Goal: Information Seeking & Learning: Find specific fact

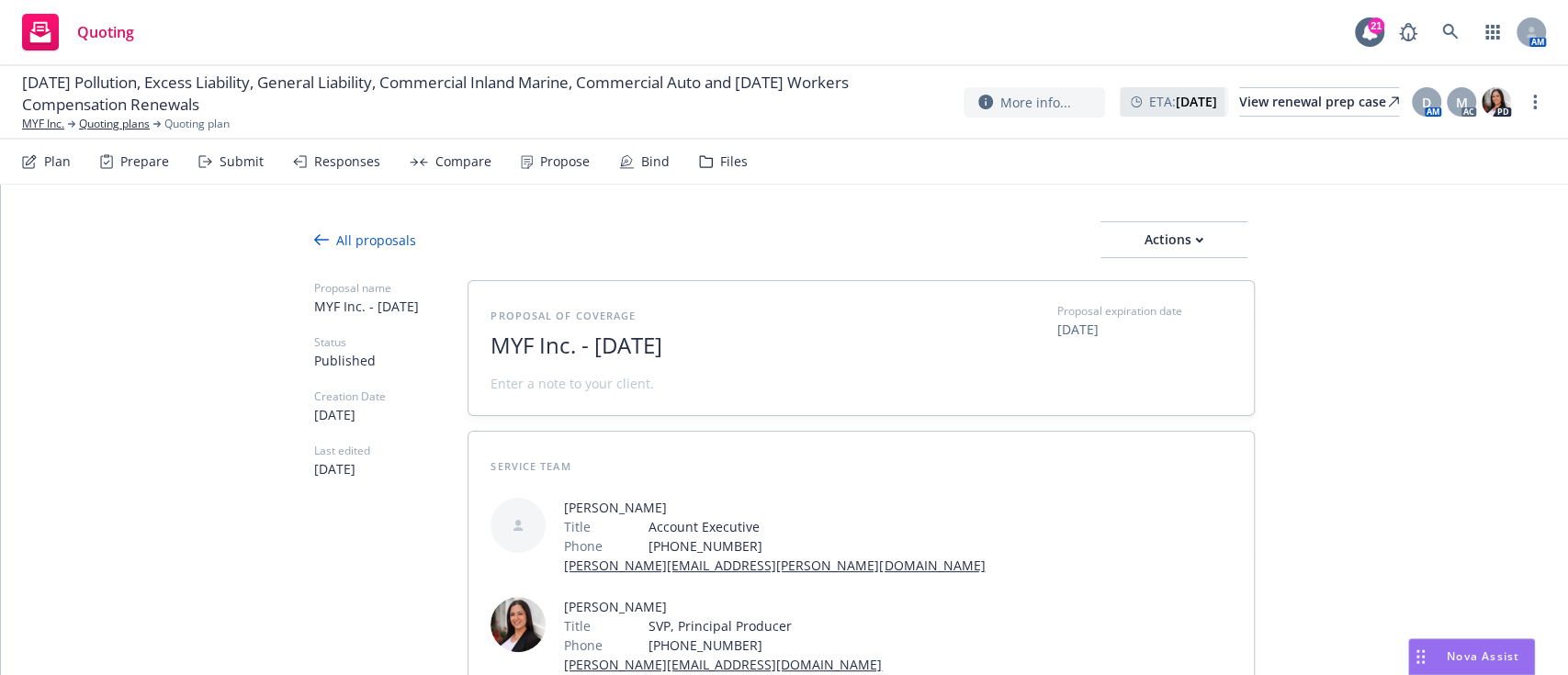
type textarea "x"
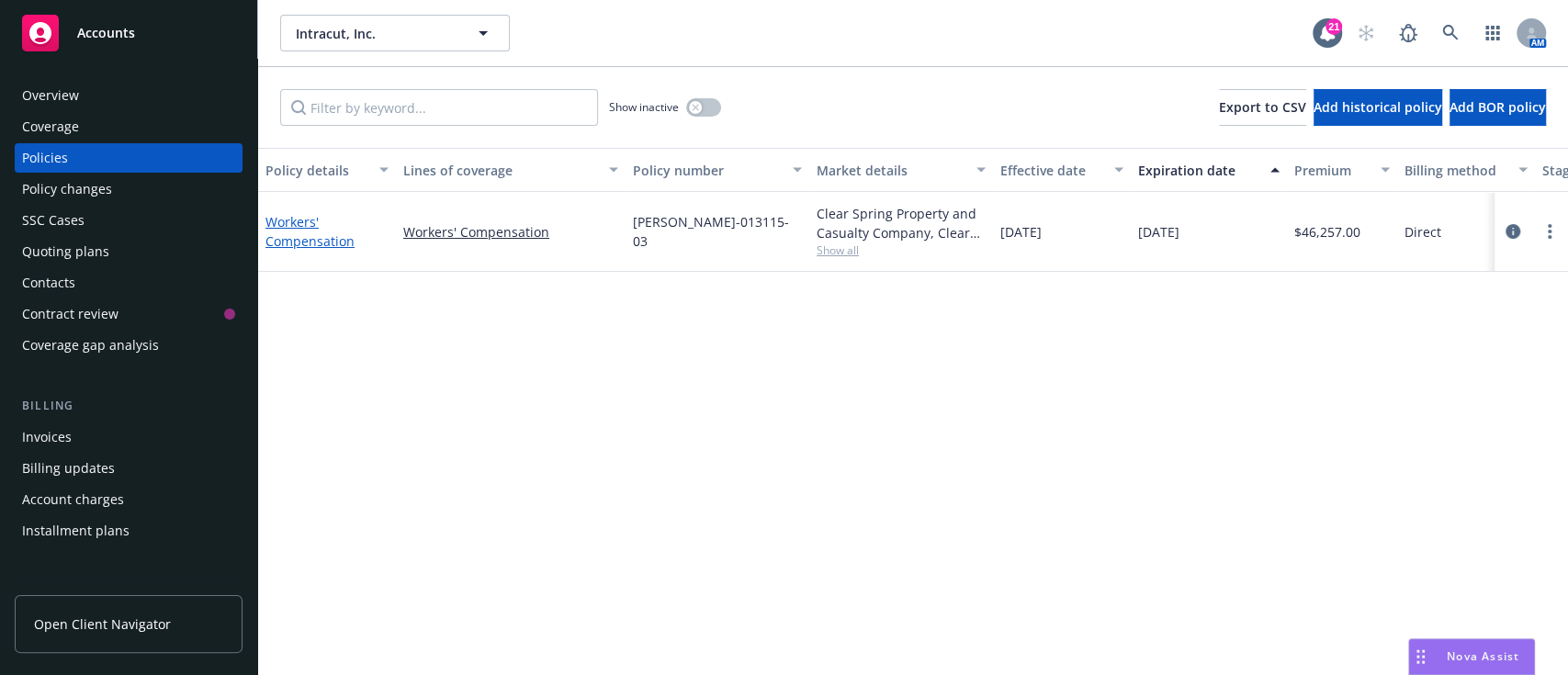
click at [288, 222] on link "Workers' Compensation" at bounding box center [310, 231] width 89 height 36
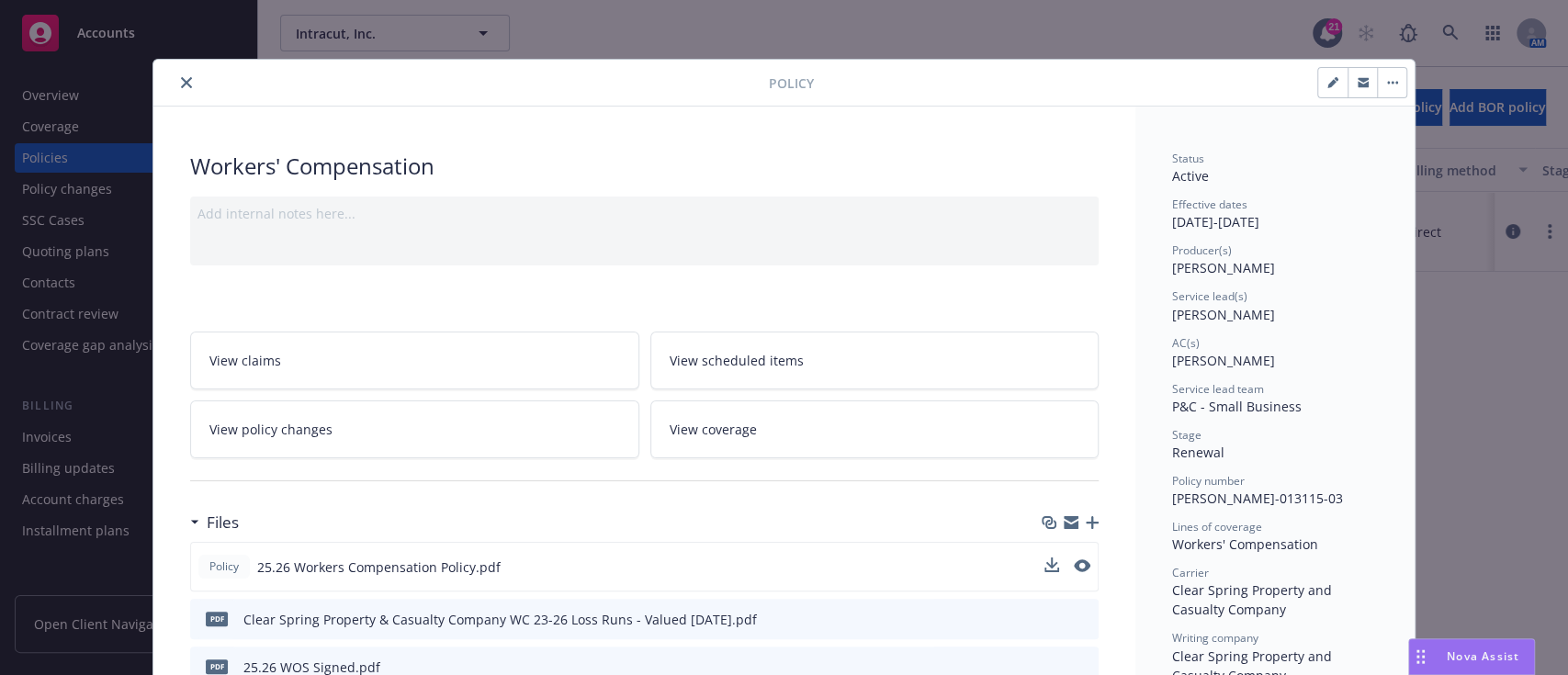
scroll to position [122, 0]
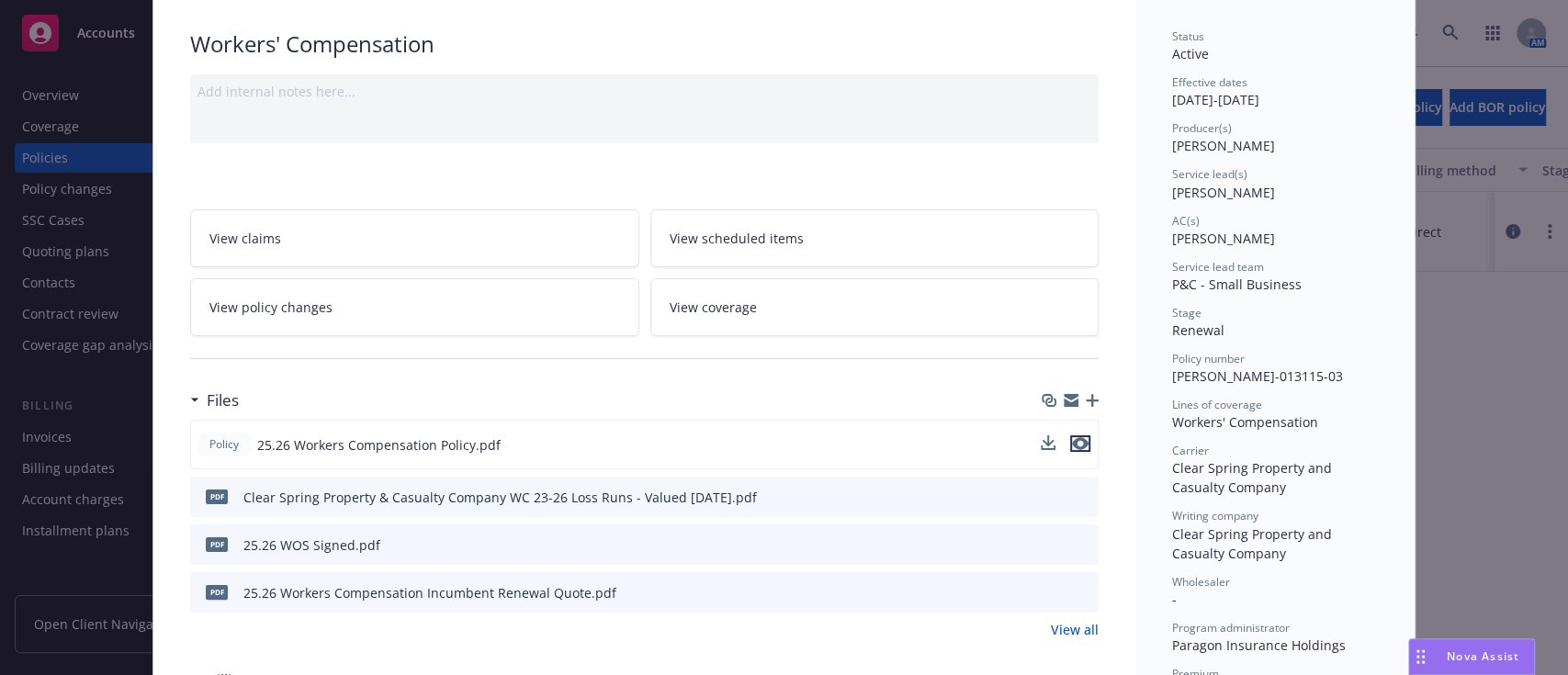
click at [1071, 438] on icon "preview file" at bounding box center [1079, 443] width 17 height 13
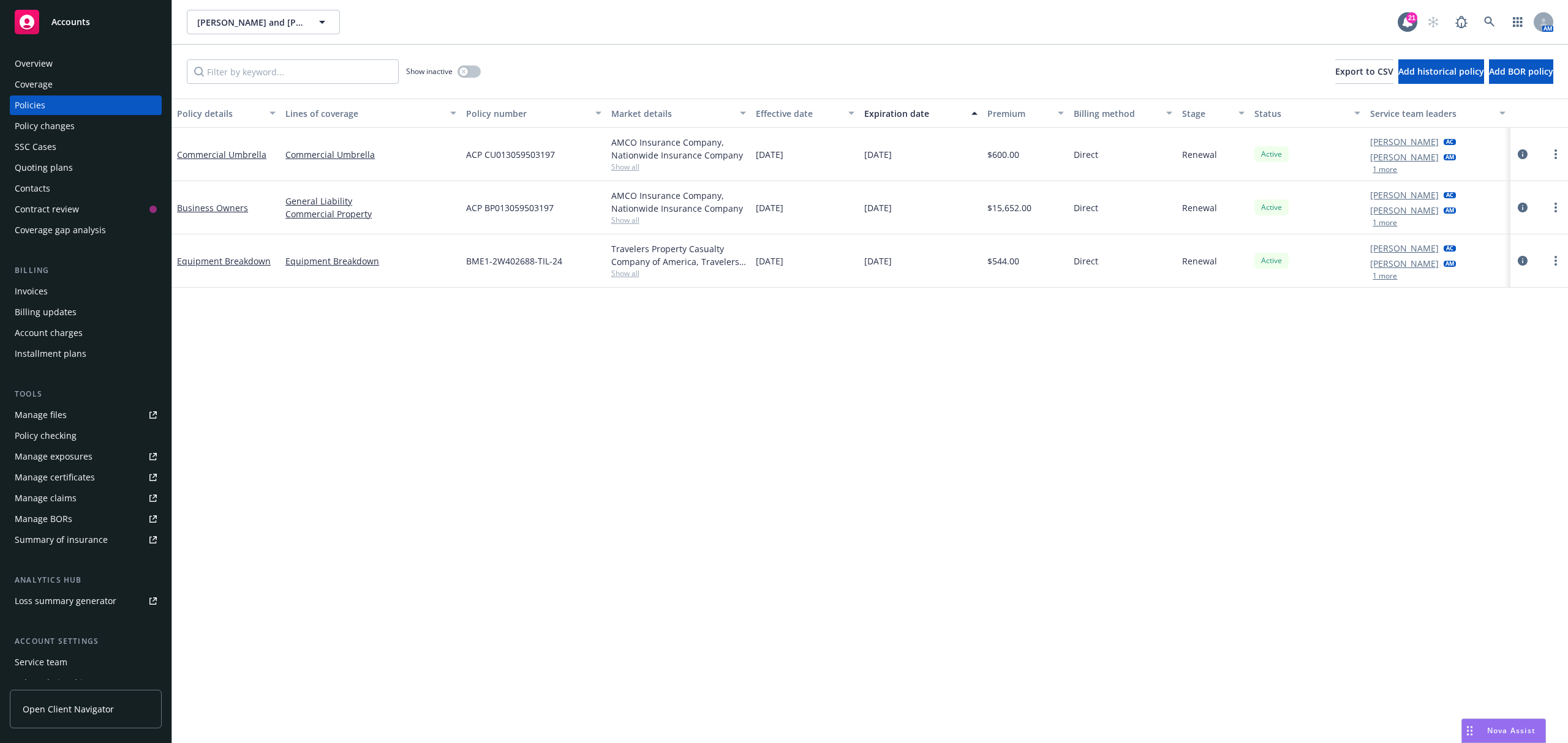
click at [66, 415] on link "Manage files" at bounding box center [86, 415] width 152 height 20
click at [57, 453] on div "Manage exposures" at bounding box center [53, 457] width 78 height 20
drag, startPoint x: 62, startPoint y: 181, endPoint x: 62, endPoint y: 169, distance: 12.0
click at [62, 180] on div "Contacts" at bounding box center [85, 188] width 142 height 20
click at [62, 169] on div "Quoting plans" at bounding box center [43, 167] width 58 height 20
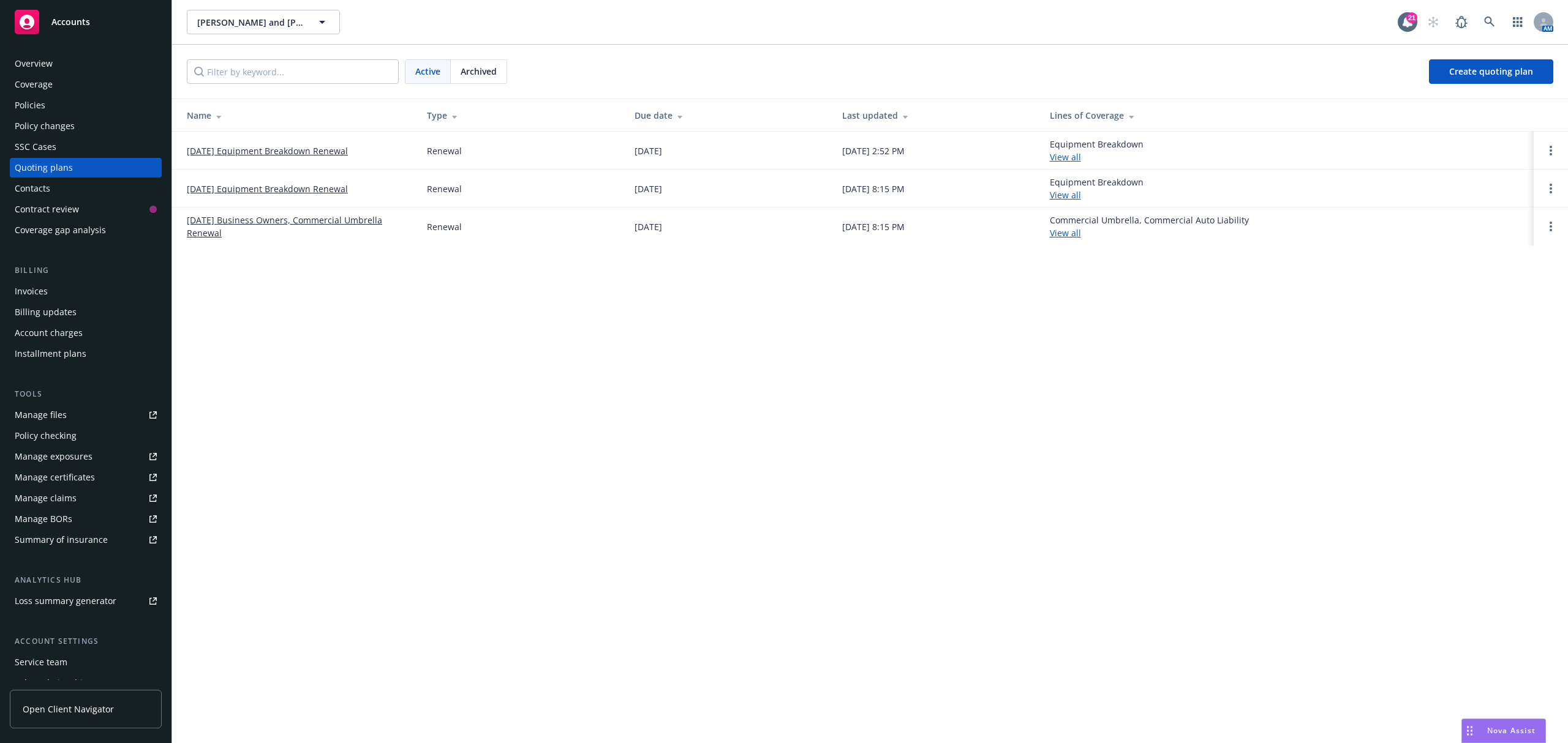
click at [304, 150] on link "12/01/25 Equipment Breakdown Renewal" at bounding box center [267, 151] width 161 height 13
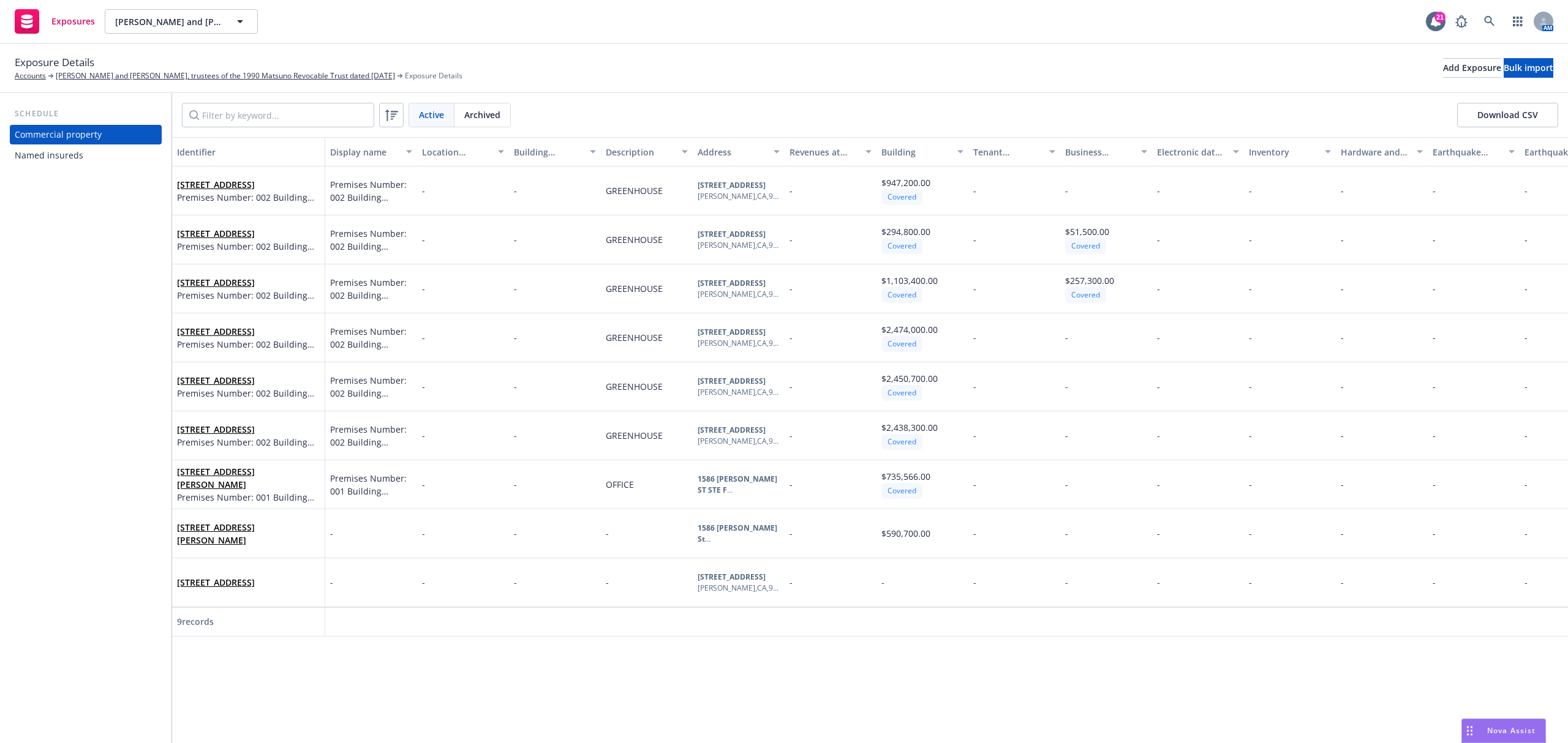
click at [54, 157] on div "Named insureds" at bounding box center [48, 156] width 69 height 20
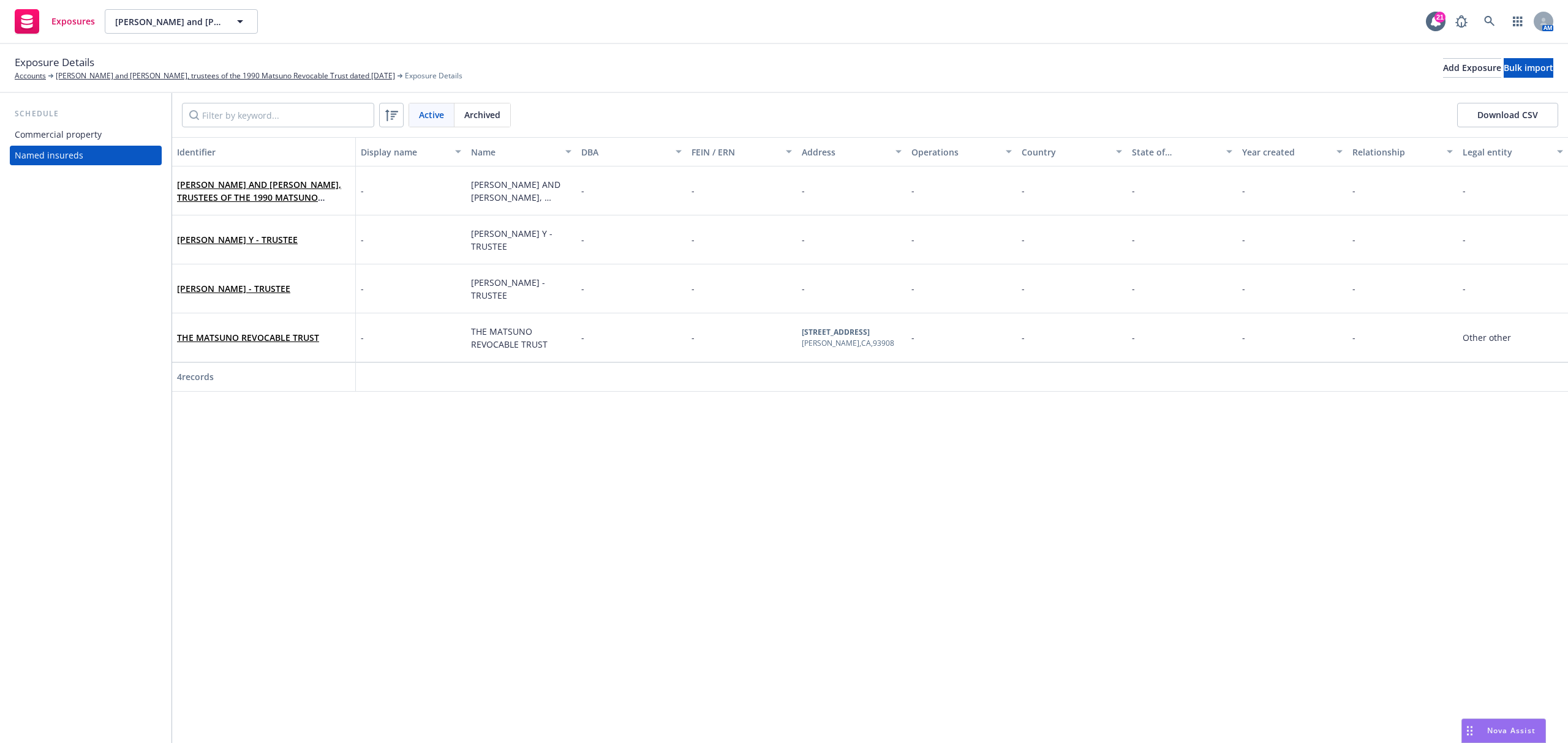
click at [116, 132] on div "Commercial property" at bounding box center [85, 135] width 142 height 20
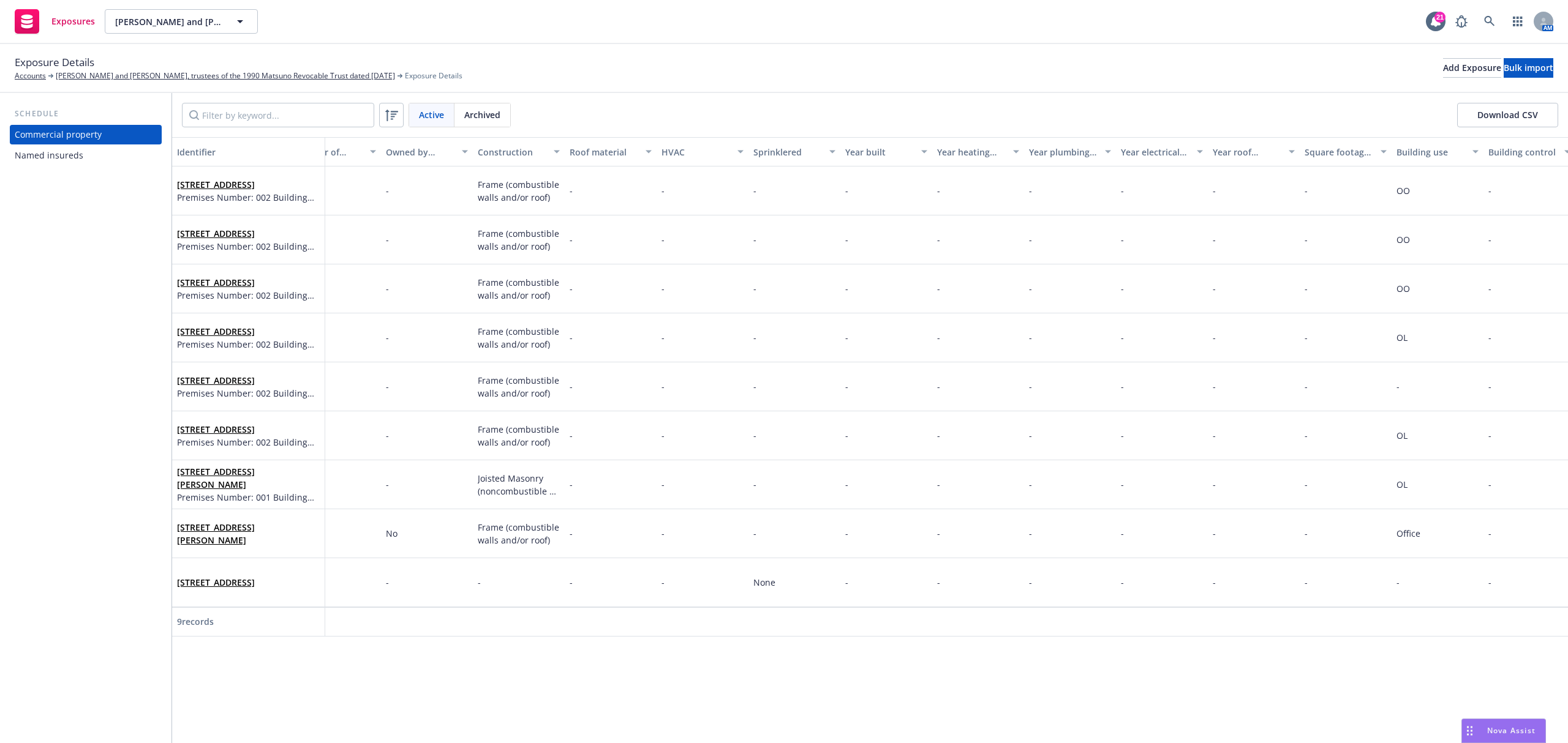
scroll to position [0, 2249]
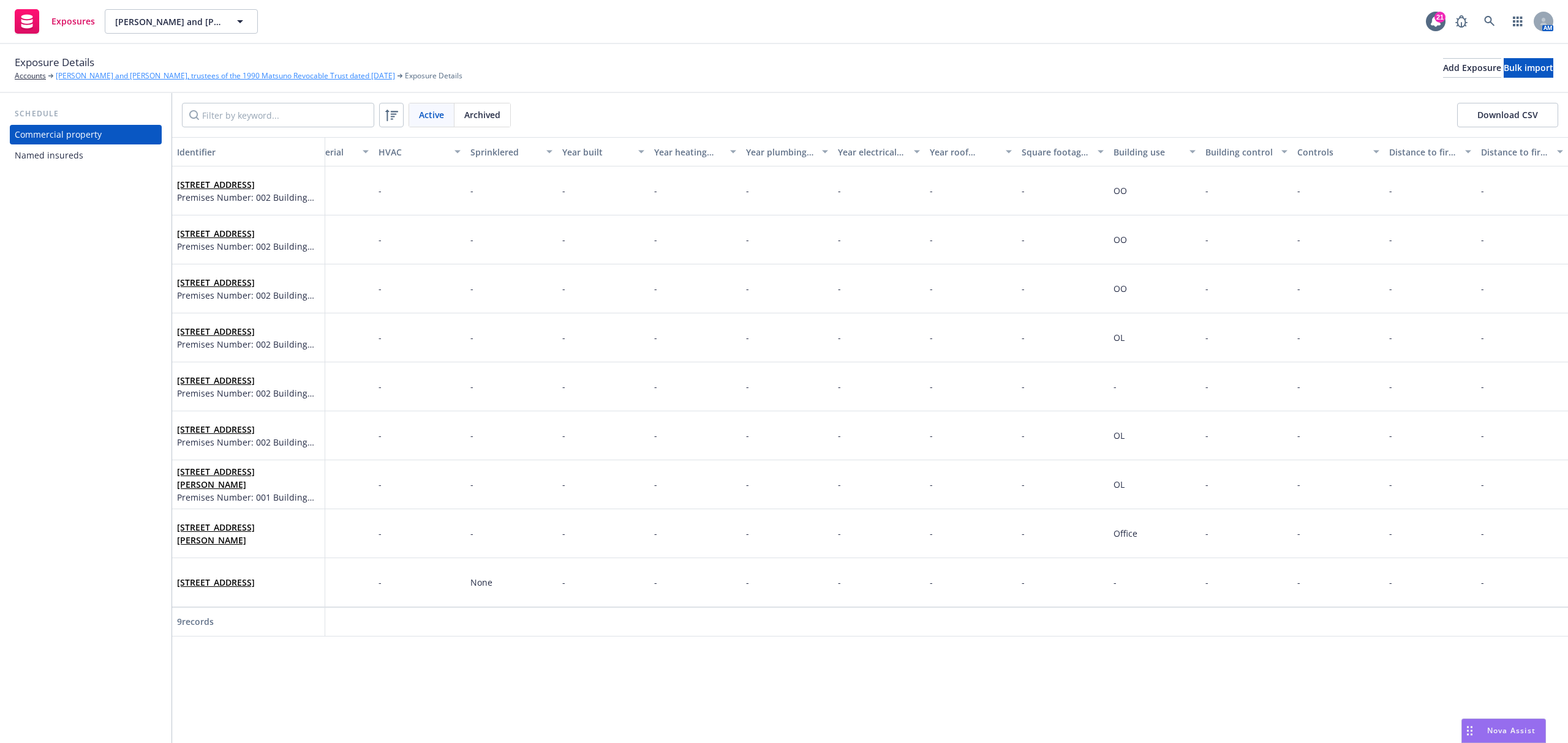
click at [158, 76] on link "Michael Y Matsuno and Tomi Matsuno, trustees of the 1990 Matsuno Revocable Trus…" at bounding box center [225, 76] width 340 height 11
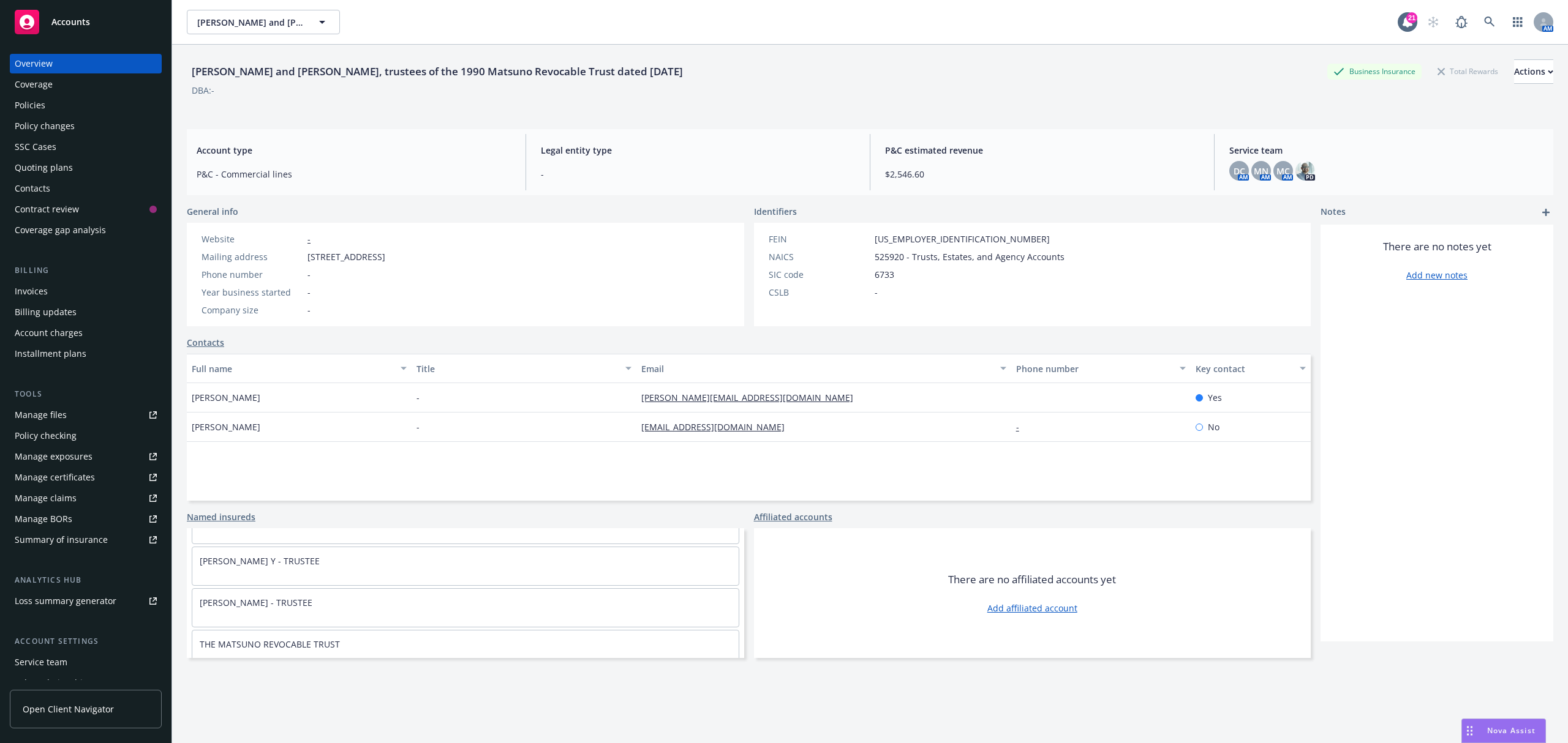
scroll to position [44, 0]
click at [42, 425] on div "Manage files Policy checking Manage exposures Manage certificates Manage claims…" at bounding box center [86, 477] width 152 height 145
click at [29, 402] on div "Tools Manage files Policy checking Manage exposures Manage certificates Manage …" at bounding box center [86, 468] width 152 height 162
click at [27, 415] on div "Manage files" at bounding box center [41, 415] width 52 height 20
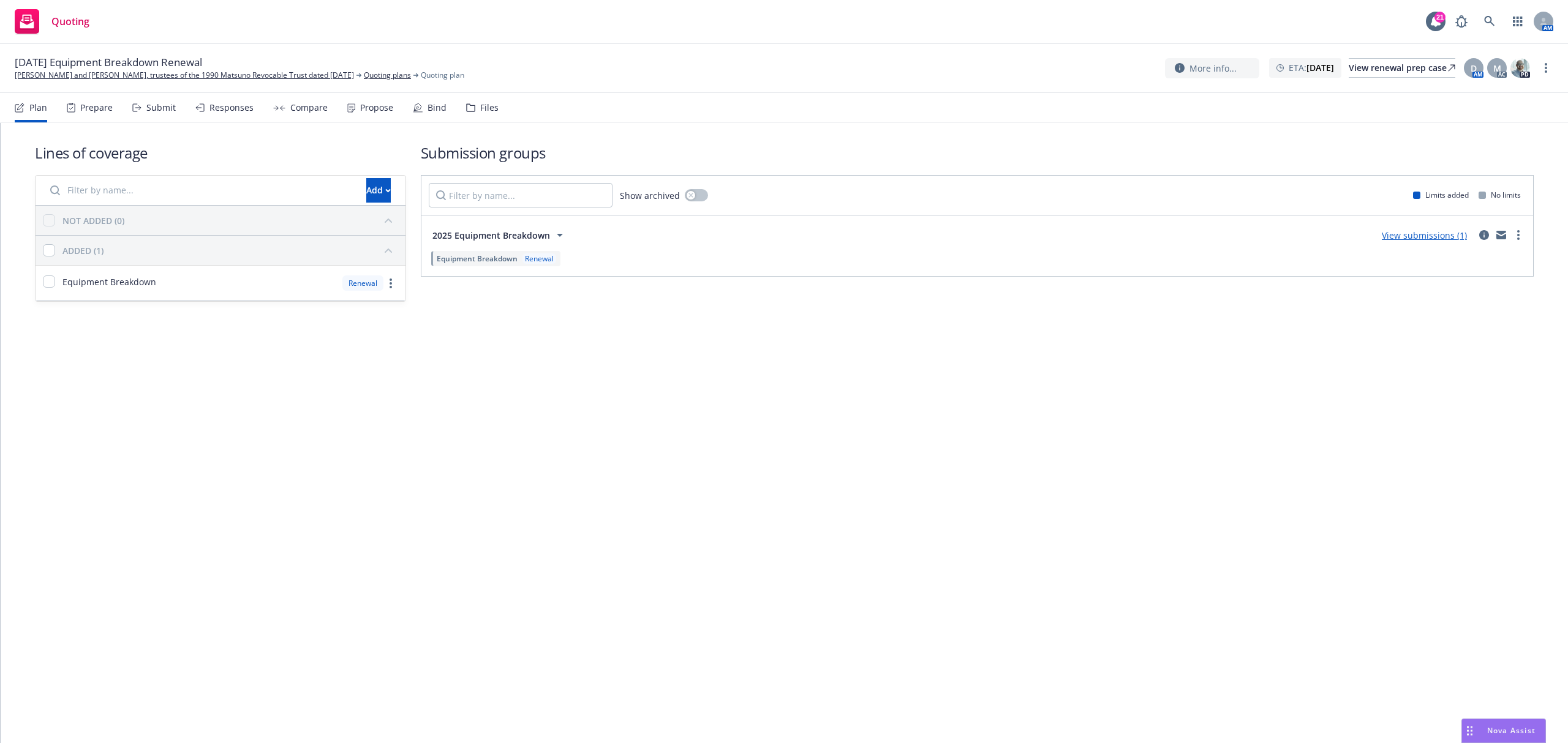
click at [152, 118] on div "Submit" at bounding box center [154, 107] width 43 height 29
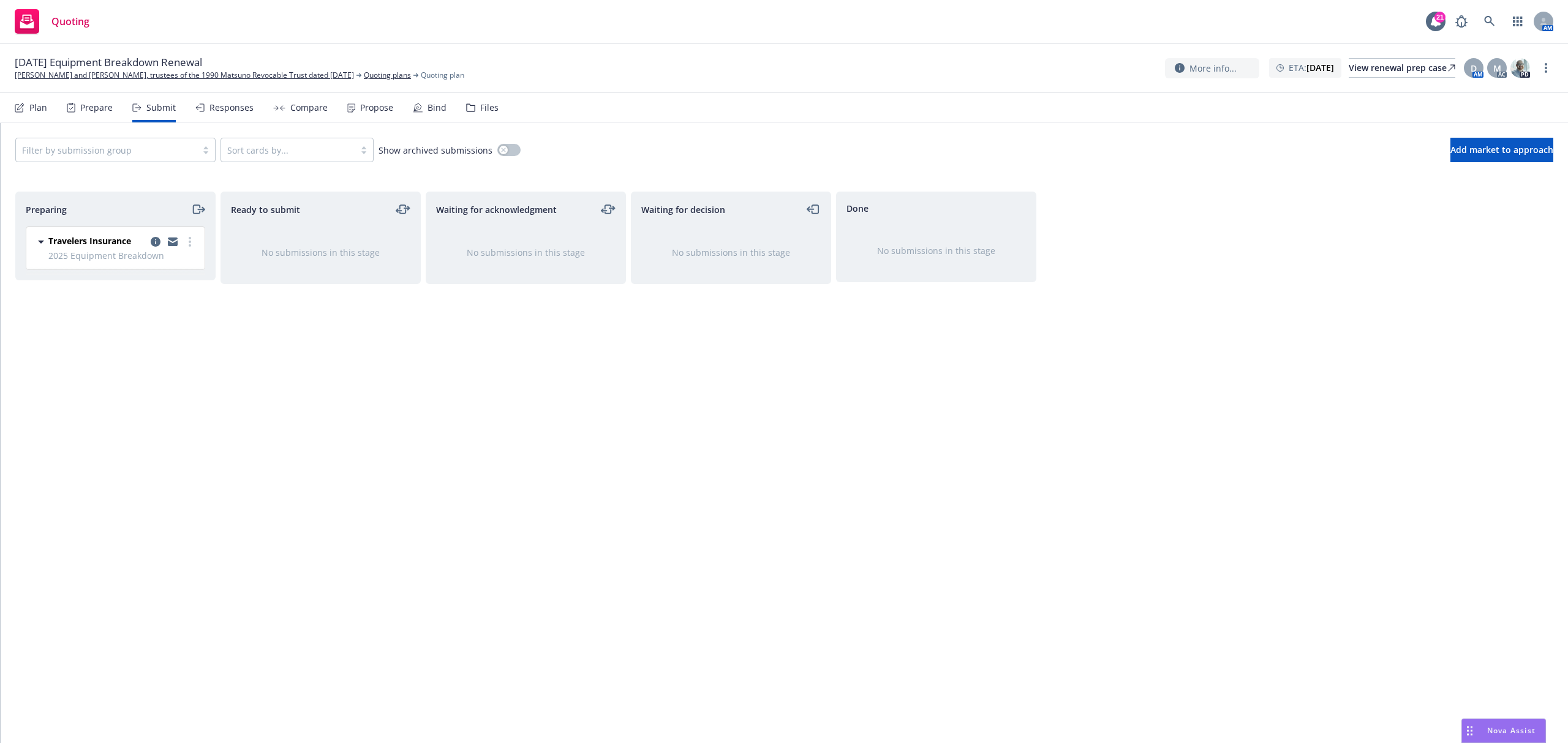
click at [86, 111] on div "Prepare" at bounding box center [97, 107] width 33 height 10
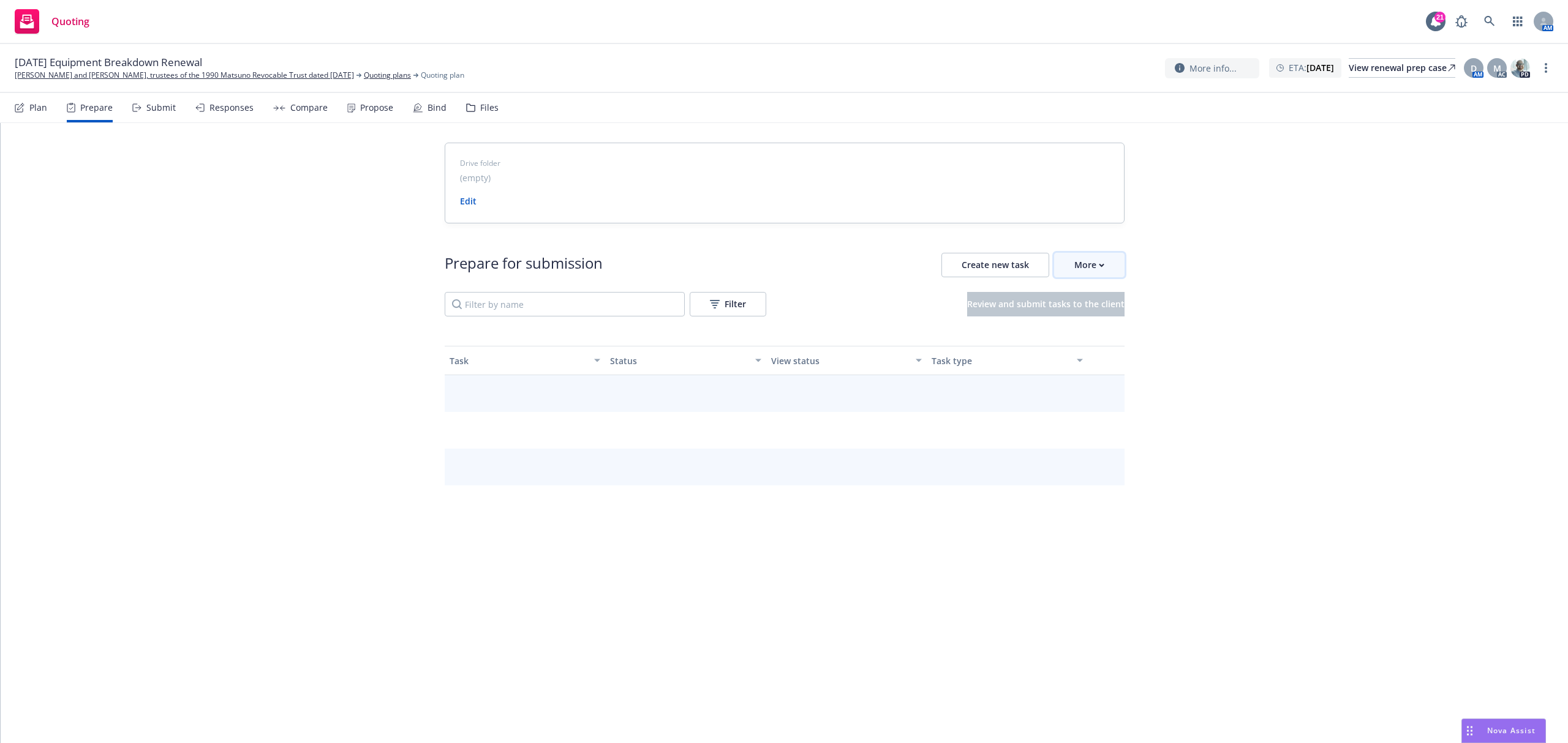
click at [1069, 272] on button "More" at bounding box center [1090, 265] width 71 height 24
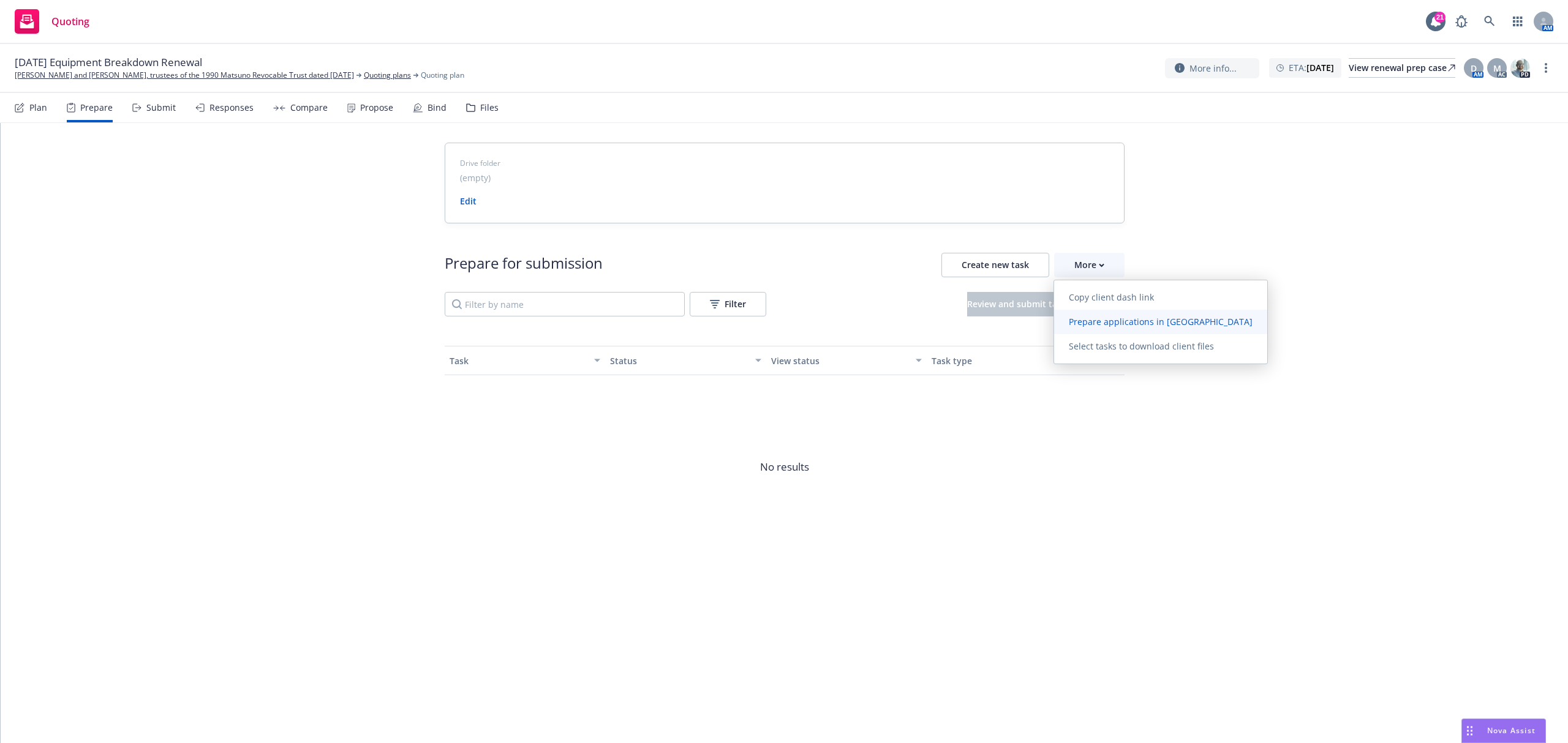
click at [1101, 323] on span "Prepare applications in Indio" at bounding box center [1161, 322] width 213 height 12
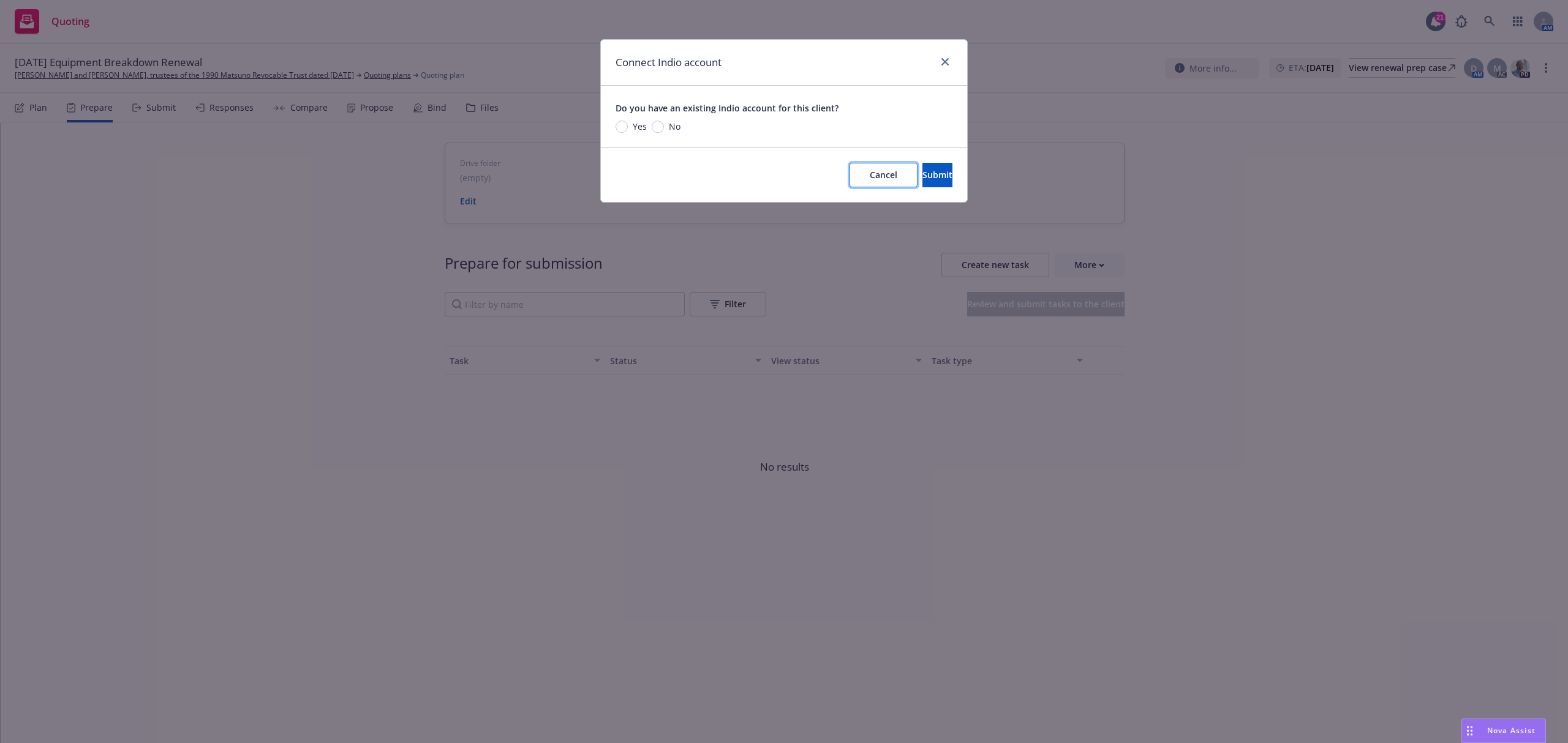
click at [870, 177] on span "Cancel" at bounding box center [883, 175] width 27 height 12
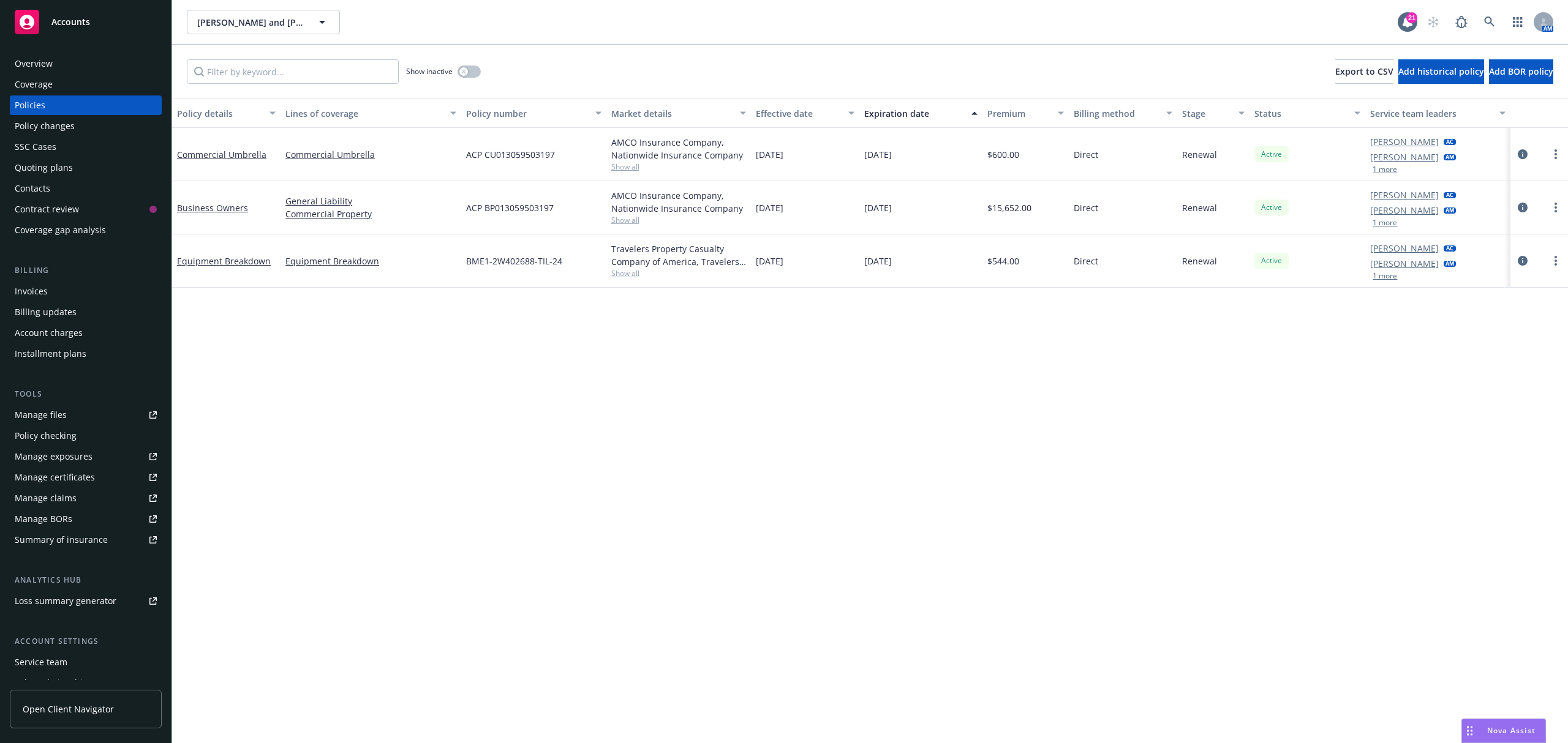
click at [62, 440] on div "Policy checking" at bounding box center [45, 436] width 62 height 20
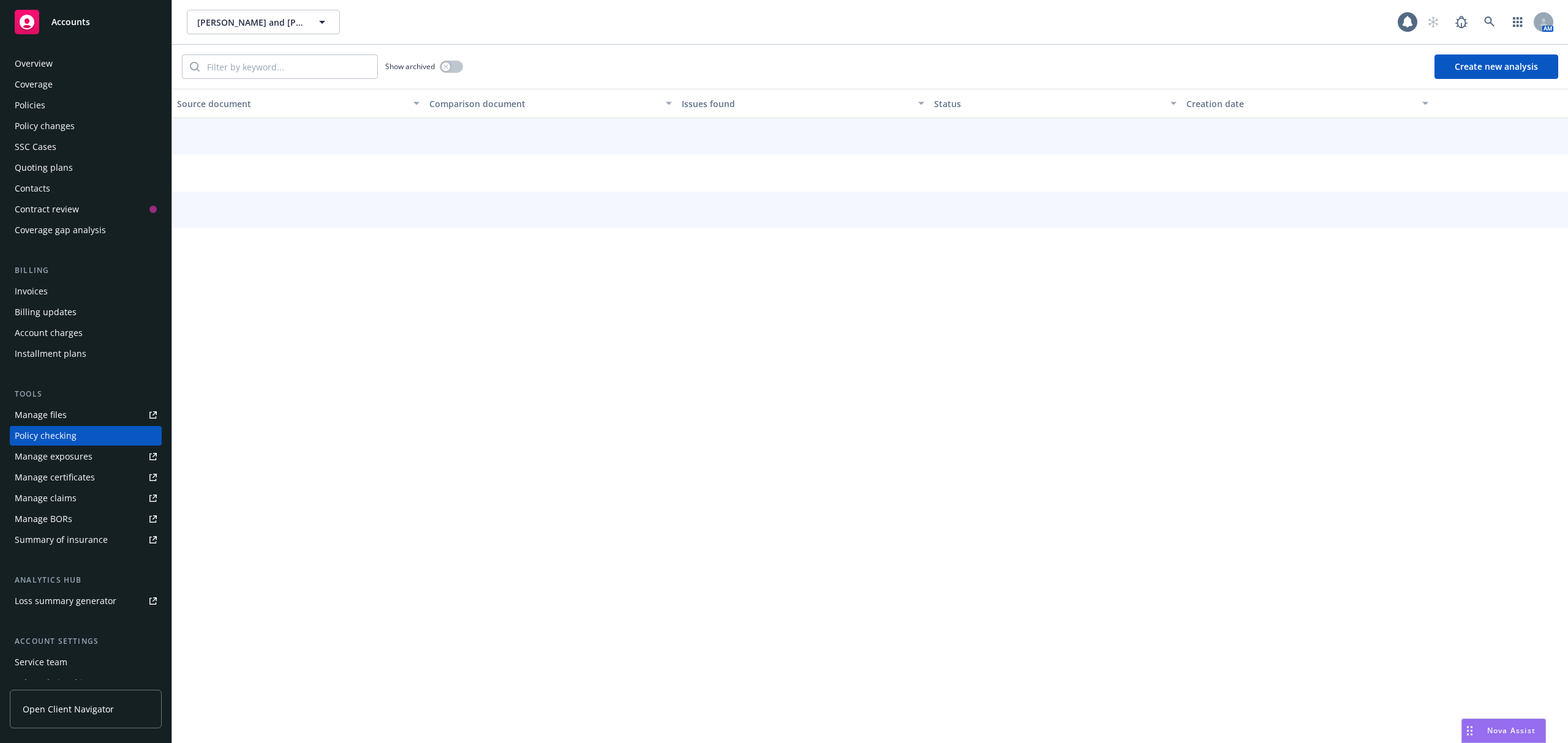
scroll to position [44, 0]
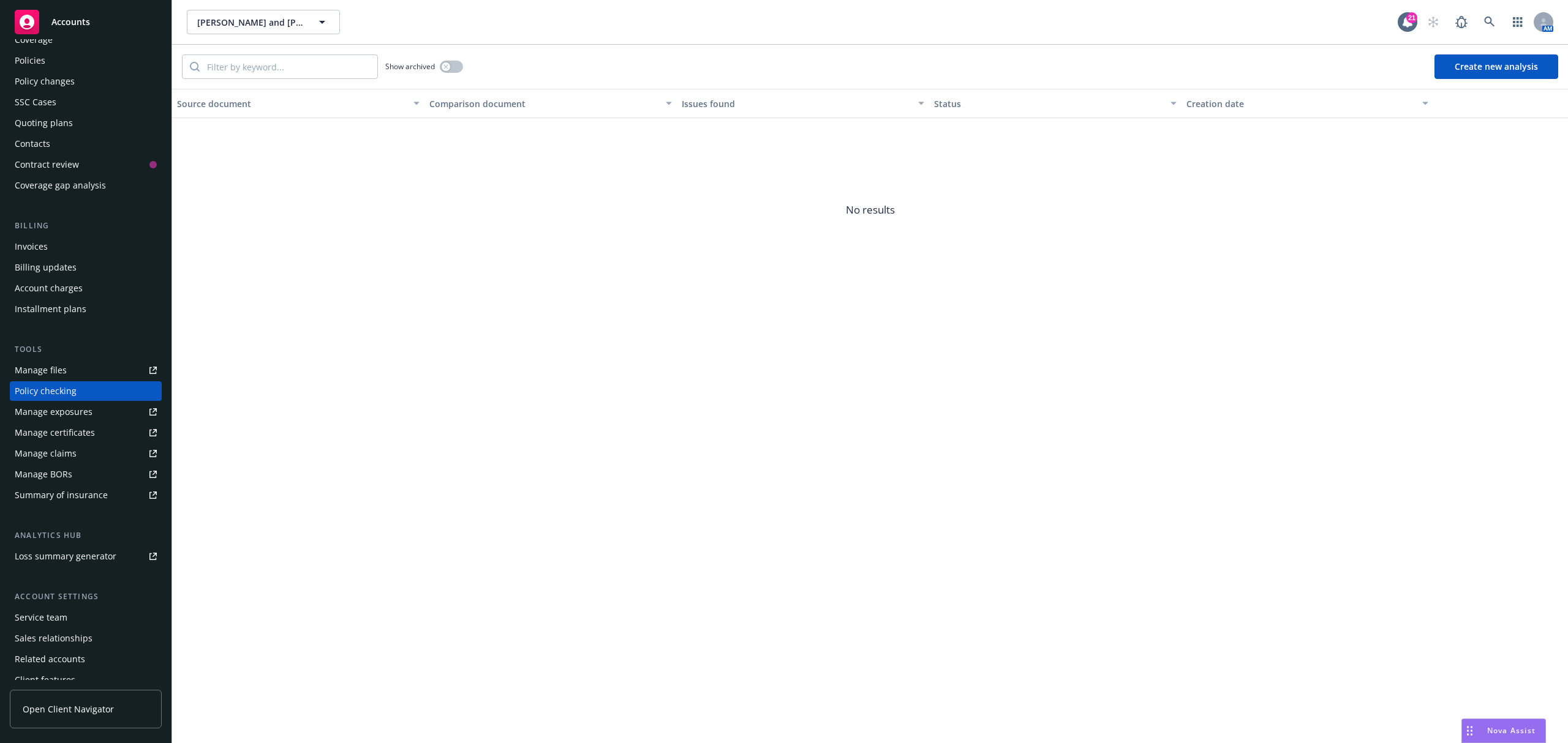
click at [81, 414] on div "Manage exposures" at bounding box center [53, 412] width 78 height 20
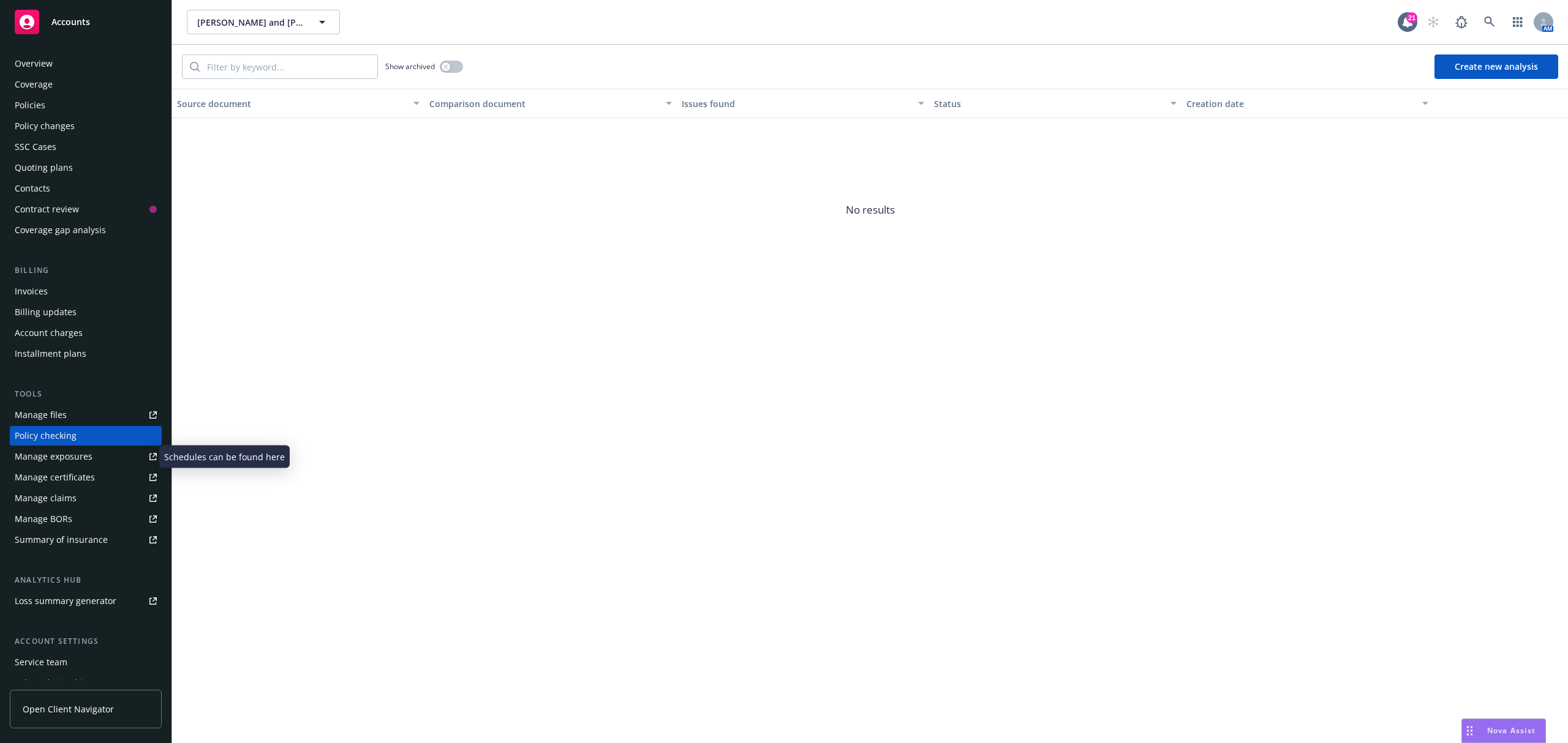
click at [52, 101] on div "Policies" at bounding box center [85, 105] width 142 height 20
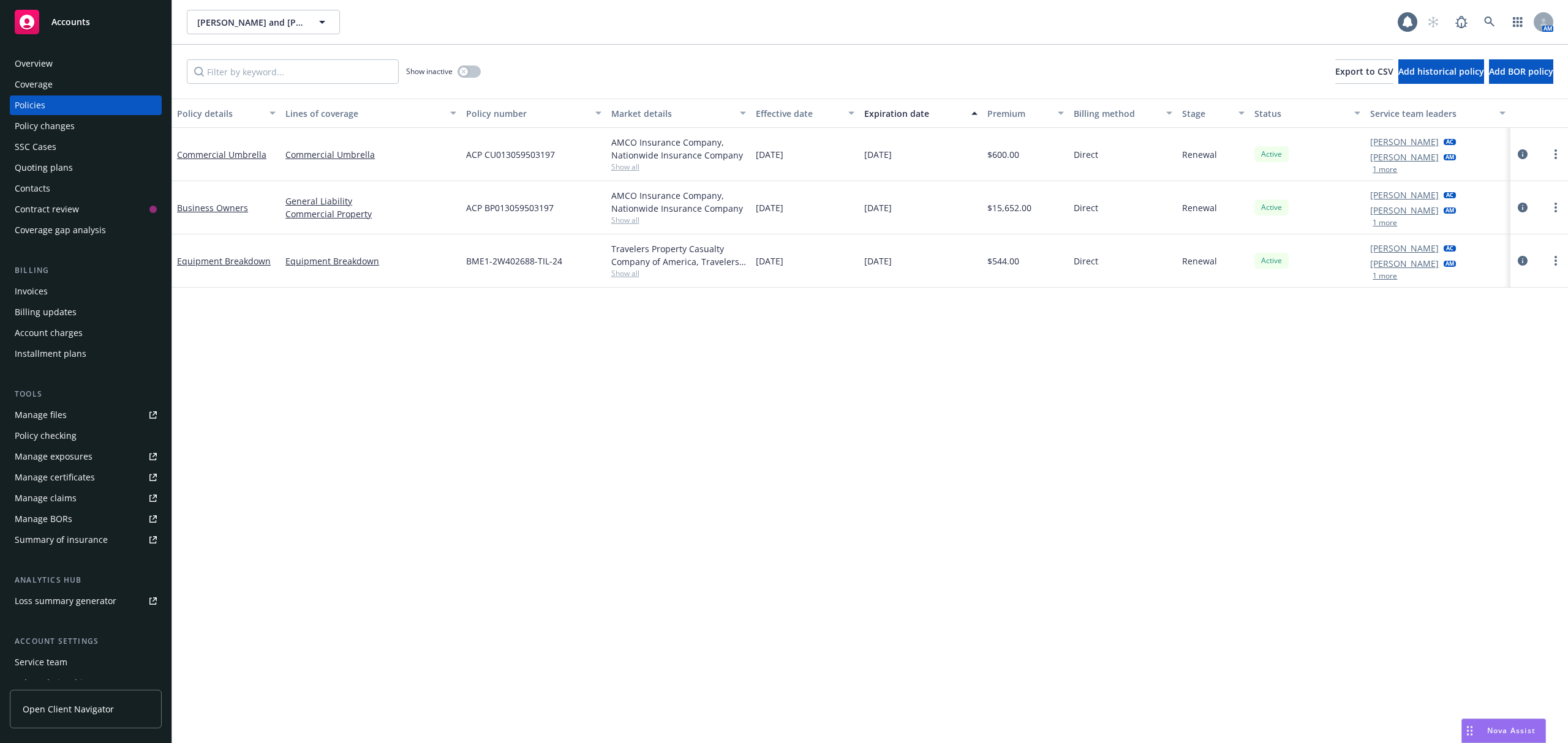
click at [45, 63] on div "Overview" at bounding box center [33, 63] width 38 height 20
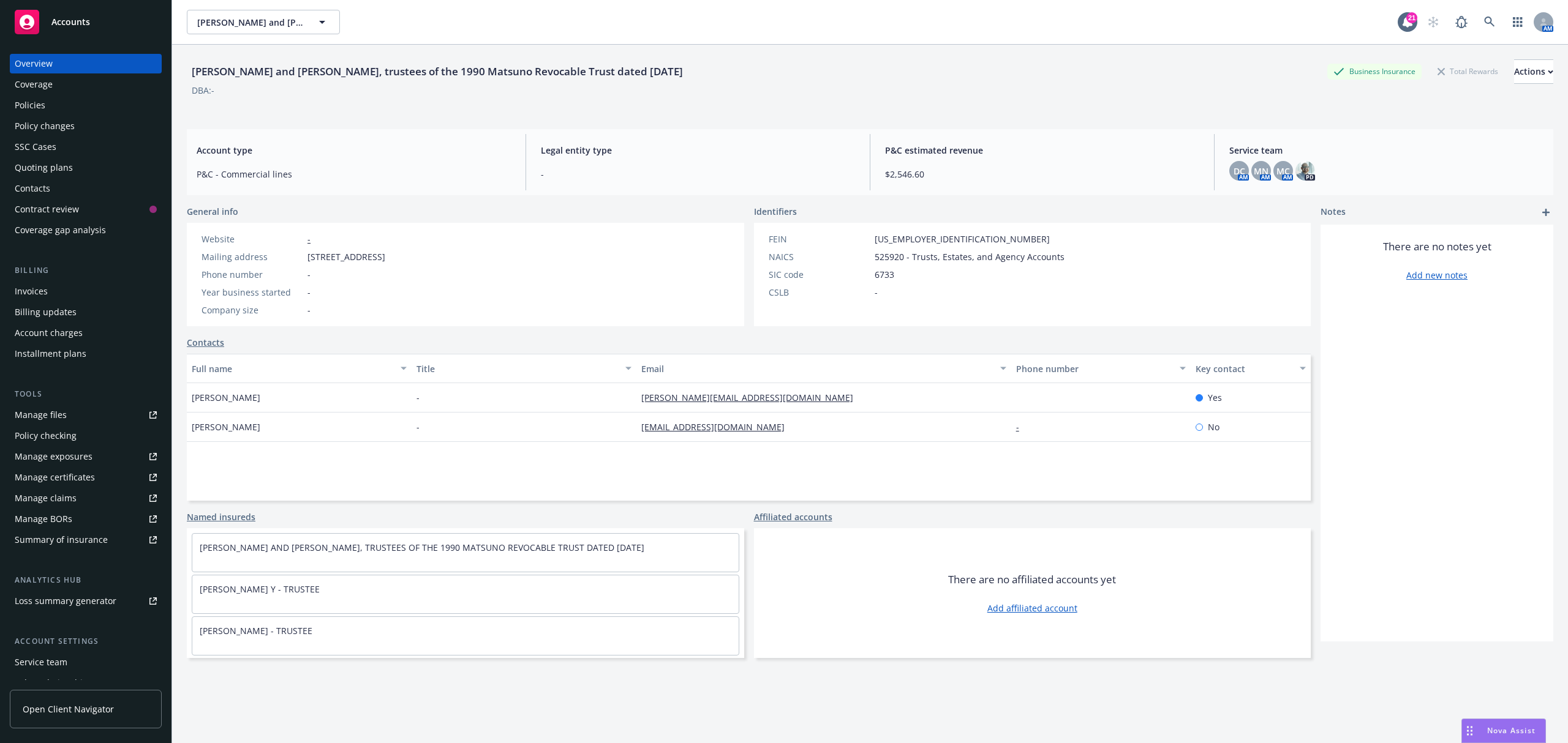
click at [30, 107] on div "Policies" at bounding box center [29, 105] width 31 height 20
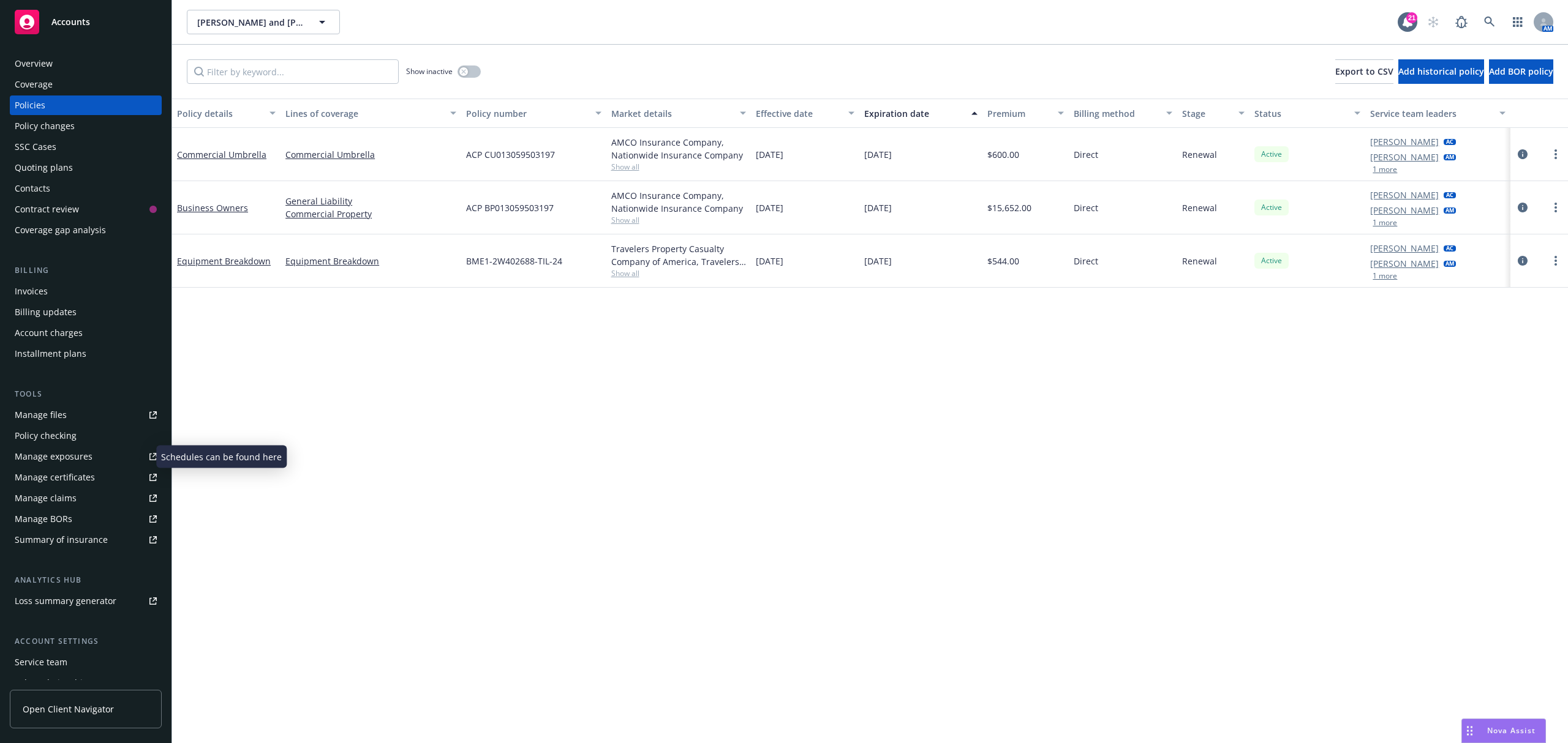
click at [71, 459] on div "Manage exposures" at bounding box center [53, 457] width 78 height 20
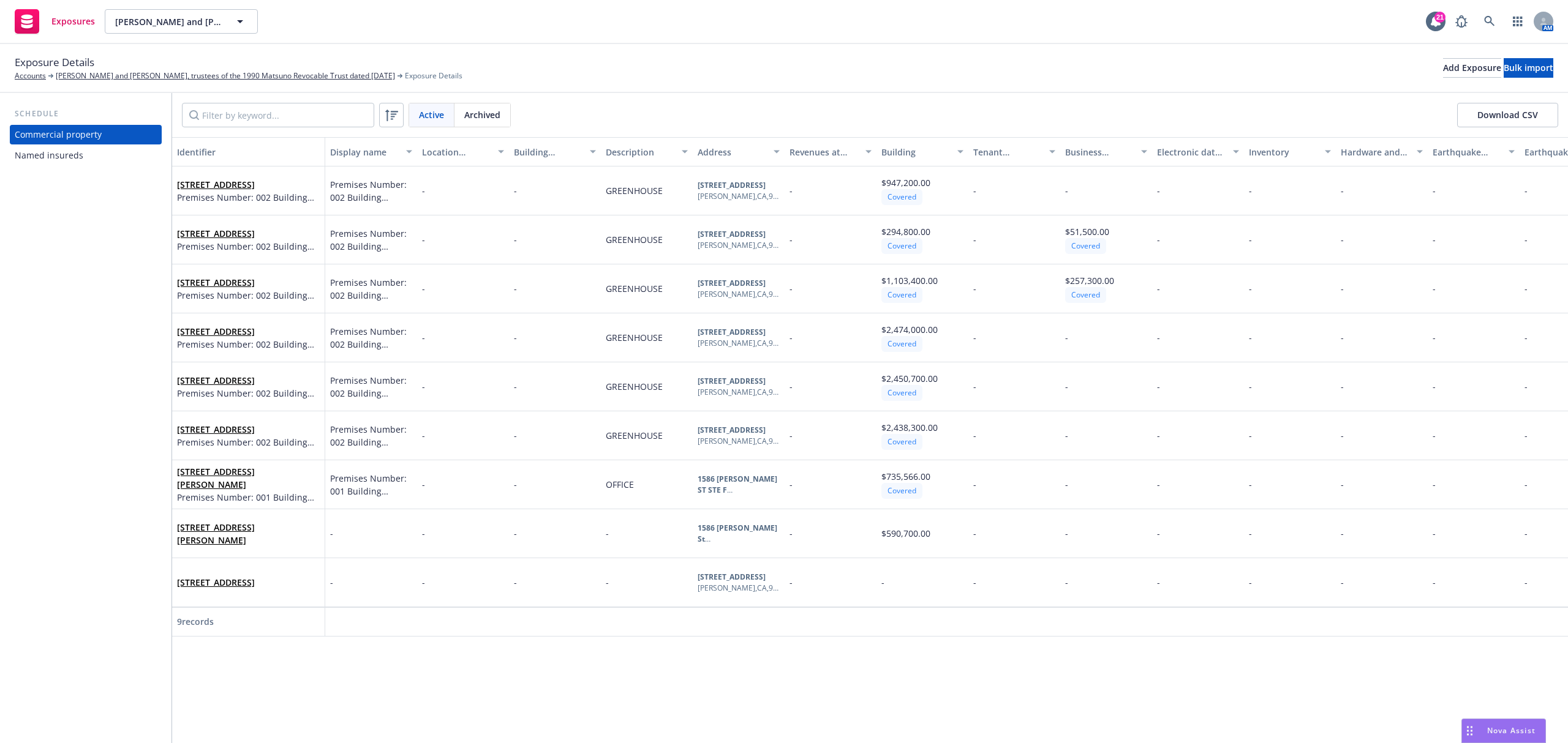
click at [1493, 112] on button "Download CSV" at bounding box center [1508, 114] width 101 height 24
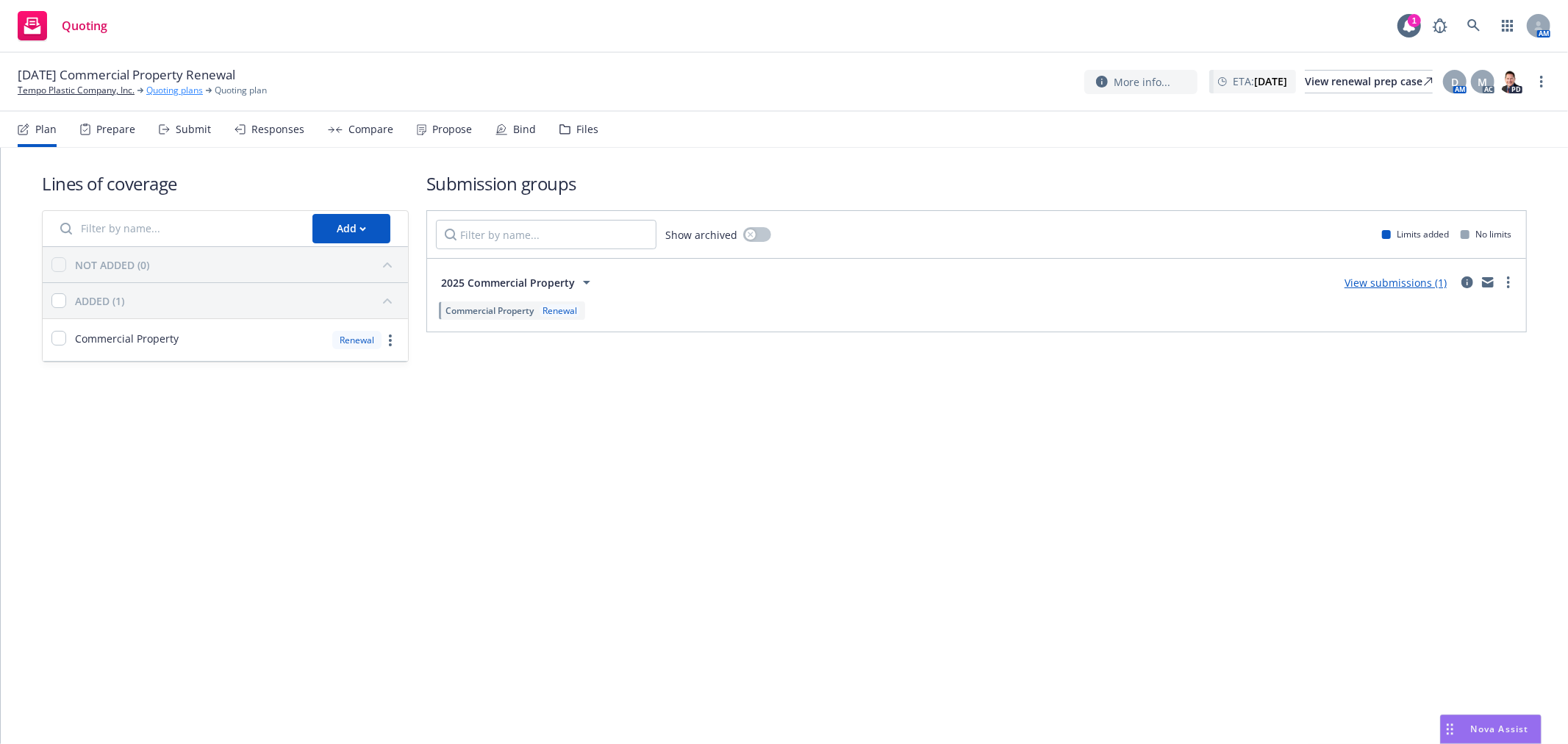
click at [192, 90] on link "Quoting plans" at bounding box center [174, 90] width 57 height 13
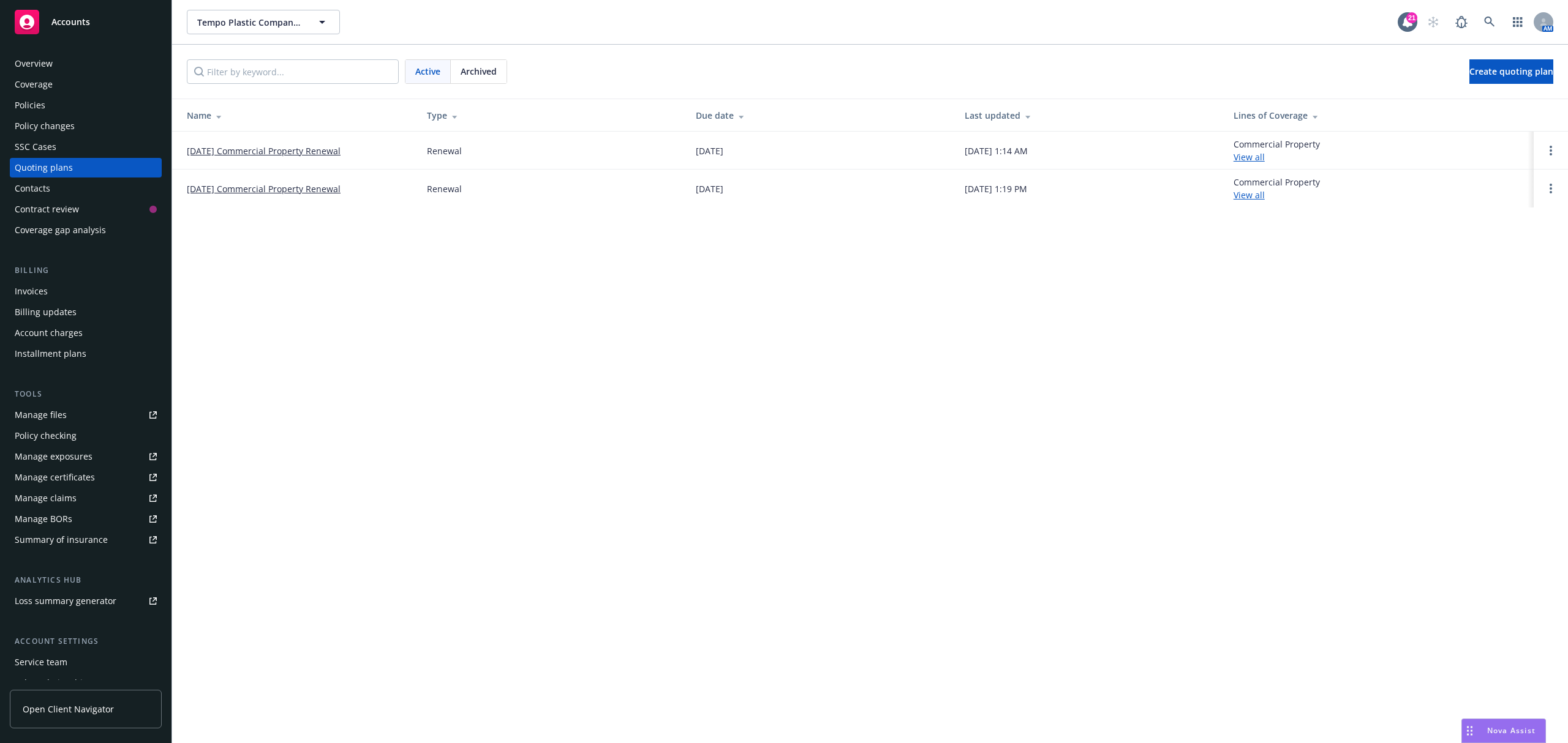
click at [292, 150] on link "[DATE] Commercial Property Renewal" at bounding box center [263, 151] width 154 height 13
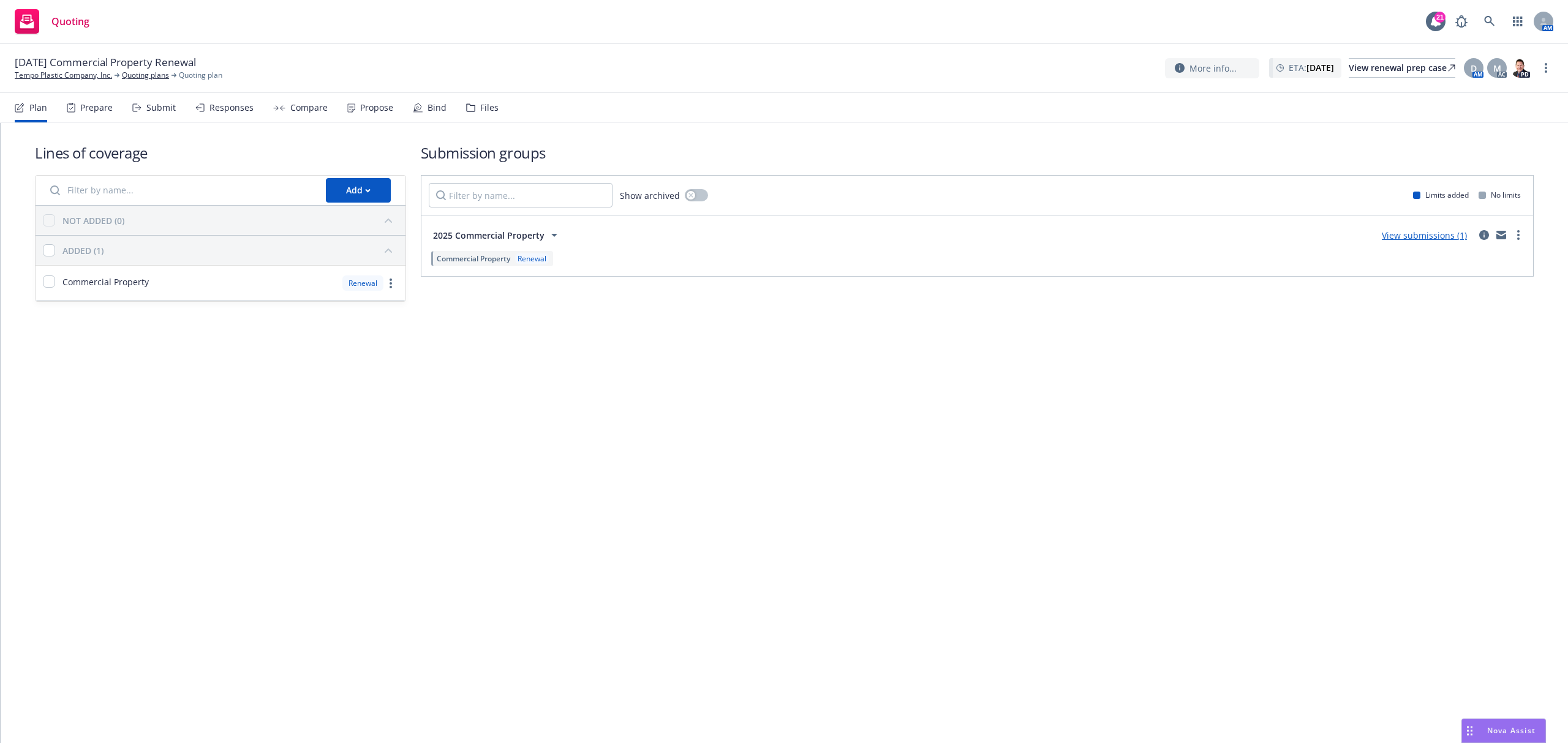
click at [380, 106] on div "Propose" at bounding box center [376, 107] width 33 height 10
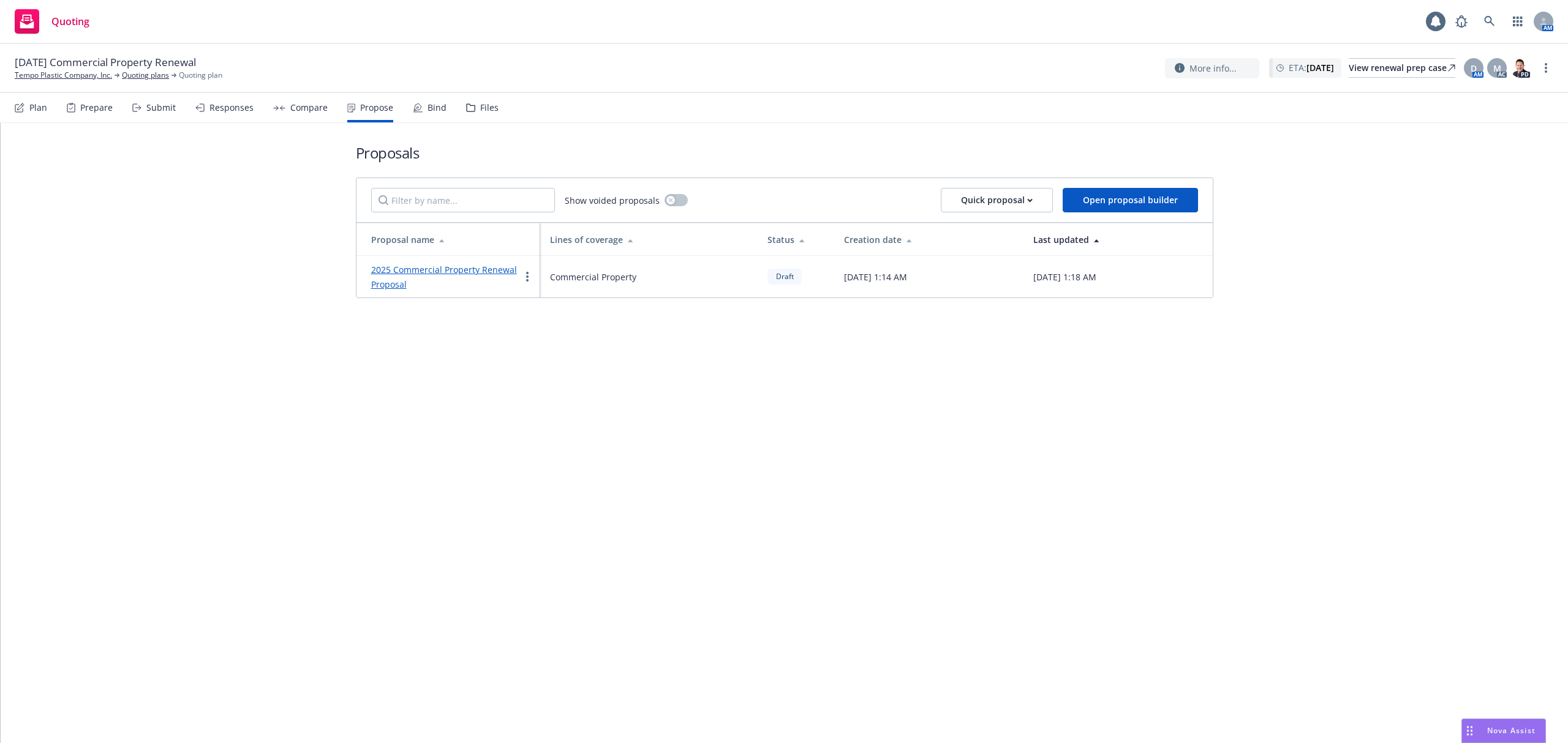
click at [415, 268] on link "2025 Commercial Property Renewal Proposal" at bounding box center [444, 277] width 146 height 26
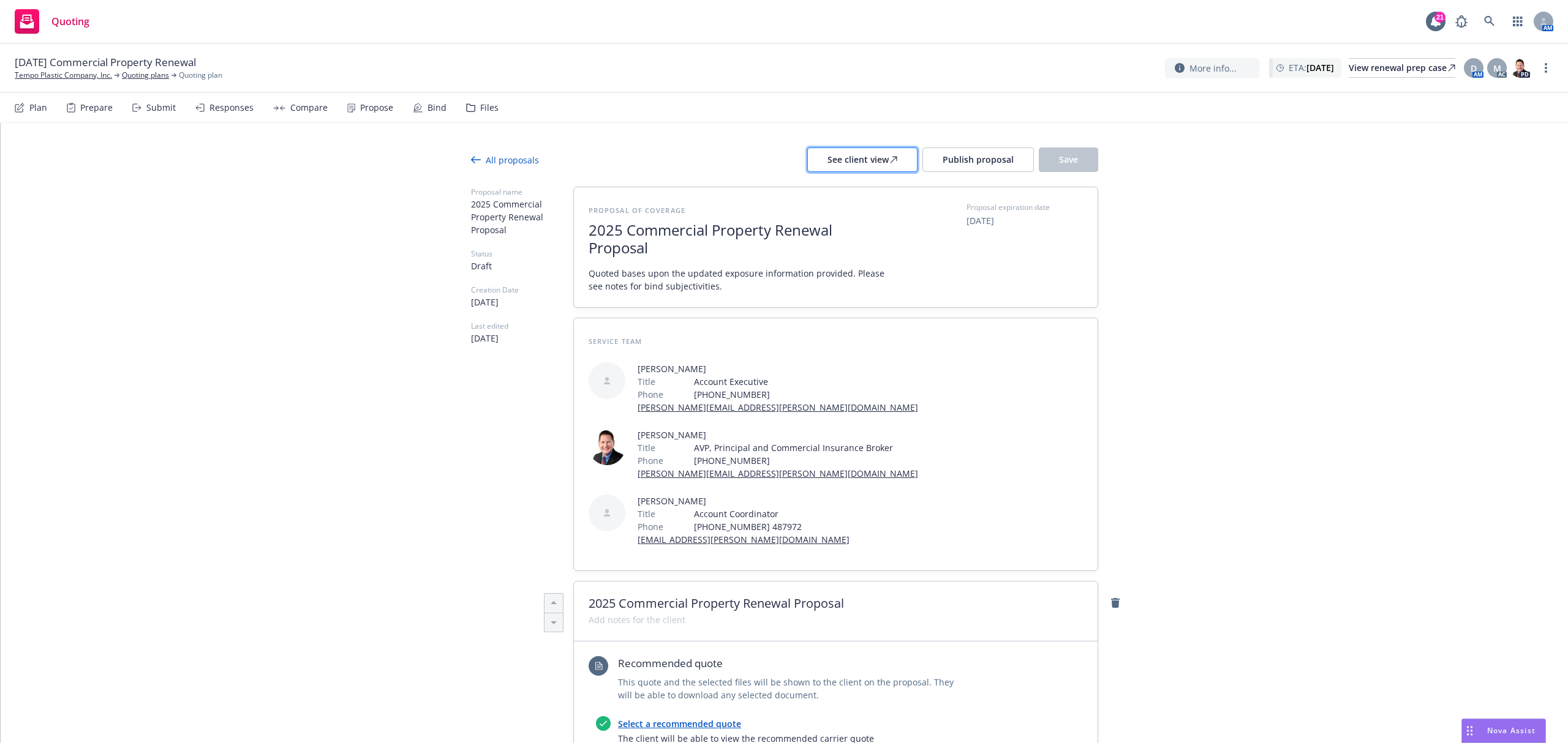
click at [853, 167] on div "See client view" at bounding box center [863, 160] width 70 height 24
type textarea "x"
click at [637, 280] on span "Quoted bases upon the updated exposure information provided. Please see notes f…" at bounding box center [739, 279] width 300 height 26
click at [639, 275] on span "Quoted bases upon the updated exposure information provided. Please see notes f…" at bounding box center [739, 279] width 300 height 26
click at [1063, 169] on button "Save" at bounding box center [1069, 160] width 60 height 24
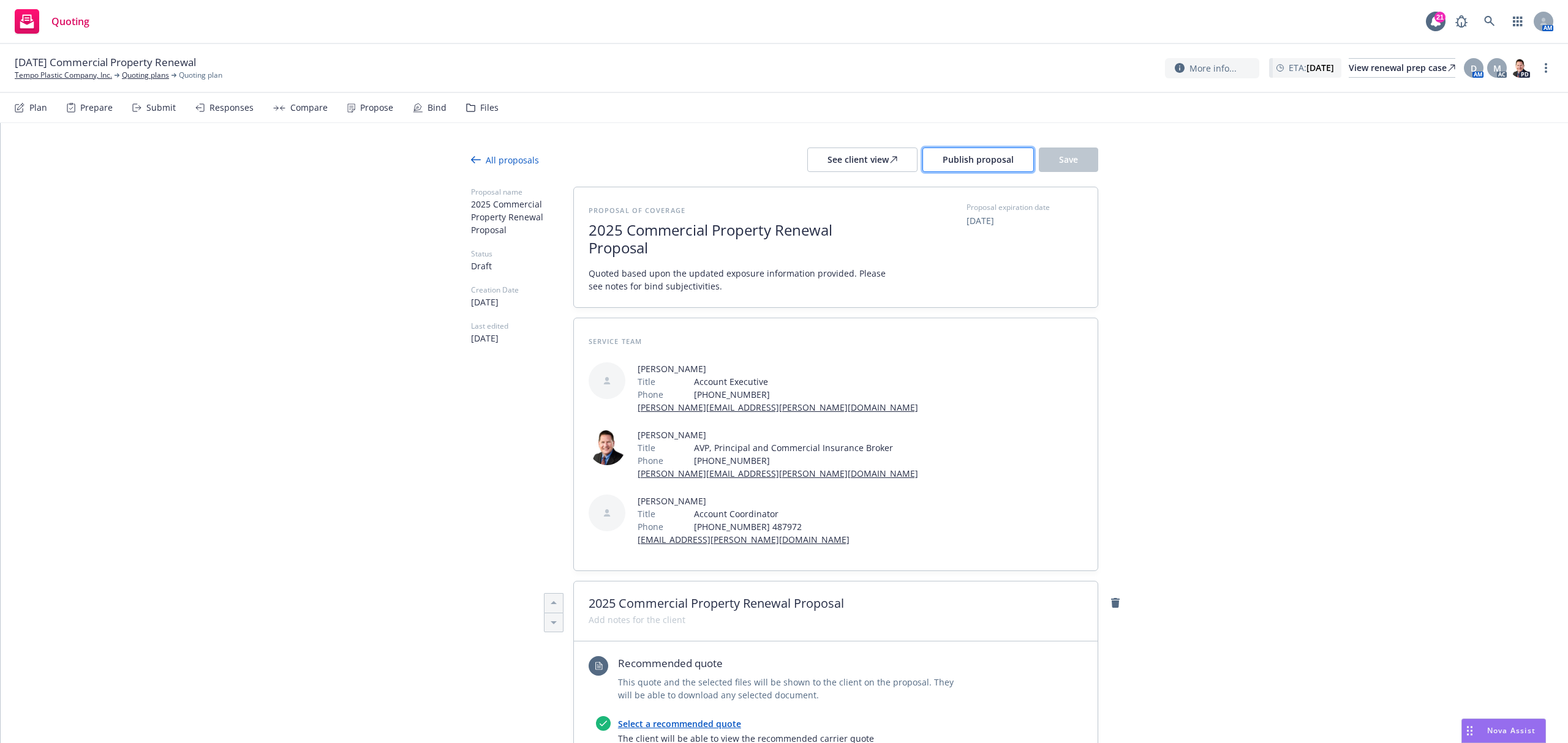
click at [971, 160] on span "Publish proposal" at bounding box center [978, 160] width 71 height 12
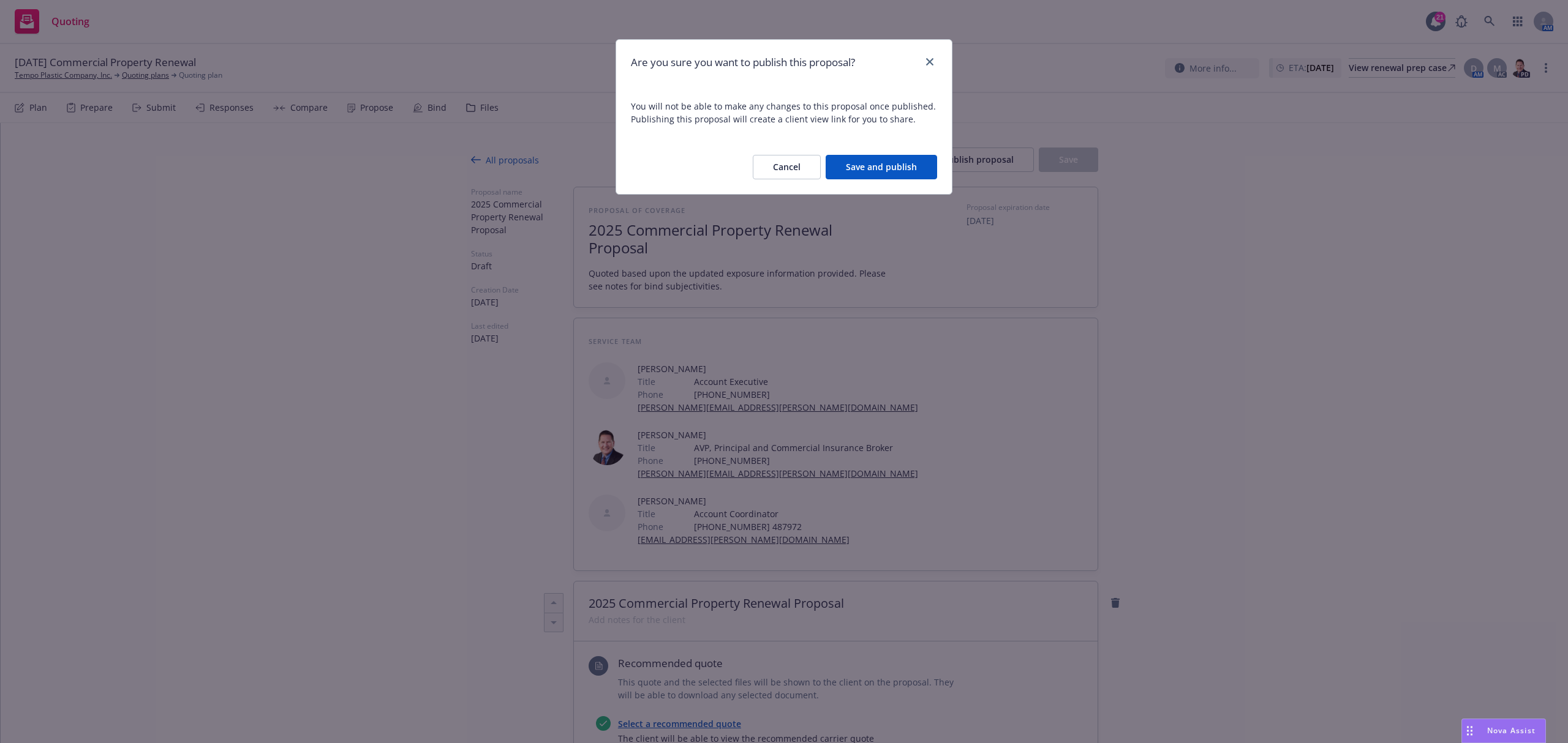
click at [847, 159] on button "Save and publish" at bounding box center [882, 167] width 111 height 24
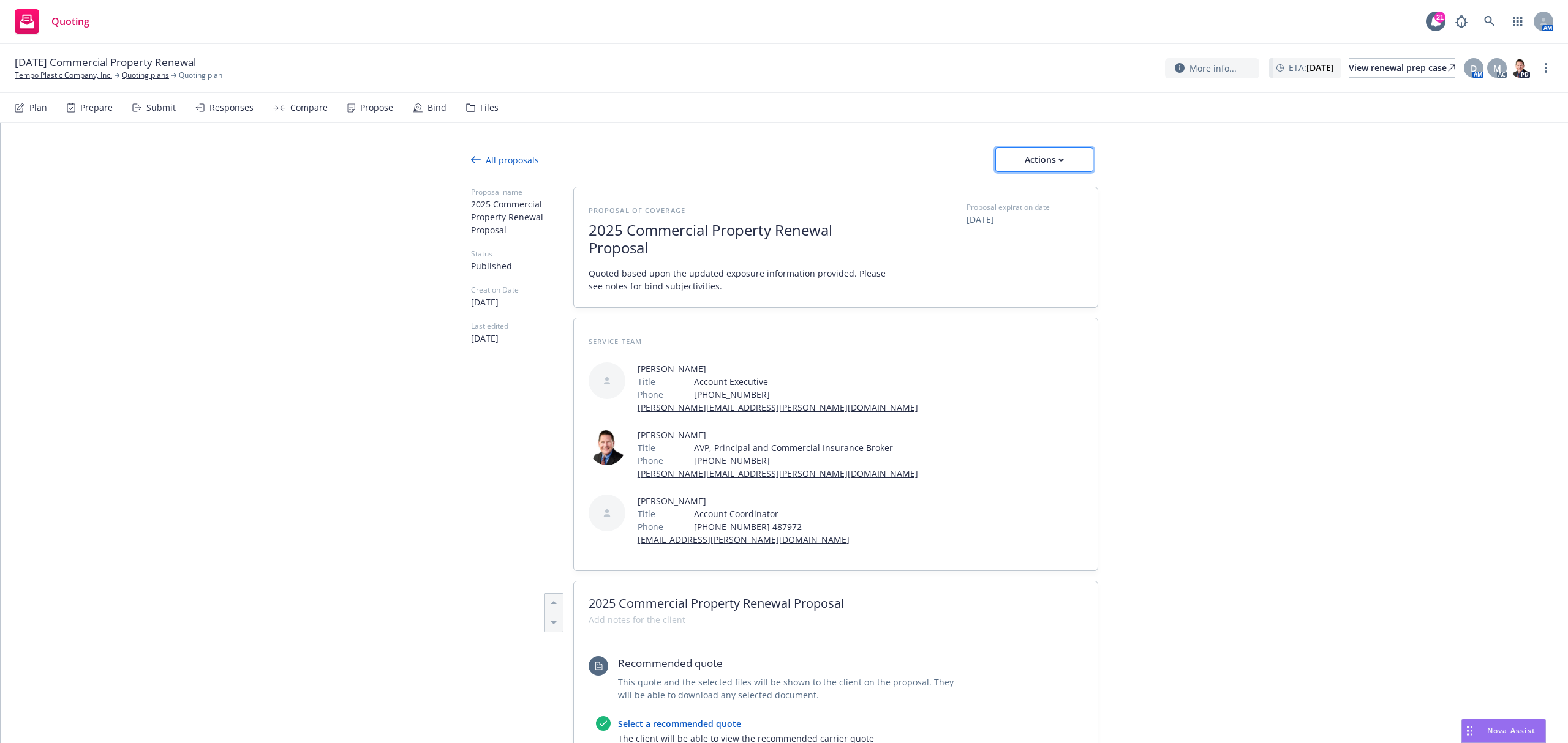
click at [1058, 153] on div "Actions" at bounding box center [1044, 160] width 58 height 24
click at [1045, 188] on span "Copy proposal link" at bounding box center [1042, 192] width 105 height 12
click at [1044, 162] on div "Actions" at bounding box center [1044, 160] width 58 height 24
type textarea "x"
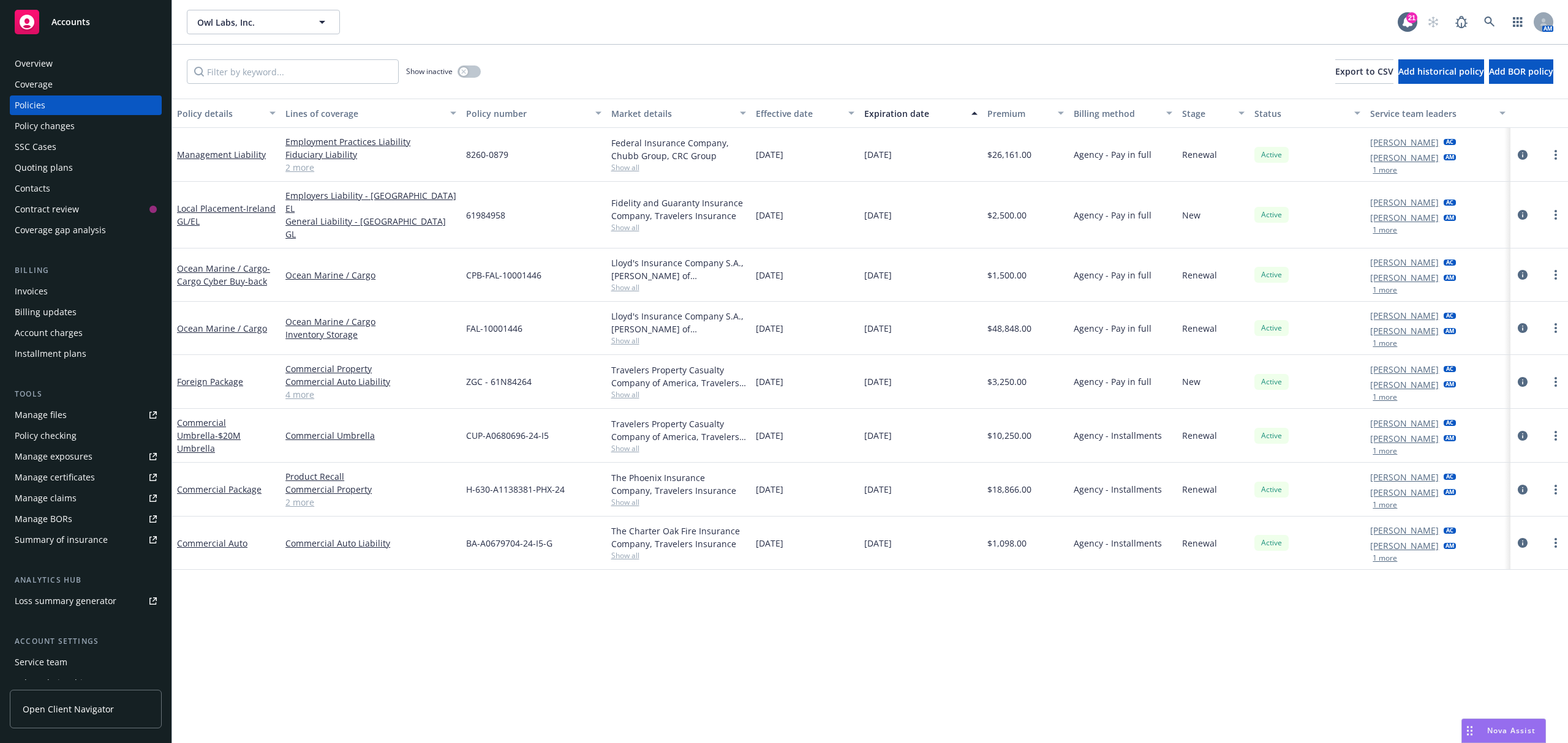
click at [52, 60] on div "Overview" at bounding box center [85, 63] width 142 height 20
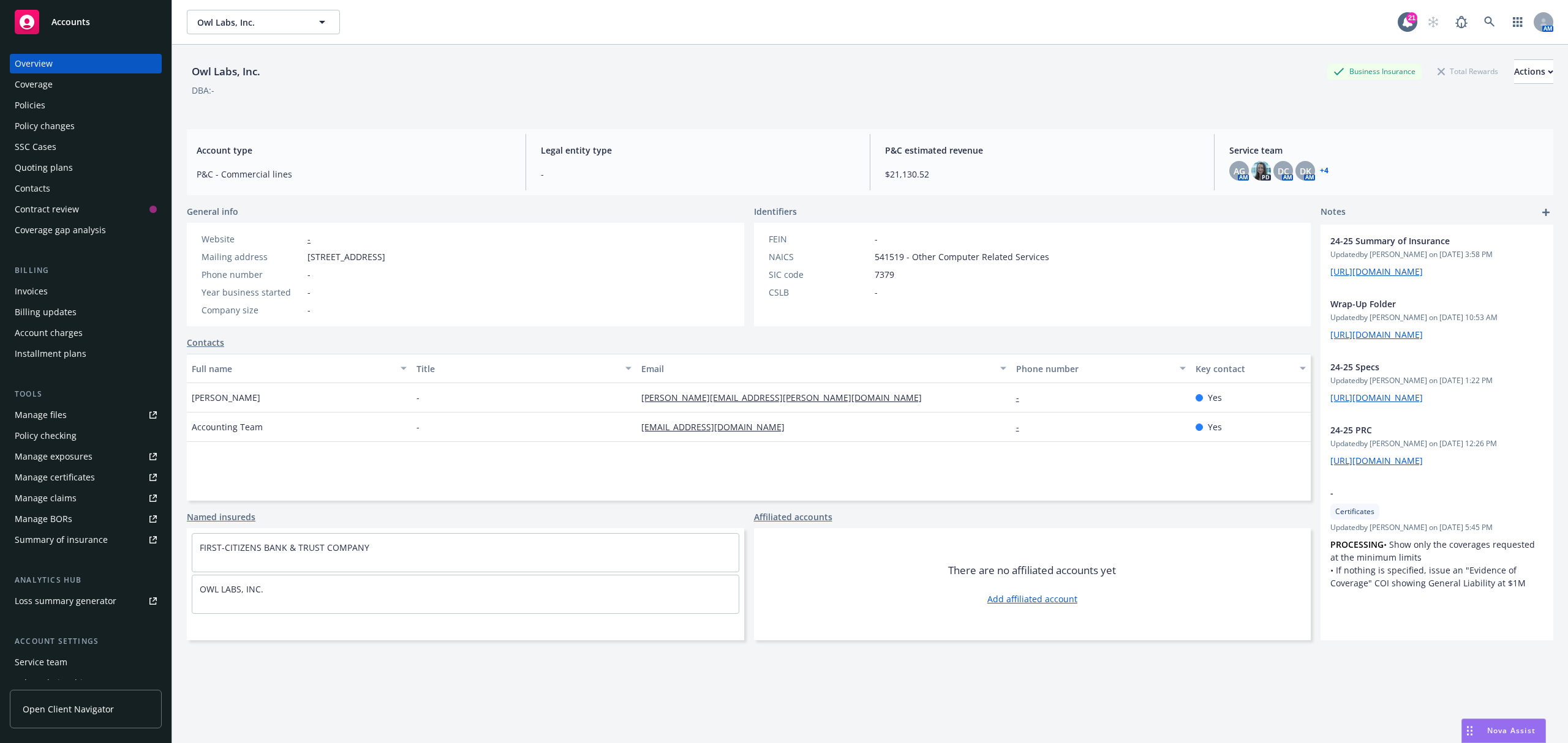
click at [66, 167] on div "Quoting plans" at bounding box center [43, 167] width 58 height 20
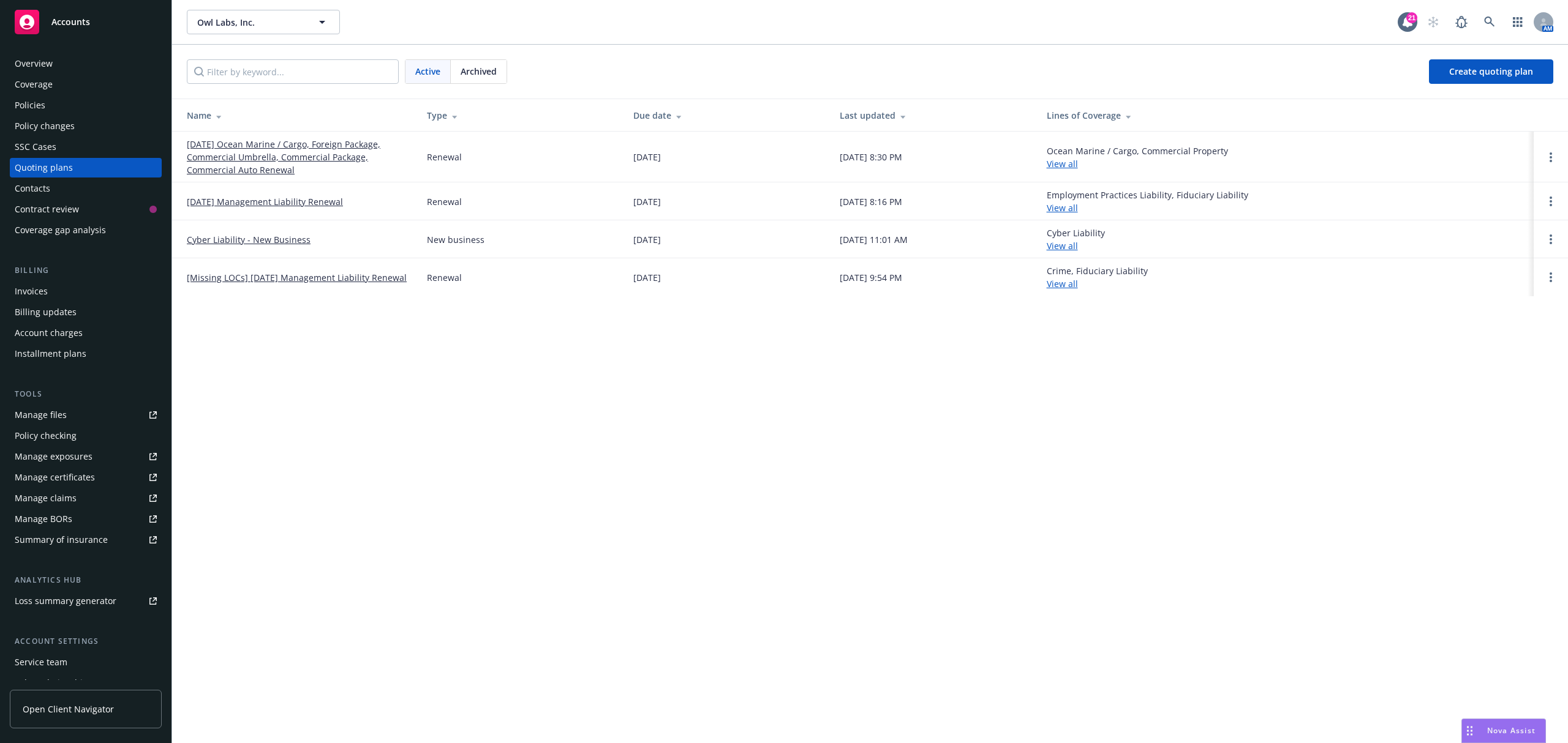
click at [291, 169] on link "[DATE] Ocean Marine / Cargo, Foreign Package, Commercial Umbrella, Commercial P…" at bounding box center [296, 157] width 221 height 39
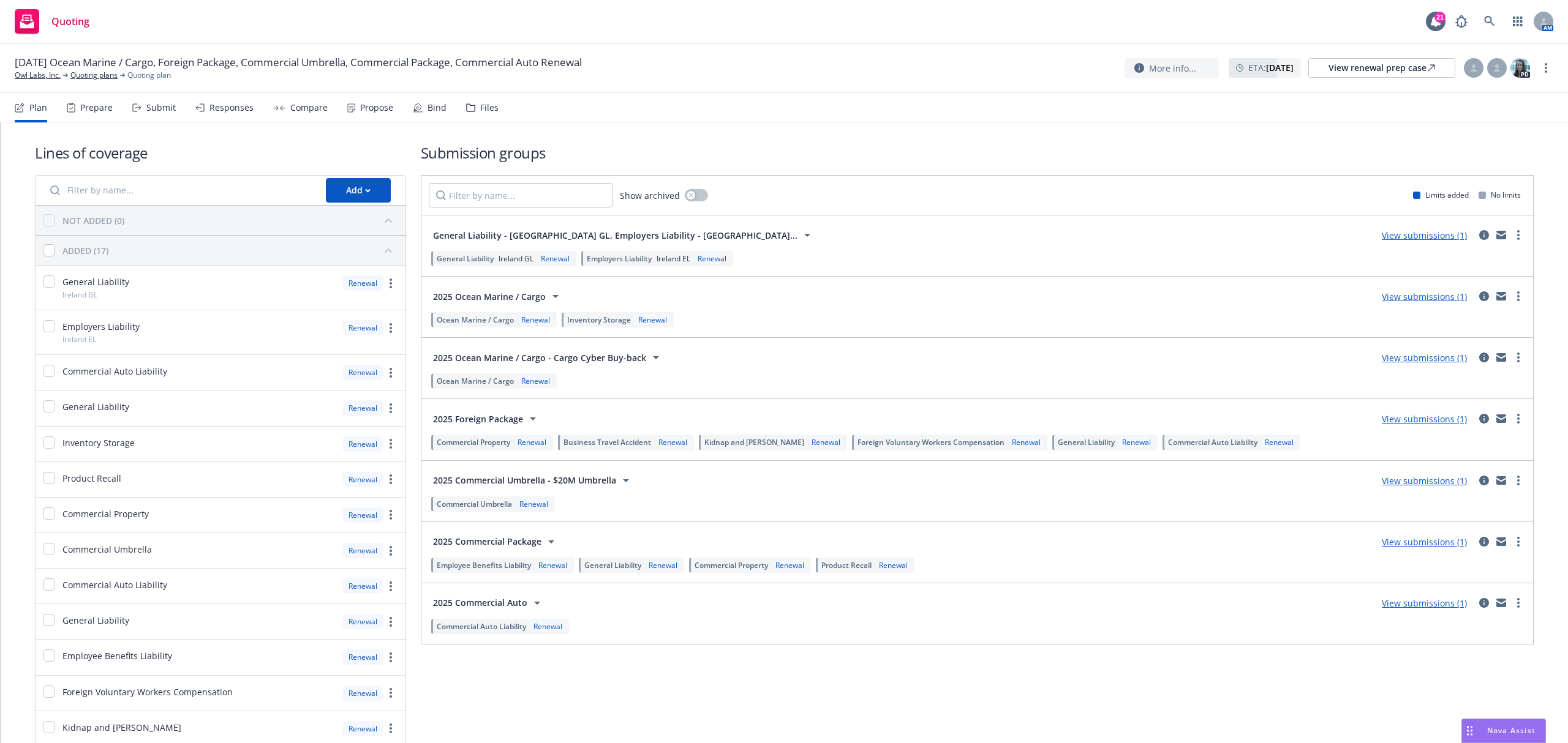
click at [96, 118] on div "Prepare" at bounding box center [90, 107] width 46 height 29
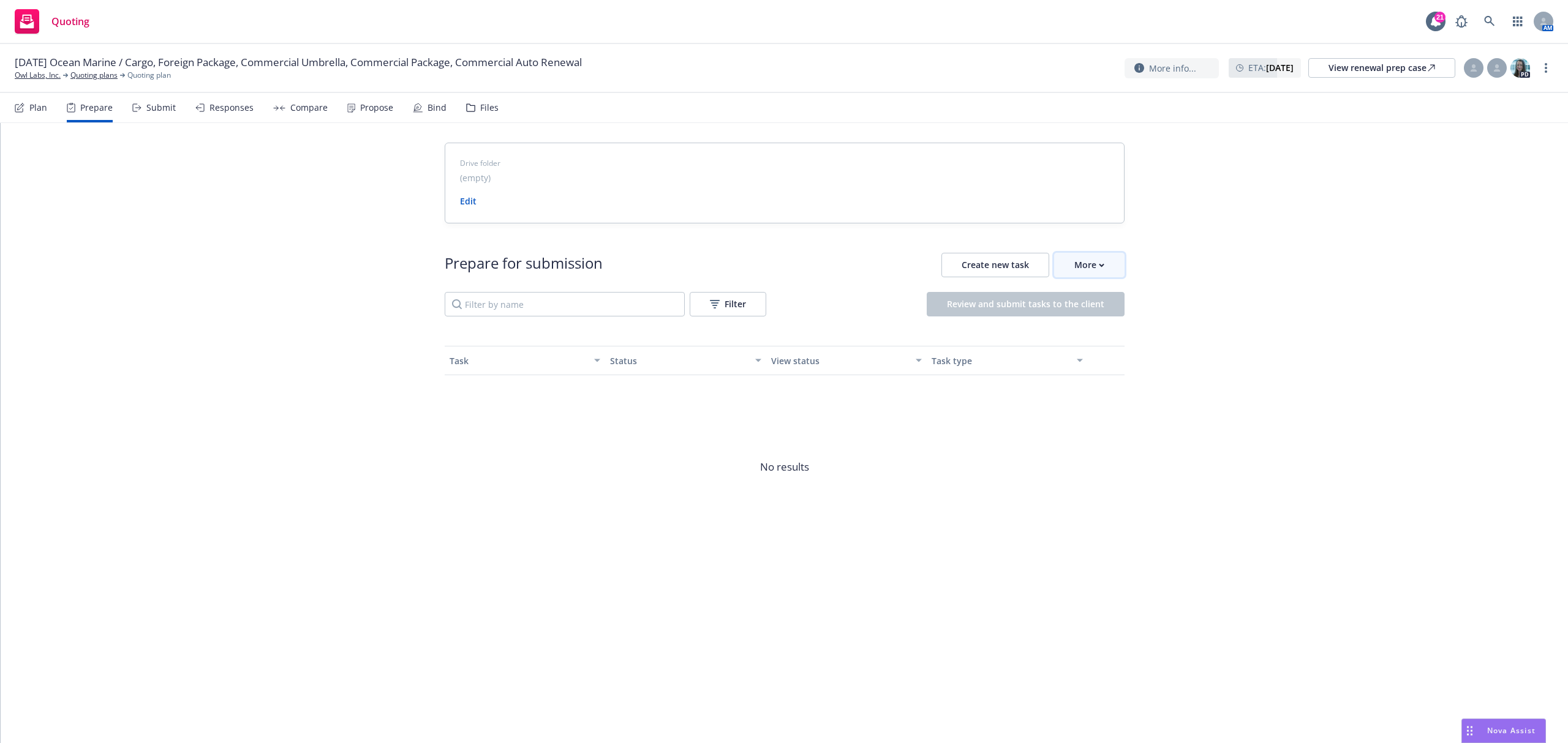
click at [1110, 261] on button "More" at bounding box center [1090, 265] width 71 height 24
click at [1099, 320] on span "Go to Indio account" at bounding box center [1109, 322] width 109 height 12
click at [1336, 69] on div "View renewal prep case" at bounding box center [1381, 68] width 107 height 18
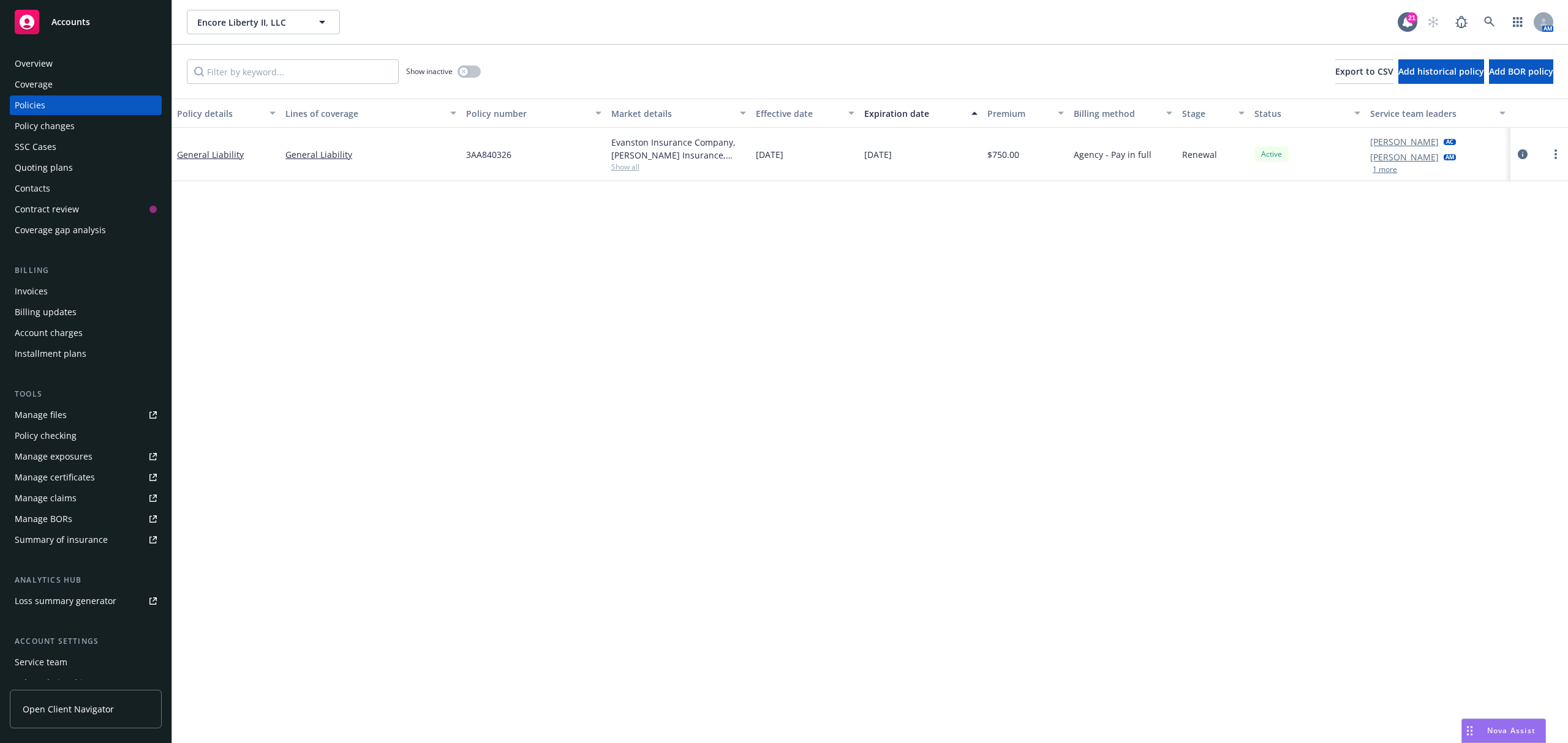
click at [50, 57] on div "Overview" at bounding box center [33, 63] width 38 height 20
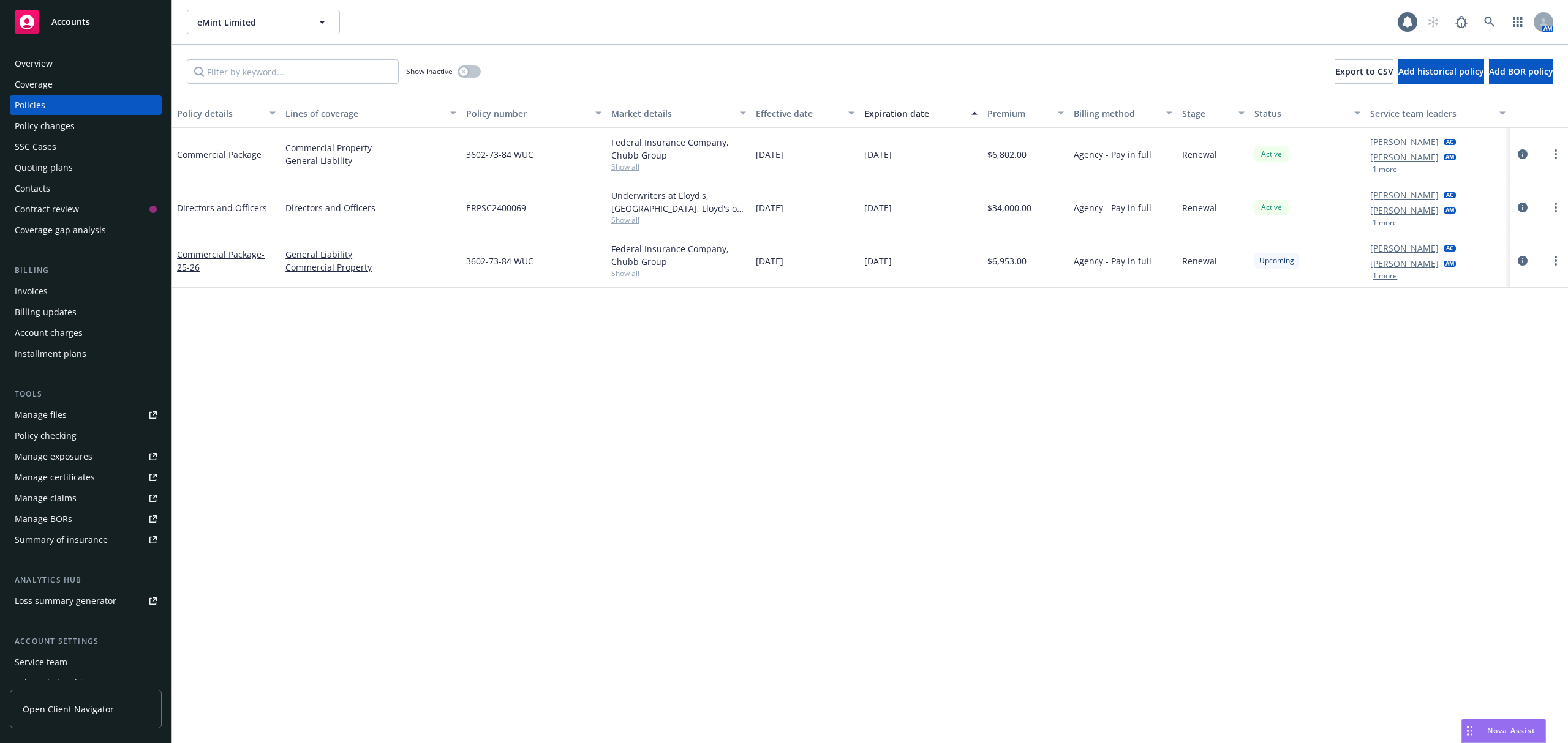
click at [10, 60] on link "Overview" at bounding box center [86, 63] width 152 height 20
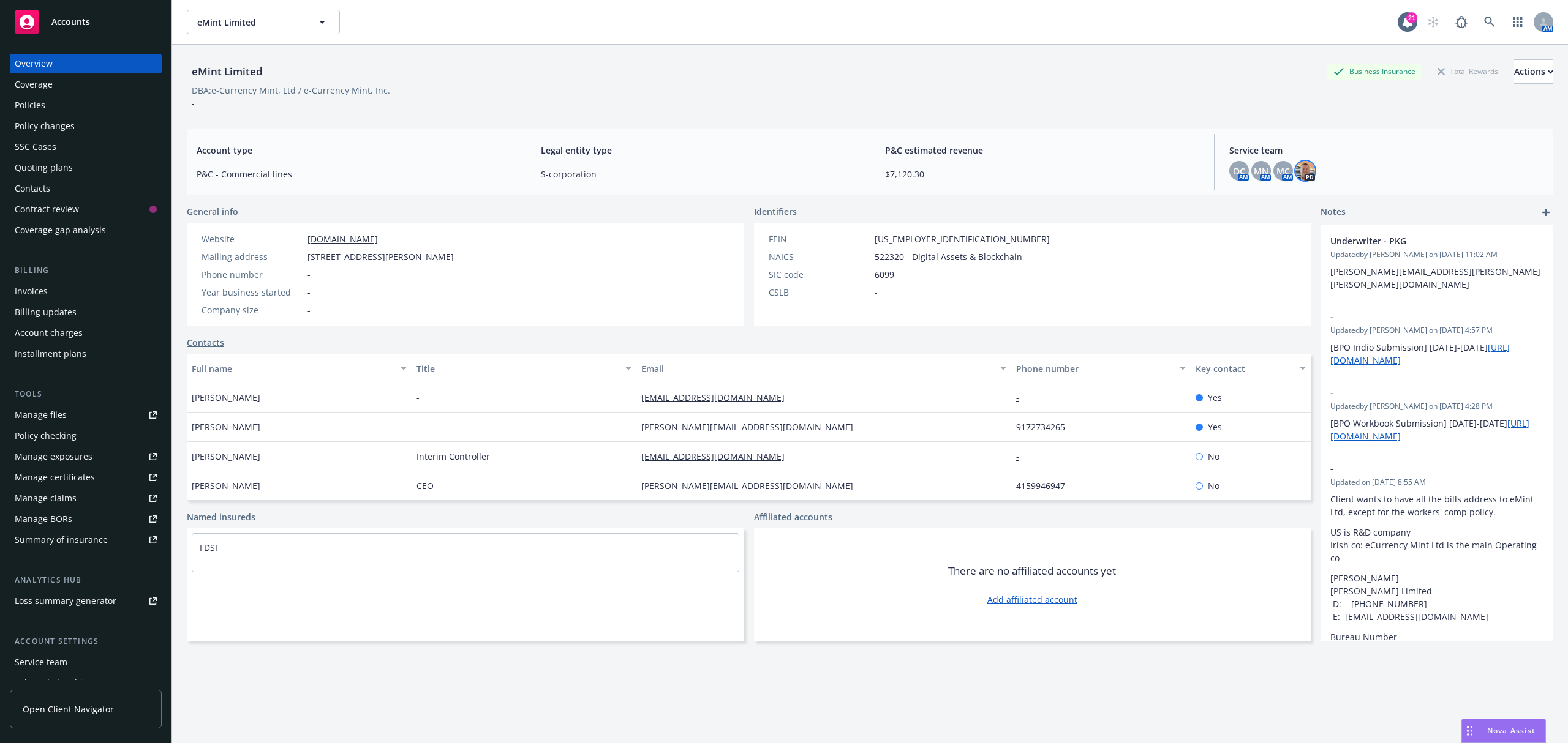
click at [1296, 175] on img at bounding box center [1306, 171] width 20 height 20
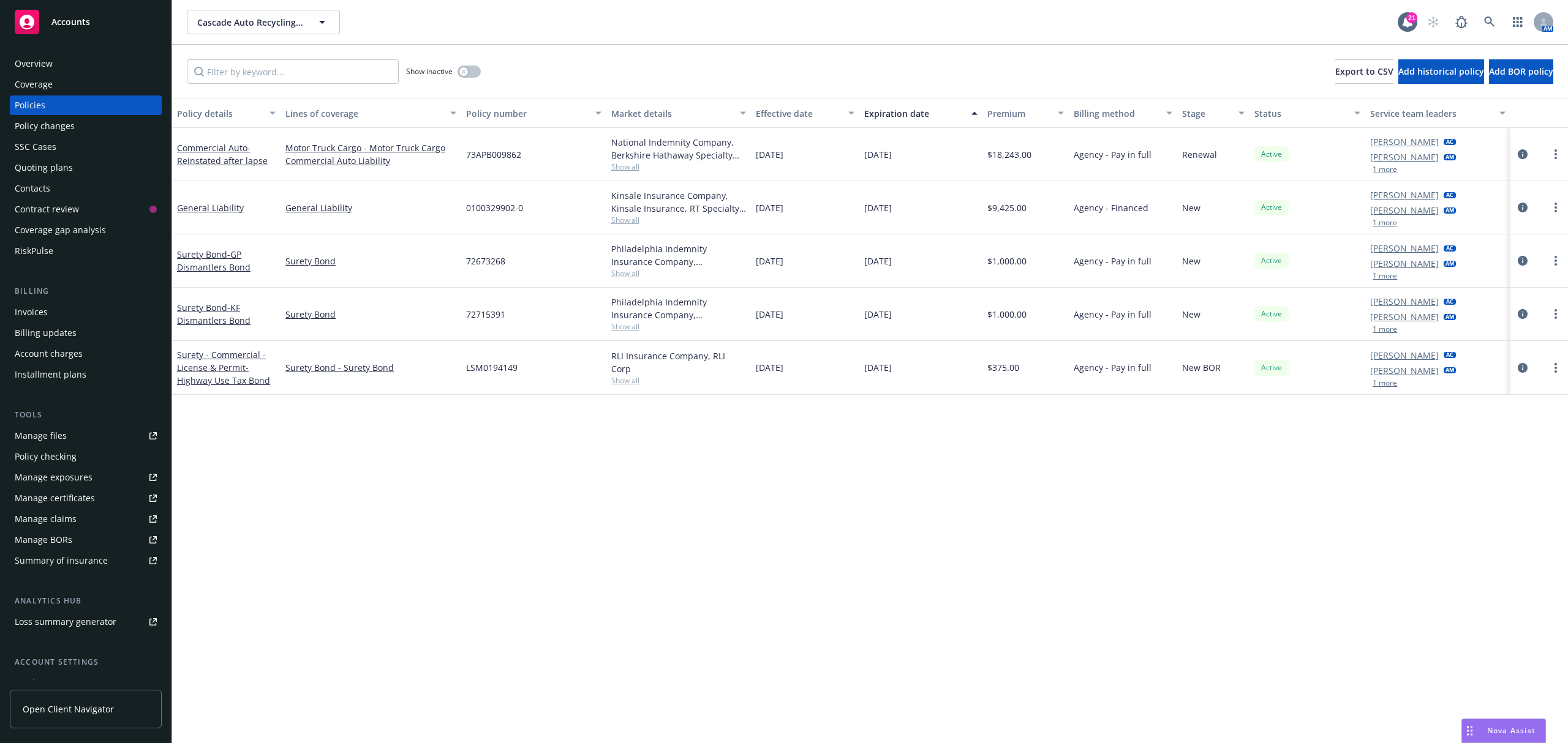
click at [50, 63] on div "Overview" at bounding box center [33, 63] width 38 height 20
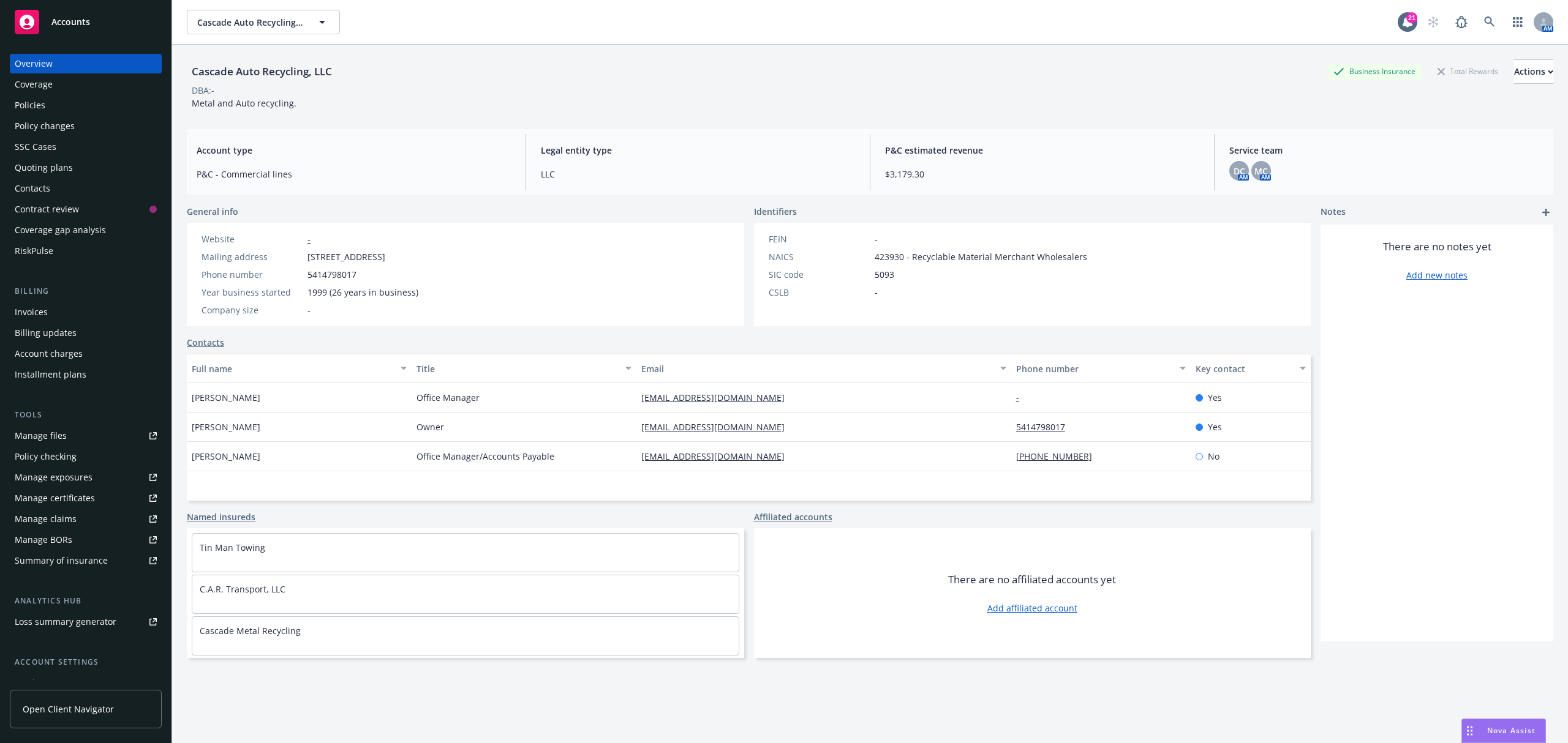
click at [24, 103] on div "Policies" at bounding box center [29, 105] width 31 height 20
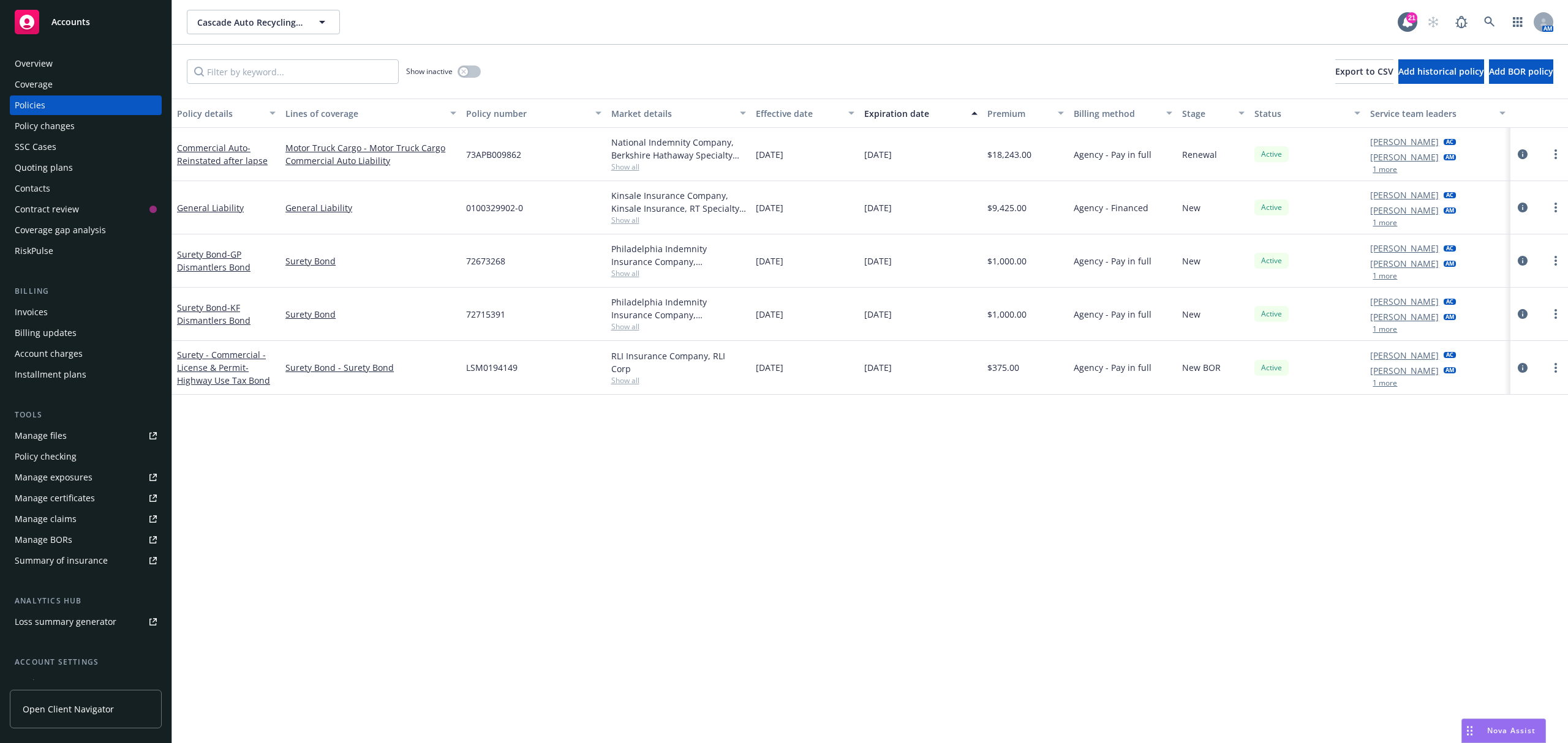
click at [76, 69] on div "Overview" at bounding box center [85, 63] width 142 height 20
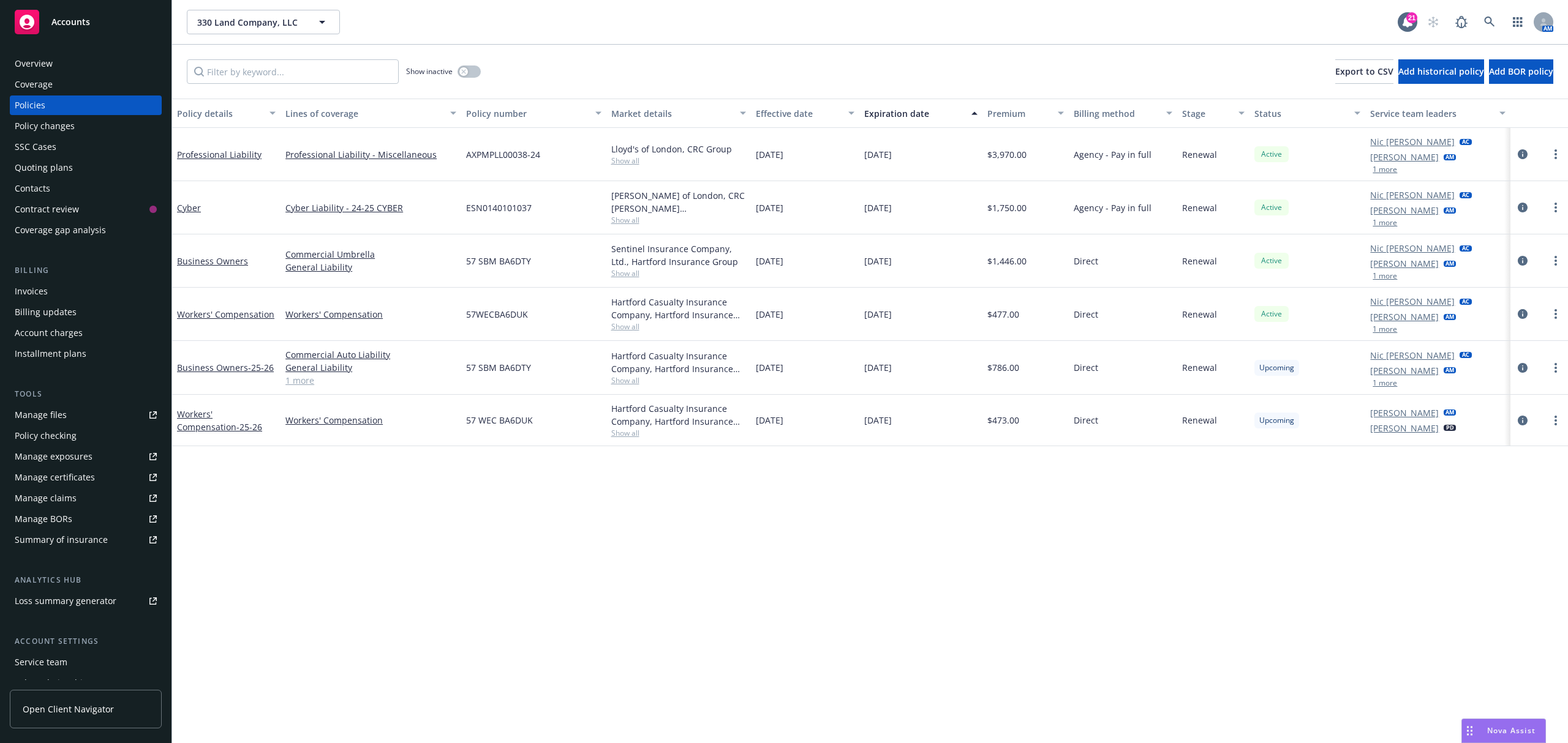
click at [52, 60] on div "Overview" at bounding box center [85, 63] width 142 height 20
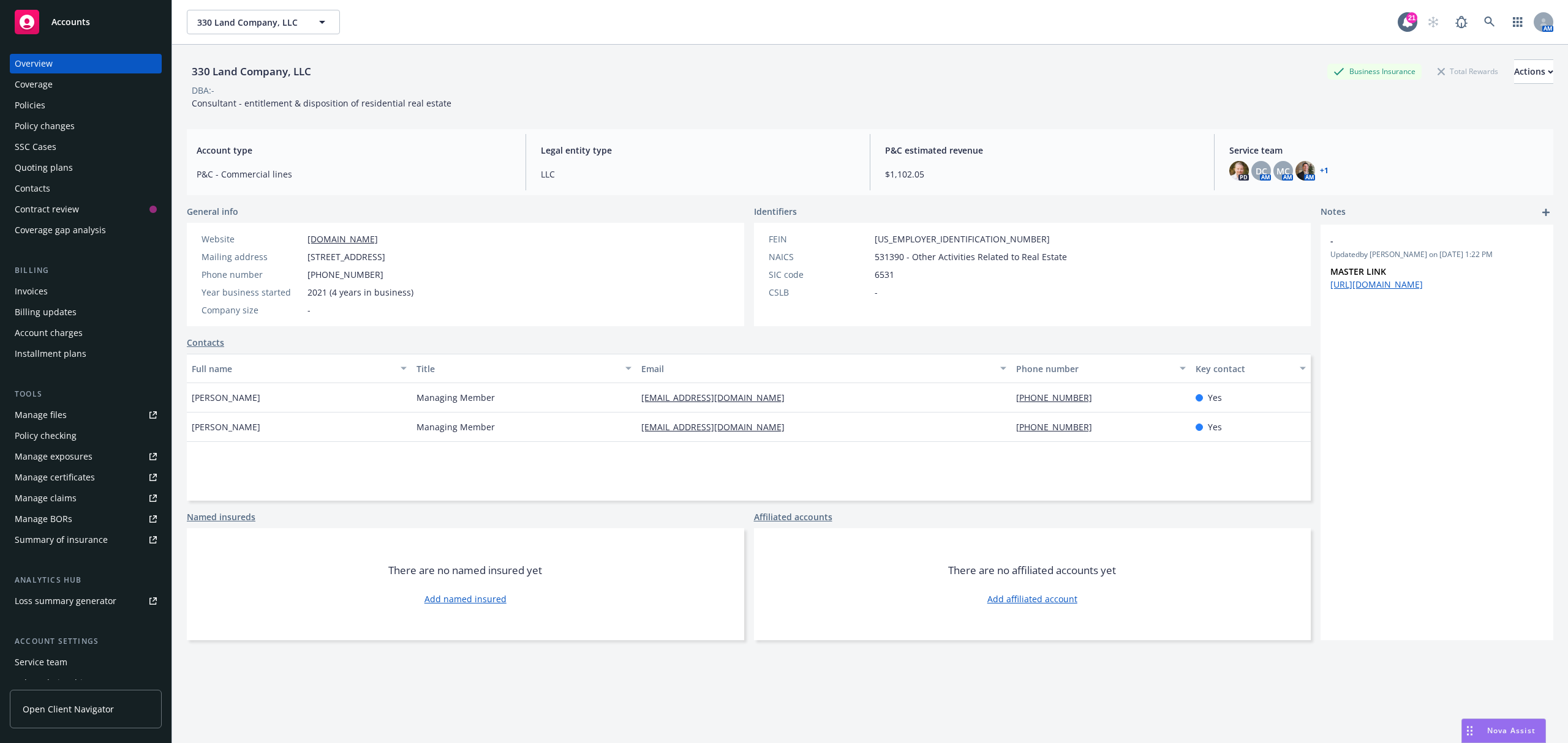
click at [25, 111] on div "Policies" at bounding box center [29, 105] width 31 height 20
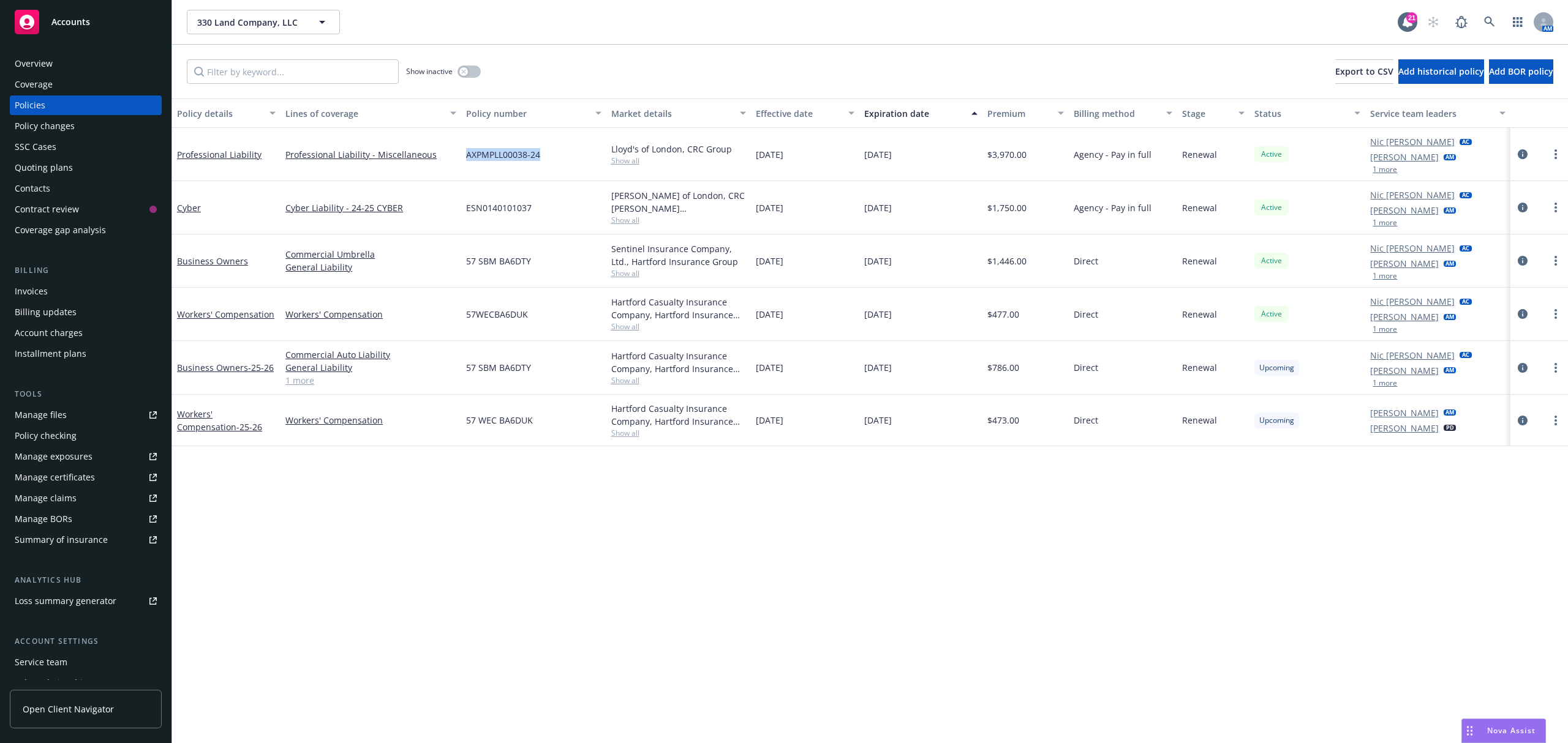
drag, startPoint x: 522, startPoint y: 164, endPoint x: 479, endPoint y: 155, distance: 43.9
click at [464, 163] on div "AXPMPLL00038-24" at bounding box center [533, 154] width 145 height 53
copy span "AXPMPLL00038-24"
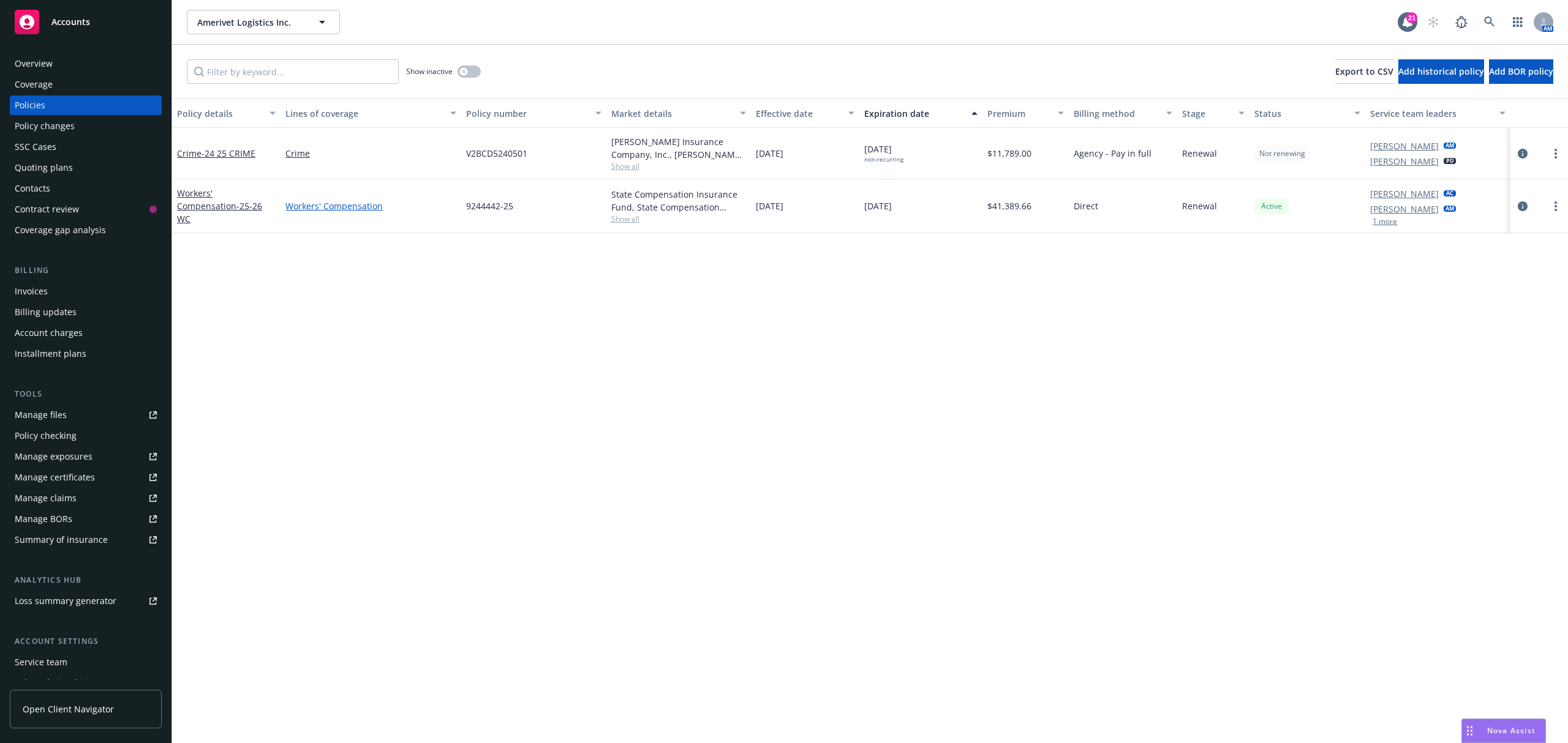
drag, startPoint x: 933, startPoint y: 203, endPoint x: 285, endPoint y: 208, distance: 648.0
click at [284, 208] on div "Workers' Compensation - 25-26 WC Workers' Compensation 9244442-25 State Compens…" at bounding box center [870, 206] width 1396 height 54
copy div "Workers' Compensation 9244442-25 State Compensation Insurance Fund, State Compe…"
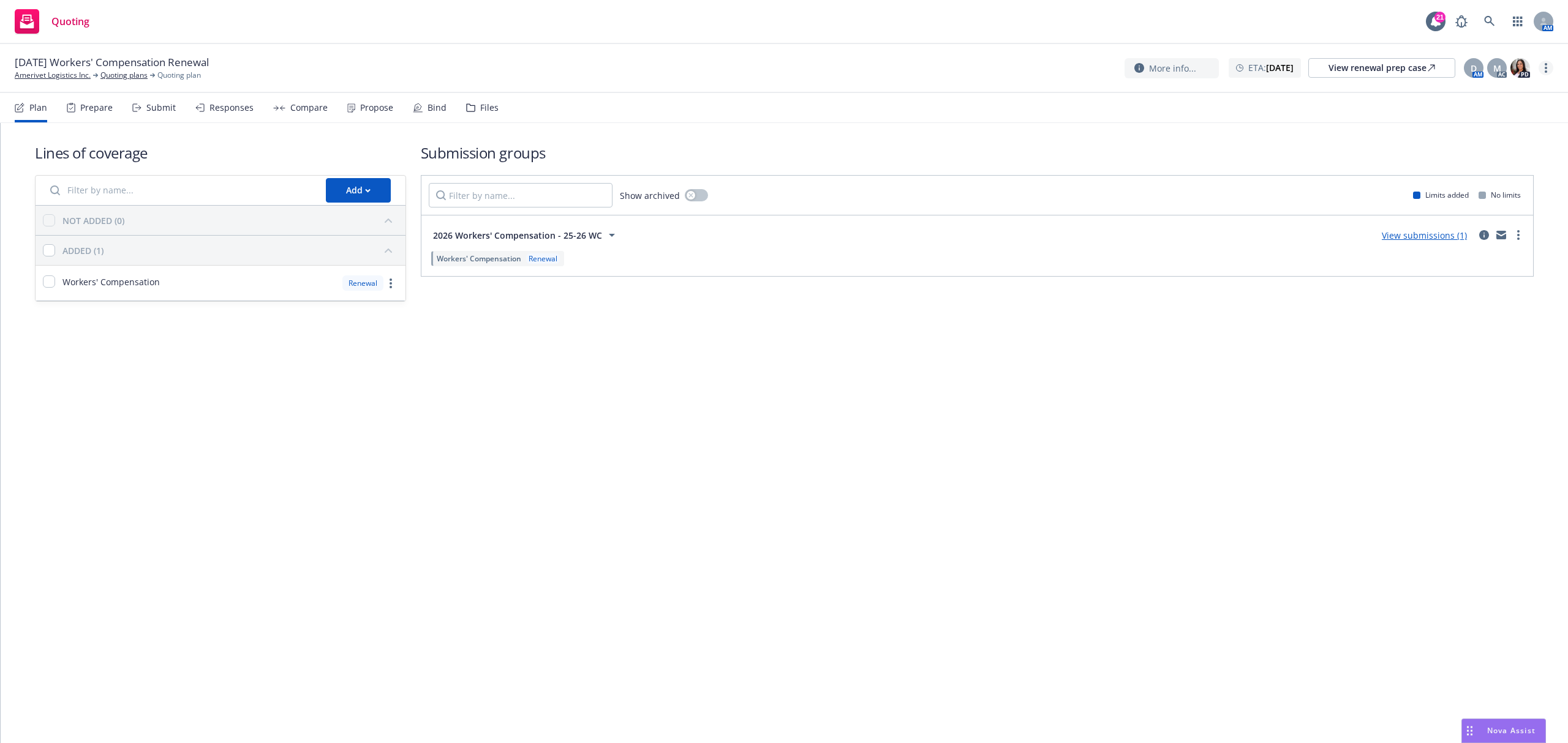
click at [1548, 65] on link "more" at bounding box center [1546, 68] width 14 height 14
click at [1489, 182] on link "Archive quoting plan" at bounding box center [1484, 191] width 137 height 24
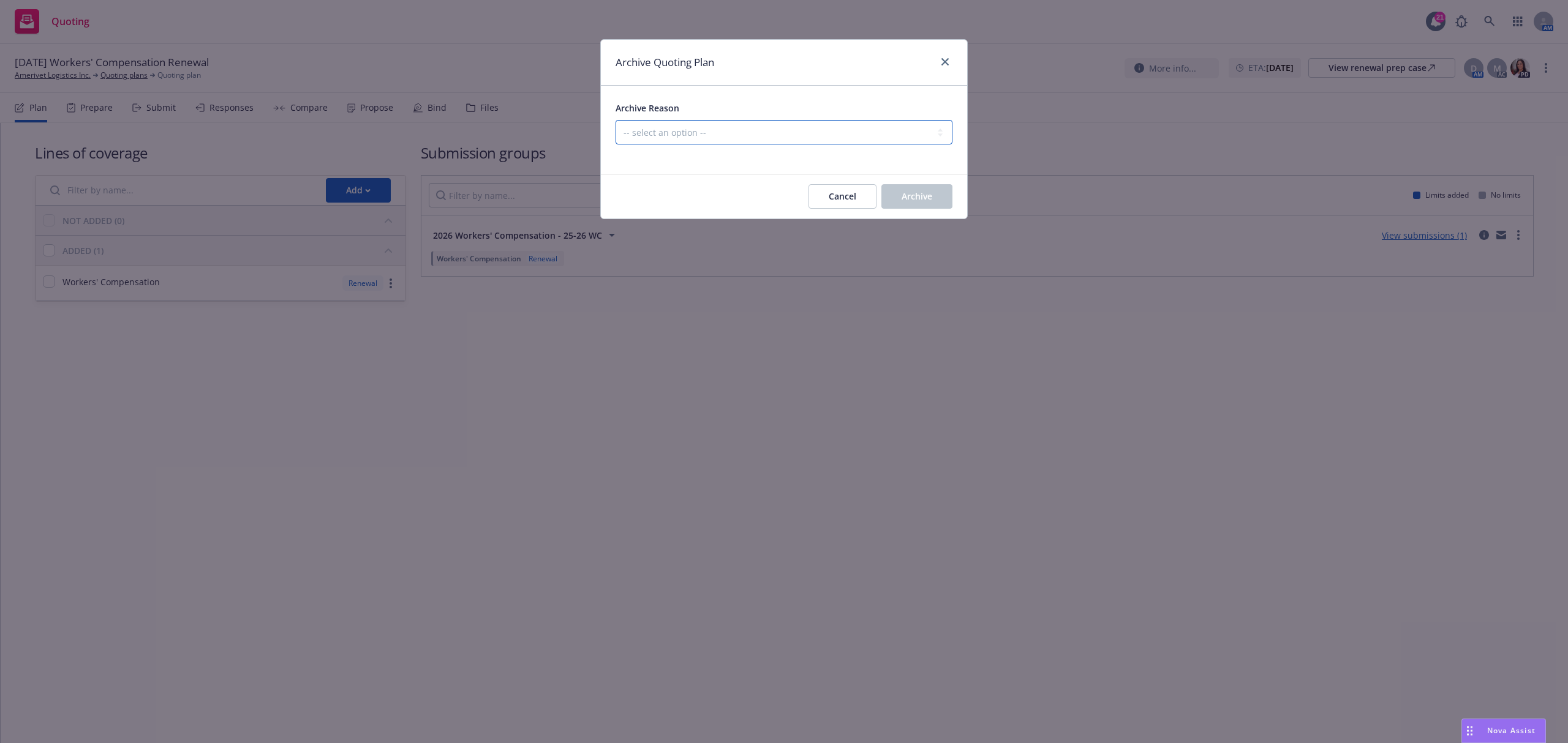
click at [760, 137] on select "-- select an option -- All policies in this renewal plan are auto-renewed Creat…" at bounding box center [784, 131] width 337 height 24
select select "ARCHIVED_RENEWAL_POLICY_AUTO_RENEWED"
click at [616, 120] on select "-- select an option -- All policies in this renewal plan are auto-renewed Creat…" at bounding box center [784, 131] width 337 height 24
click at [953, 199] on div "Cancel Archive" at bounding box center [784, 196] width 366 height 44
click at [938, 201] on button "Archive" at bounding box center [917, 196] width 71 height 24
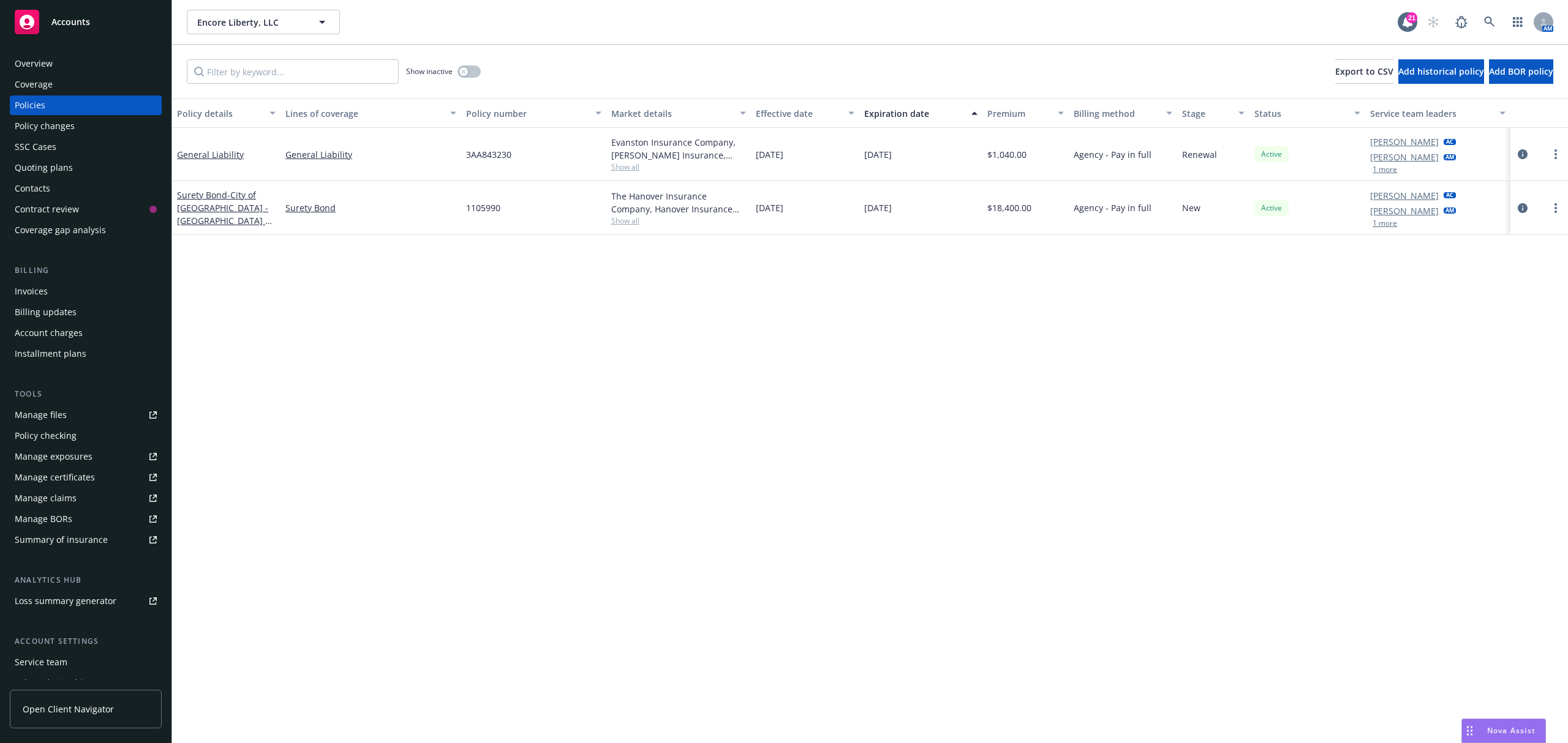
click at [630, 225] on span "Show all" at bounding box center [679, 220] width 135 height 10
click at [630, 225] on span "Show all" at bounding box center [679, 220] width 135 height 10
click at [260, 209] on span "- City of [GEOGRAPHIC_DATA] - [GEOGRAPHIC_DATA] at [GEOGRAPHIC_DATA]" at bounding box center [225, 214] width 96 height 50
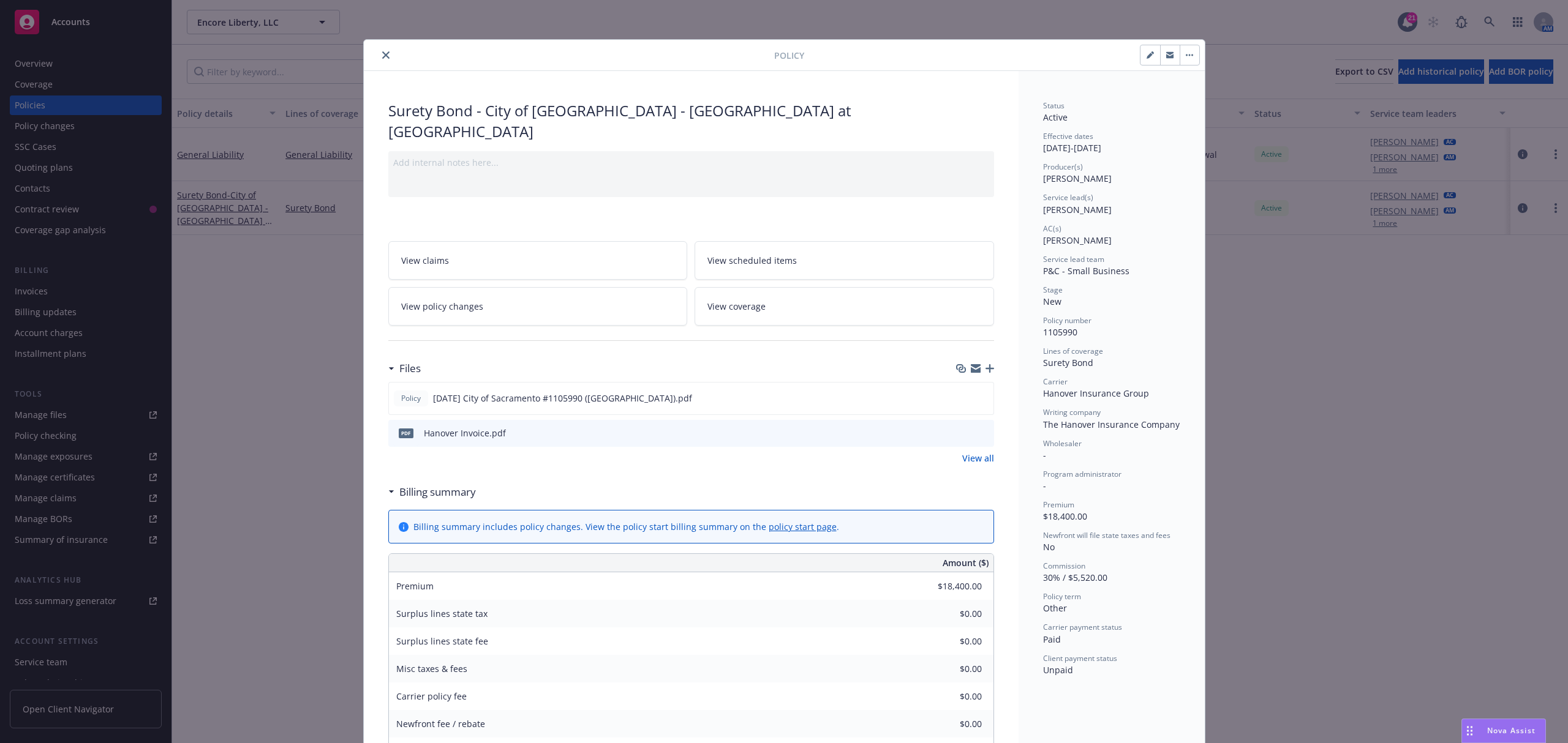
click at [975, 452] on link "View all" at bounding box center [978, 458] width 32 height 13
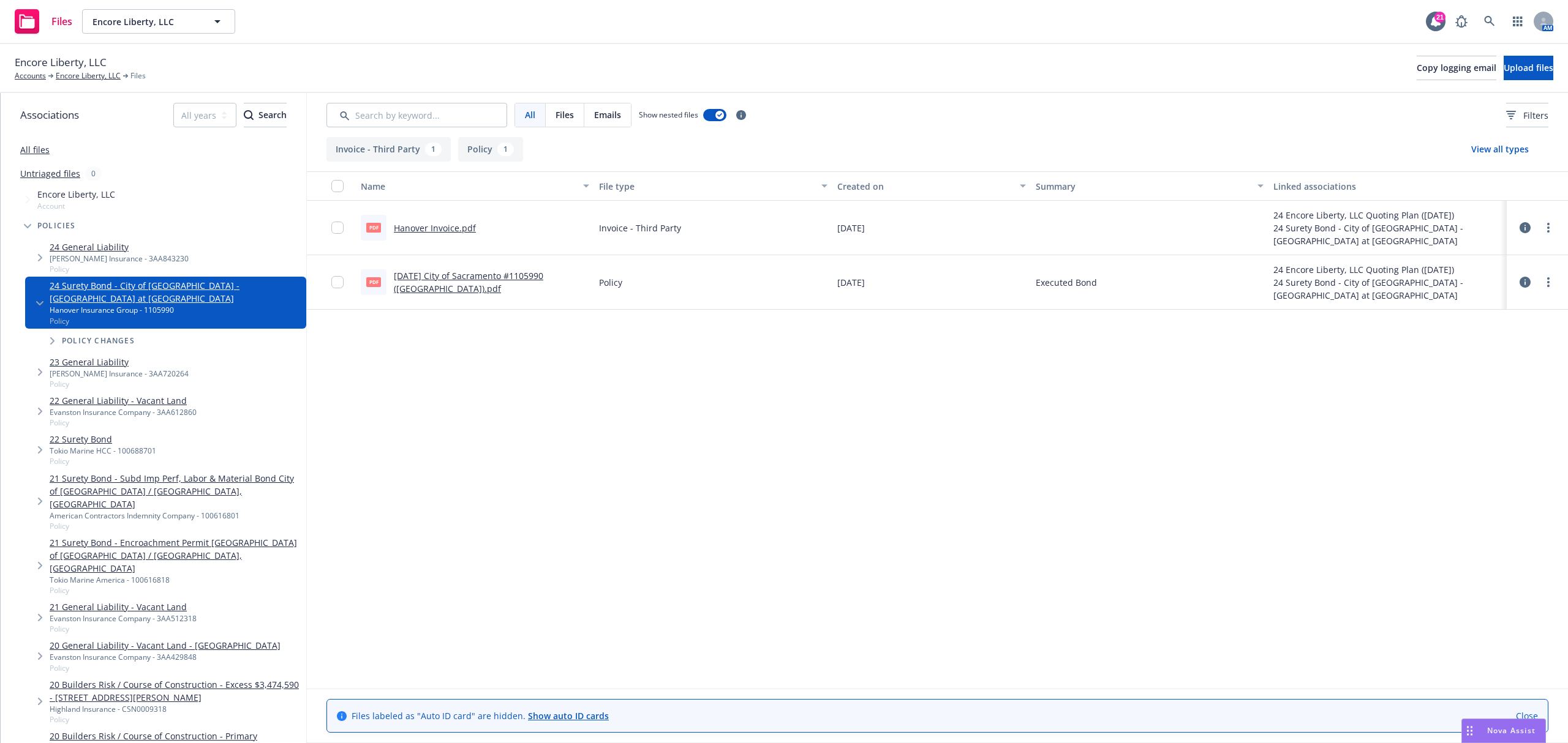
click at [407, 229] on link "Hanover Invoice.pdf" at bounding box center [435, 228] width 82 height 12
click at [444, 281] on link "[DATE] City of Sacramento #1105990 ([GEOGRAPHIC_DATA]).pdf" at bounding box center [469, 282] width 149 height 24
click at [83, 72] on link "Encore Liberty, LLC" at bounding box center [88, 76] width 65 height 11
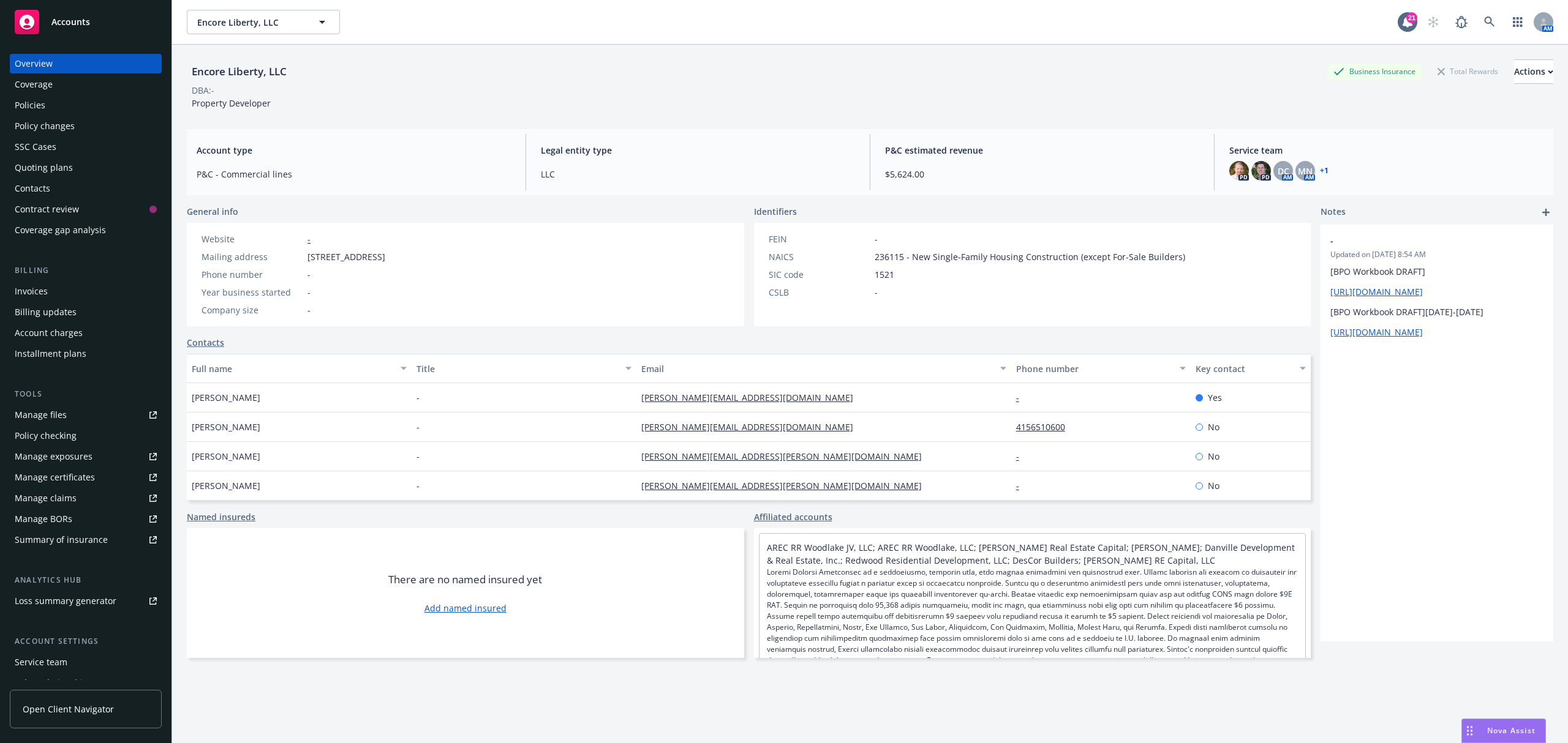
click at [48, 666] on div "Service team" at bounding box center [41, 663] width 52 height 20
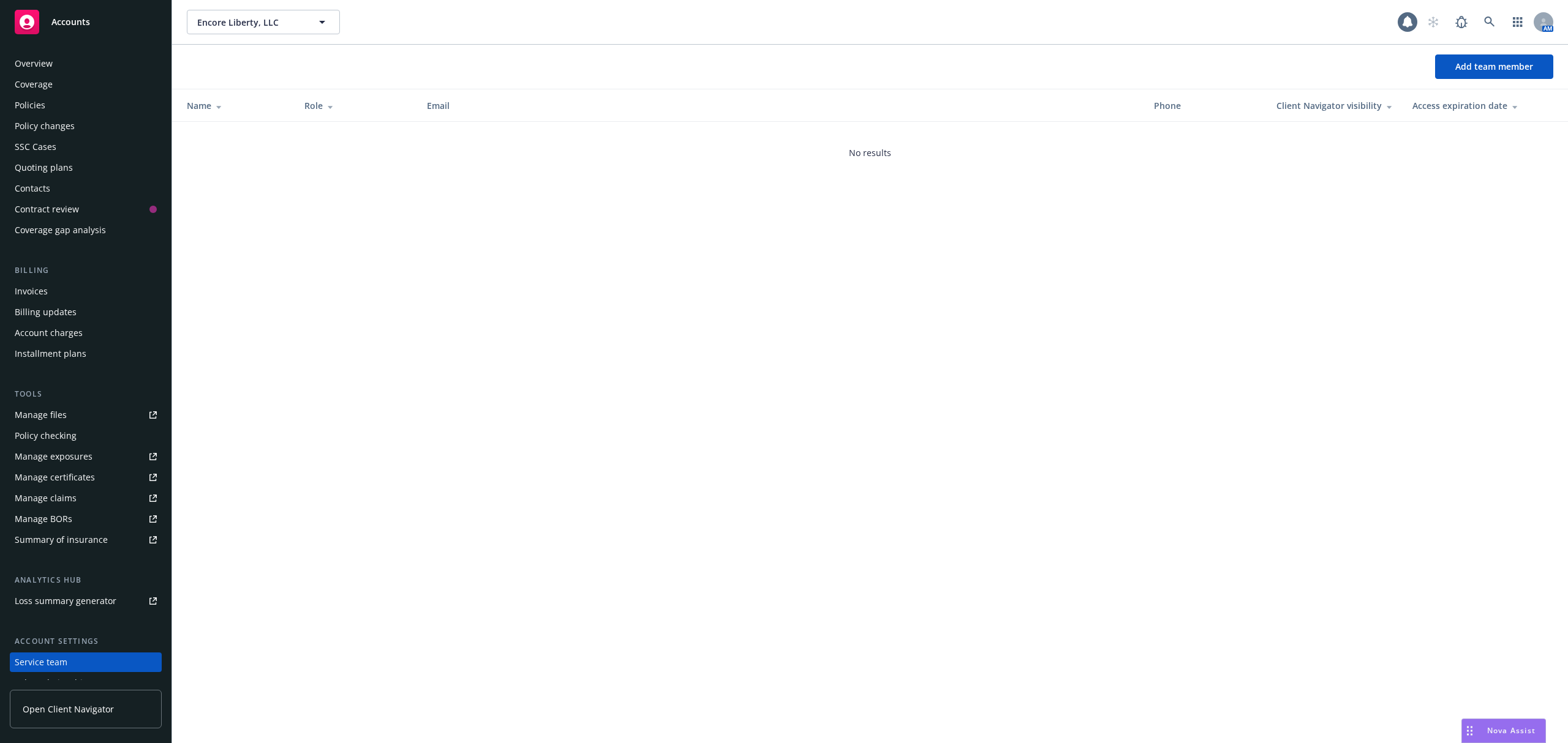
scroll to position [75, 0]
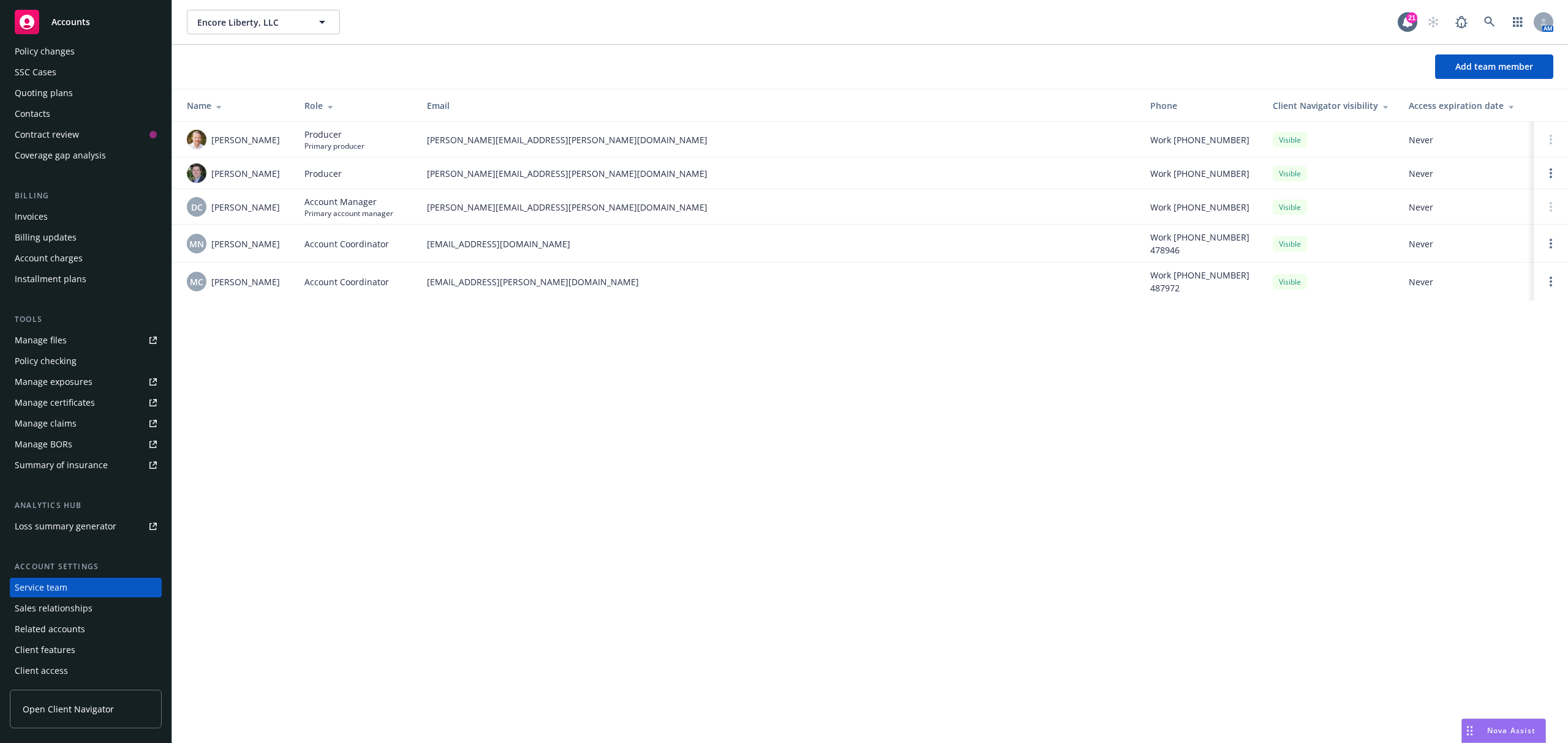
click at [42, 339] on div "Manage files" at bounding box center [41, 340] width 52 height 20
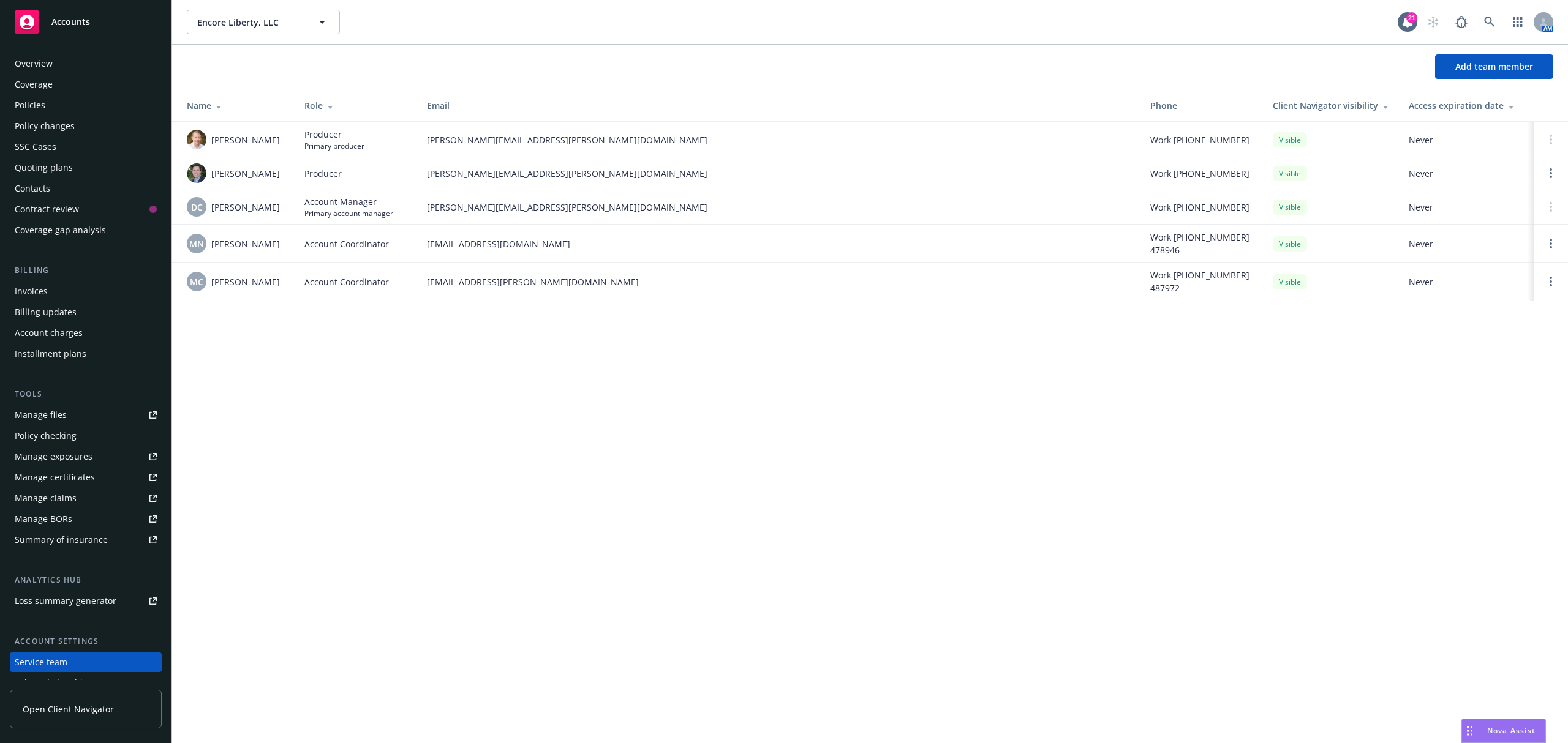
click at [38, 108] on div "Policies" at bounding box center [29, 105] width 31 height 20
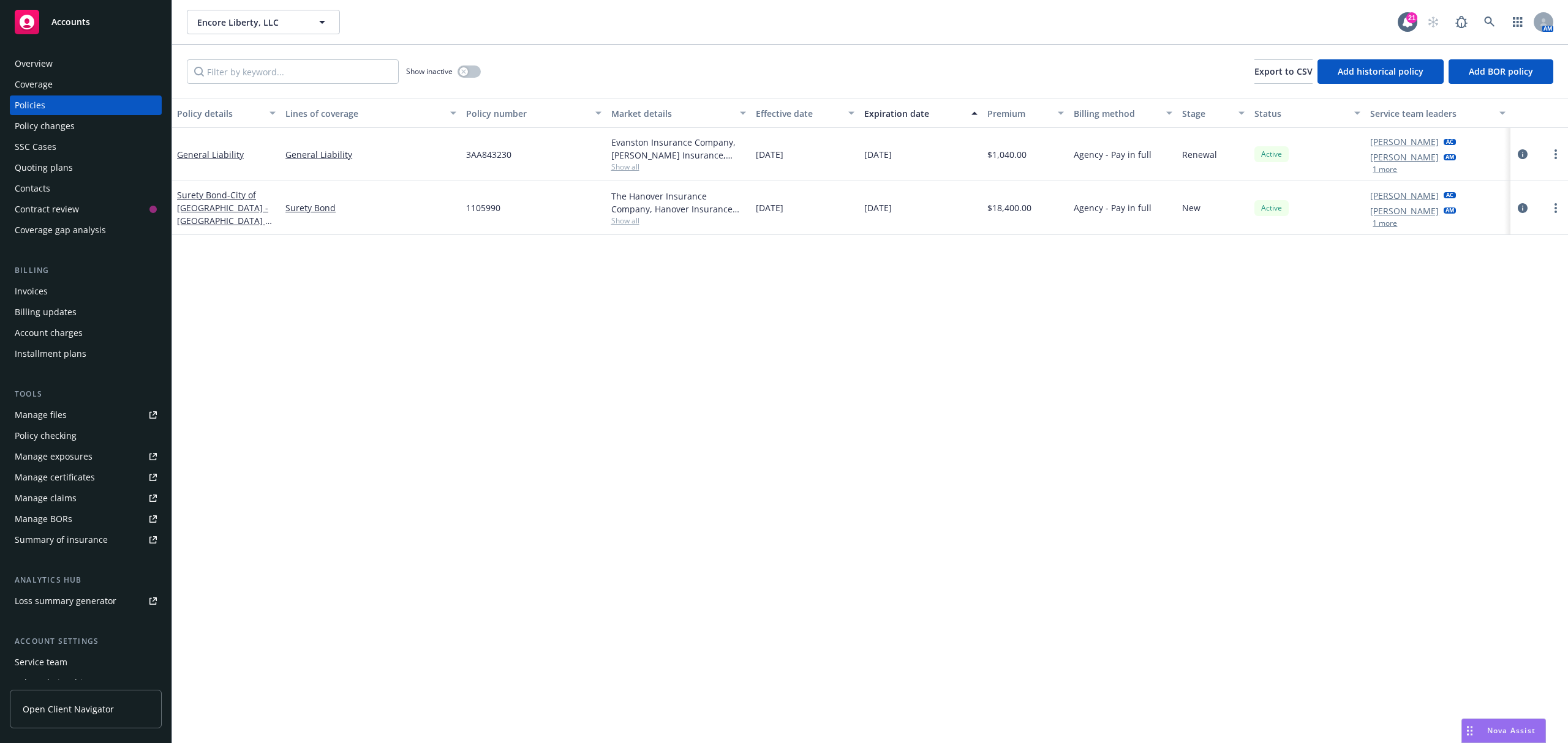
drag, startPoint x: 929, startPoint y: 208, endPoint x: 177, endPoint y: 195, distance: 752.1
click at [177, 195] on div "Surety Bond - City of [GEOGRAPHIC_DATA] - [GEOGRAPHIC_DATA] at [GEOGRAPHIC_DATA…" at bounding box center [870, 208] width 1396 height 54
copy div "Surety Bond - City of [GEOGRAPHIC_DATA] - [GEOGRAPHIC_DATA] at [GEOGRAPHIC_DATA…"
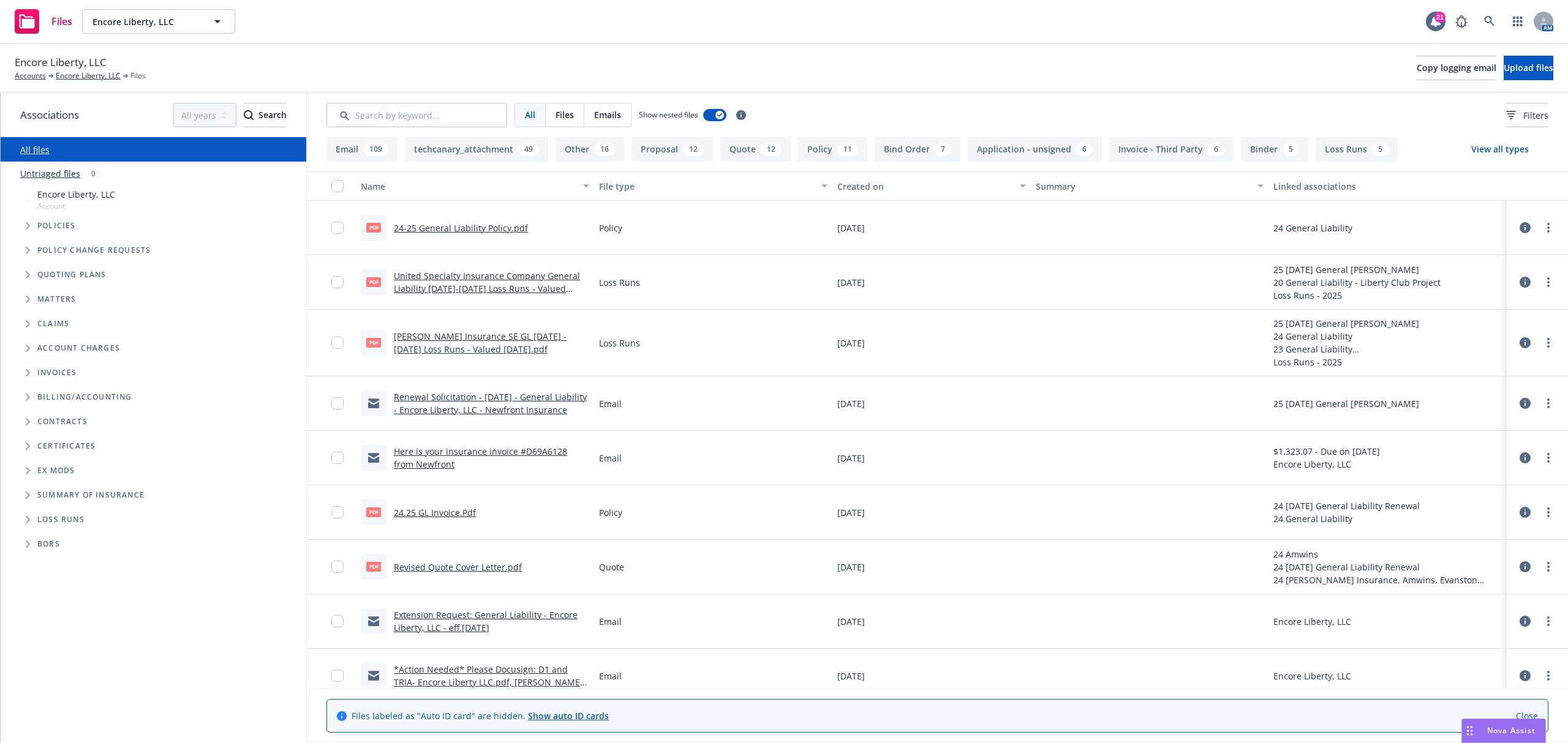
drag, startPoint x: 48, startPoint y: 235, endPoint x: 46, endPoint y: 221, distance: 14.1
click at [48, 235] on div "Policies" at bounding box center [160, 226] width 293 height 24
drag, startPoint x: 46, startPoint y: 221, endPoint x: 17, endPoint y: 235, distance: 32.2
click at [45, 222] on span "Policies" at bounding box center [56, 226] width 39 height 7
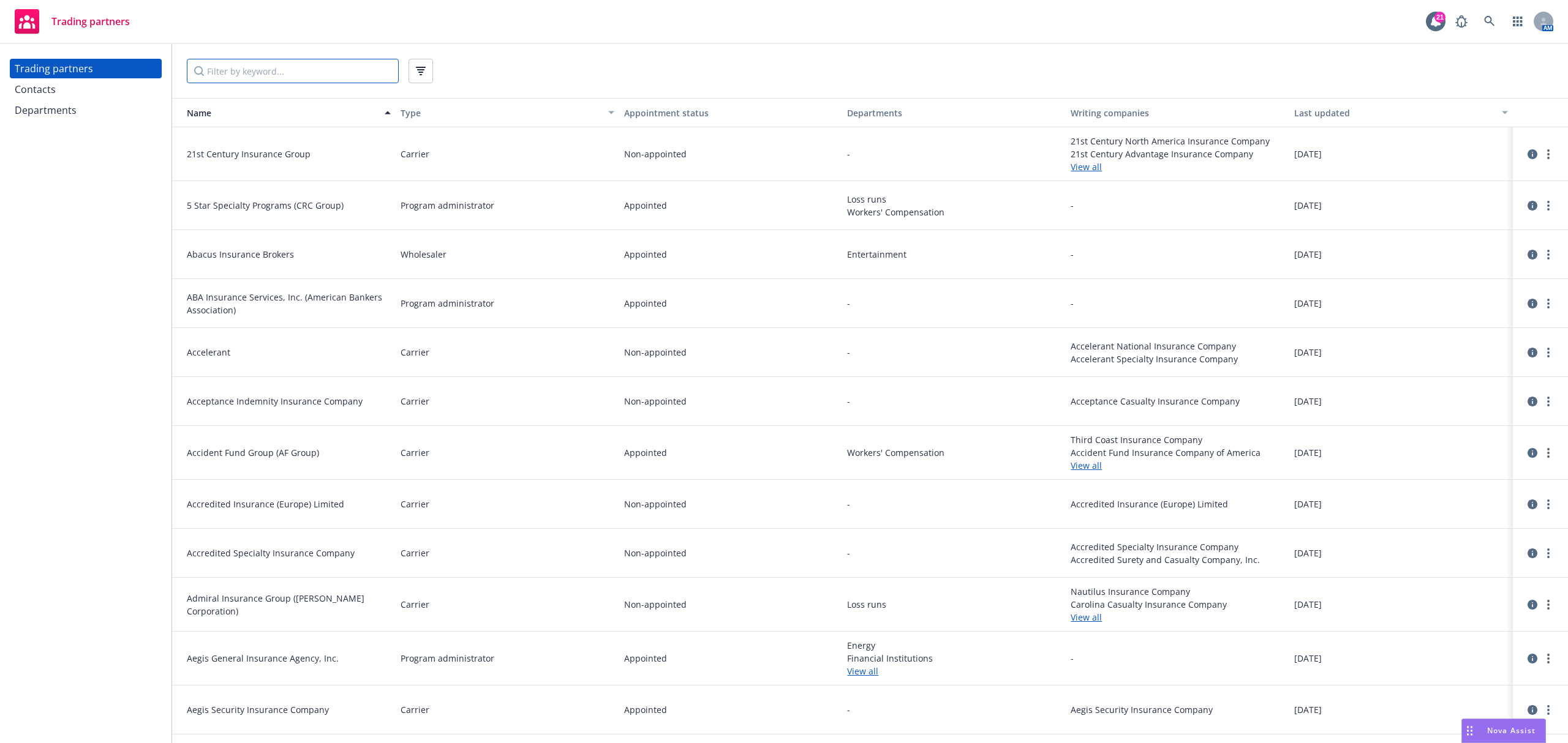
click at [271, 69] on input "Filter by keyword..." at bounding box center [293, 71] width 212 height 24
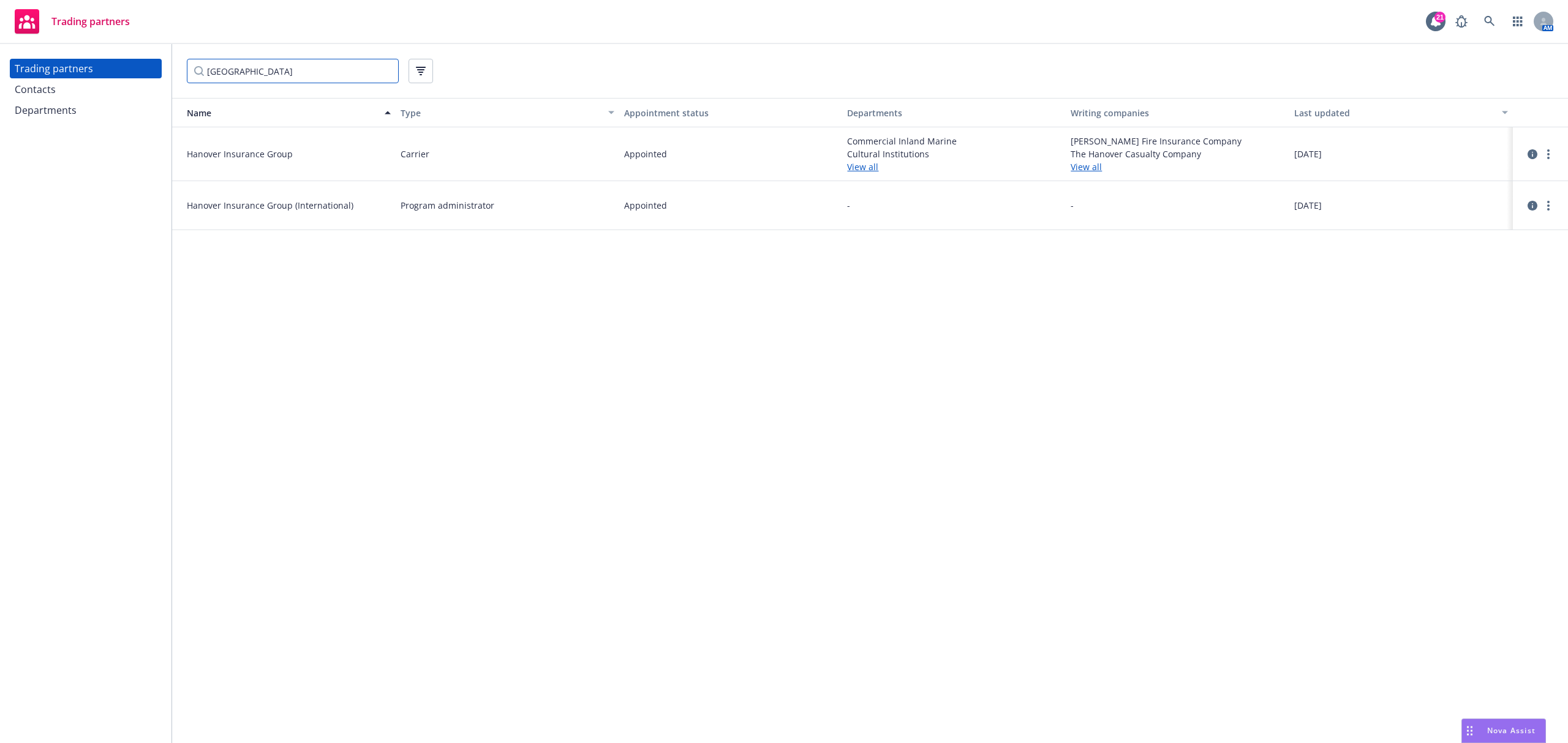
type input "[GEOGRAPHIC_DATA]"
click at [859, 165] on link "View all" at bounding box center [954, 167] width 214 height 13
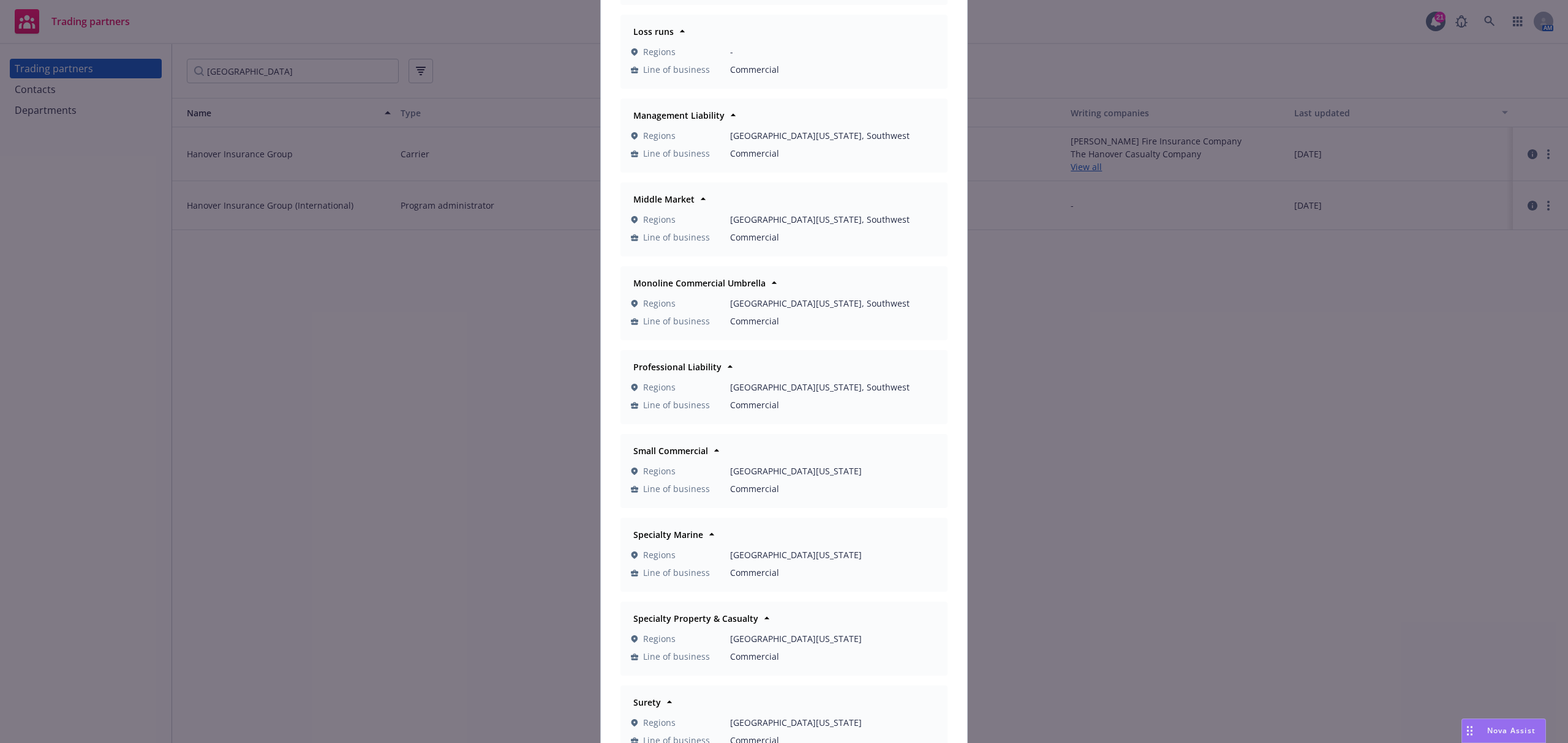
scroll to position [786, 0]
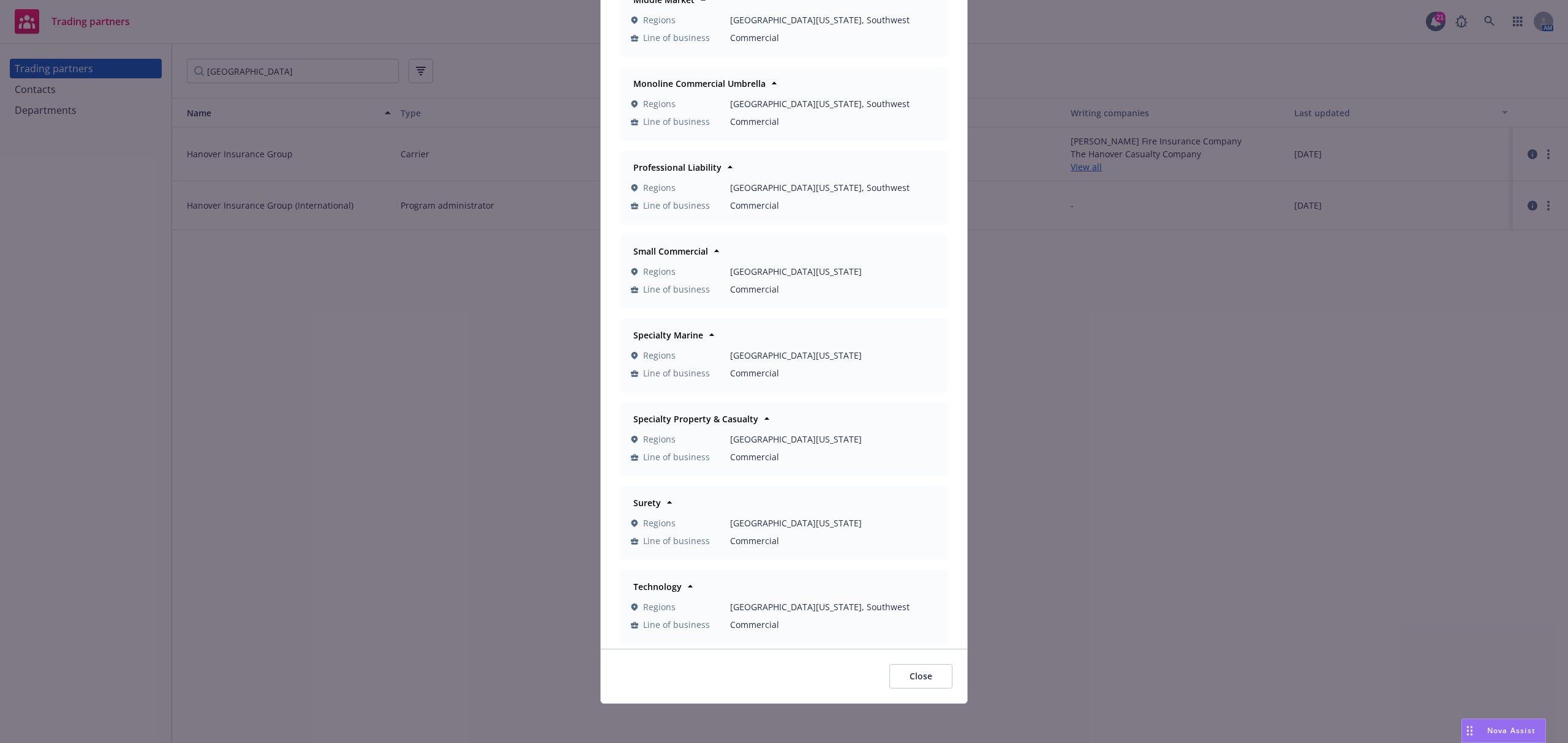
click at [656, 501] on div "Surety" at bounding box center [645, 502] width 35 height 18
click at [664, 500] on icon at bounding box center [669, 502] width 12 height 12
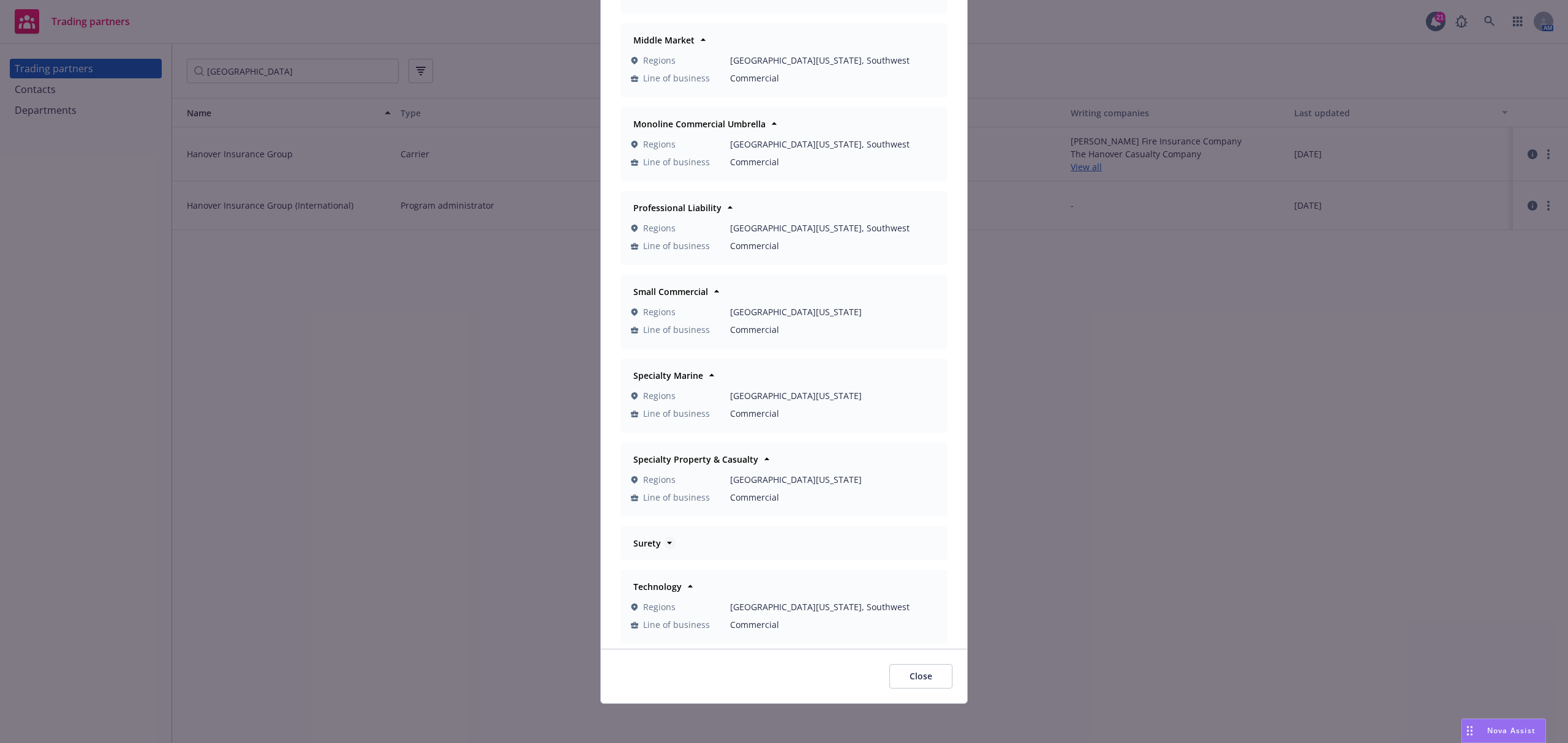
scroll to position [745, 0]
drag, startPoint x: 287, startPoint y: 423, endPoint x: 282, endPoint y: 400, distance: 23.5
click at [289, 421] on div "Departments Commercial Inland Marine Regions [GEOGRAPHIC_DATA][US_STATE] Line o…" at bounding box center [784, 372] width 1568 height 743
drag, startPoint x: 106, startPoint y: 65, endPoint x: 271, endPoint y: 75, distance: 165.3
click at [105, 65] on div "Departments Commercial Inland Marine Regions [GEOGRAPHIC_DATA][US_STATE] Line o…" at bounding box center [784, 372] width 1568 height 743
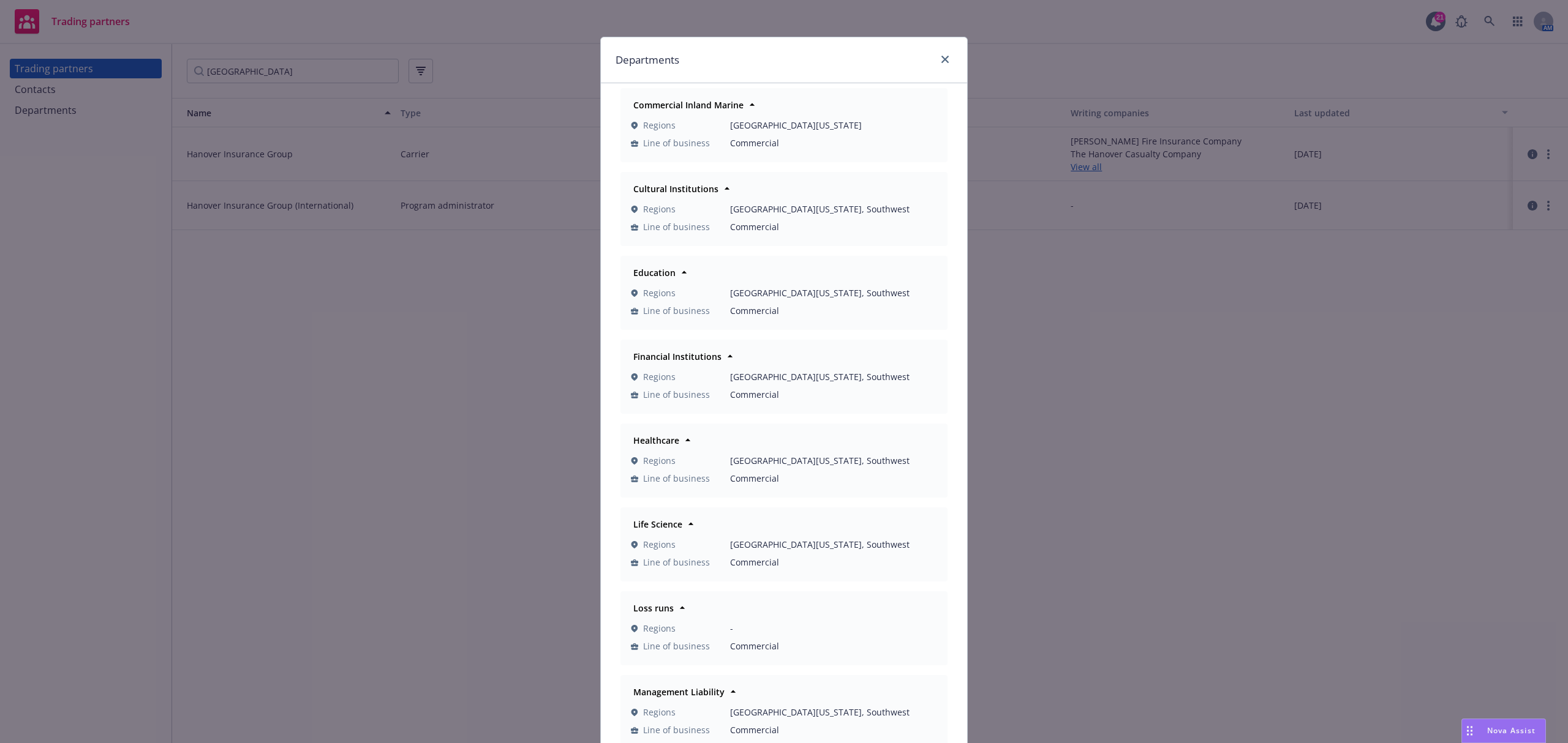
scroll to position [0, 0]
click at [942, 61] on icon "close" at bounding box center [945, 61] width 7 height 7
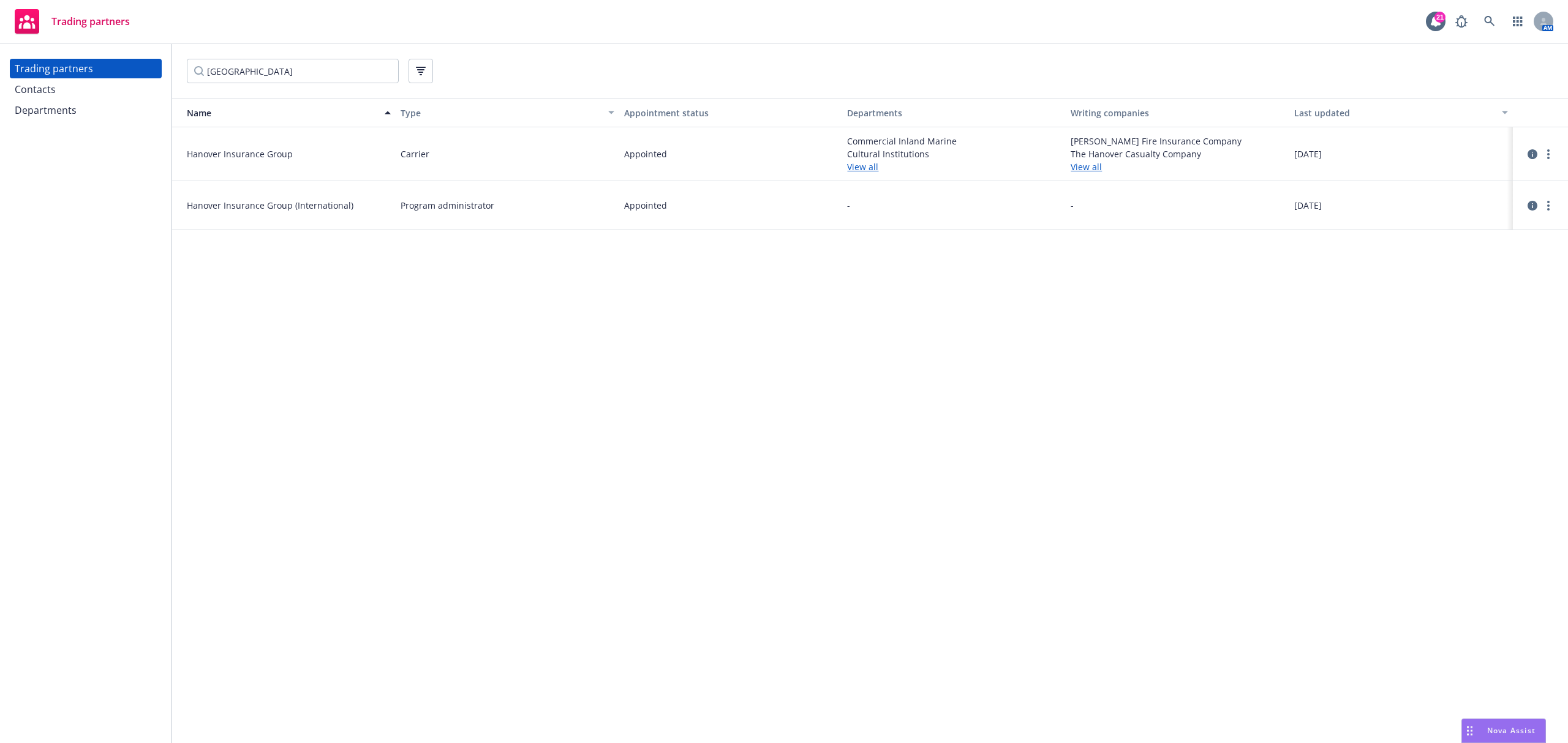
click at [58, 91] on div "Contacts" at bounding box center [85, 90] width 142 height 20
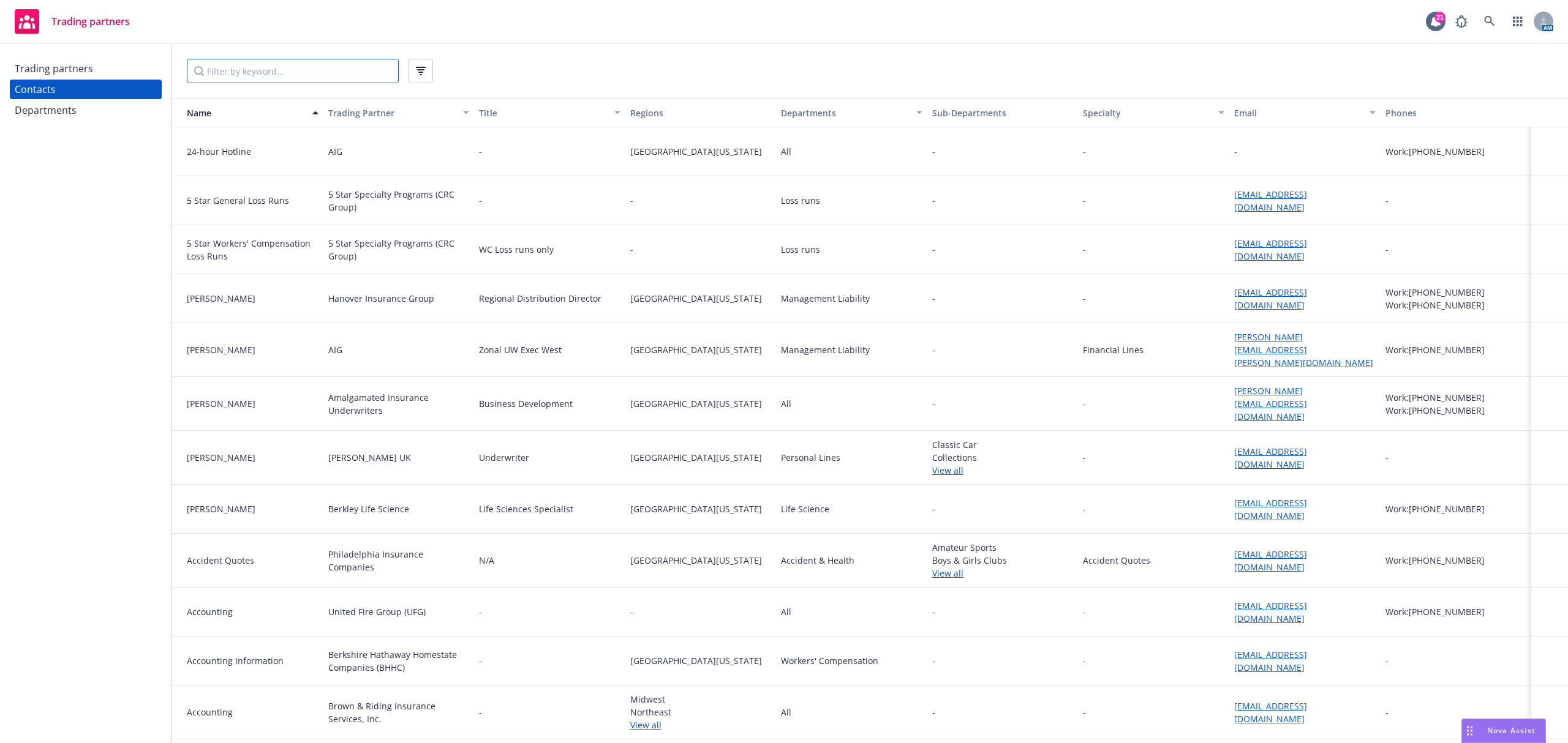
drag, startPoint x: 224, startPoint y: 67, endPoint x: 241, endPoint y: 31, distance: 39.8
click at [228, 67] on input "Filter by keyword..." at bounding box center [293, 71] width 212 height 24
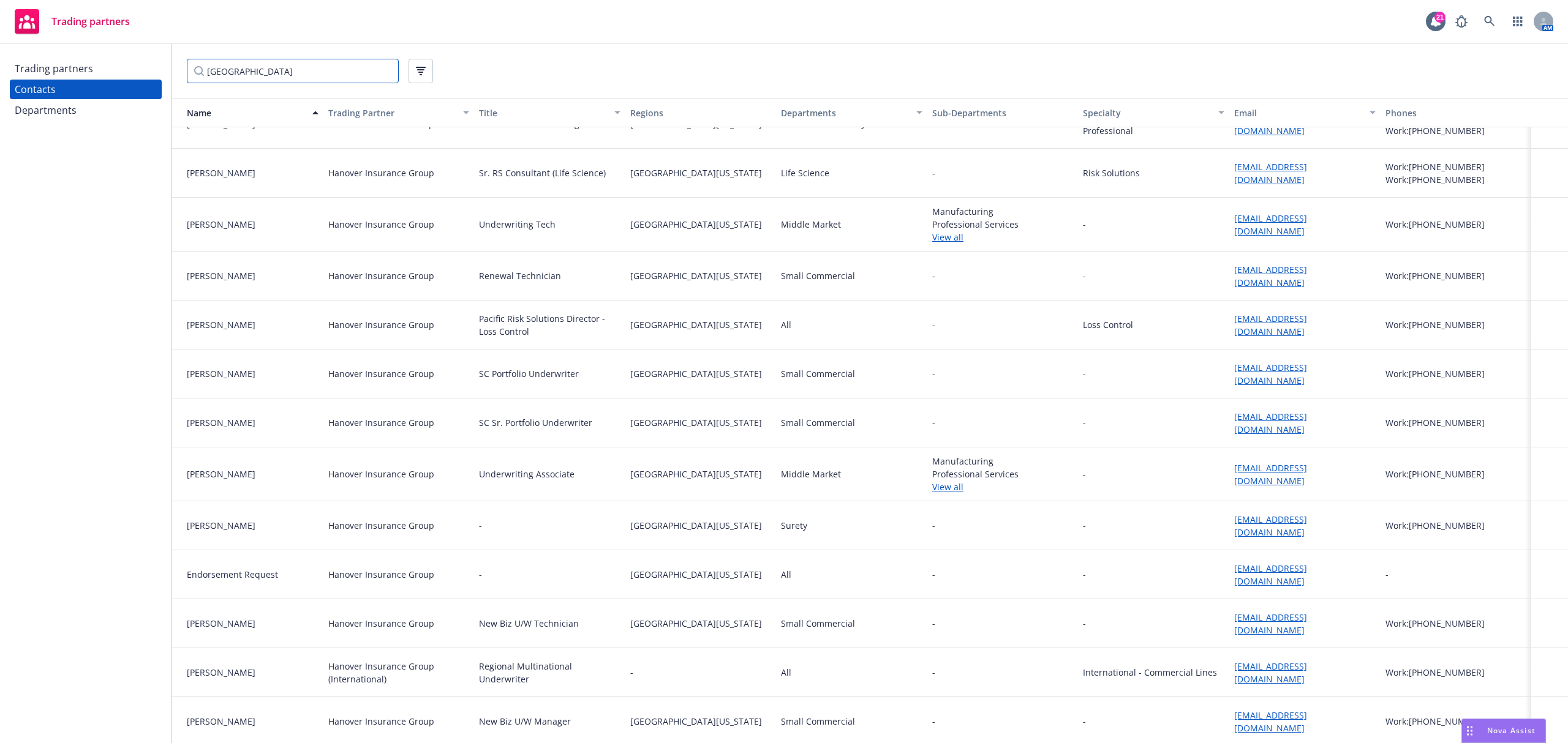
scroll to position [897, 0]
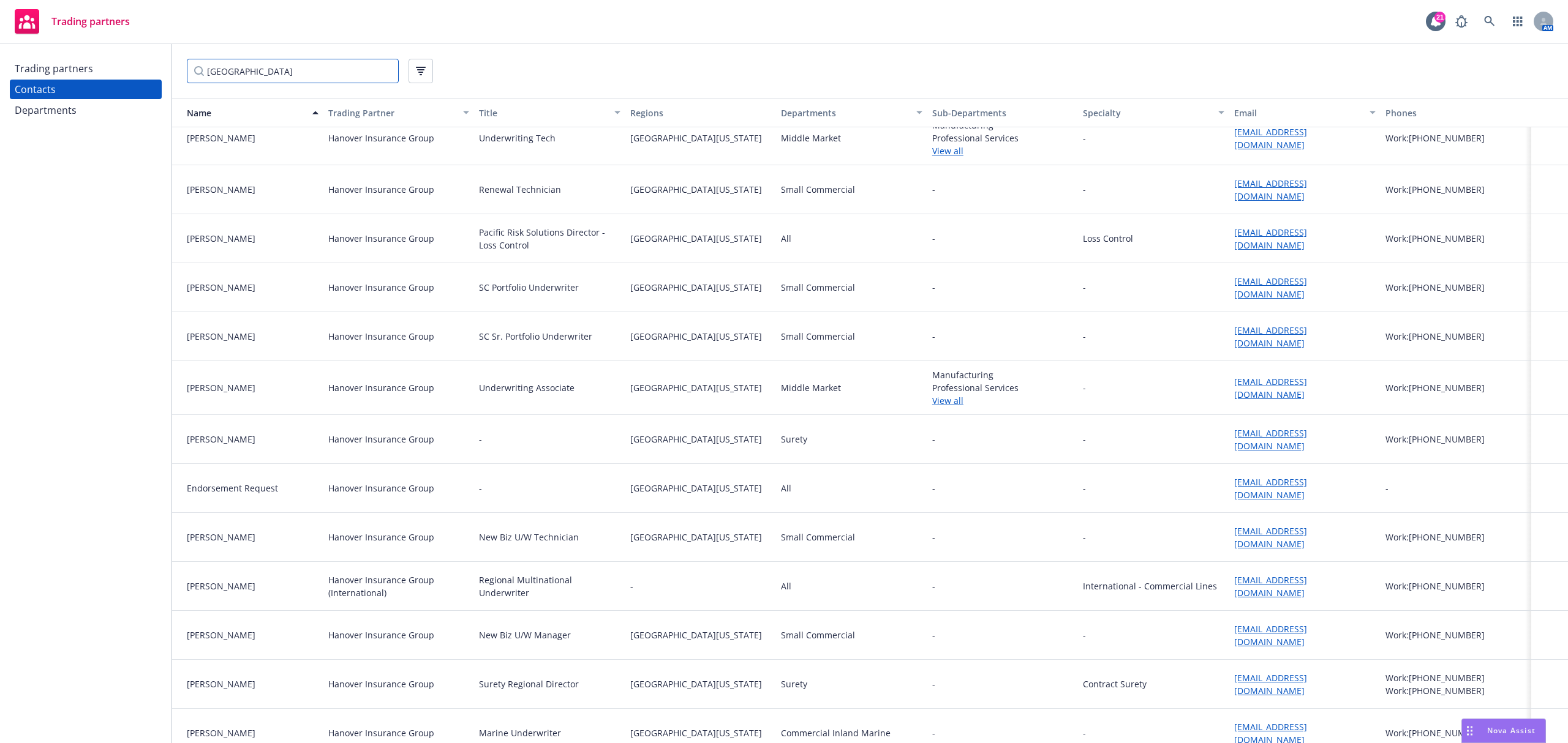
type input "hanover"
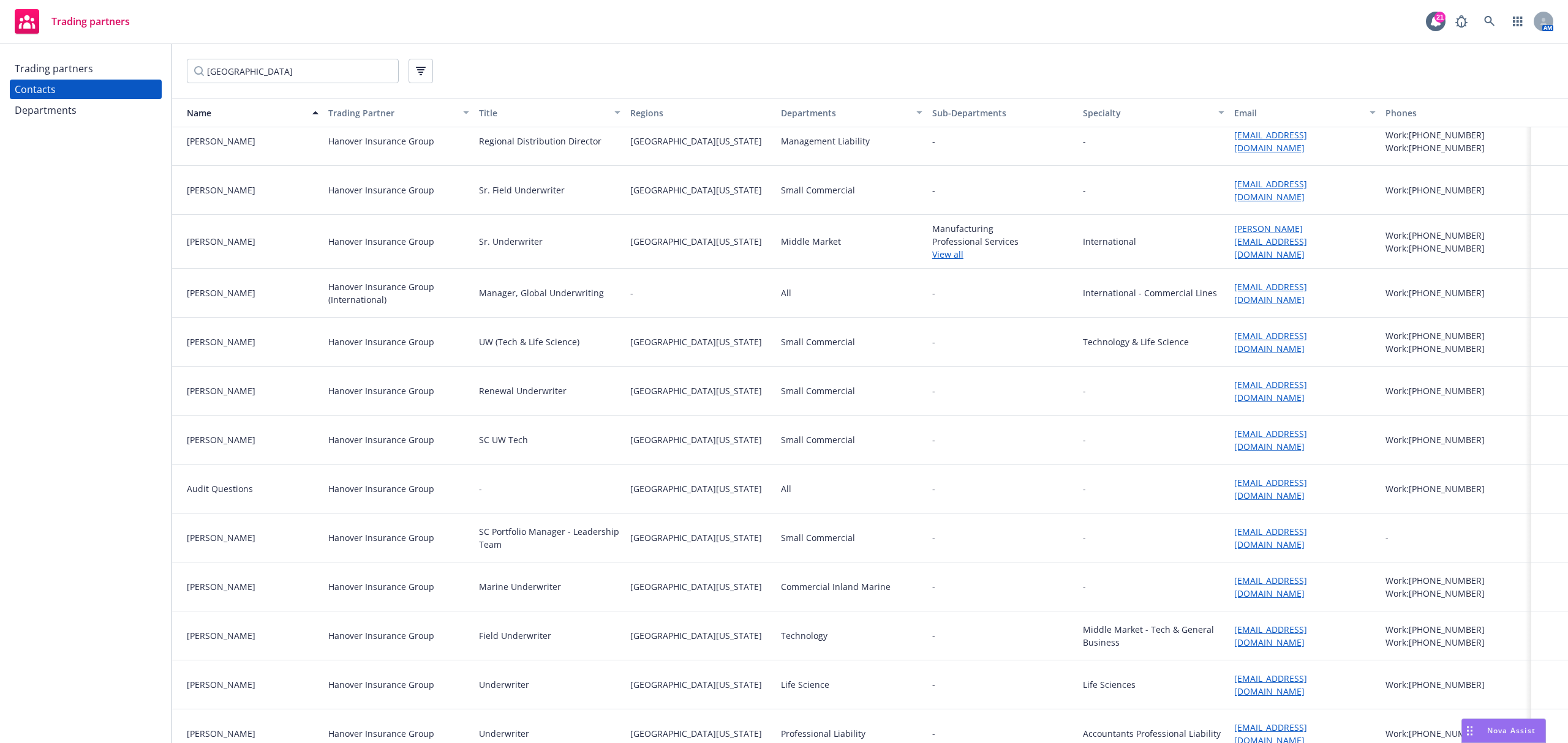
scroll to position [0, 0]
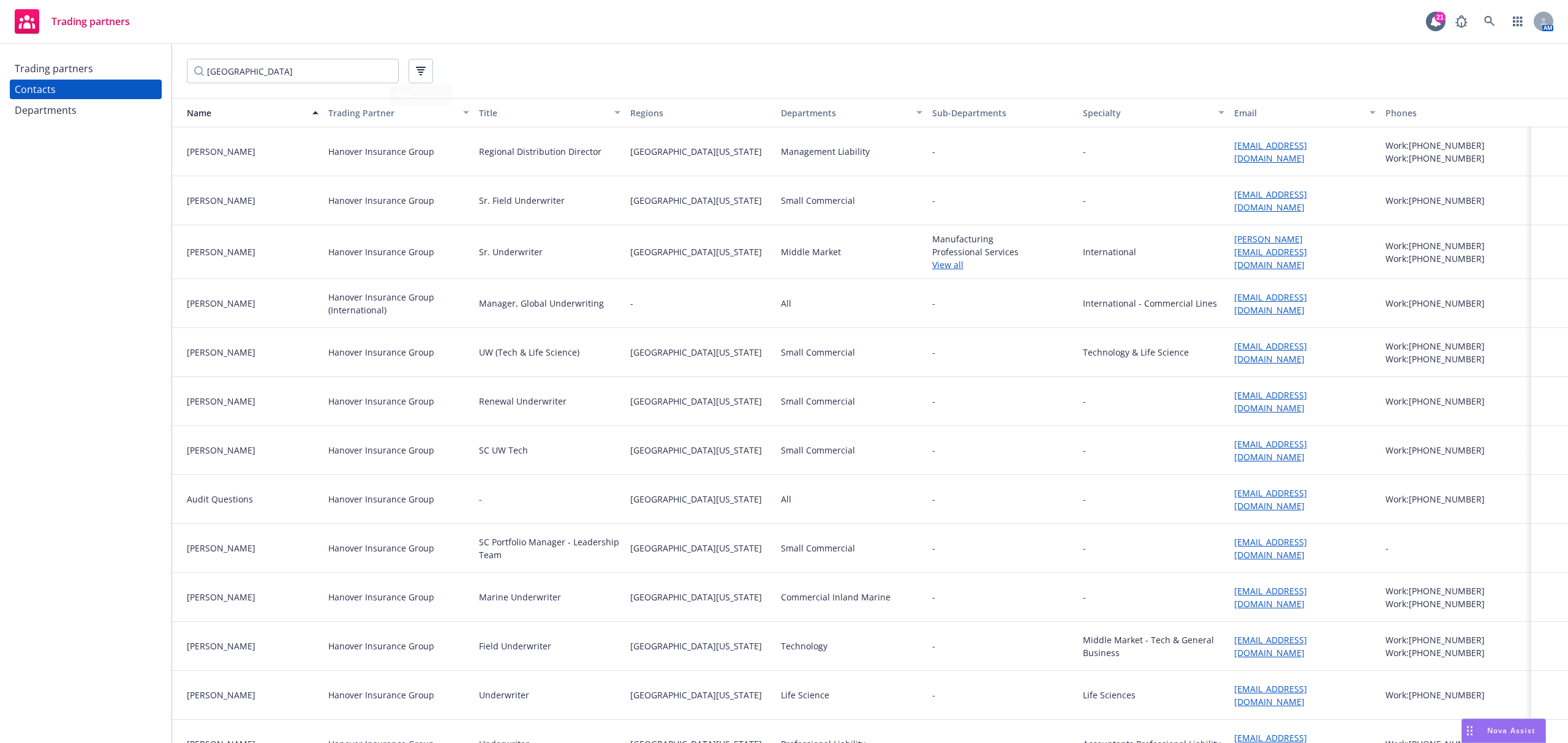
click at [484, 66] on div "hanover" at bounding box center [870, 71] width 1366 height 24
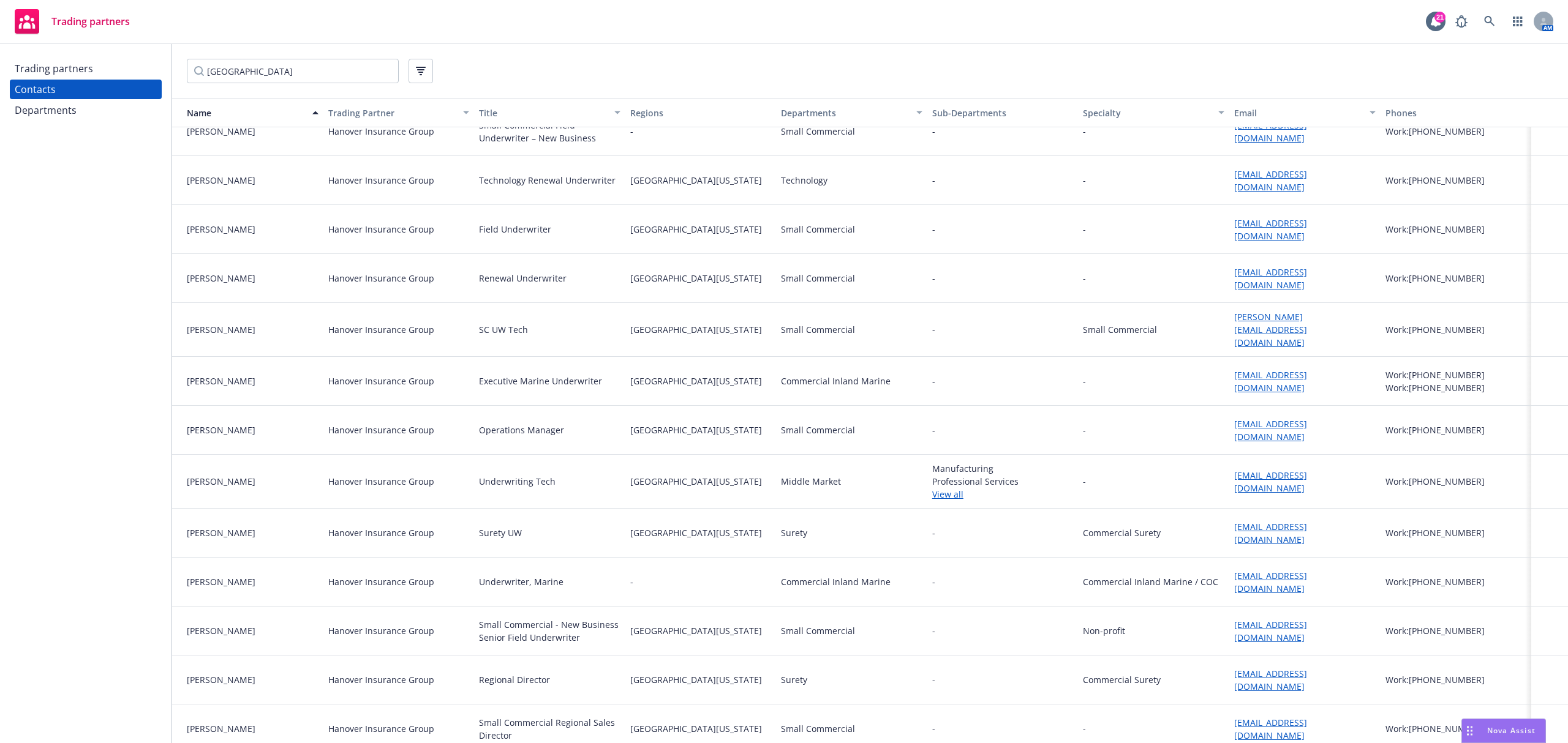
scroll to position [3307, 0]
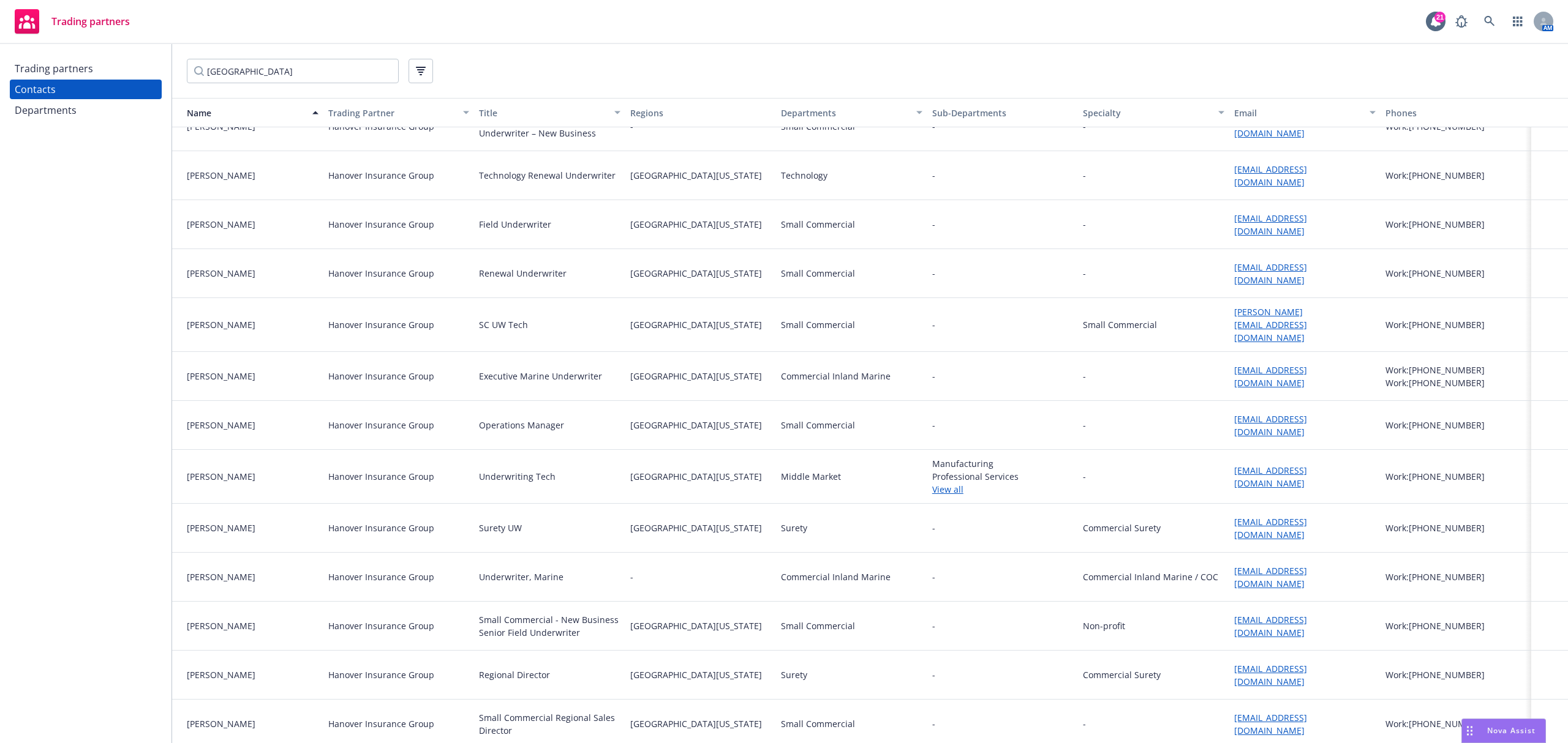
drag, startPoint x: 1252, startPoint y: 523, endPoint x: 898, endPoint y: 542, distance: 354.5
click at [890, 544] on div "Surety" at bounding box center [851, 528] width 151 height 49
drag, startPoint x: 1260, startPoint y: 515, endPoint x: 1257, endPoint y: 523, distance: 8.5
drag, startPoint x: 1257, startPoint y: 523, endPoint x: 1243, endPoint y: 528, distance: 14.9
click at [1243, 528] on div "sallsop@hanover.com" at bounding box center [1305, 528] width 141 height 26
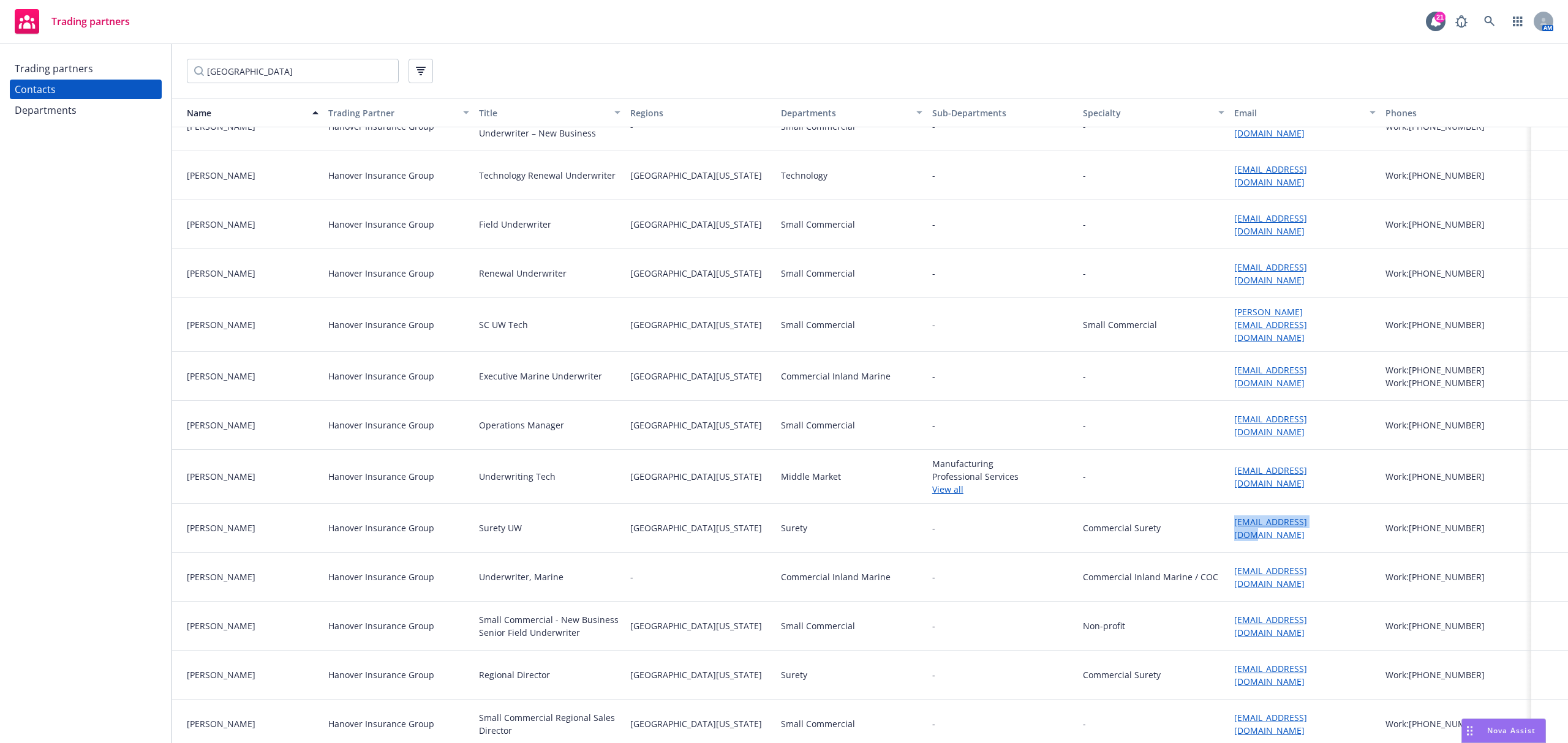
drag, startPoint x: 1326, startPoint y: 513, endPoint x: 1221, endPoint y: 525, distance: 105.7
click at [1230, 525] on div "sallsop@hanover.com" at bounding box center [1305, 528] width 151 height 49
copy link "sallsop@hanover.com"
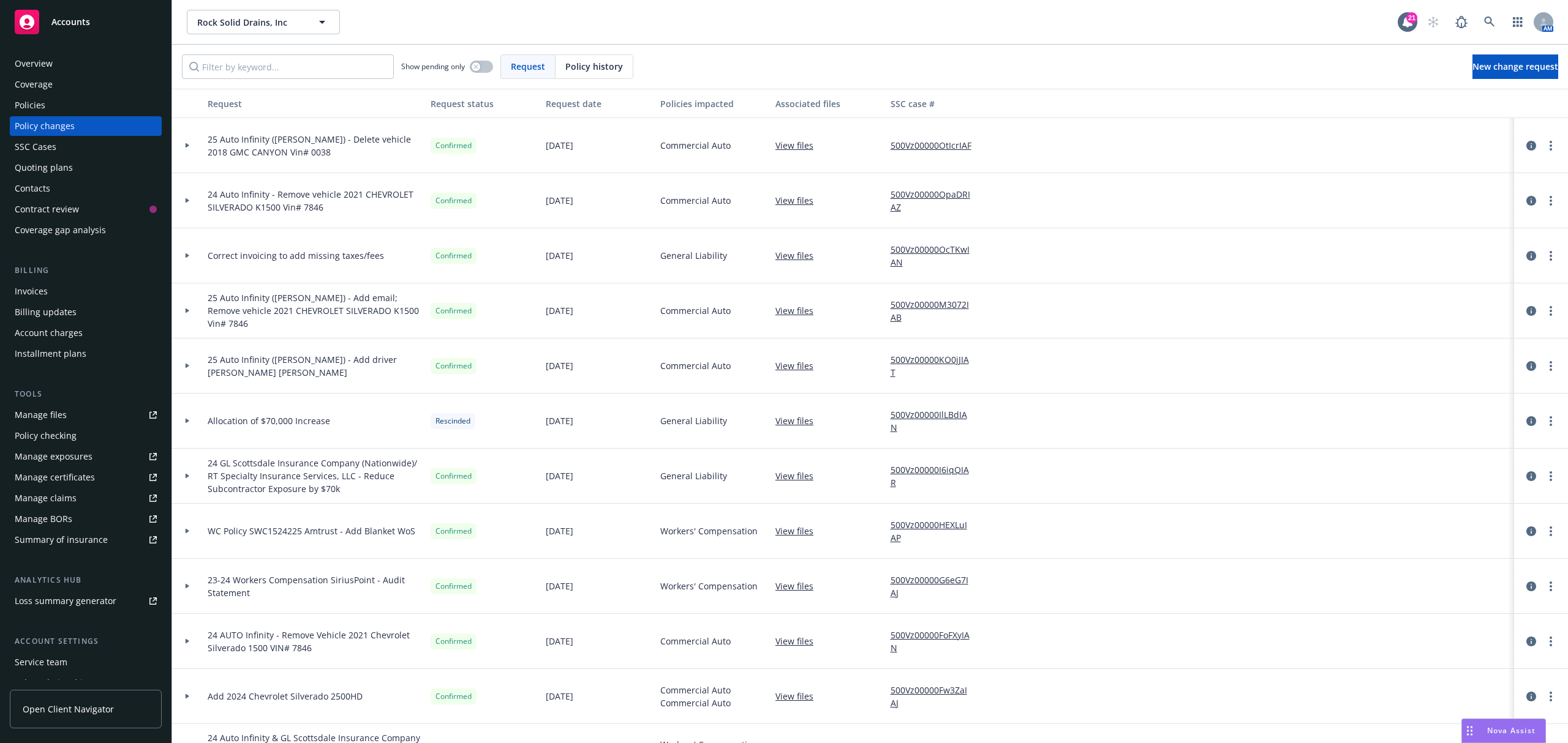
click at [55, 54] on div "Overview" at bounding box center [85, 63] width 142 height 20
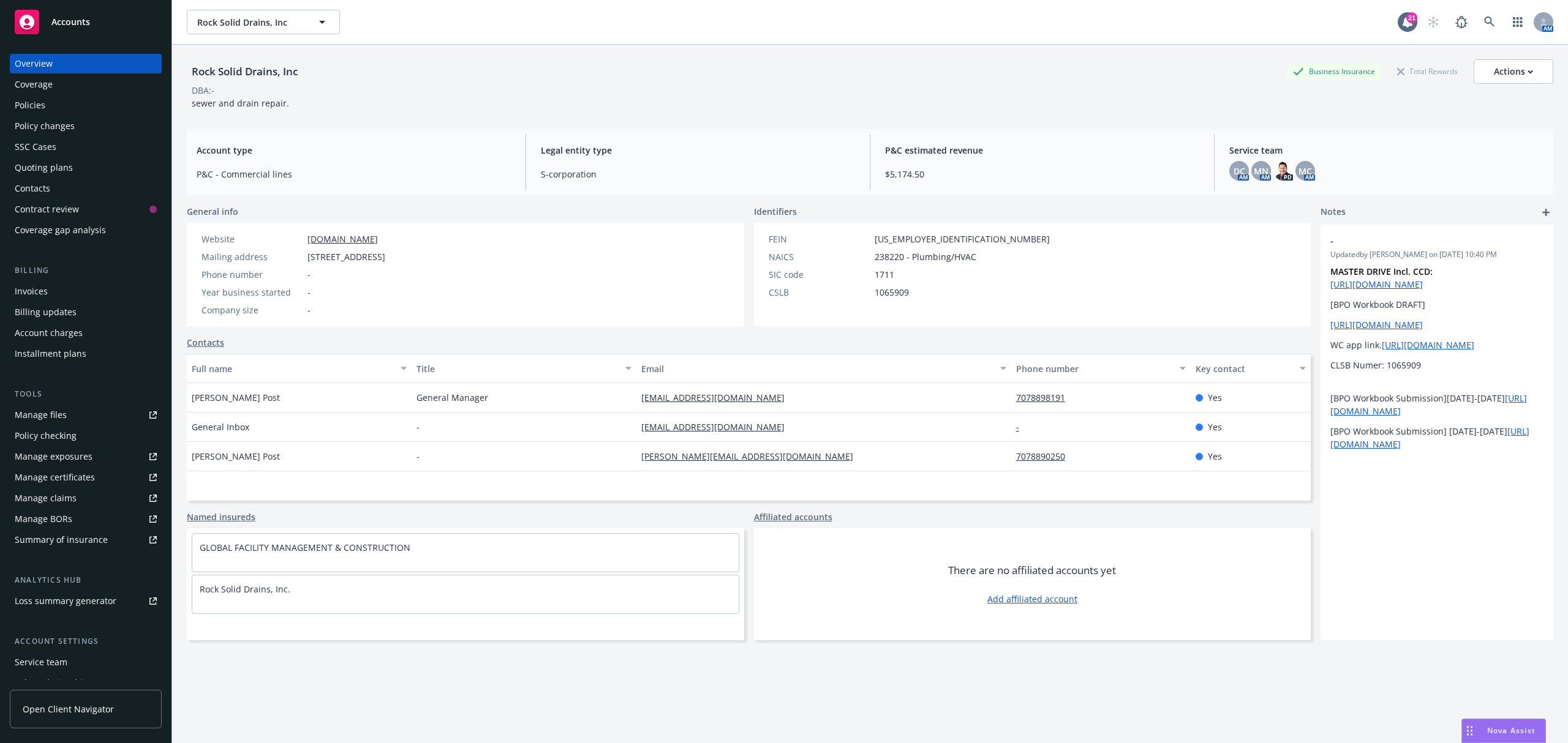
click at [62, 101] on div "Policies" at bounding box center [85, 105] width 142 height 20
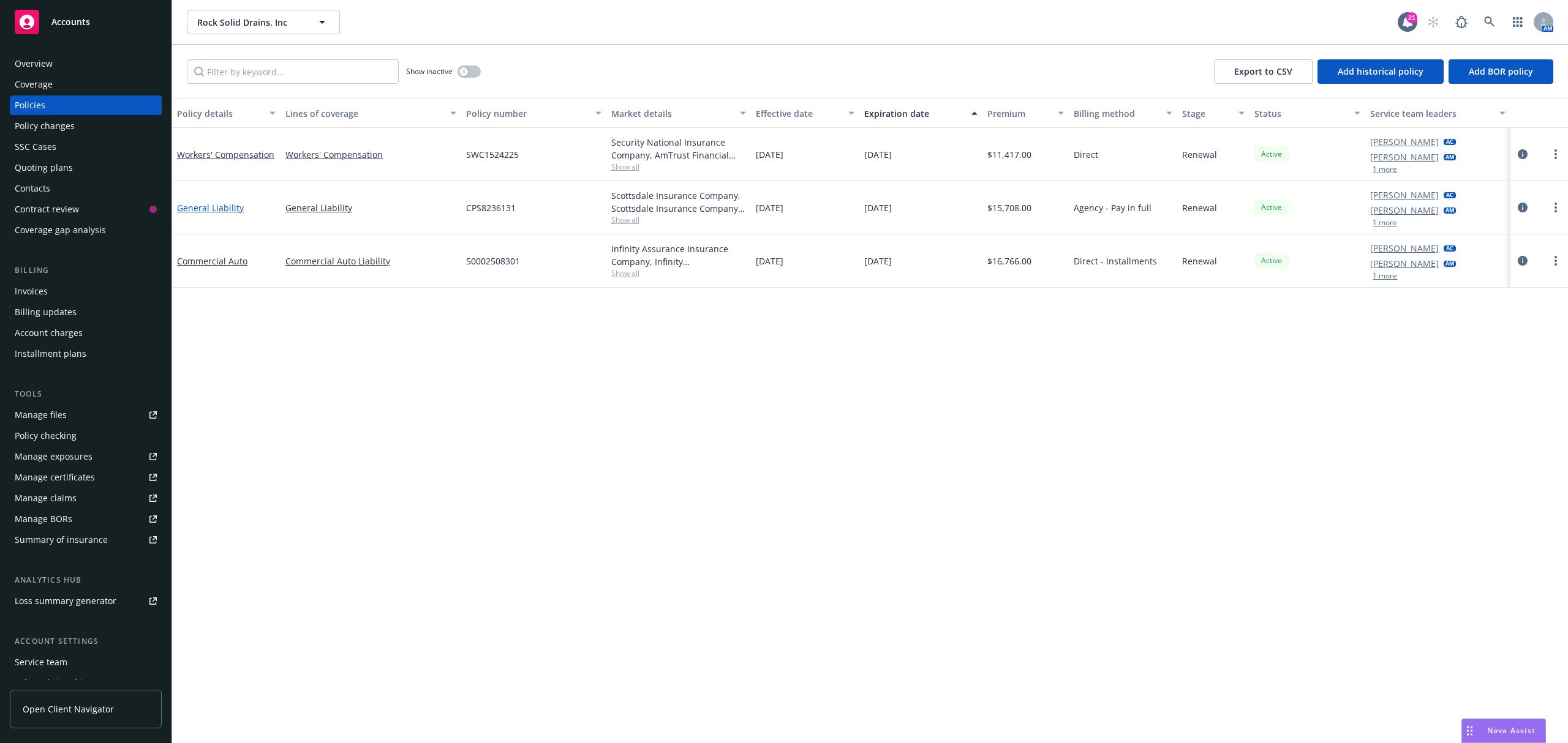
drag, startPoint x: 919, startPoint y: 269, endPoint x: 177, endPoint y: 211, distance: 744.3
click at [177, 211] on div "Workers' Compensation Workers' Compensation SWC1524225 Security National Insura…" at bounding box center [870, 201] width 1396 height 147
copy div "General Liability General Liability CPS8236131 Scottsdale Insurance Company, Sc…"
click at [697, 277] on span "Show all" at bounding box center [679, 273] width 135 height 10
drag, startPoint x: 924, startPoint y: 273, endPoint x: 285, endPoint y: 272, distance: 639.0
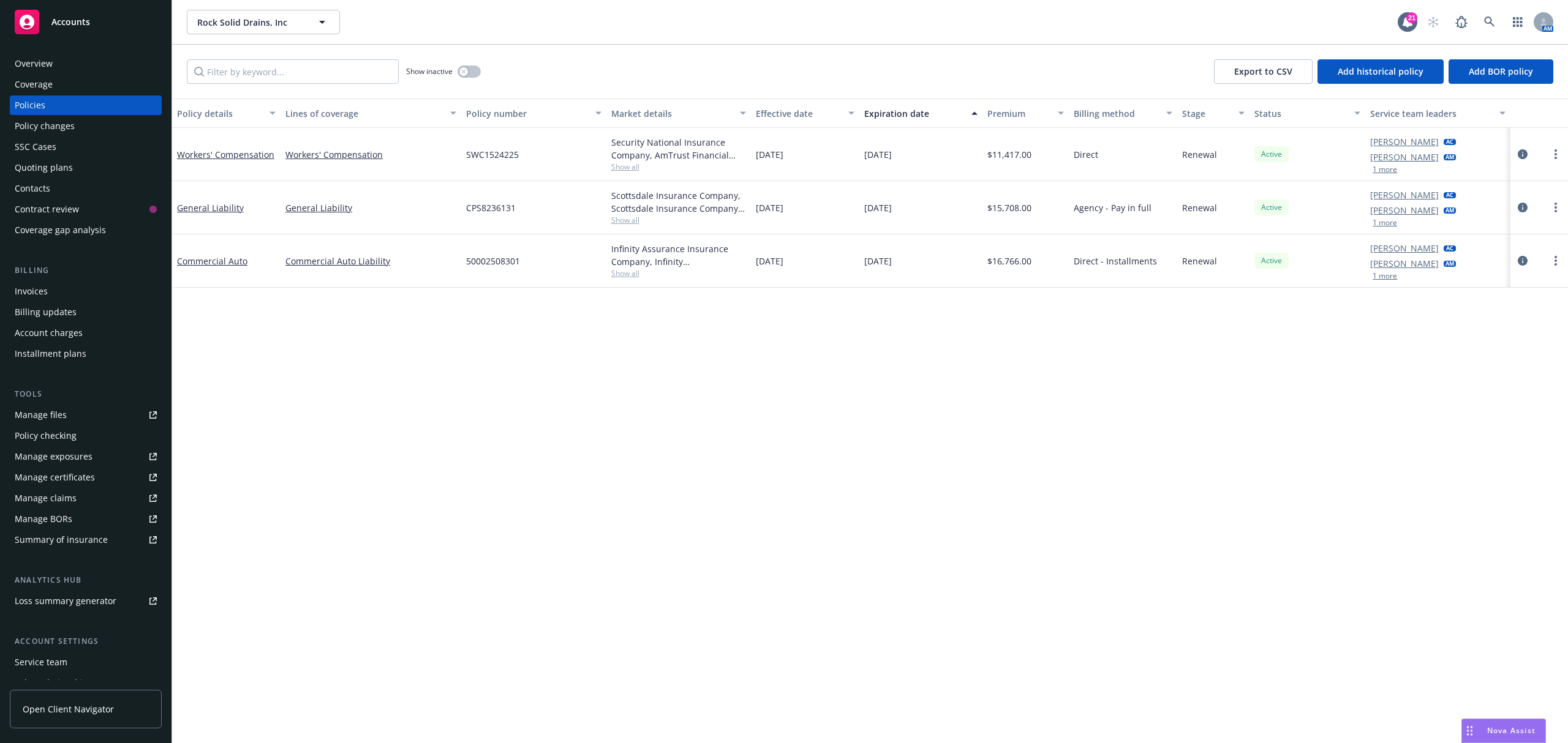
click at [285, 272] on div "Commercial Auto Commercial Auto Liability 50002508301 Infinity Assurance Insura…" at bounding box center [870, 261] width 1396 height 53
copy div "Commercial Auto Liability 50002508301 Infinity Assurance Insurance Company, Inf…"
click at [219, 209] on link "General Liability" at bounding box center [211, 208] width 67 height 12
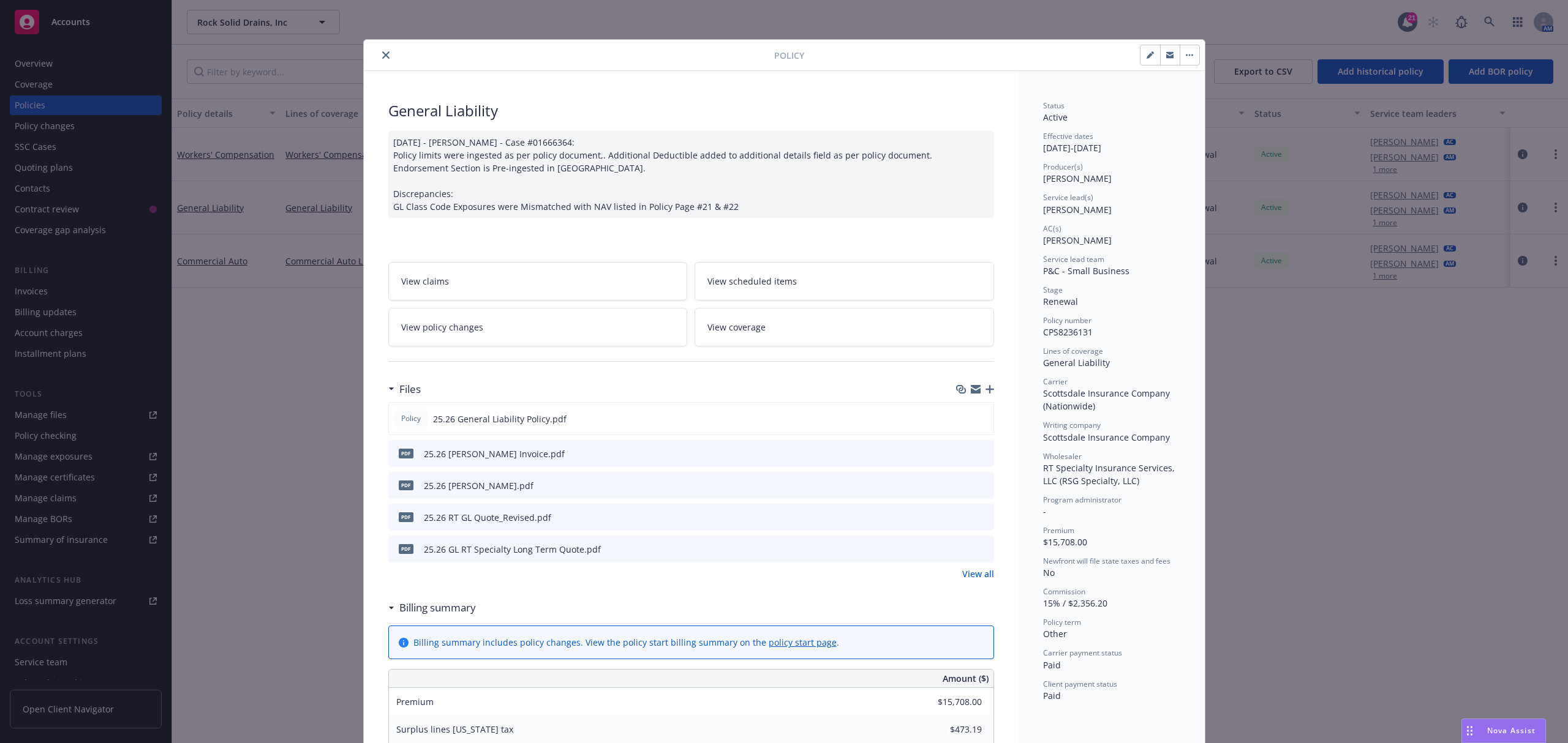
click at [965, 579] on link "View all" at bounding box center [978, 574] width 32 height 13
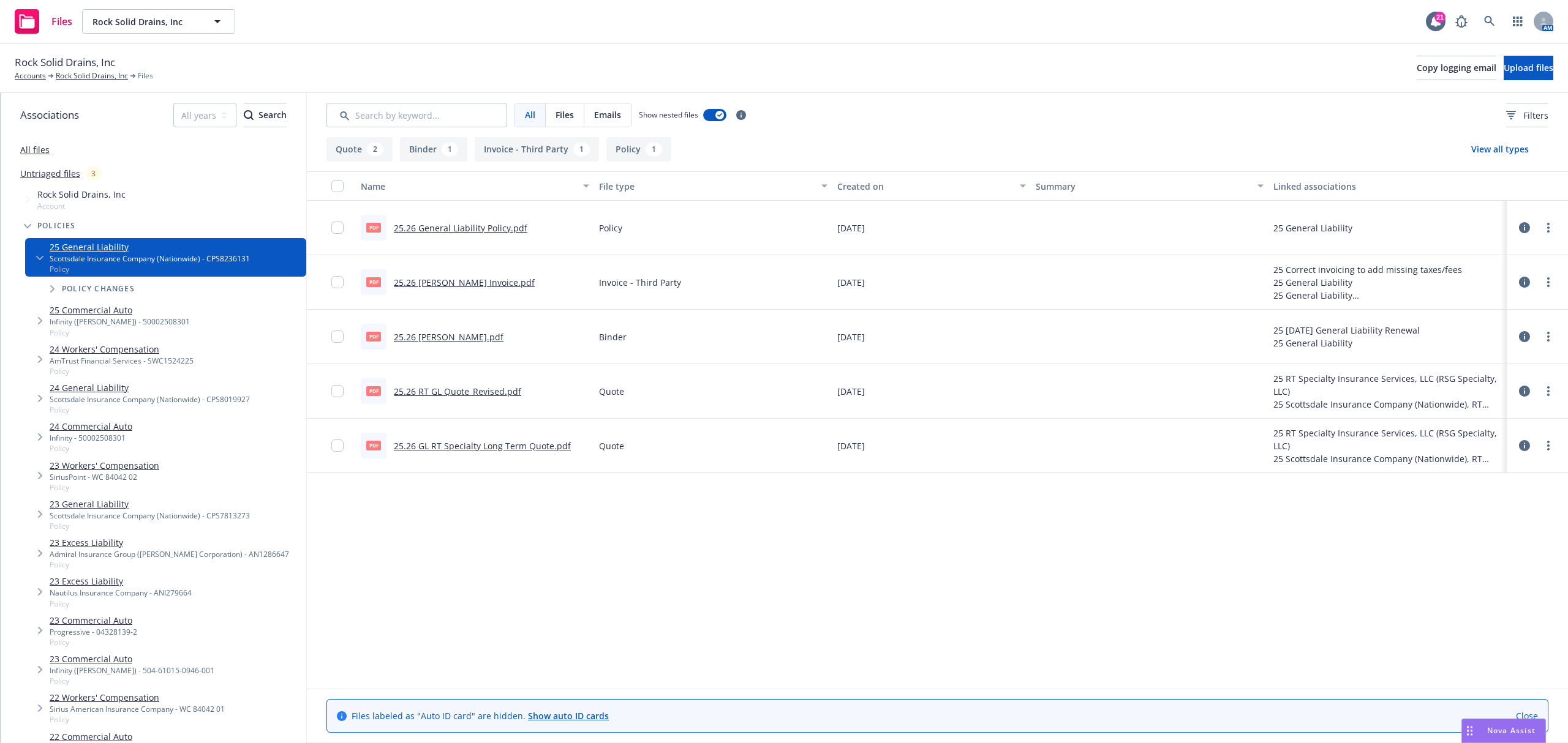
click at [444, 283] on link "25.26 GL Carrier Invoice.pdf" at bounding box center [464, 283] width 141 height 12
drag, startPoint x: 458, startPoint y: 281, endPoint x: 454, endPoint y: 321, distance: 40.2
click at [454, 321] on div "pdf 25.26 General Liability Policy.pdf Policy 07/28/2025 25 General Liability p…" at bounding box center [937, 336] width 1261 height 269
click at [449, 339] on link "25.26 GL Binder.pdf" at bounding box center [449, 337] width 110 height 12
click at [99, 71] on link "Rock Solid Drains, Inc" at bounding box center [92, 76] width 72 height 11
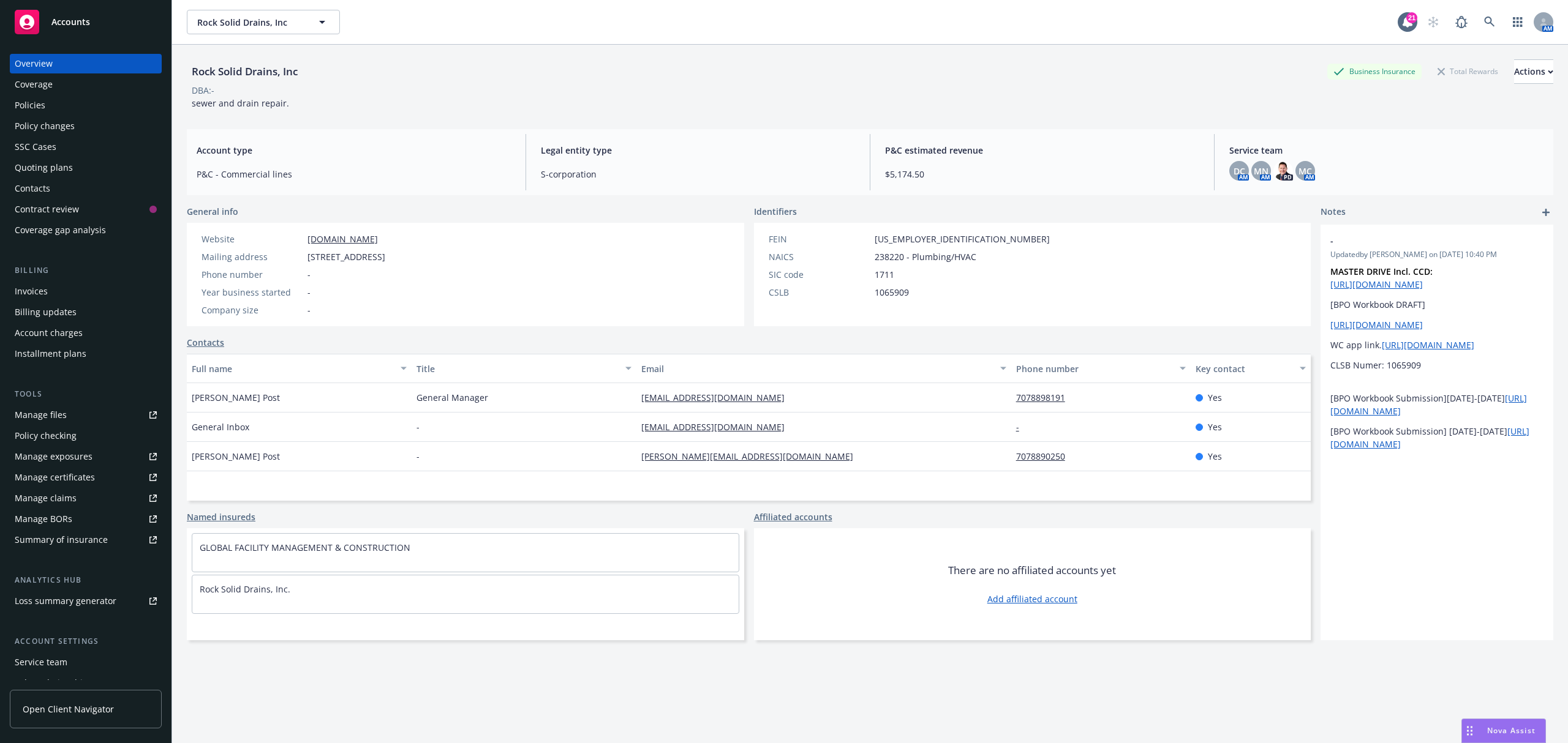
click at [50, 107] on div "Policies" at bounding box center [85, 105] width 142 height 20
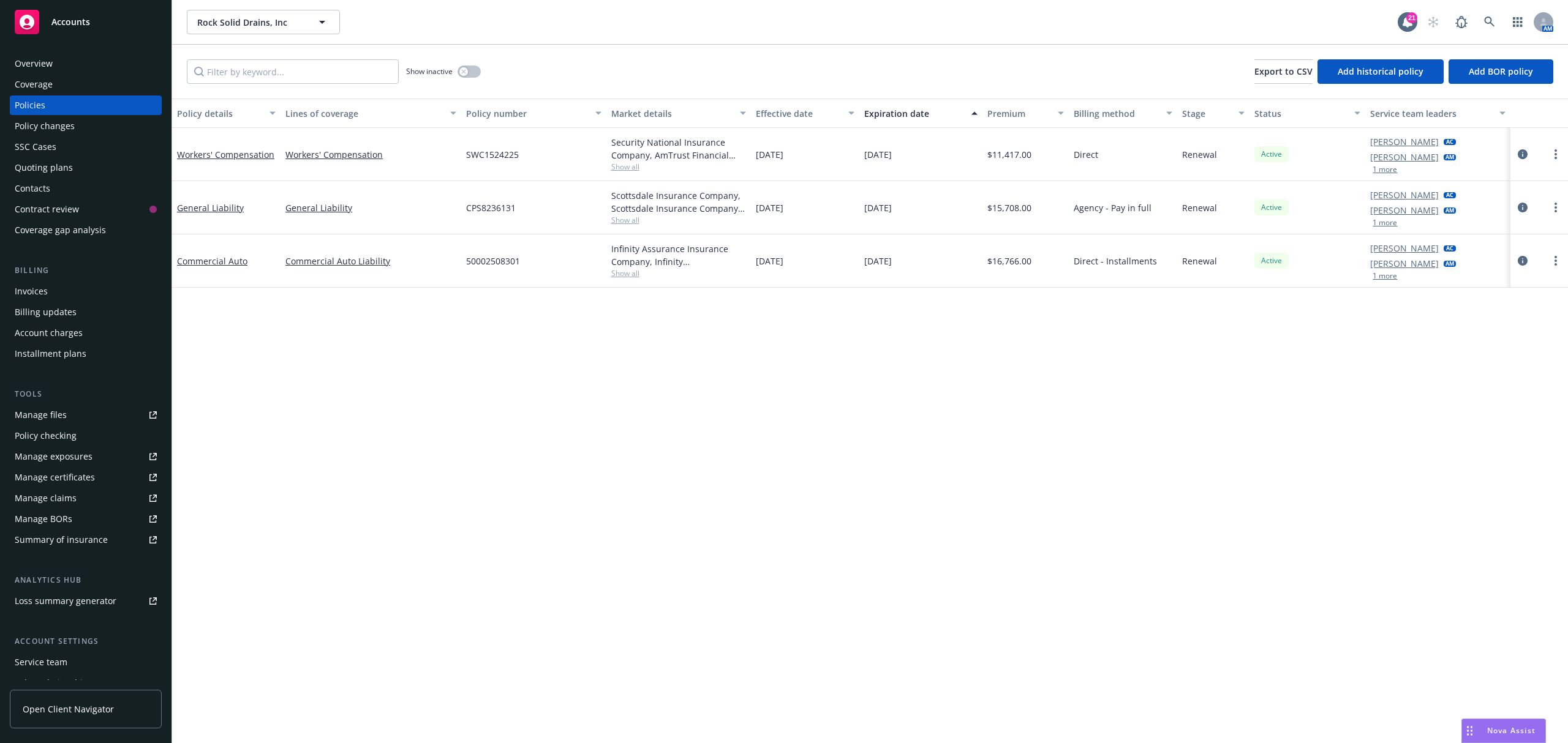
click at [622, 222] on span "Show all" at bounding box center [679, 220] width 135 height 10
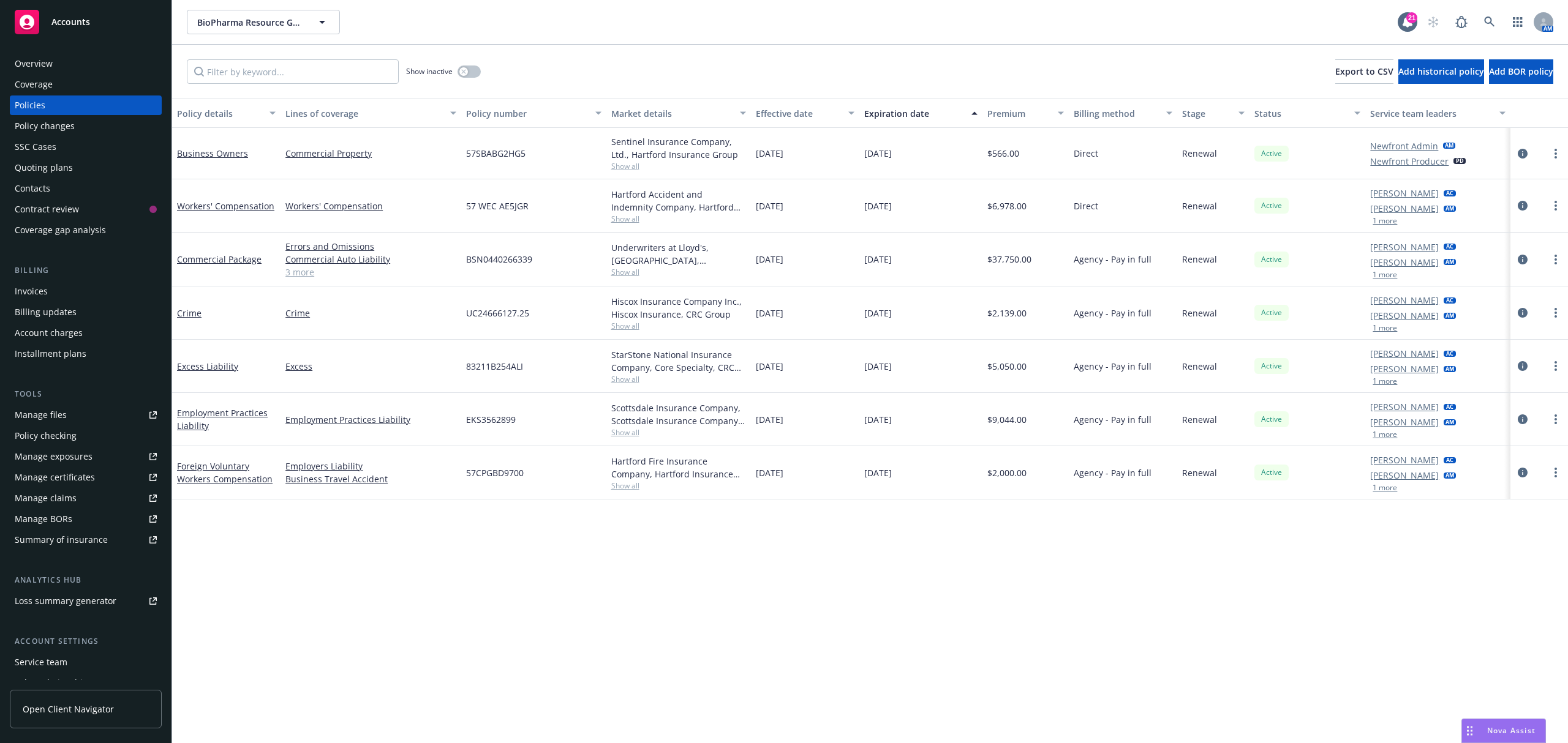
click at [614, 218] on span "Show all" at bounding box center [679, 219] width 135 height 10
drag, startPoint x: 620, startPoint y: 222, endPoint x: 940, endPoint y: 249, distance: 321.1
click at [671, 222] on span "Show all" at bounding box center [679, 219] width 135 height 10
drag, startPoint x: 667, startPoint y: 218, endPoint x: 288, endPoint y: 209, distance: 379.1
click at [288, 209] on div "Workers' Compensation Workers' Compensation 57 WEC AE5JGR Hartford Accident and…" at bounding box center [870, 205] width 1396 height 53
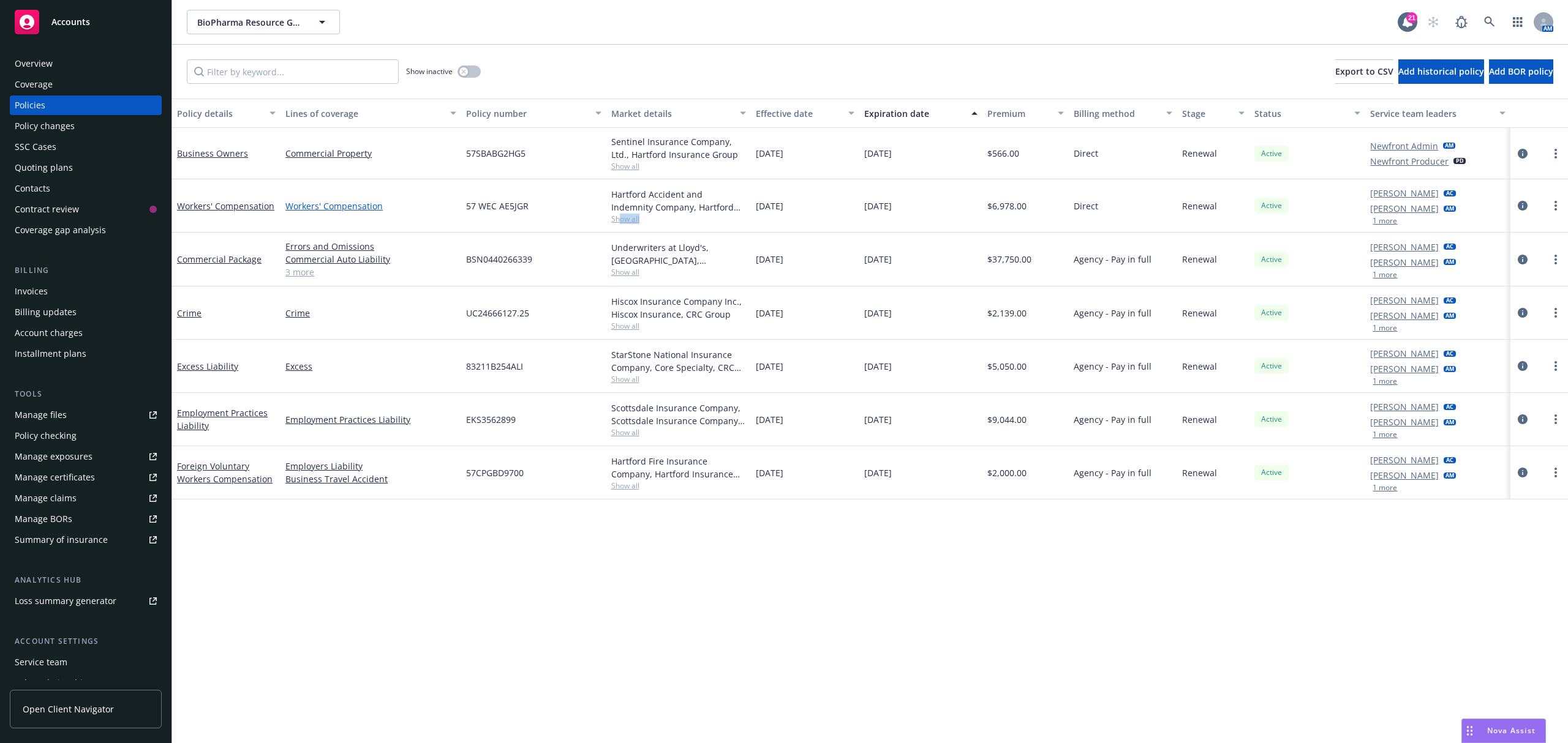
copy div "Workers' Compensation 57 WEC AE5JGR Hartford Accident and Indemnity Company, Ha…"
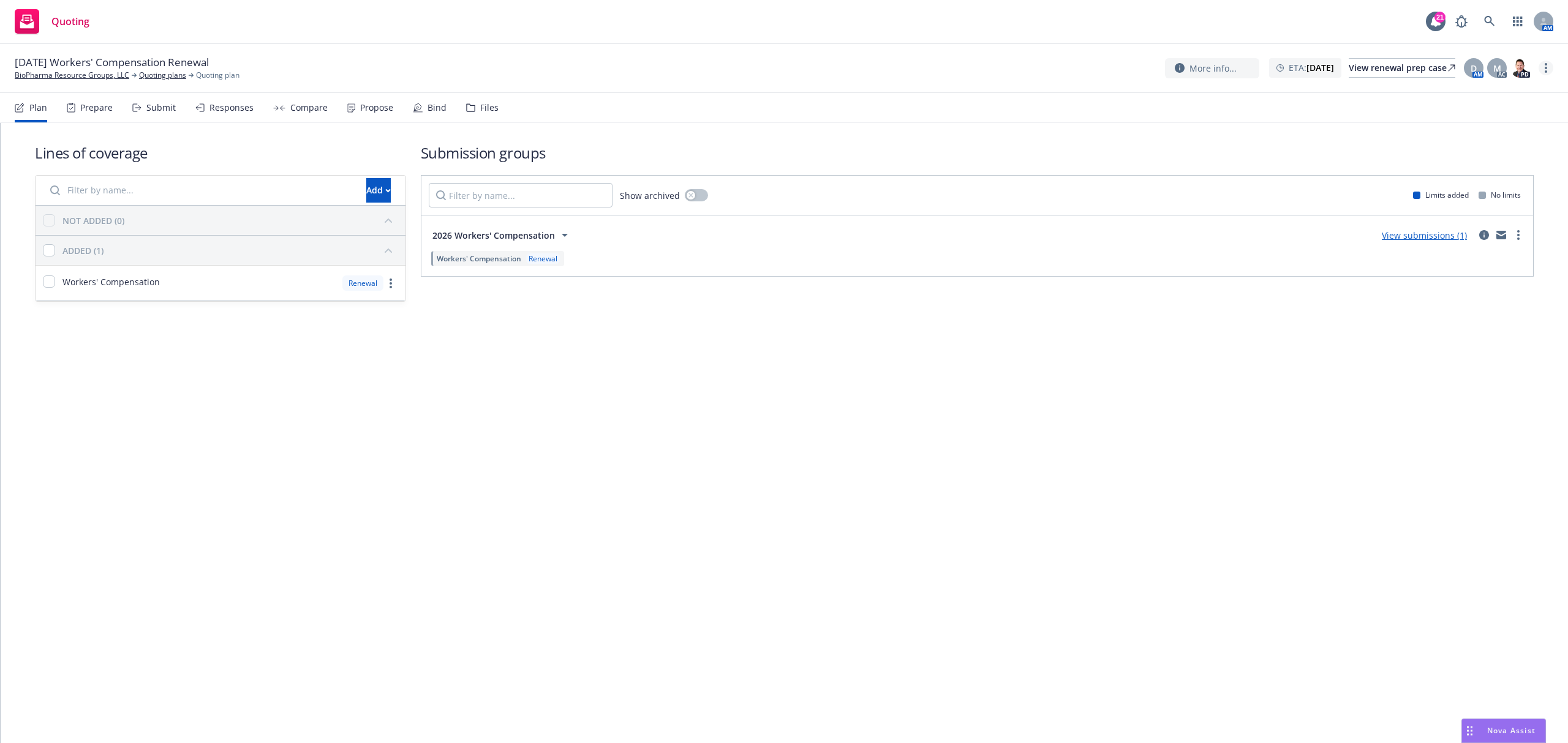
click at [1542, 69] on link "more" at bounding box center [1546, 68] width 14 height 14
click at [1461, 194] on link "Archive quoting plan" at bounding box center [1484, 191] width 137 height 24
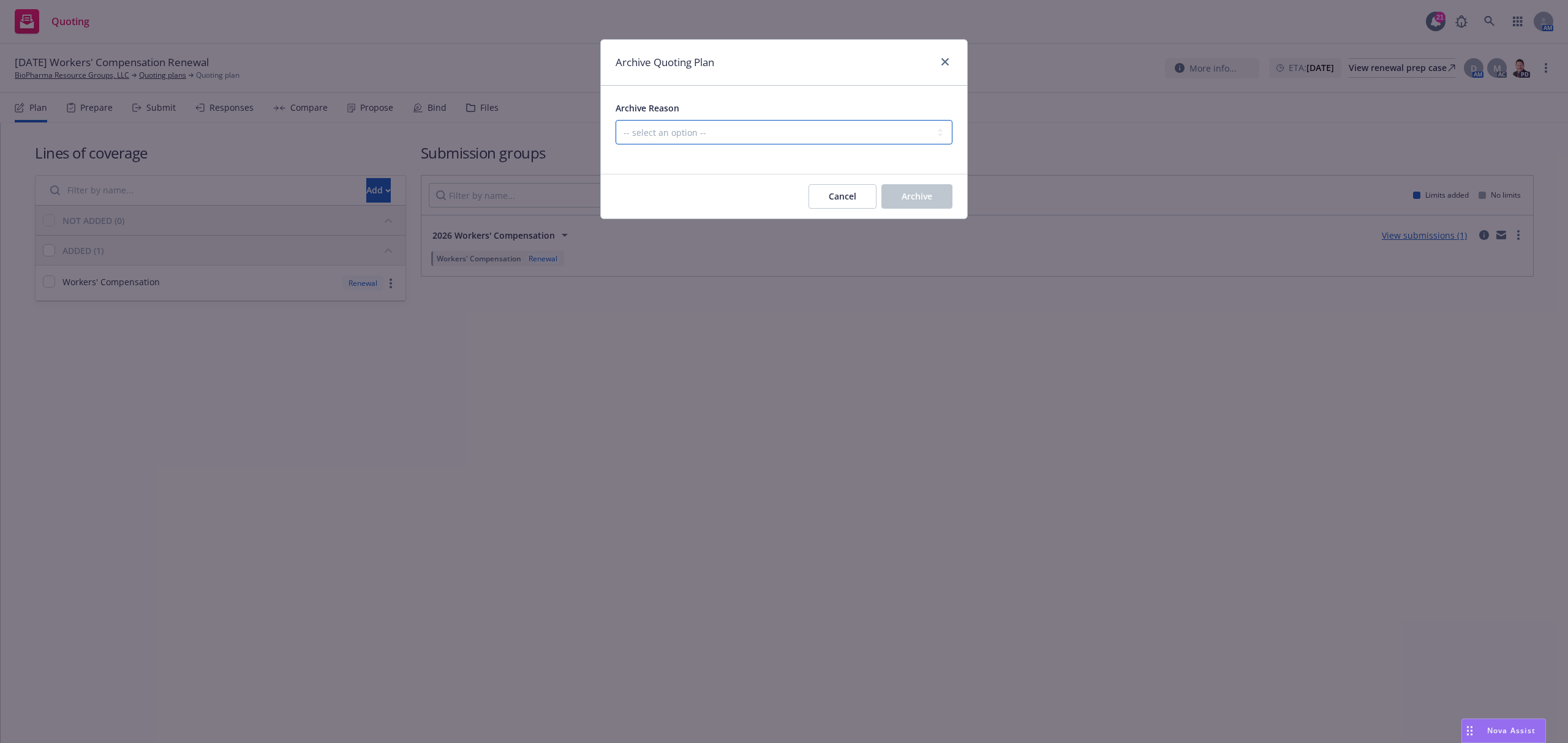
drag, startPoint x: 721, startPoint y: 130, endPoint x: 728, endPoint y: 125, distance: 8.6
click at [721, 131] on select "-- select an option -- All policies in this renewal plan are auto-renewed Creat…" at bounding box center [784, 131] width 337 height 24
select select "ARCHIVED_RENEWAL_POLICY_AUTO_RENEWED"
click at [616, 120] on select "-- select an option -- All policies in this renewal plan are auto-renewed Creat…" at bounding box center [784, 131] width 337 height 24
click at [907, 199] on span "Archive" at bounding box center [917, 196] width 31 height 12
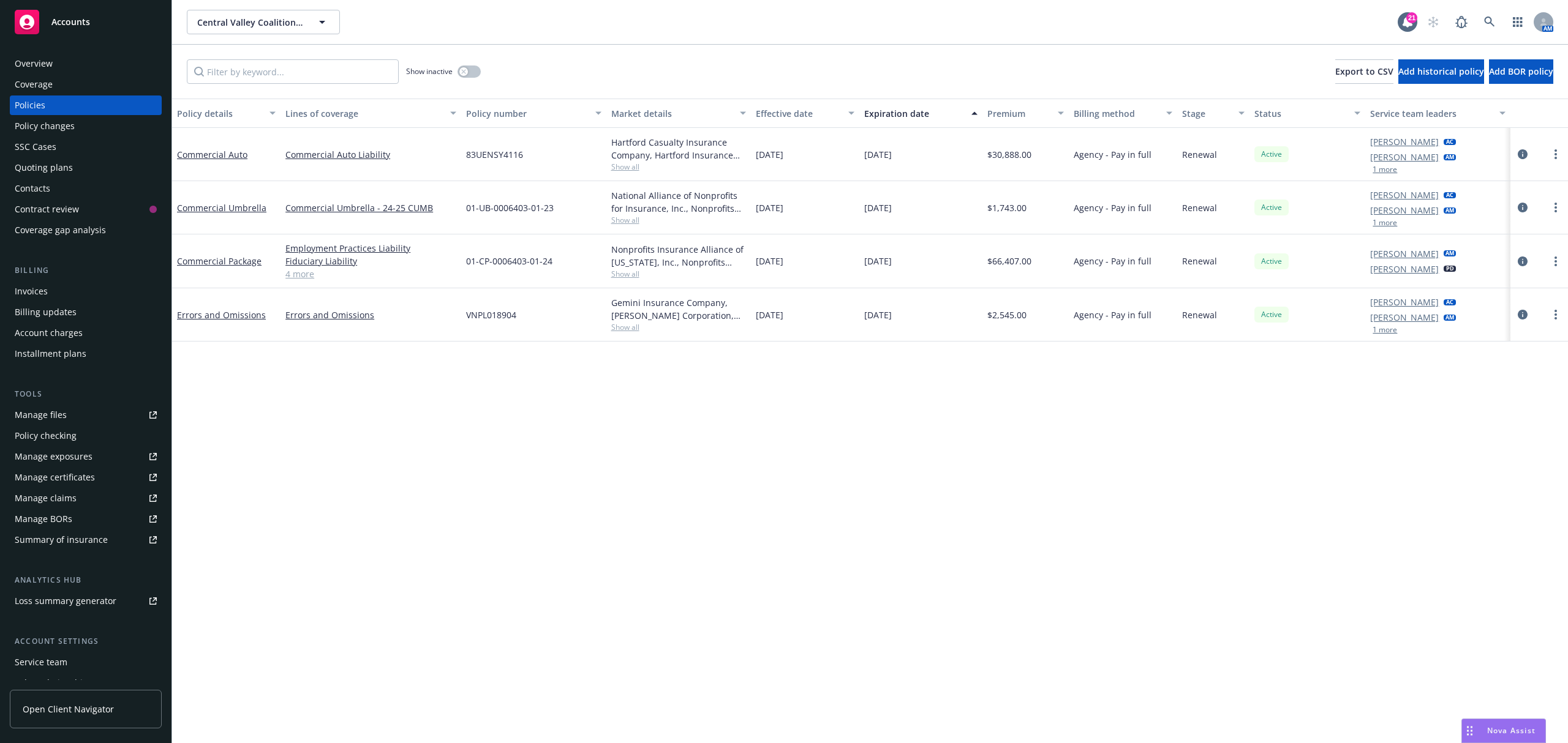
click at [635, 163] on span "Show all" at bounding box center [679, 167] width 135 height 10
click at [628, 165] on span "Show all" at bounding box center [679, 167] width 135 height 10
drag, startPoint x: 907, startPoint y: 162, endPoint x: 282, endPoint y: 152, distance: 625.1
click at [282, 152] on div "Commercial Auto Commercial Auto Liability 83UENSY4116 Hartford Casualty Insuran…" at bounding box center [870, 154] width 1396 height 53
copy div "Commercial Auto Liability 83UENSY4116 Hartford Casualty Insurance Company, Hart…"
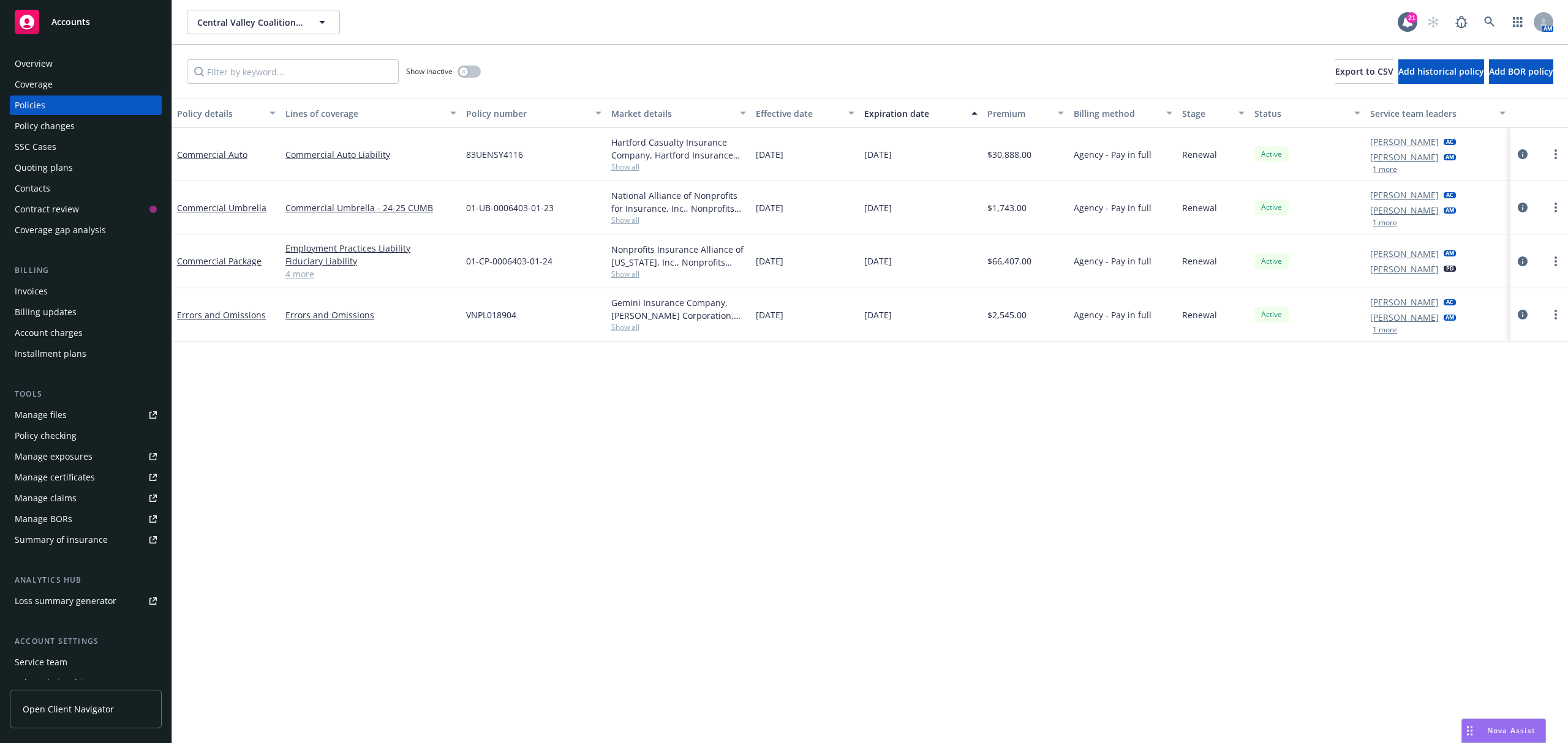
click at [308, 59] on div "Show inactive Export to CSV Add historical policy Add BOR policy" at bounding box center [870, 71] width 1396 height 54
click at [234, 156] on link "Commercial Auto" at bounding box center [213, 154] width 71 height 12
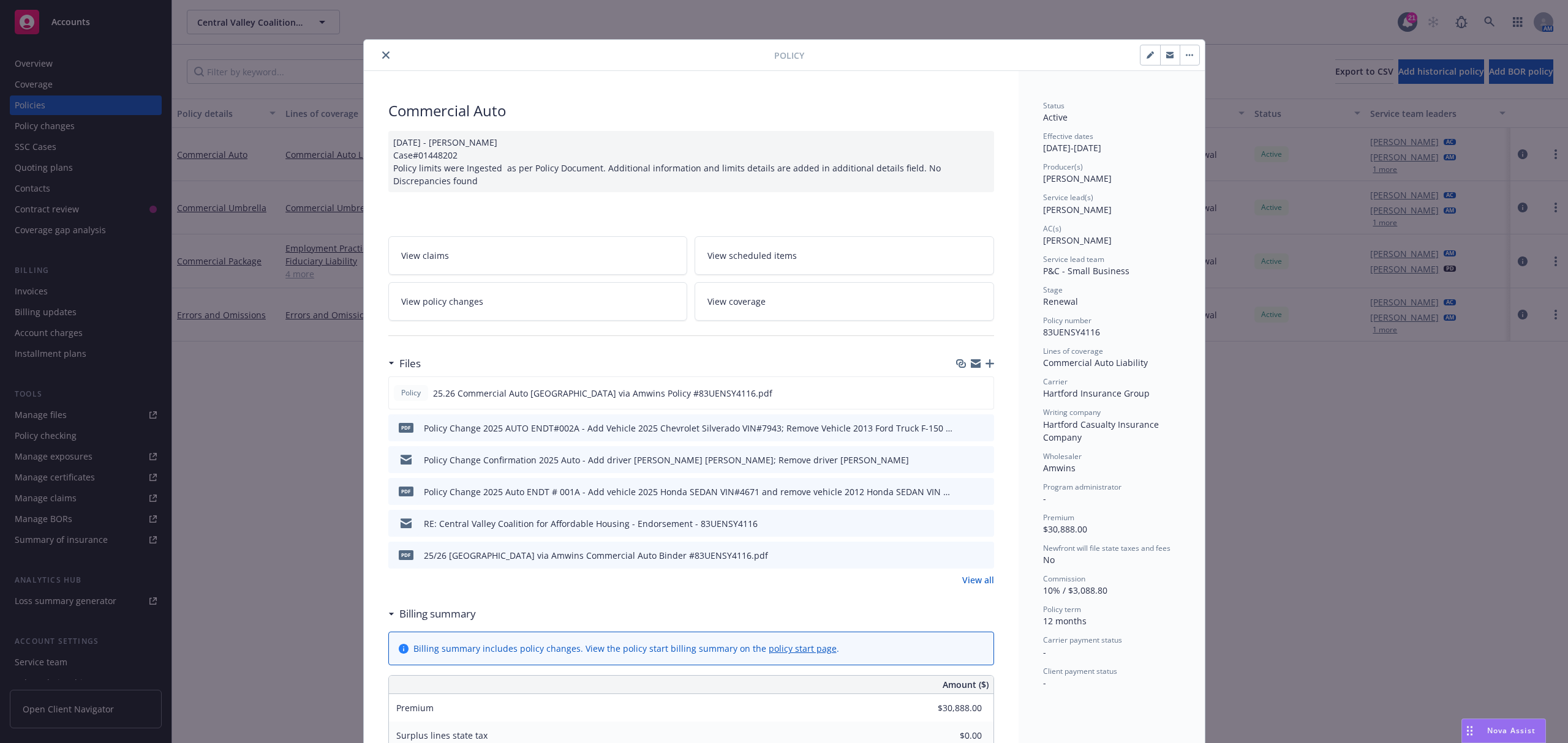
click at [969, 583] on link "View all" at bounding box center [978, 580] width 32 height 13
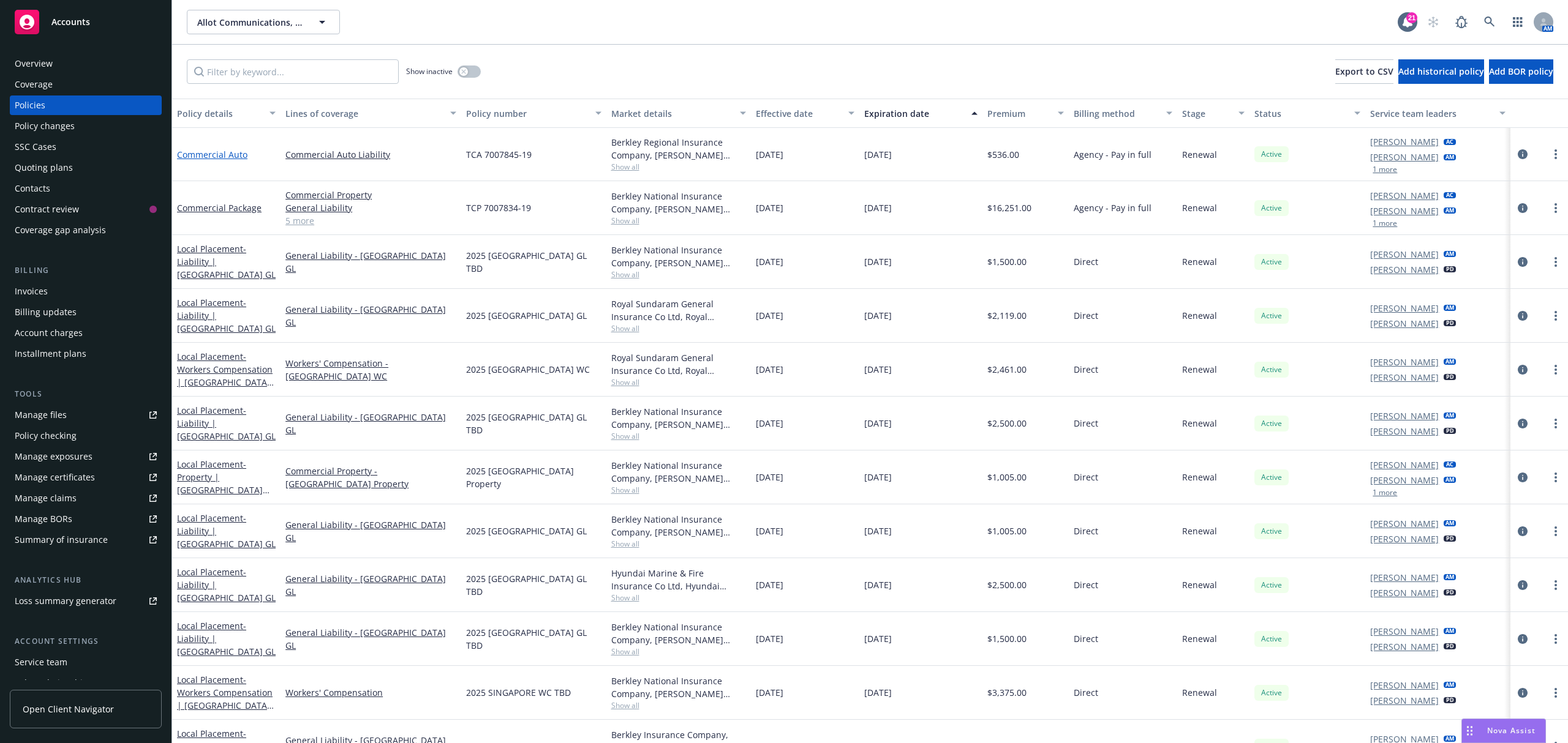
drag, startPoint x: 910, startPoint y: 207, endPoint x: 183, endPoint y: 155, distance: 728.9
click at [174, 158] on div "Commercial Auto Commercial Auto Liability TCA 7007845-19 Berkley Regional Insur…" at bounding box center [870, 495] width 1396 height 734
copy div "Commercial Auto Commercial Auto Liability TCA 7007845-19 Berkley Regional Insur…"
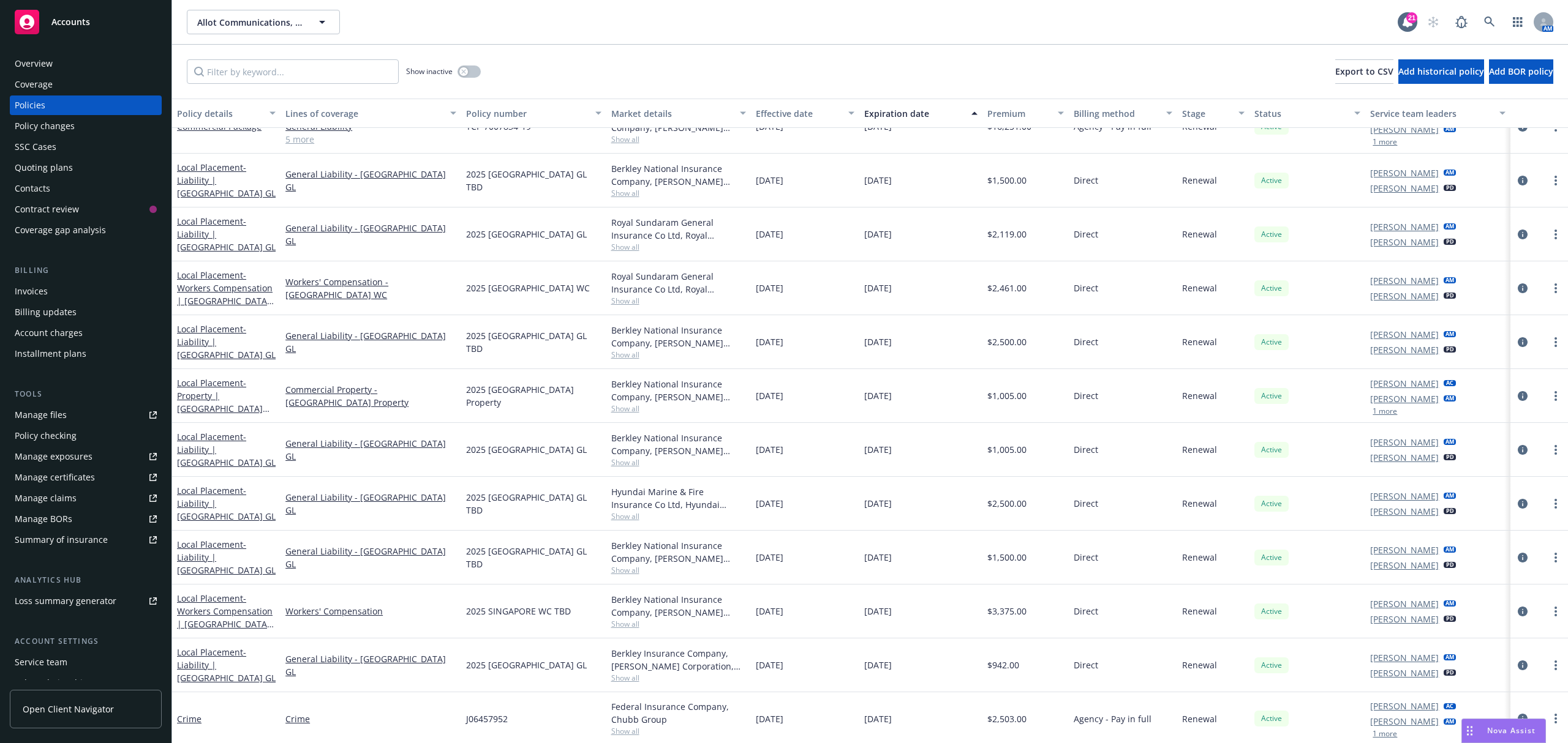
scroll to position [163, 0]
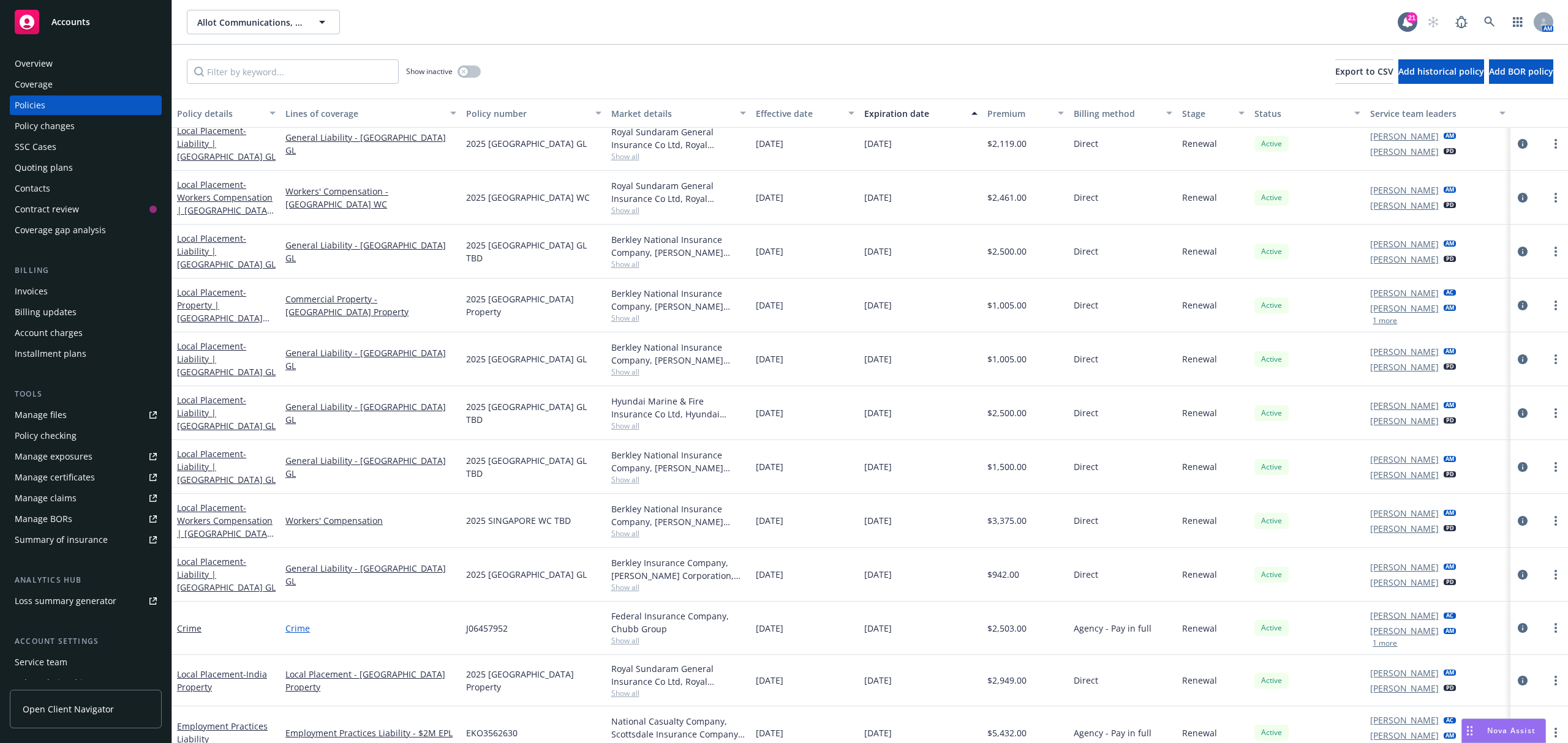
drag, startPoint x: 909, startPoint y: 617, endPoint x: 284, endPoint y: 616, distance: 625.0
click at [284, 616] on div "Crime Crime J06457952 Federal Insurance Company, Chubb Group Show all 02/01/202…" at bounding box center [870, 628] width 1396 height 53
copy div "Crime J06457952 Federal Insurance Company, Chubb Group Show all 02/01/2025 02/0…"
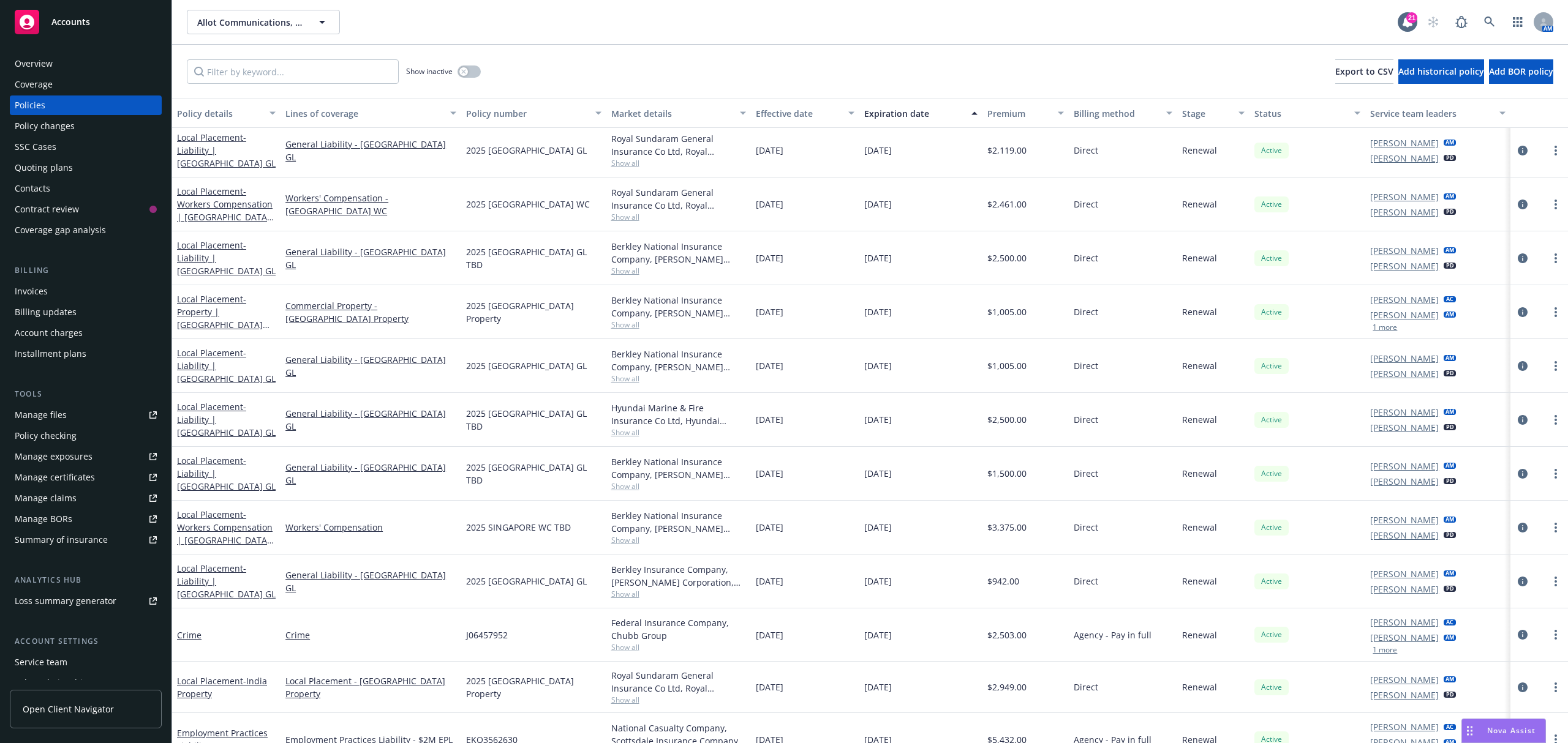
scroll to position [0, 0]
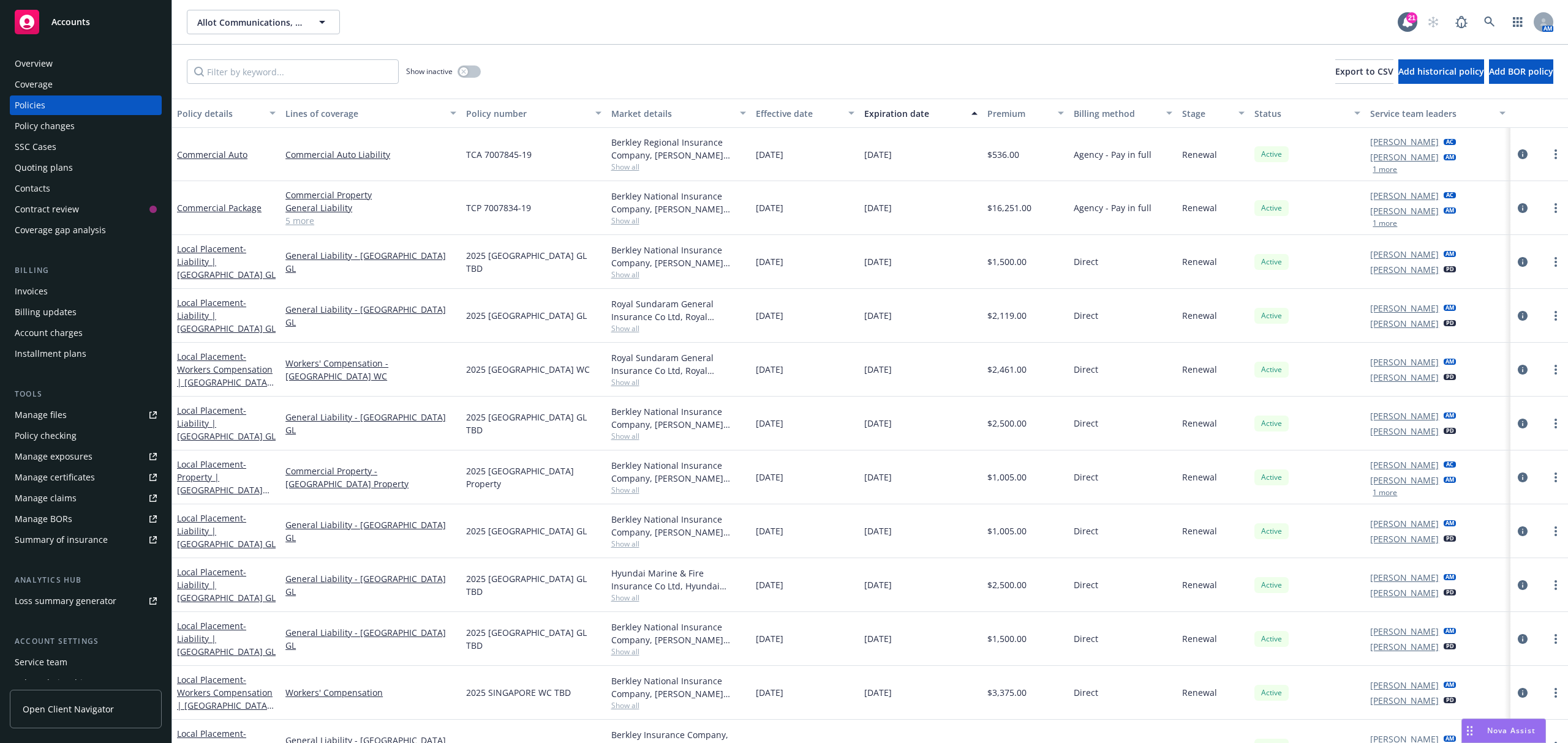
click at [221, 159] on div "Commercial Auto" at bounding box center [226, 155] width 99 height 13
click at [221, 149] on link "Commercial Auto" at bounding box center [213, 154] width 71 height 12
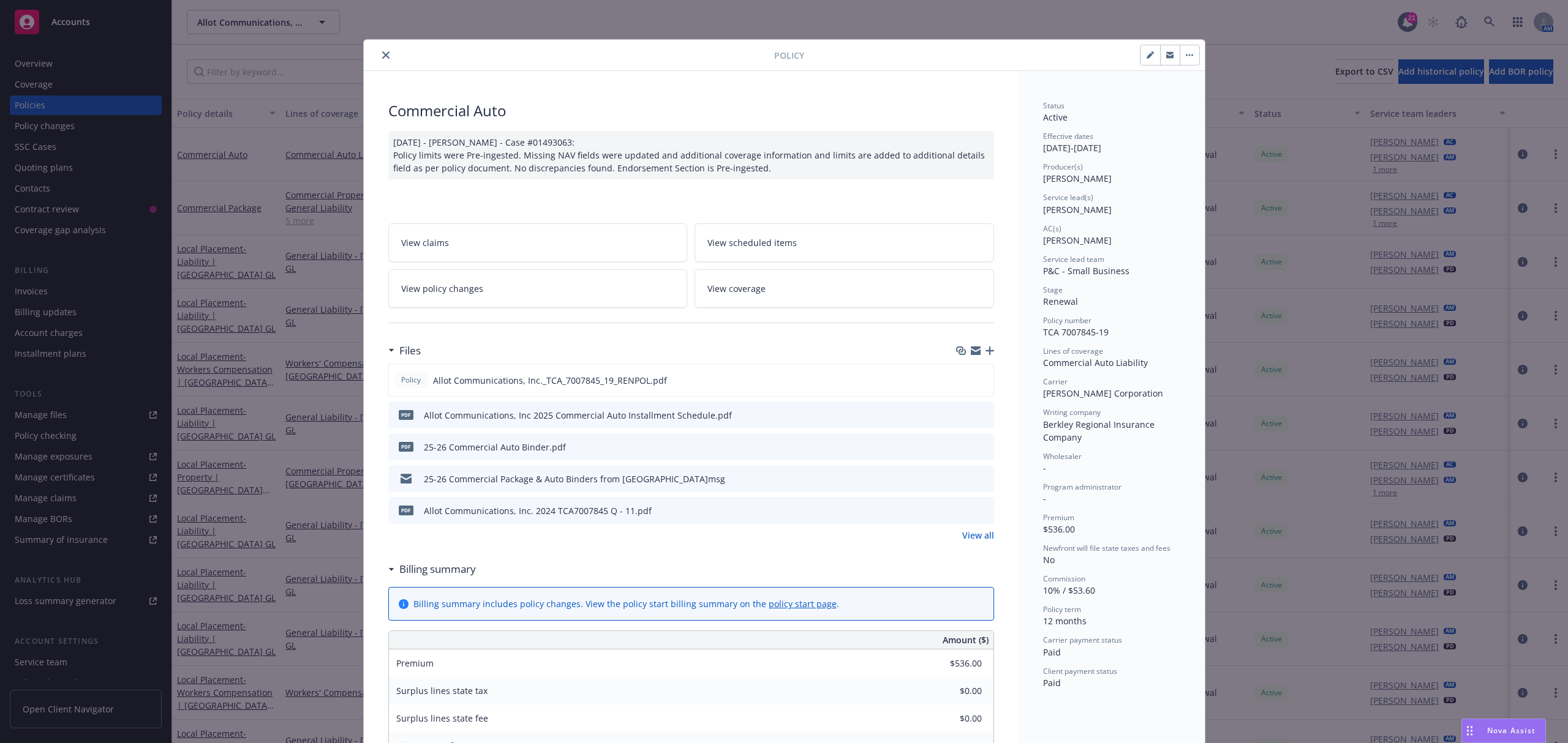
click at [976, 538] on link "View all" at bounding box center [978, 536] width 32 height 13
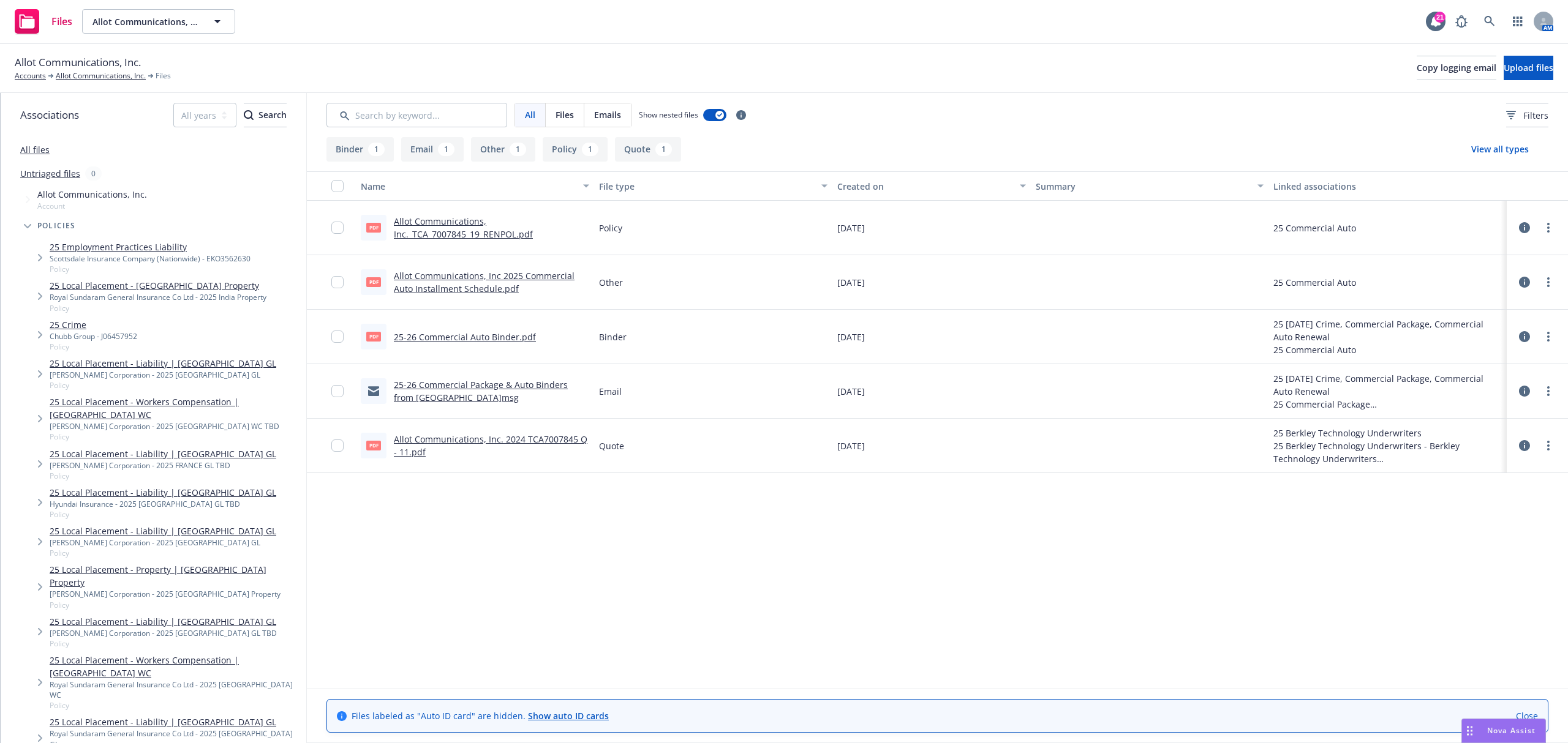
click at [456, 386] on link "25-26 Commercial Package & Auto Binders from UW.msg" at bounding box center [481, 390] width 174 height 24
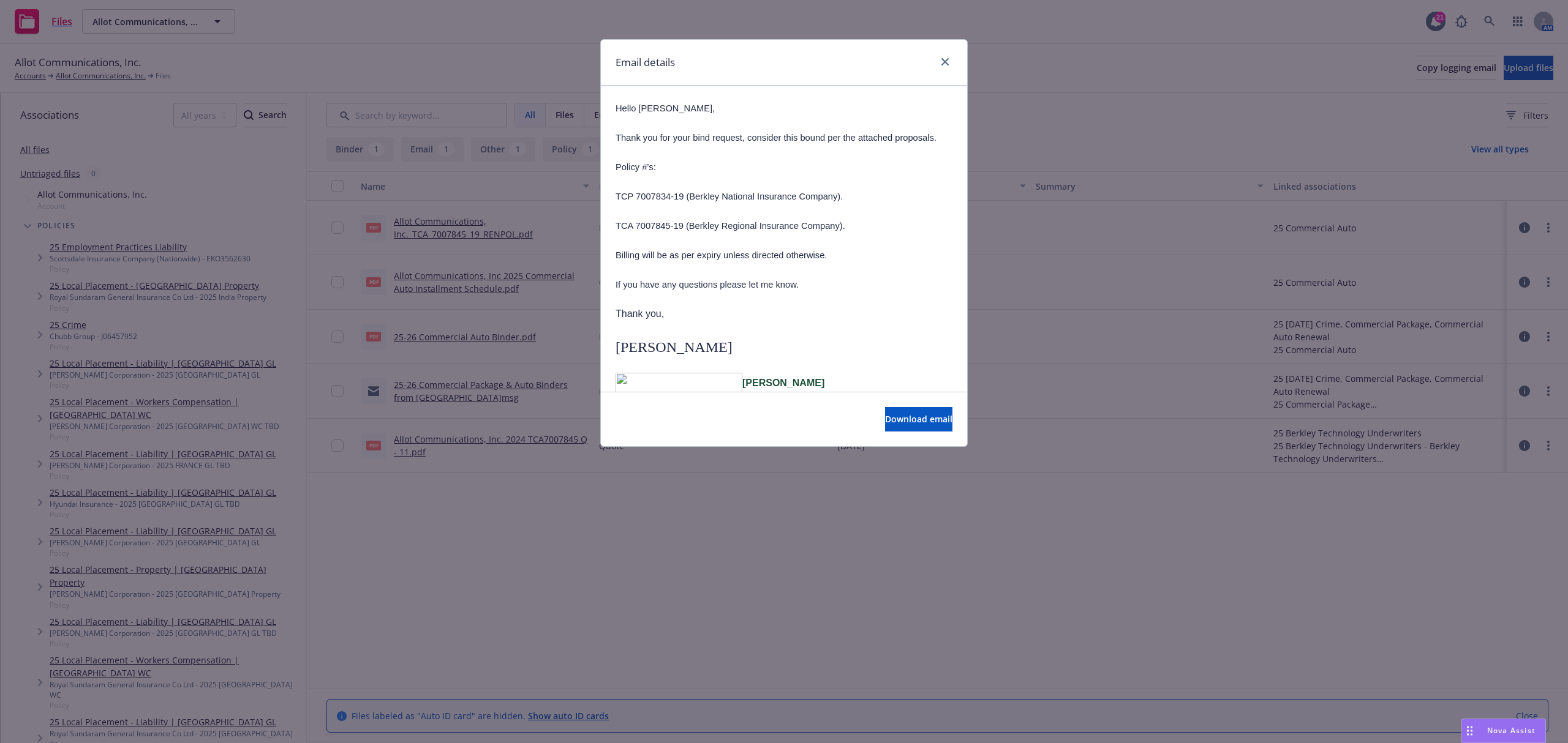
scroll to position [245, 0]
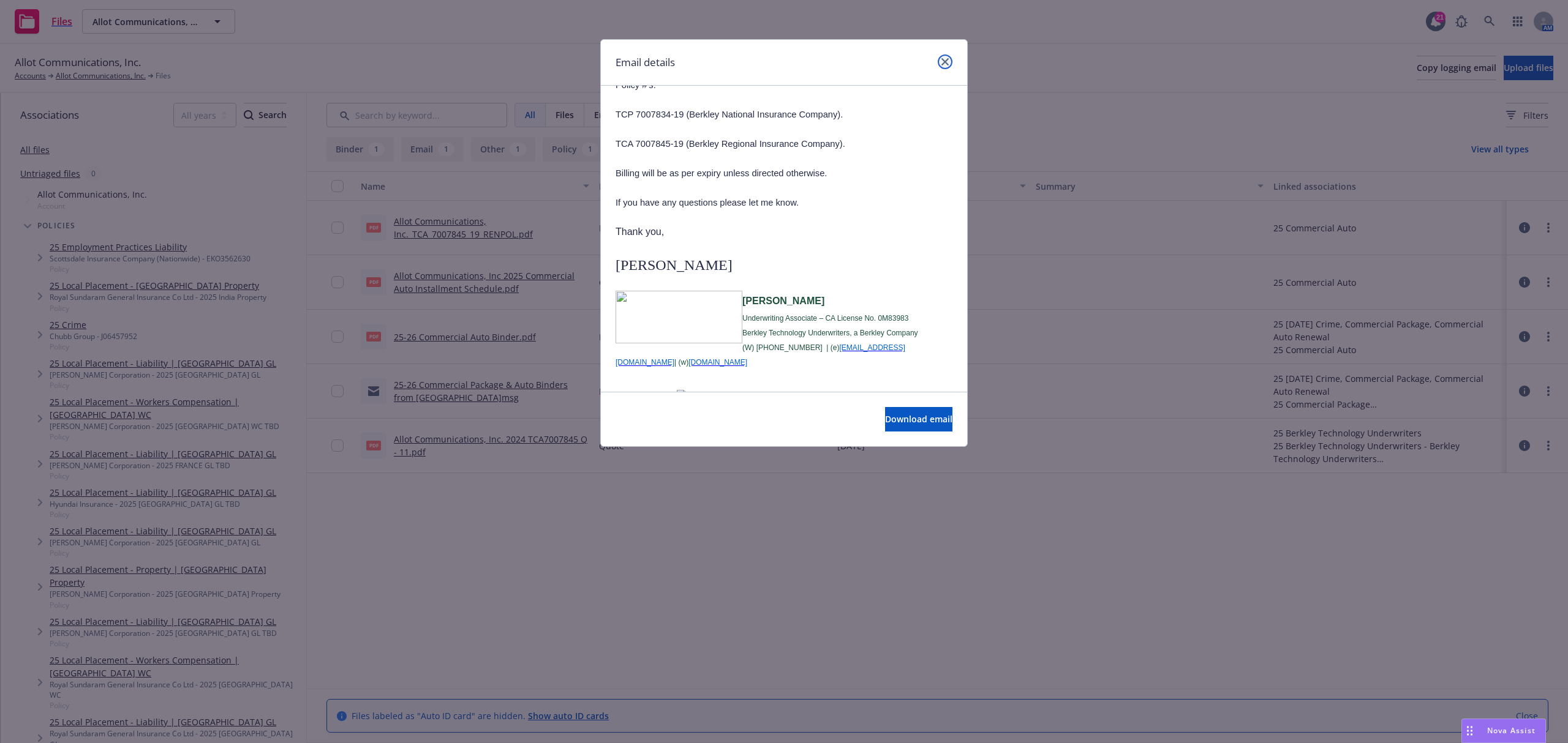
click at [942, 62] on icon "close" at bounding box center [945, 61] width 7 height 7
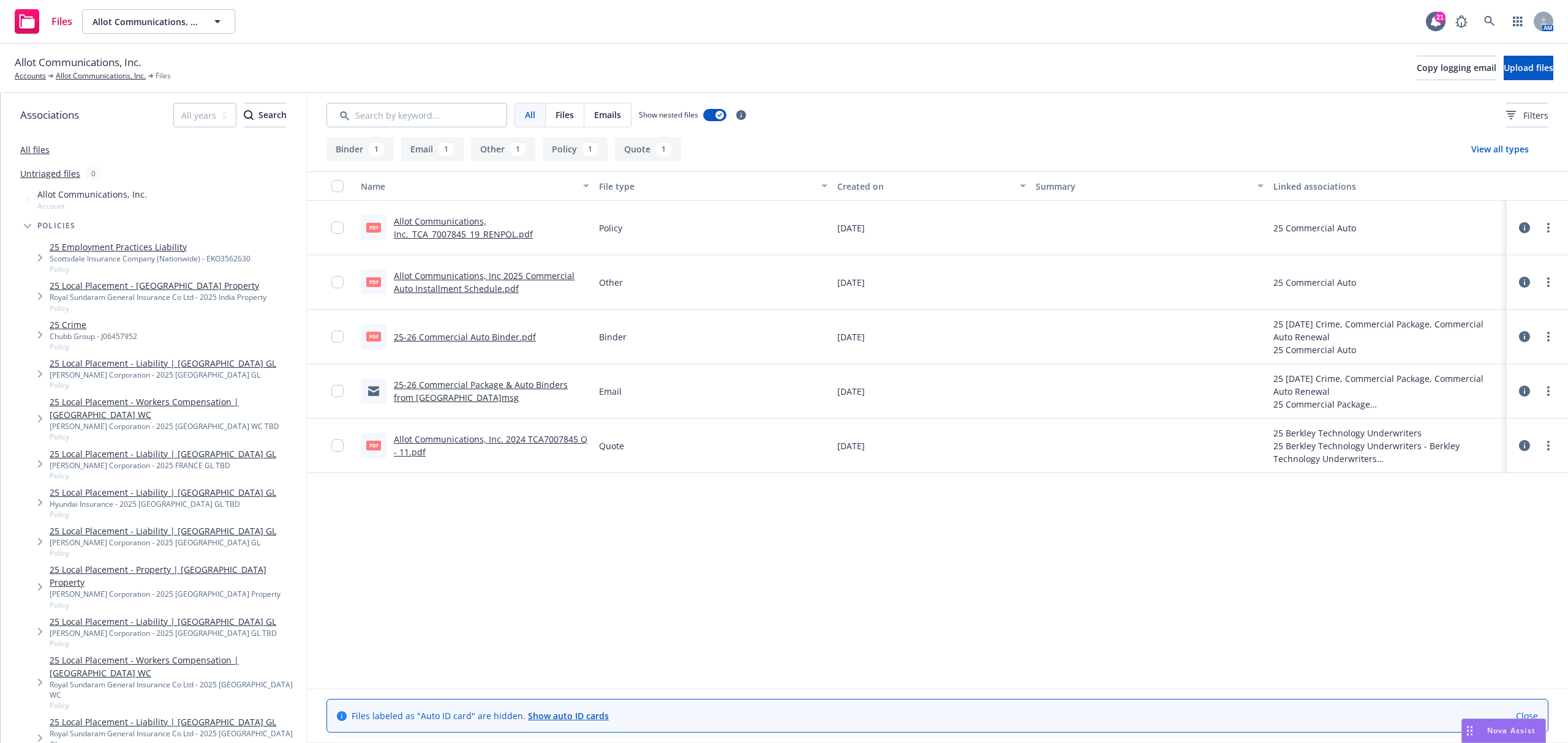
click at [76, 326] on link "25 Crime" at bounding box center [94, 325] width 88 height 13
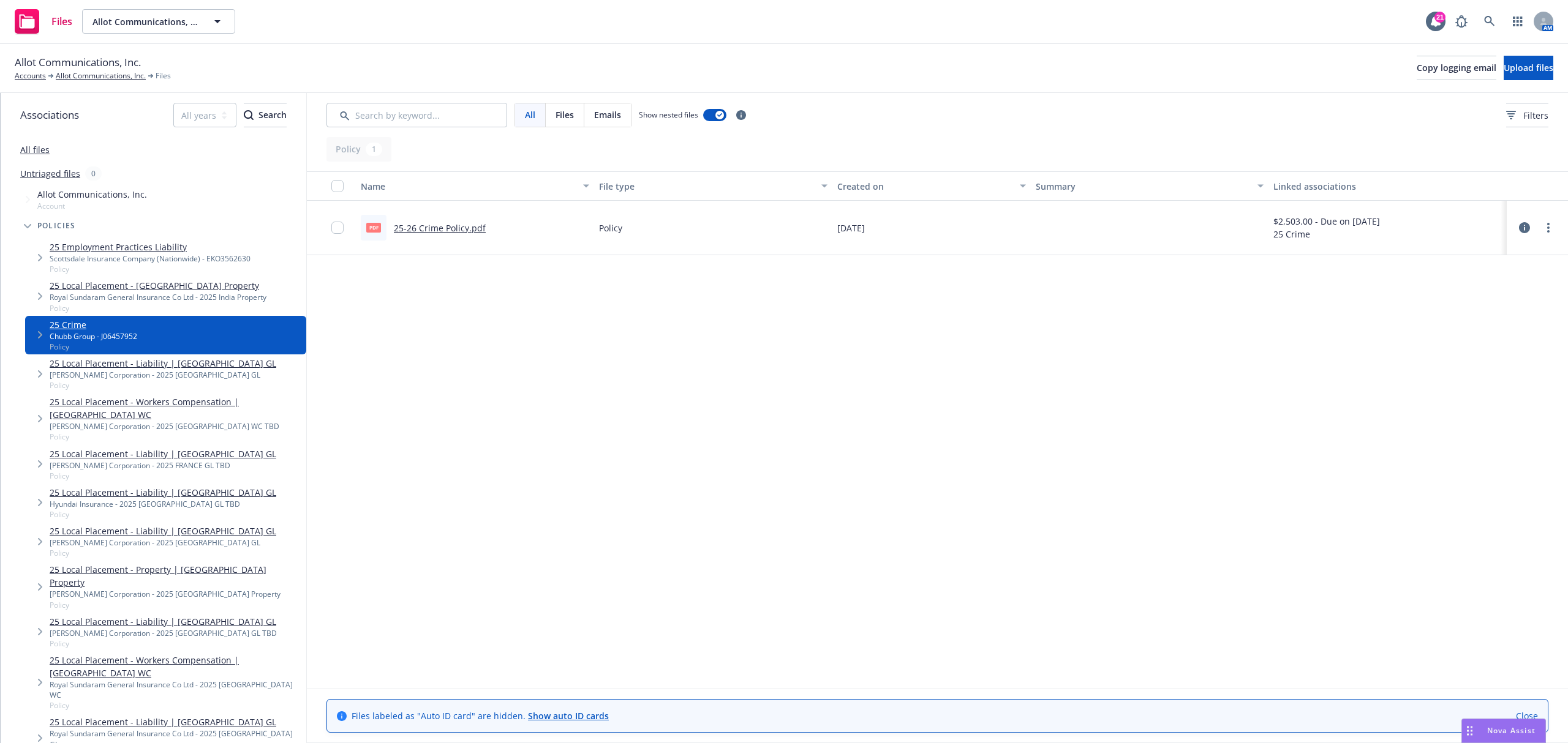
click at [437, 228] on link "25-26 Crime Policy.pdf" at bounding box center [440, 228] width 92 height 12
click at [79, 74] on link "Allot Communications, Inc." at bounding box center [101, 76] width 90 height 11
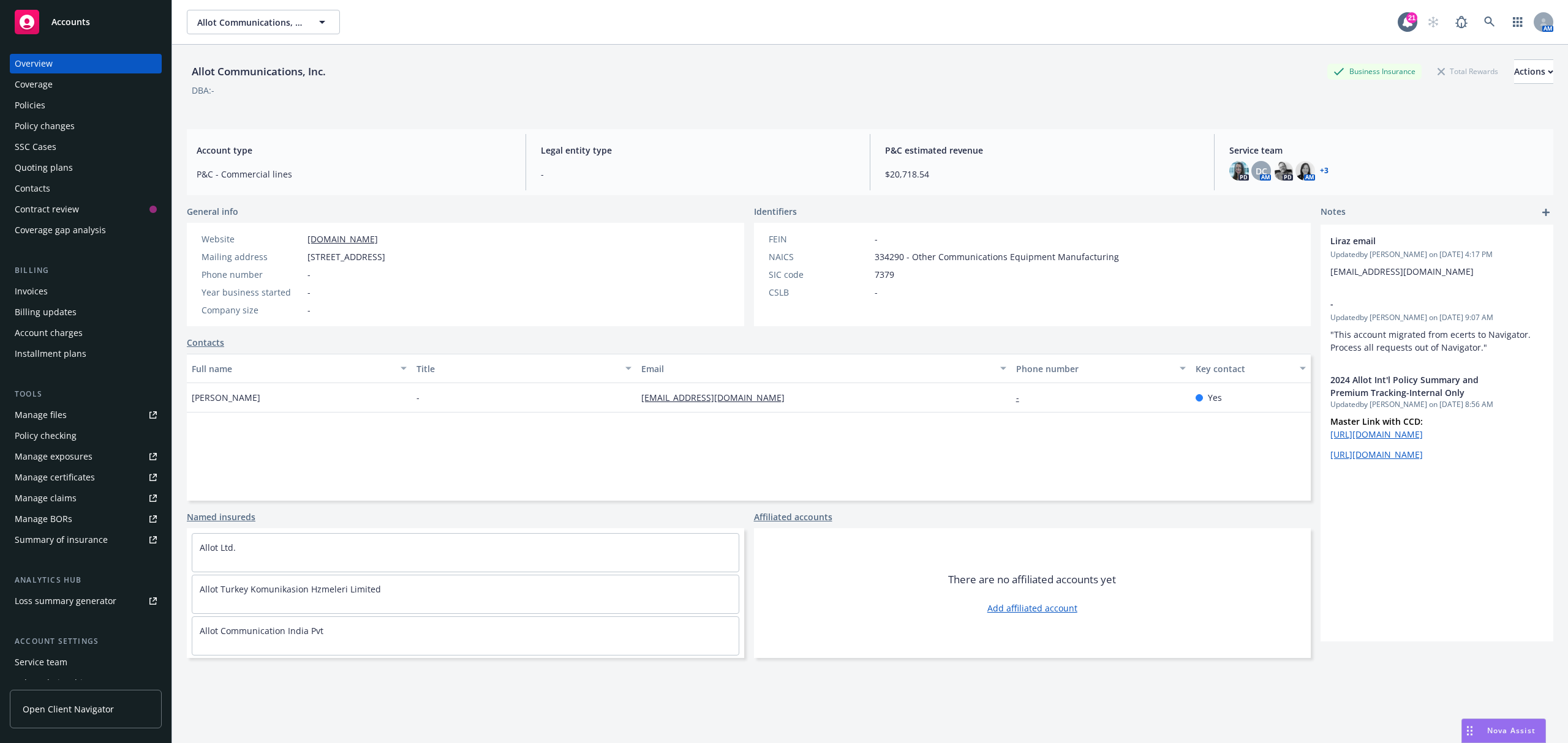
click at [50, 167] on div "Quoting plans" at bounding box center [43, 167] width 58 height 20
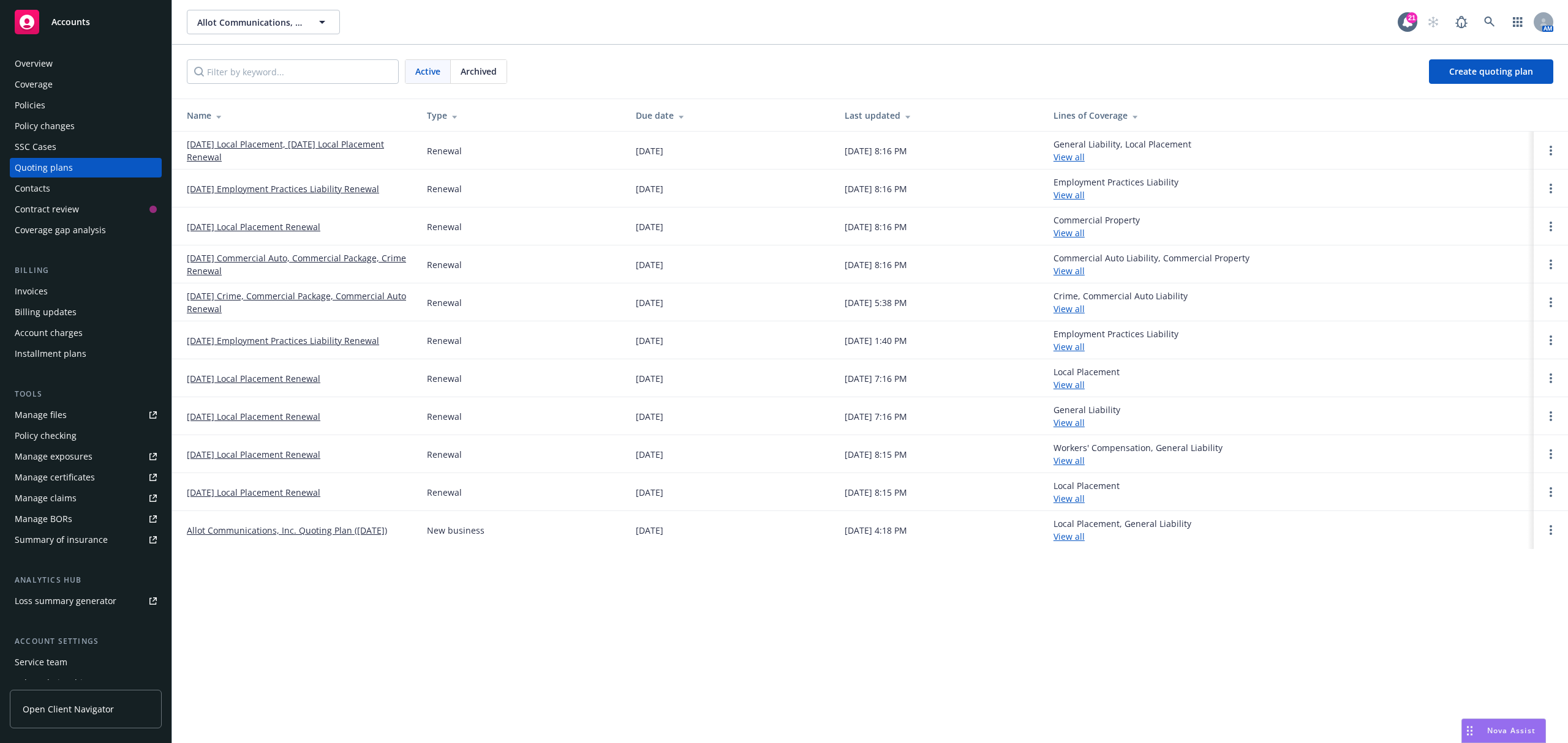
click at [251, 297] on link "[DATE] Crime, Commercial Package, Commercial Auto Renewal" at bounding box center [296, 302] width 221 height 26
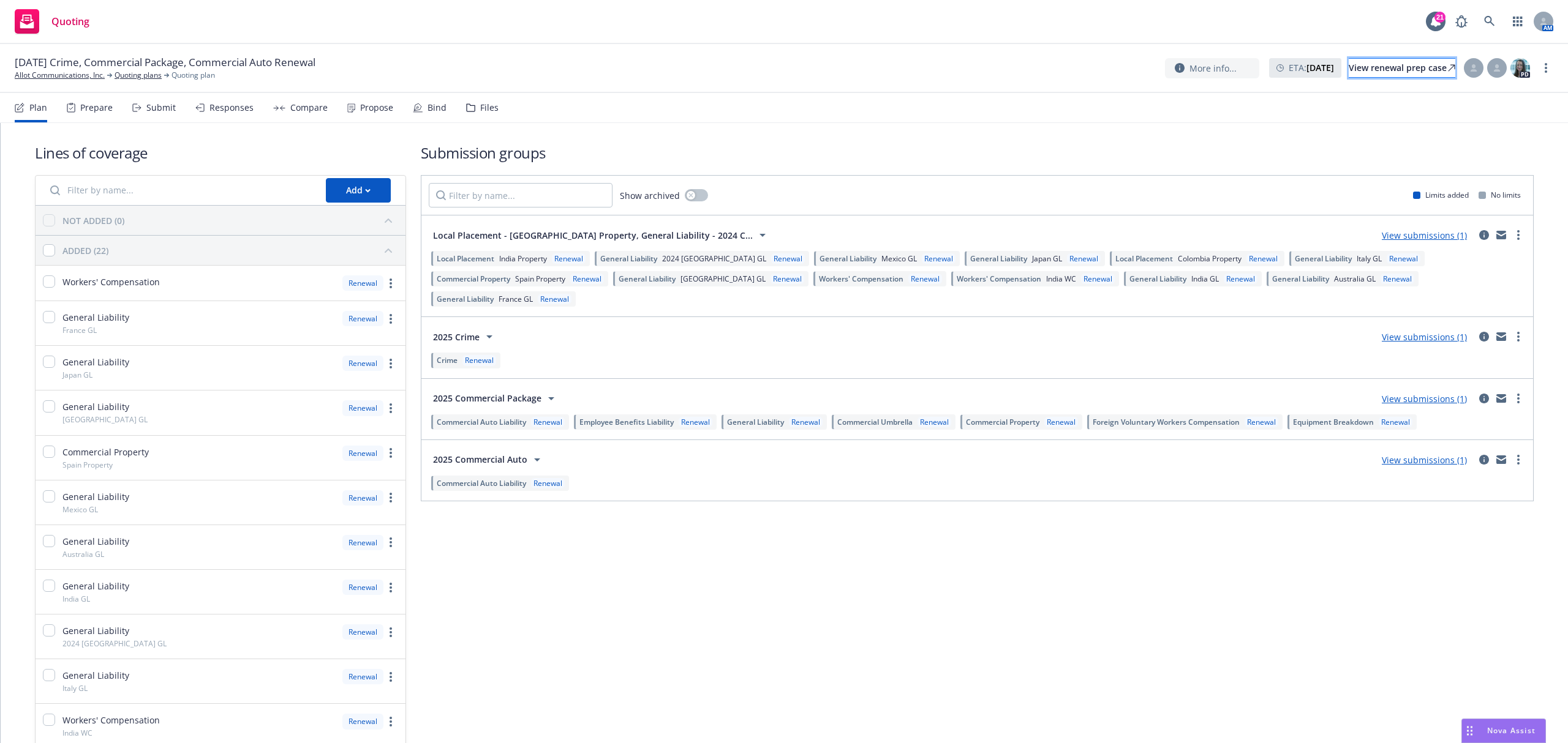
click at [1349, 69] on div "View renewal prep case" at bounding box center [1402, 68] width 107 height 18
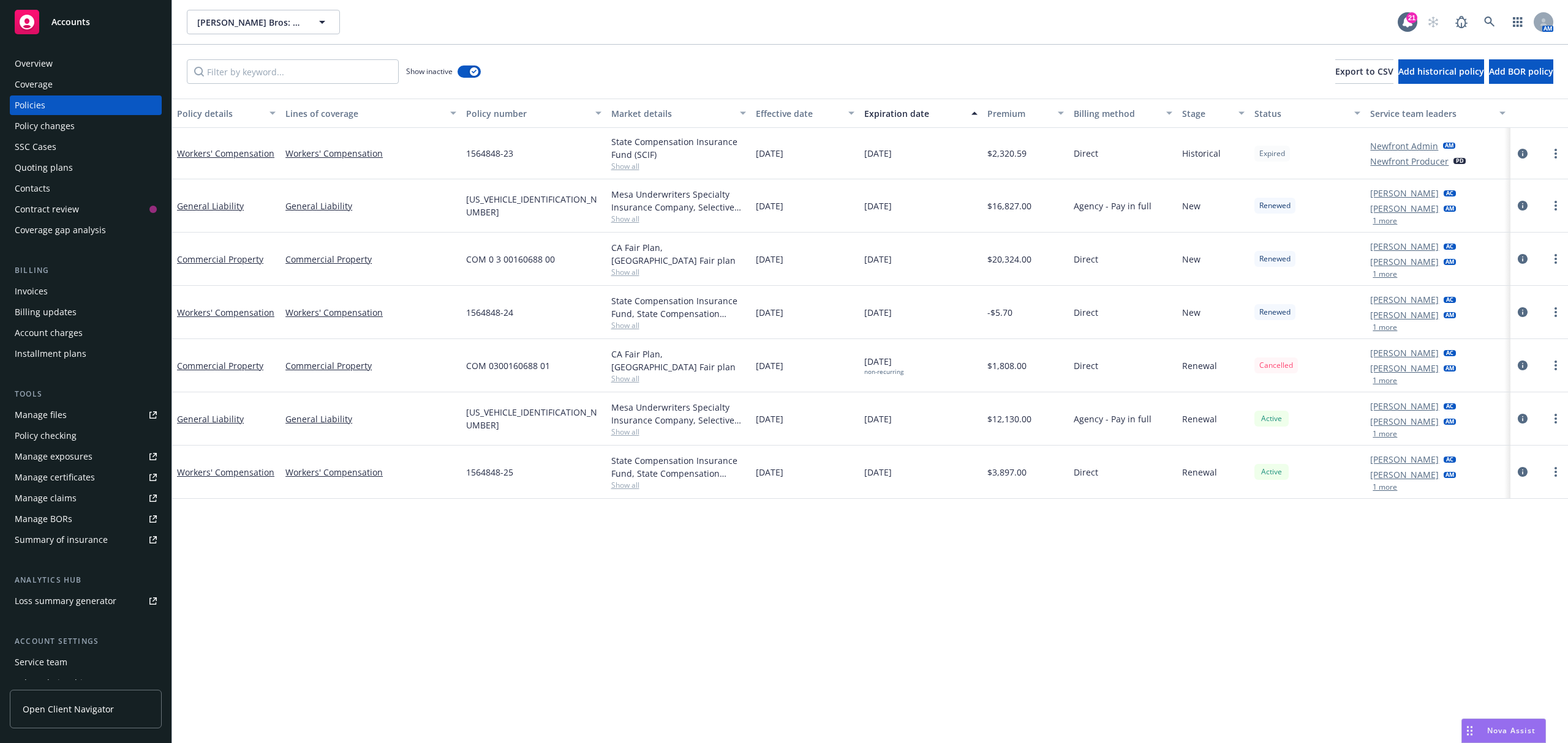
click at [1094, 218] on div "Agency - Pay in full" at bounding box center [1123, 205] width 109 height 53
click at [466, 72] on button "button" at bounding box center [469, 71] width 24 height 12
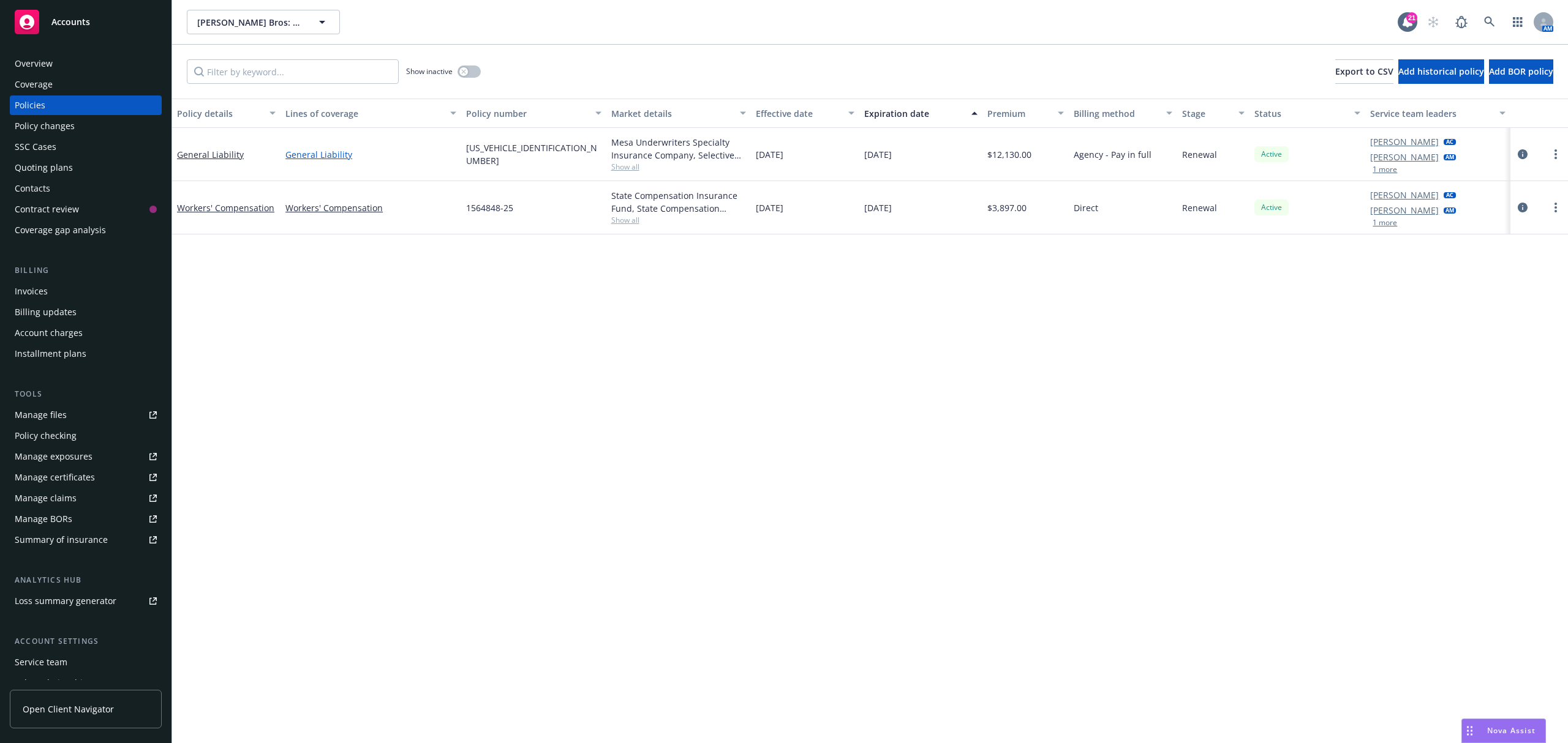
drag, startPoint x: 924, startPoint y: 159, endPoint x: 287, endPoint y: 157, distance: 637.0
click at [287, 157] on div "General Liability General Liability [US_VEHICLE_IDENTIFICATION_NUMBER] Mesa Und…" at bounding box center [870, 154] width 1396 height 53
copy div "General Liability [US_VEHICLE_IDENTIFICATION_NUMBER] Mesa Underwriters Specialt…"
click at [226, 153] on link "General Liability" at bounding box center [211, 154] width 67 height 12
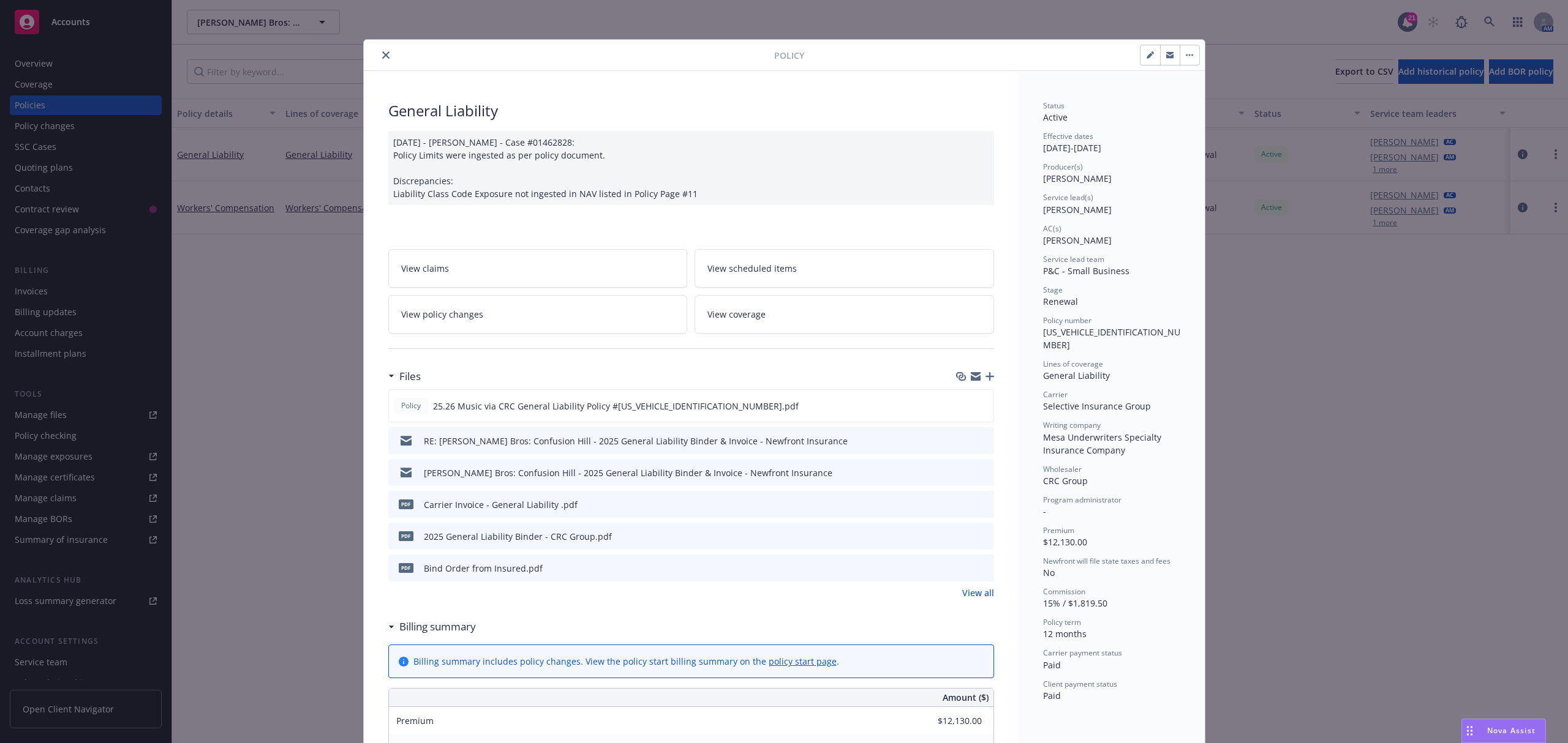
click at [986, 594] on link "View all" at bounding box center [978, 593] width 32 height 13
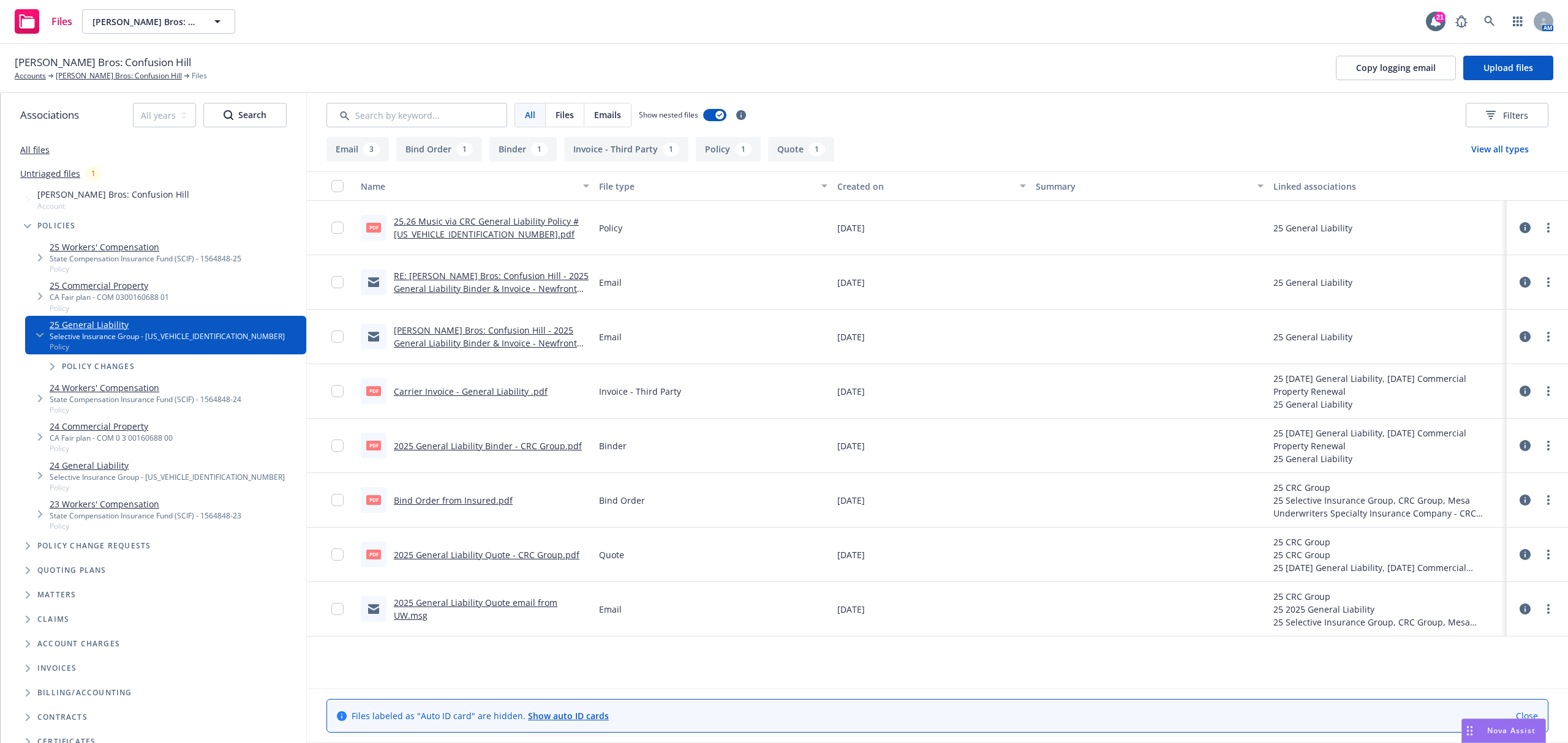
click at [510, 612] on link "2025 General Liability Quote email from UW.msg" at bounding box center [476, 609] width 164 height 24
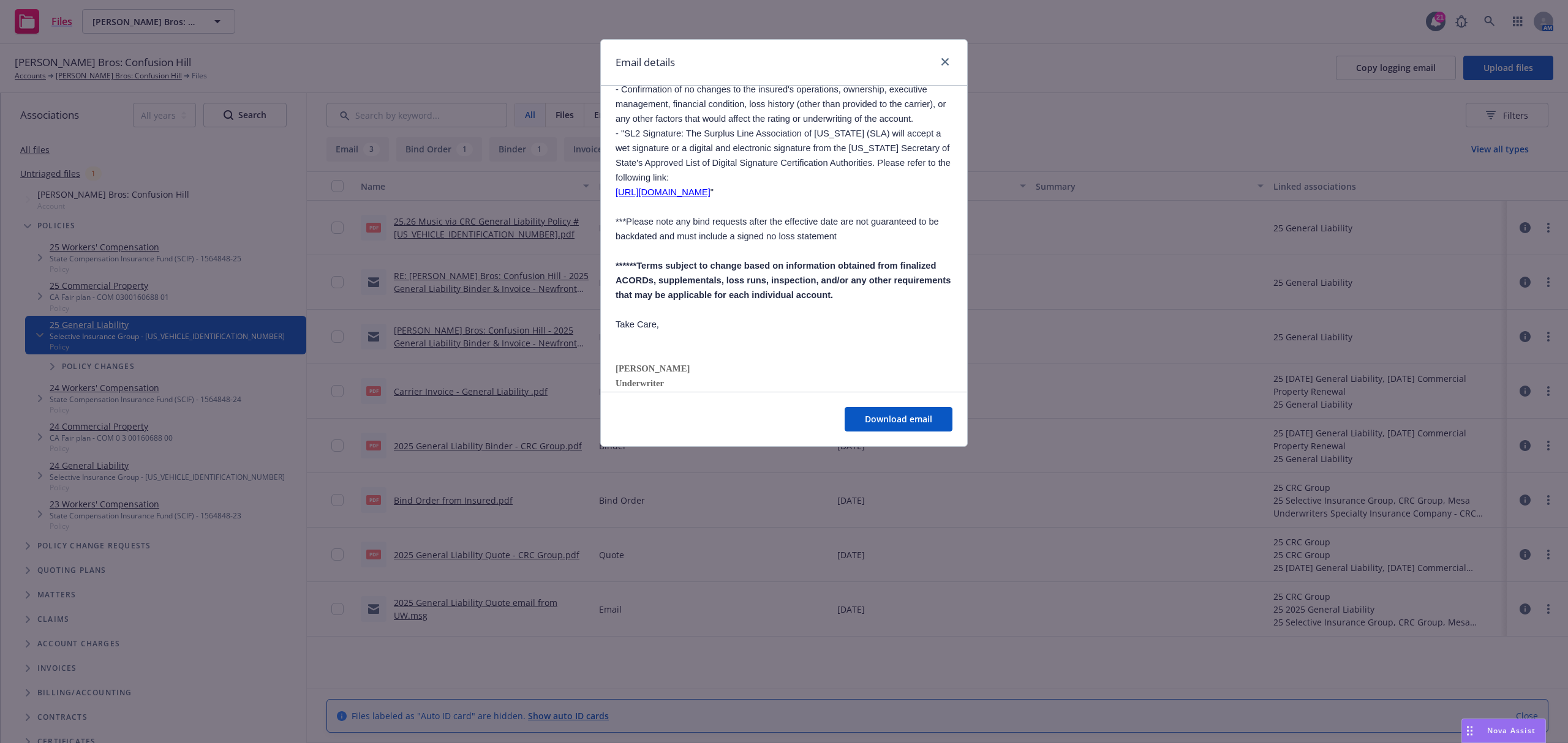
scroll to position [490, 0]
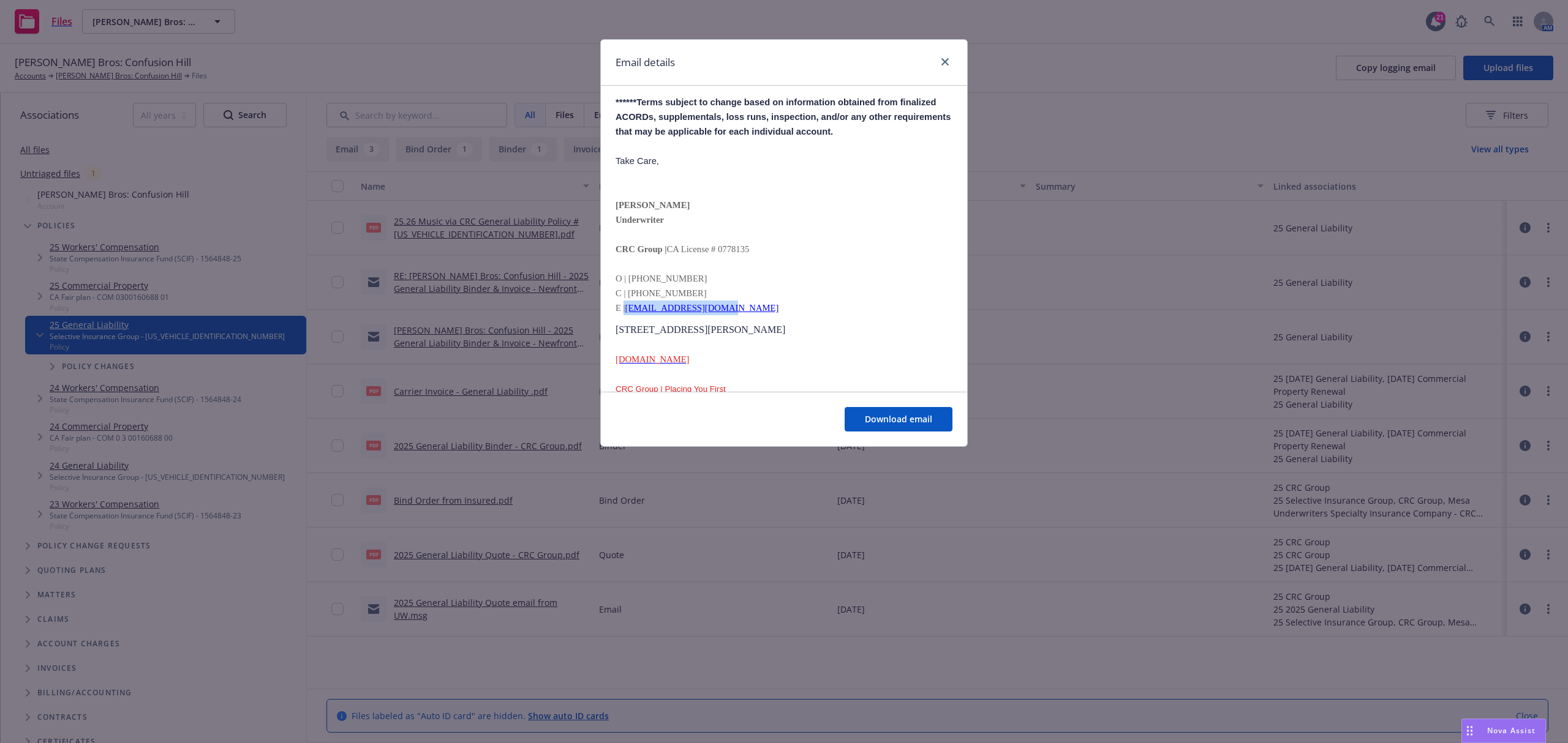
drag, startPoint x: 726, startPoint y: 324, endPoint x: 624, endPoint y: 327, distance: 102.0
click at [624, 315] on p "E | cbrinson@crcgroup.com" at bounding box center [784, 308] width 337 height 14
copy p "| cbrinson@crcgroup.com"
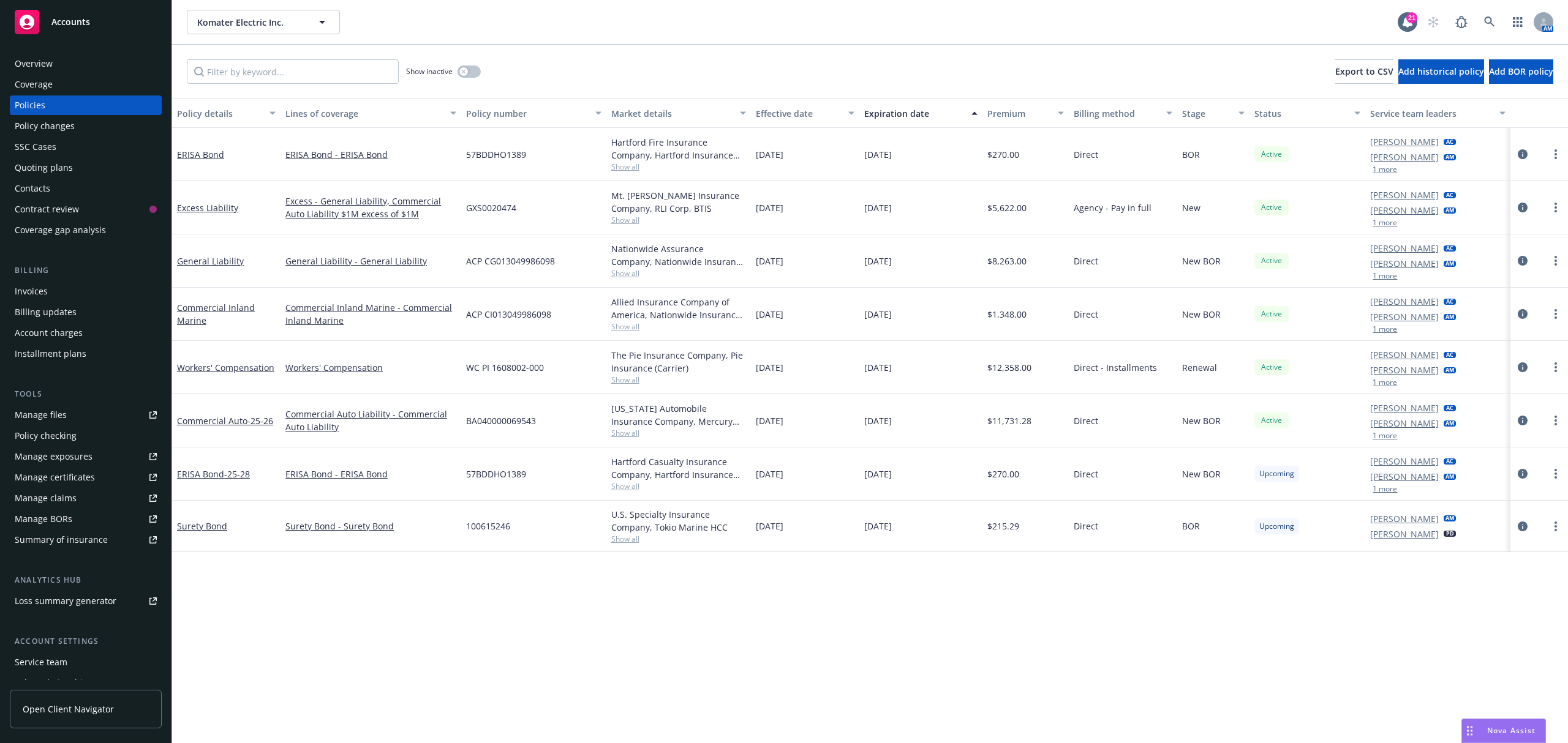
drag, startPoint x: 922, startPoint y: 370, endPoint x: 284, endPoint y: 371, distance: 638.0
click at [284, 371] on div "Workers' Compensation Workers' Compensation WC PI 1608002-000 The Pie Insurance…" at bounding box center [870, 367] width 1396 height 53
copy div "Workers' Compensation WC PI 1608002-000 The Pie Insurance Company, Pie Insuranc…"
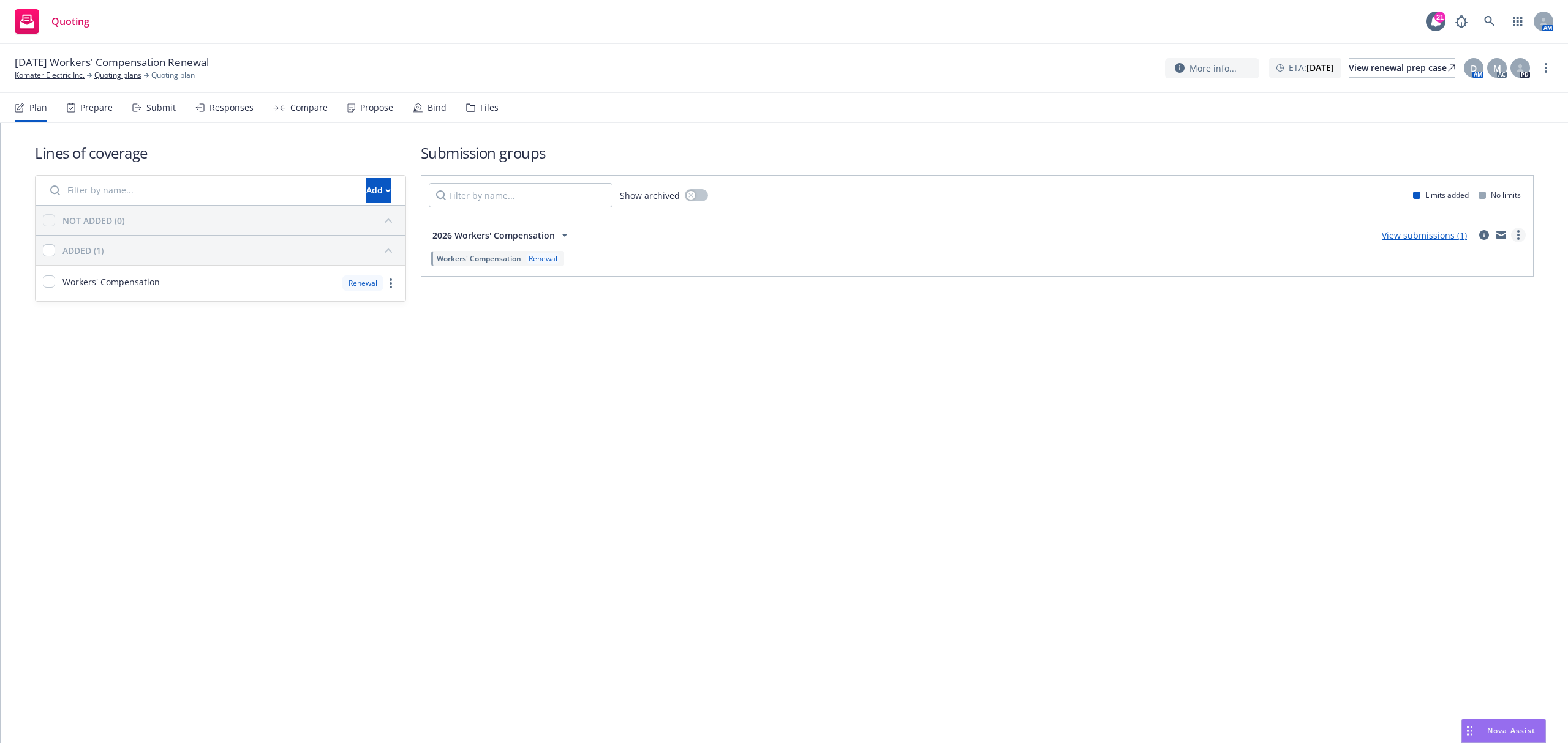
click at [1523, 237] on link "more" at bounding box center [1518, 235] width 14 height 14
drag, startPoint x: 1126, startPoint y: 365, endPoint x: 1164, endPoint y: 329, distance: 52.3
click at [1130, 356] on div "Lines of coverage Add NOT ADDED (0) ADDED (1) Workers' Compensation Renewal Sub…" at bounding box center [784, 433] width 1567 height 620
click at [1545, 72] on circle "more" at bounding box center [1546, 72] width 3 height 3
click at [1463, 171] on link "Archive quoting plan" at bounding box center [1484, 167] width 137 height 24
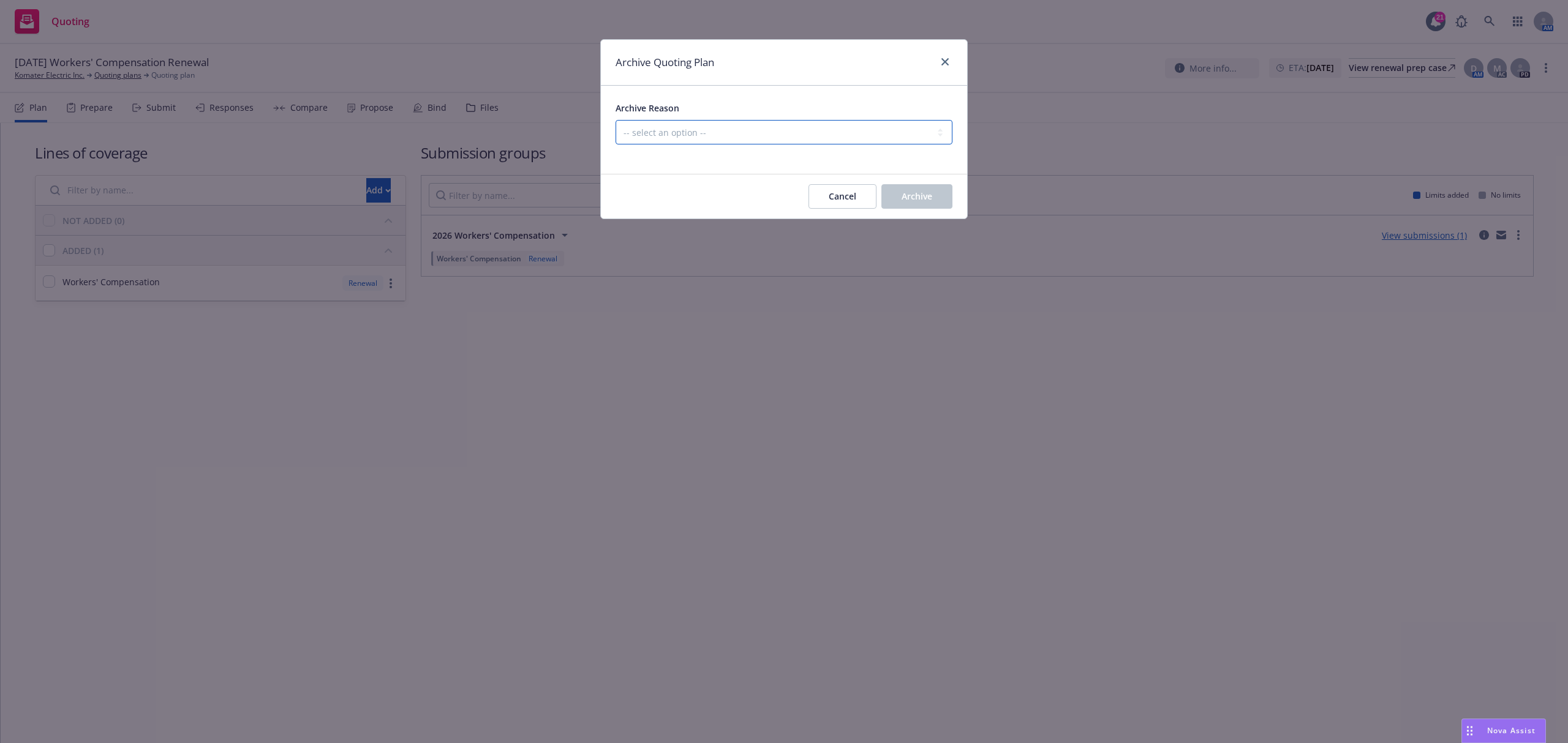
click at [768, 139] on select "-- select an option -- All policies in this renewal plan are auto-renewed Creat…" at bounding box center [784, 131] width 337 height 24
select select "ARCHIVED_RENEWAL_POLICY_AUTO_RENEWED"
click at [616, 120] on select "-- select an option -- All policies in this renewal plan are auto-renewed Creat…" at bounding box center [784, 131] width 337 height 24
click at [936, 198] on button "Archive" at bounding box center [917, 196] width 71 height 24
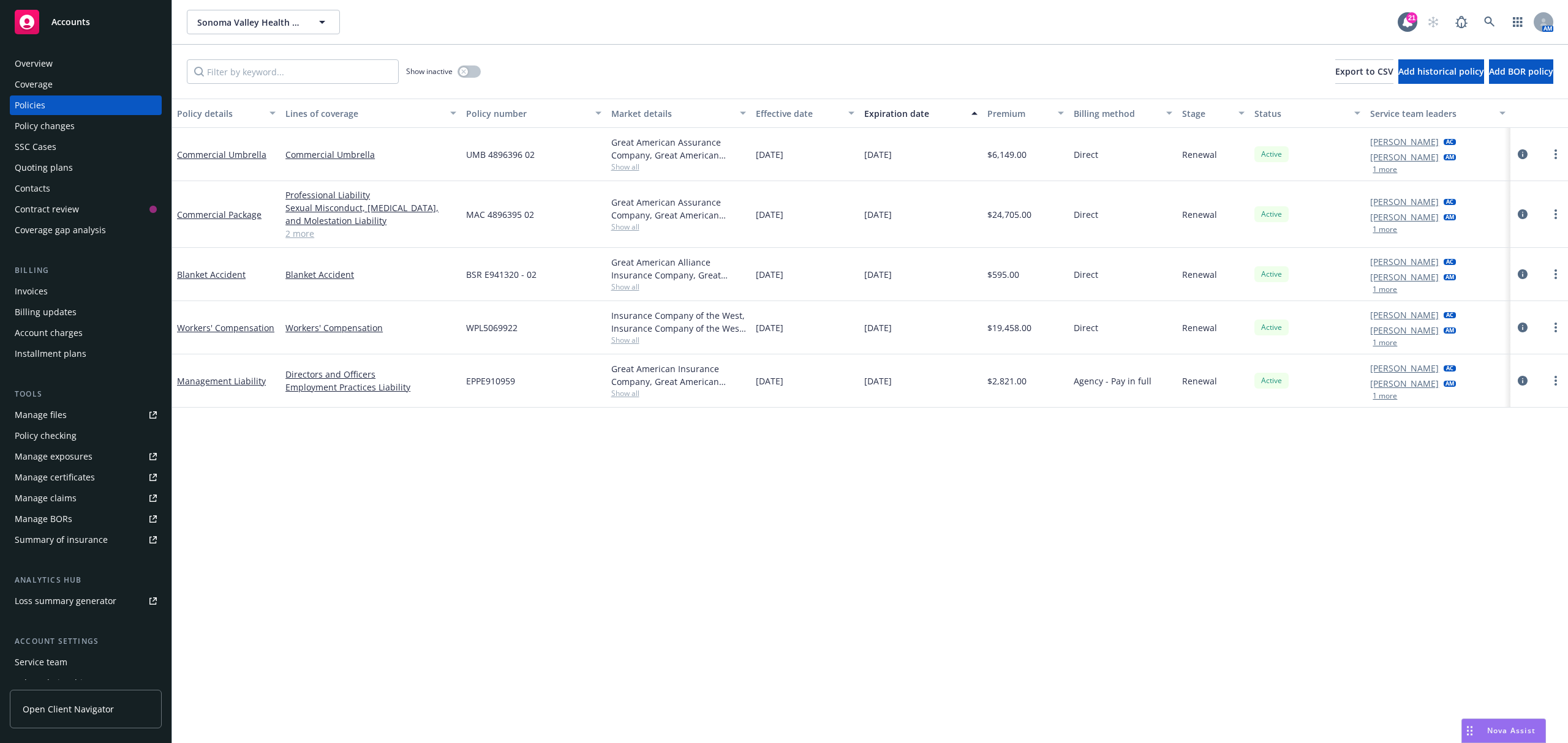
drag, startPoint x: 853, startPoint y: 497, endPoint x: 860, endPoint y: 469, distance: 28.9
click at [853, 490] on div "Policy details Lines of coverage Policy number Market details Effective date Ex…" at bounding box center [870, 421] width 1396 height 645
drag, startPoint x: 914, startPoint y: 383, endPoint x: 173, endPoint y: 152, distance: 776.2
click at [173, 152] on div "Commercial Umbrella Commercial Umbrella UMB 4896396 02 Great American Assurance…" at bounding box center [870, 251] width 1396 height 245
copy div "Commercial Umbrella Commercial Umbrella UMB 4896396 02 Great American Assurance…"
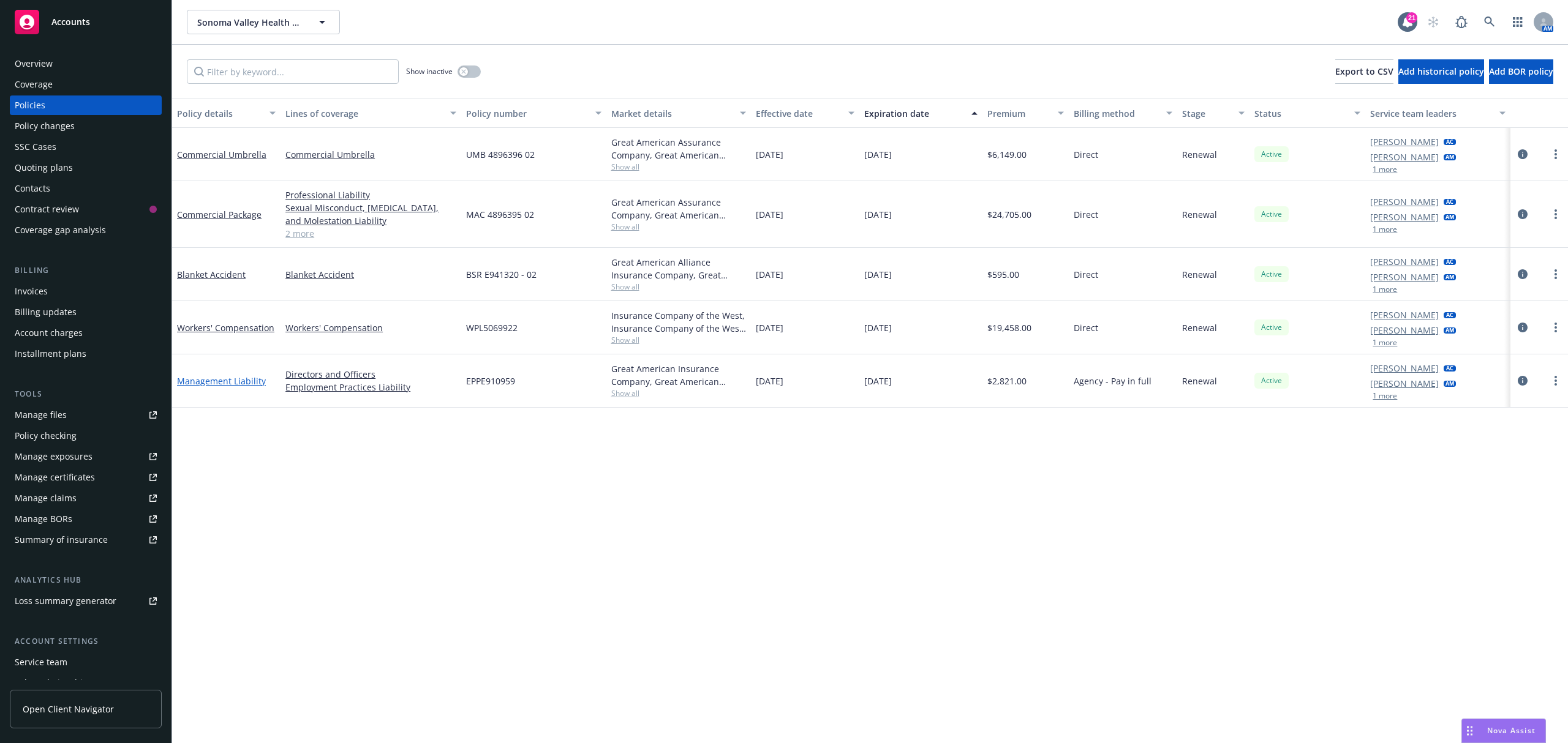
click at [231, 385] on link "Management Liability" at bounding box center [222, 381] width 89 height 12
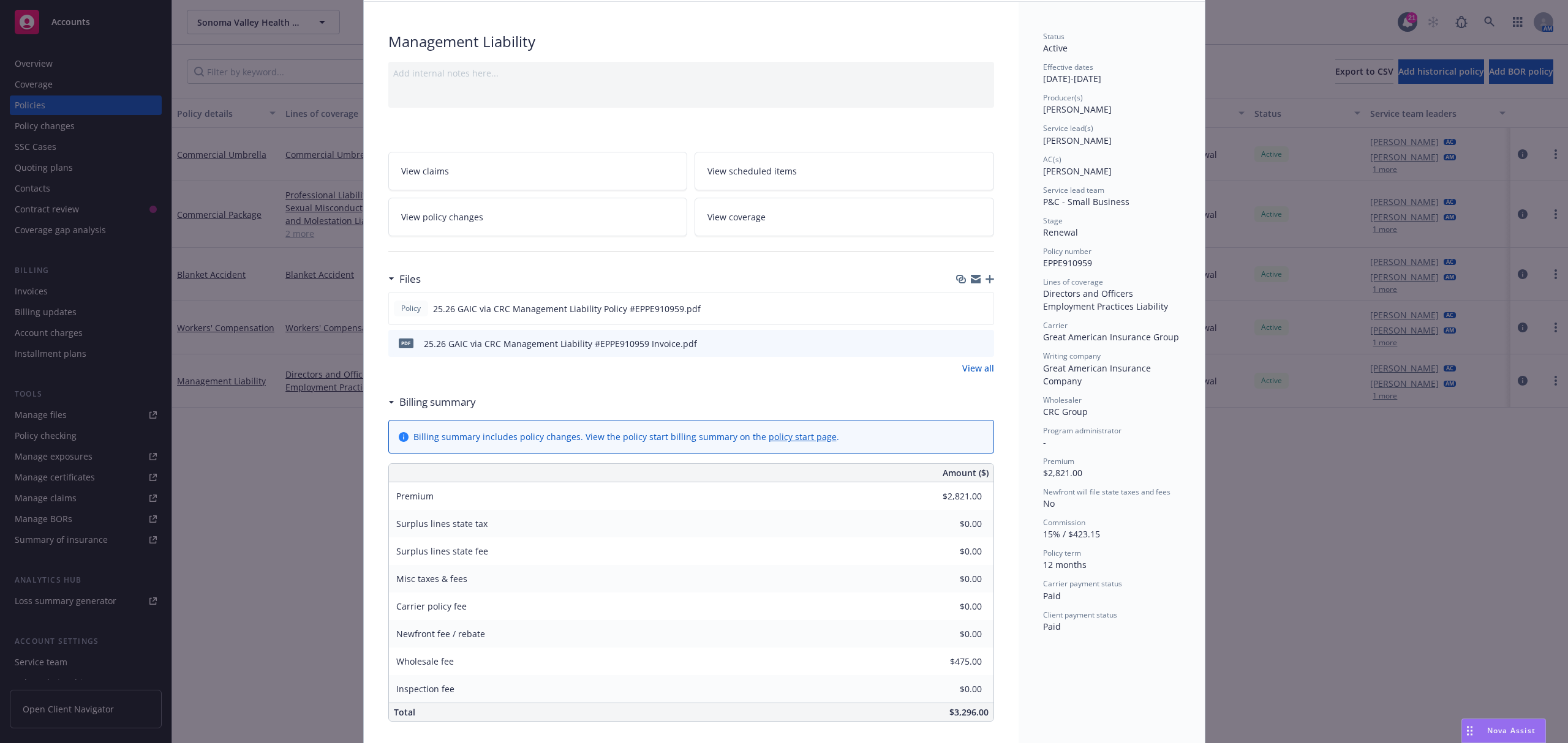
scroll to position [24, 0]
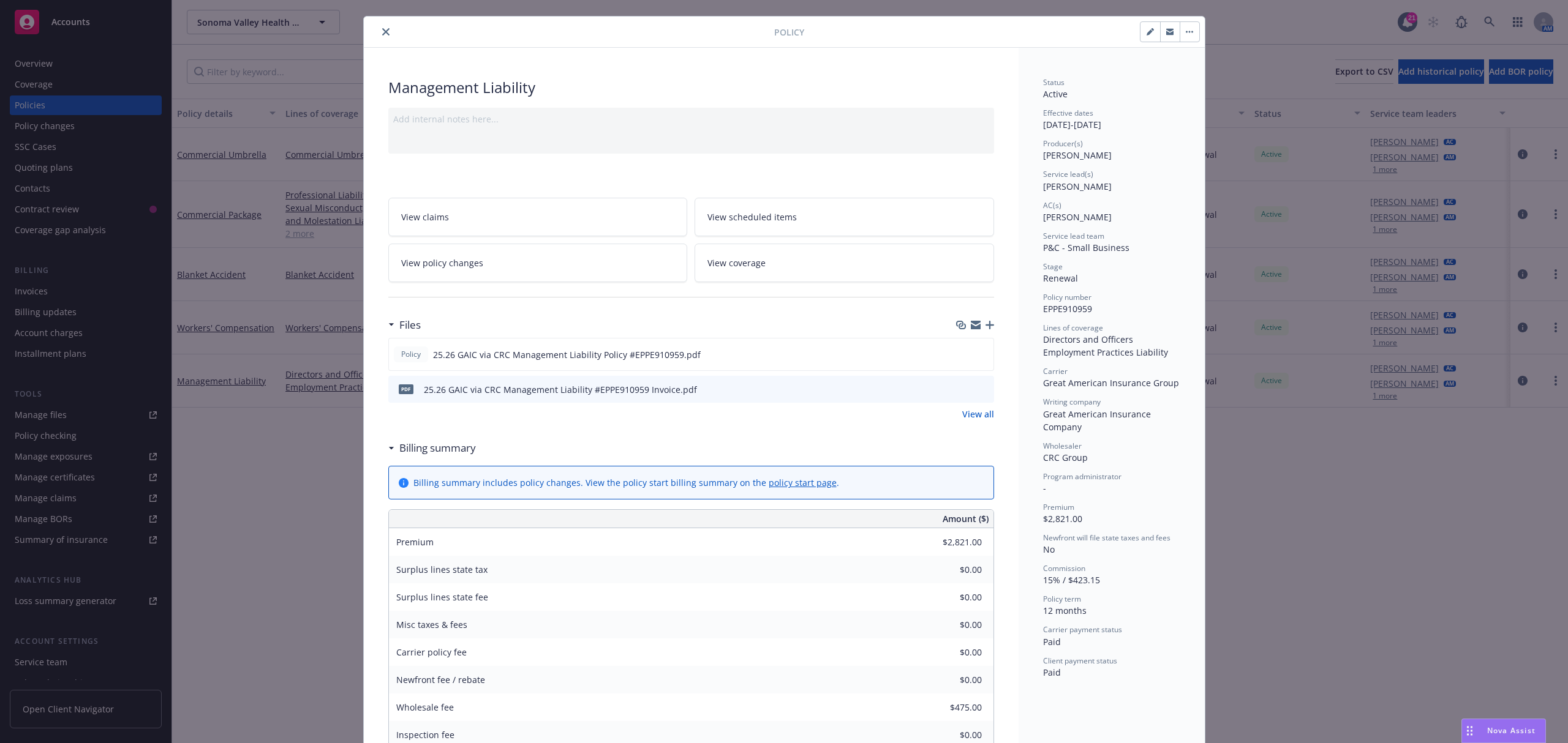
click at [973, 419] on link "View all" at bounding box center [978, 414] width 32 height 13
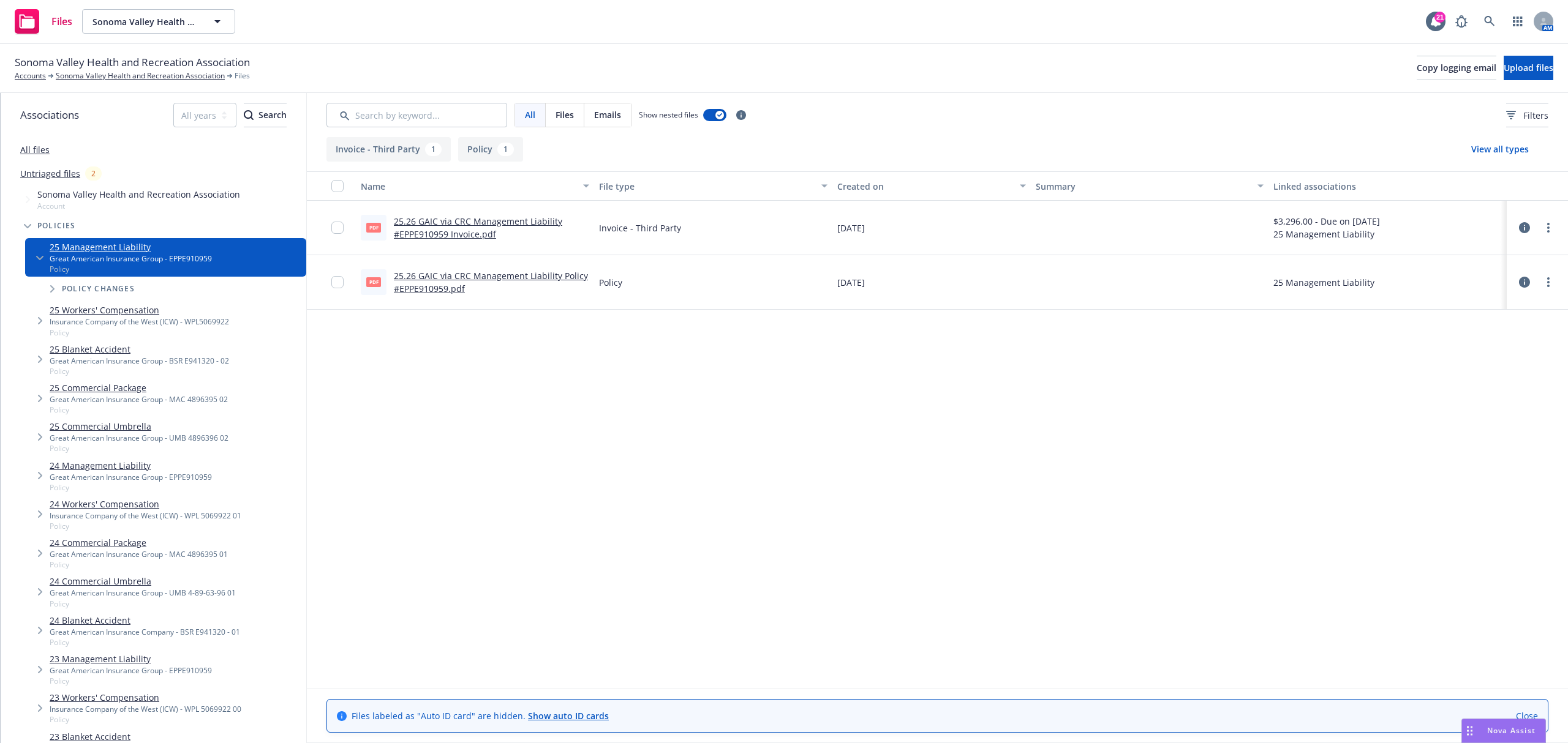
click at [478, 236] on link "25.26 GAIC via CRC Management Liability #EPPE910959 Invoice.pdf" at bounding box center [478, 227] width 168 height 24
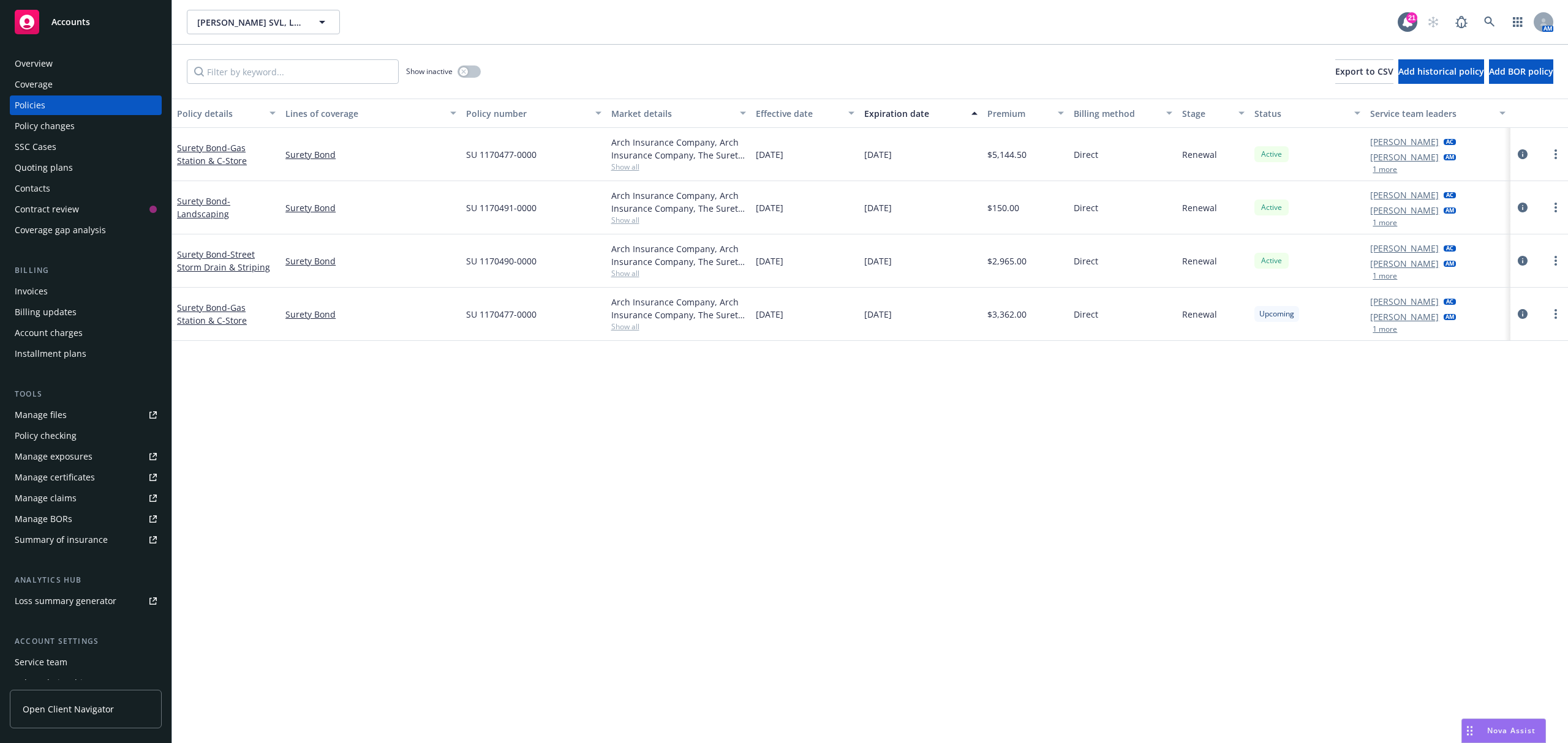
click at [783, 264] on span "[DATE]" at bounding box center [770, 261] width 27 height 13
click at [620, 275] on span "Show all" at bounding box center [679, 273] width 135 height 10
drag, startPoint x: 929, startPoint y: 264, endPoint x: 179, endPoint y: 199, distance: 752.8
click at [179, 199] on div "Surety Bond - Gas Station & C-Store Surety Bond SU 1170477-0000 Arch Insurance …" at bounding box center [870, 226] width 1396 height 196
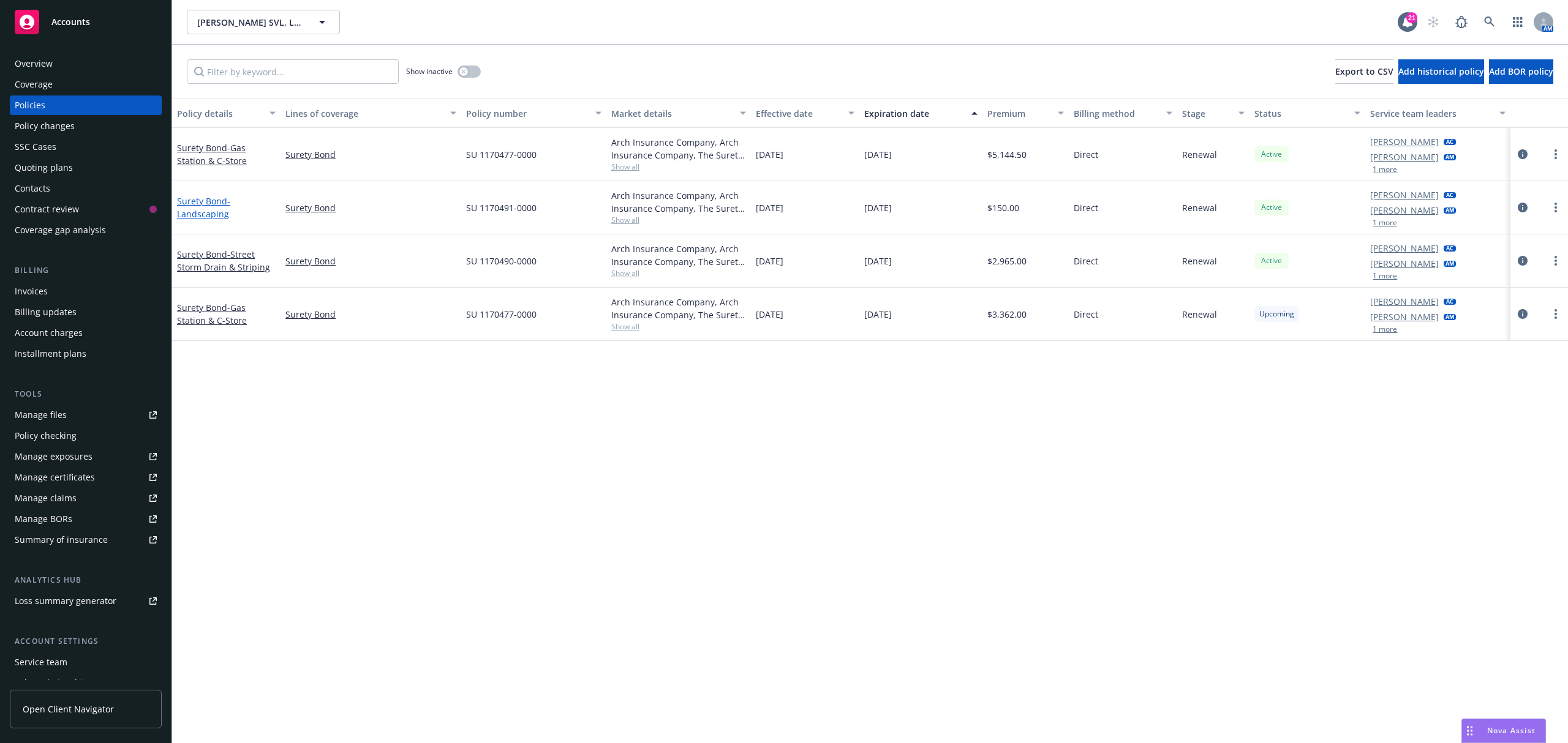
copy div "Surety Bond - Landscaping Surety Bond SU 1170491-0000 Arch Insurance Company, A…"
click at [63, 663] on div "Service team" at bounding box center [41, 663] width 52 height 20
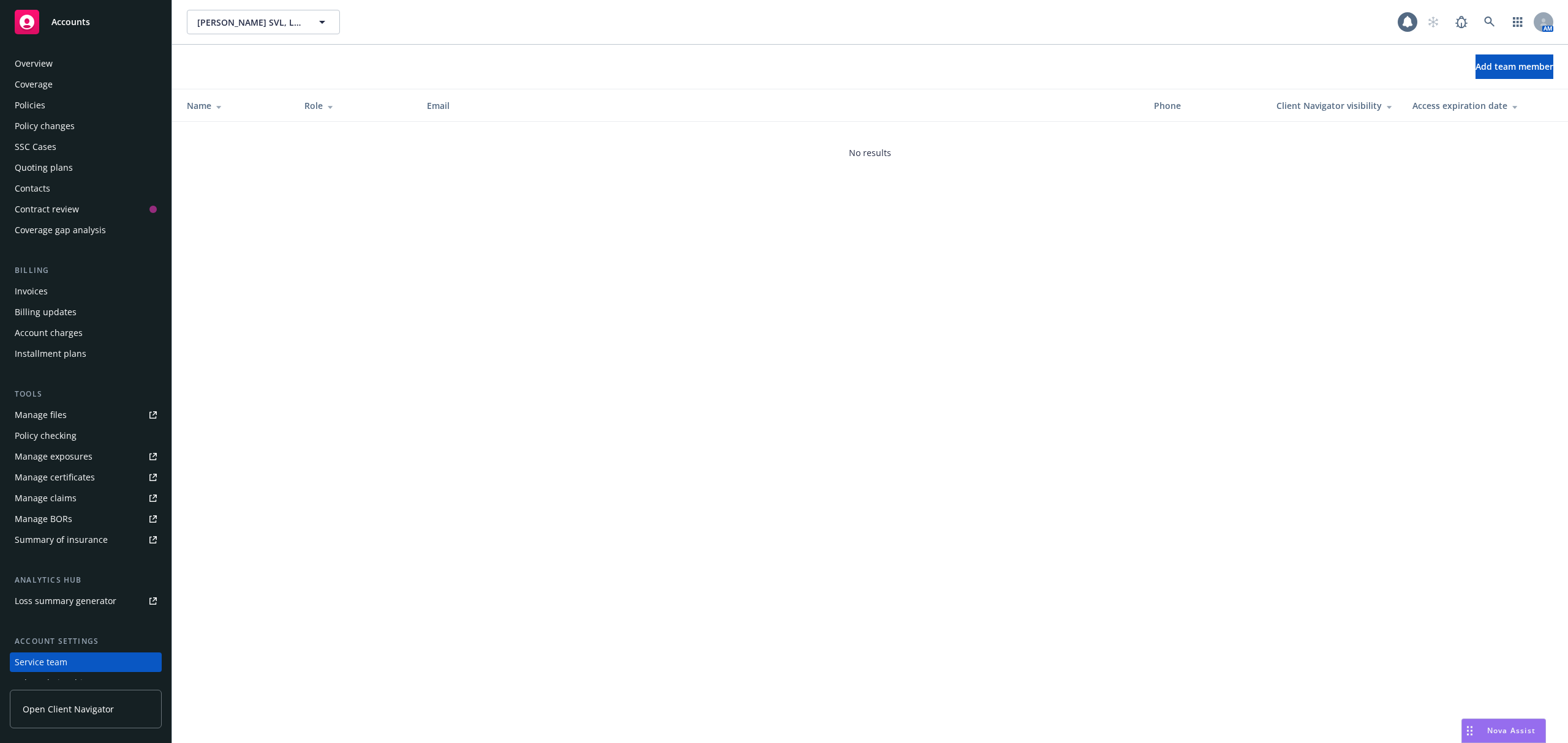
scroll to position [75, 0]
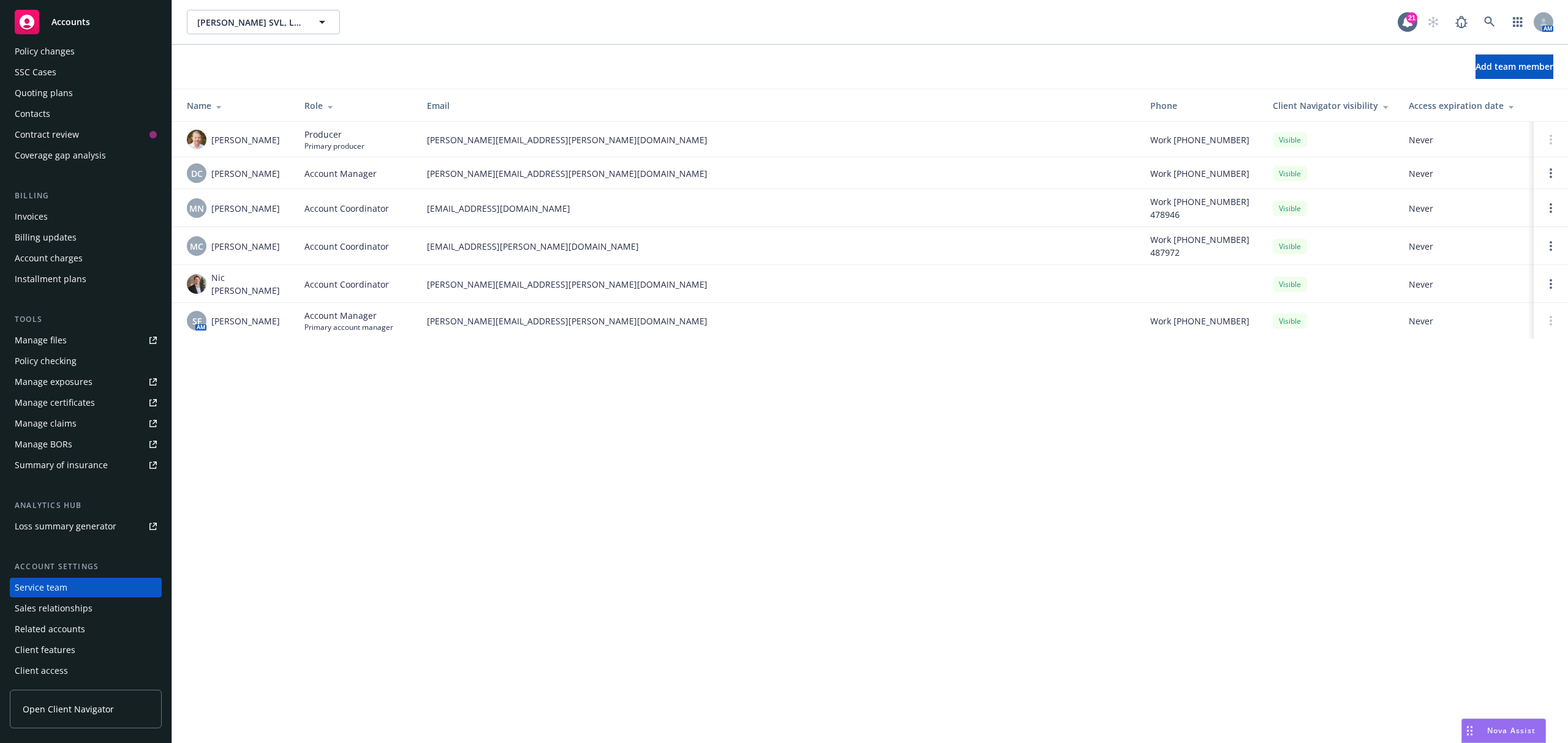
click at [92, 52] on div "Policy changes" at bounding box center [85, 52] width 142 height 20
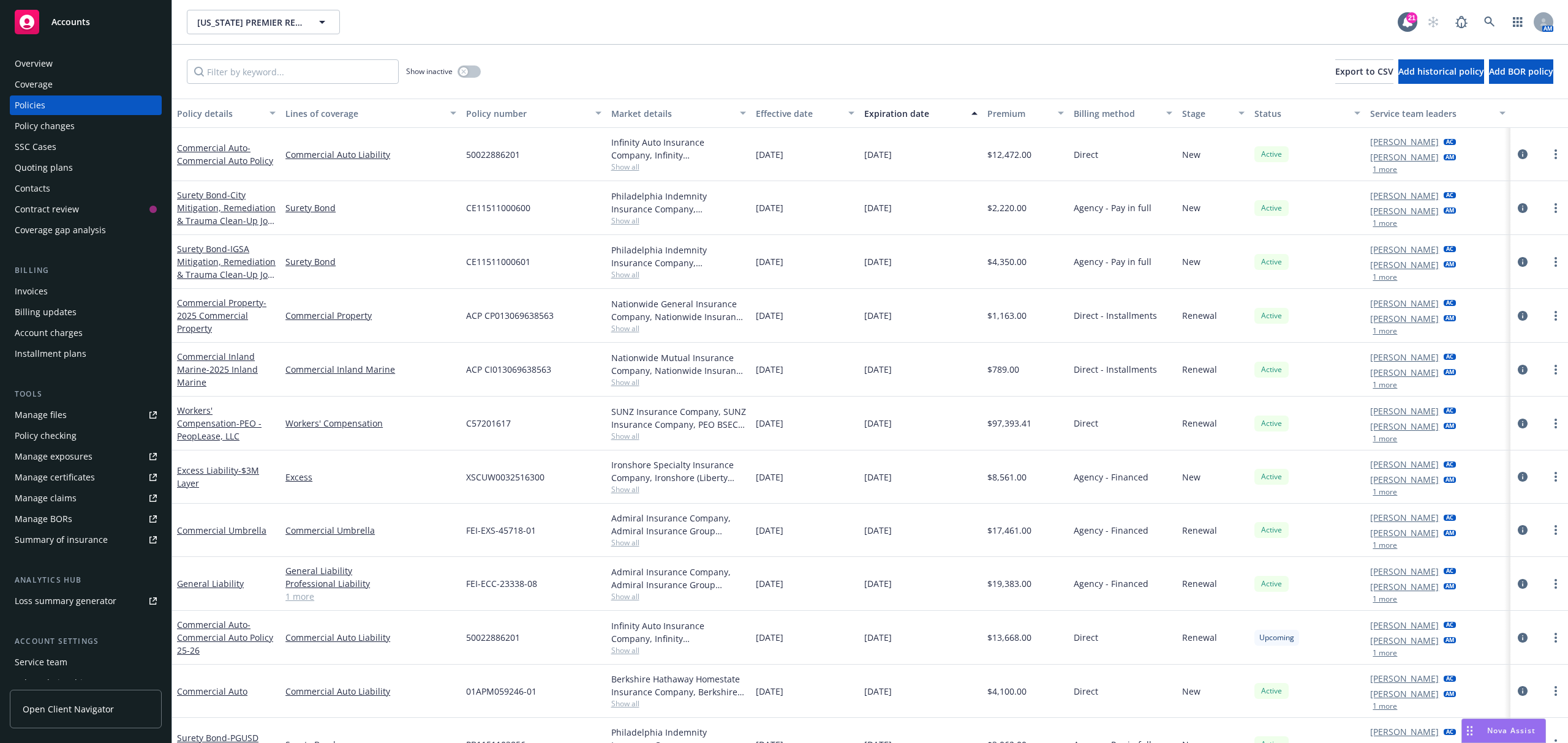
click at [941, 439] on div "02/26/2026" at bounding box center [921, 424] width 123 height 54
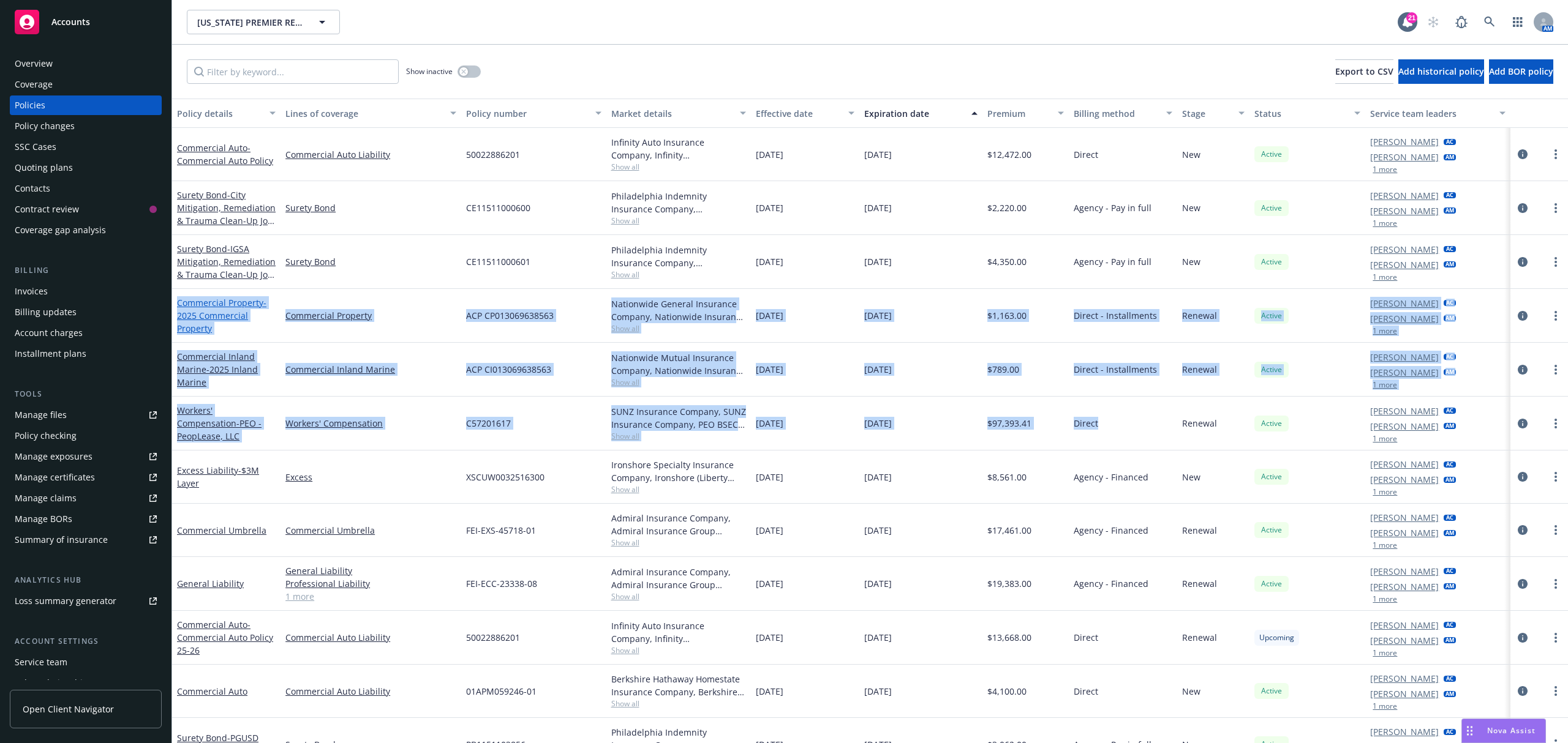
drag, startPoint x: 1130, startPoint y: 426, endPoint x: 179, endPoint y: 307, distance: 958.4
click at [179, 307] on div "Commercial Auto - Commercial Auto Policy Commercial Auto Liability 50022886201 …" at bounding box center [870, 446] width 1396 height 636
copy div "Commercial Property - 2025 Commercial Property Commercial Property ACP CP013069…"
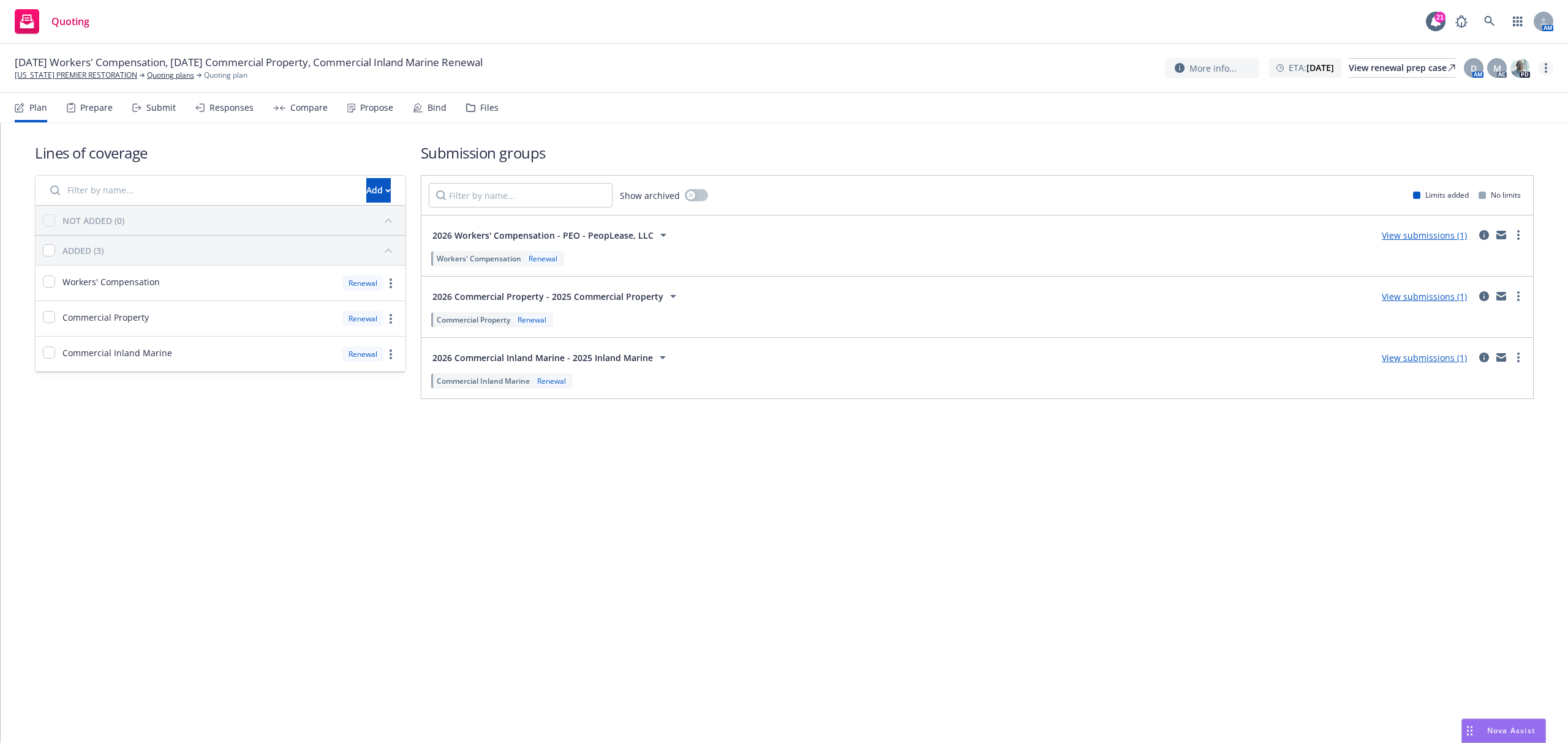
click at [1542, 74] on link "more" at bounding box center [1546, 68] width 14 height 14
click at [1471, 167] on link "Associate with SSC case" at bounding box center [1484, 167] width 137 height 24
click at [1550, 67] on link "more" at bounding box center [1546, 68] width 14 height 14
click at [1486, 194] on link "Archive quoting plan" at bounding box center [1484, 191] width 137 height 24
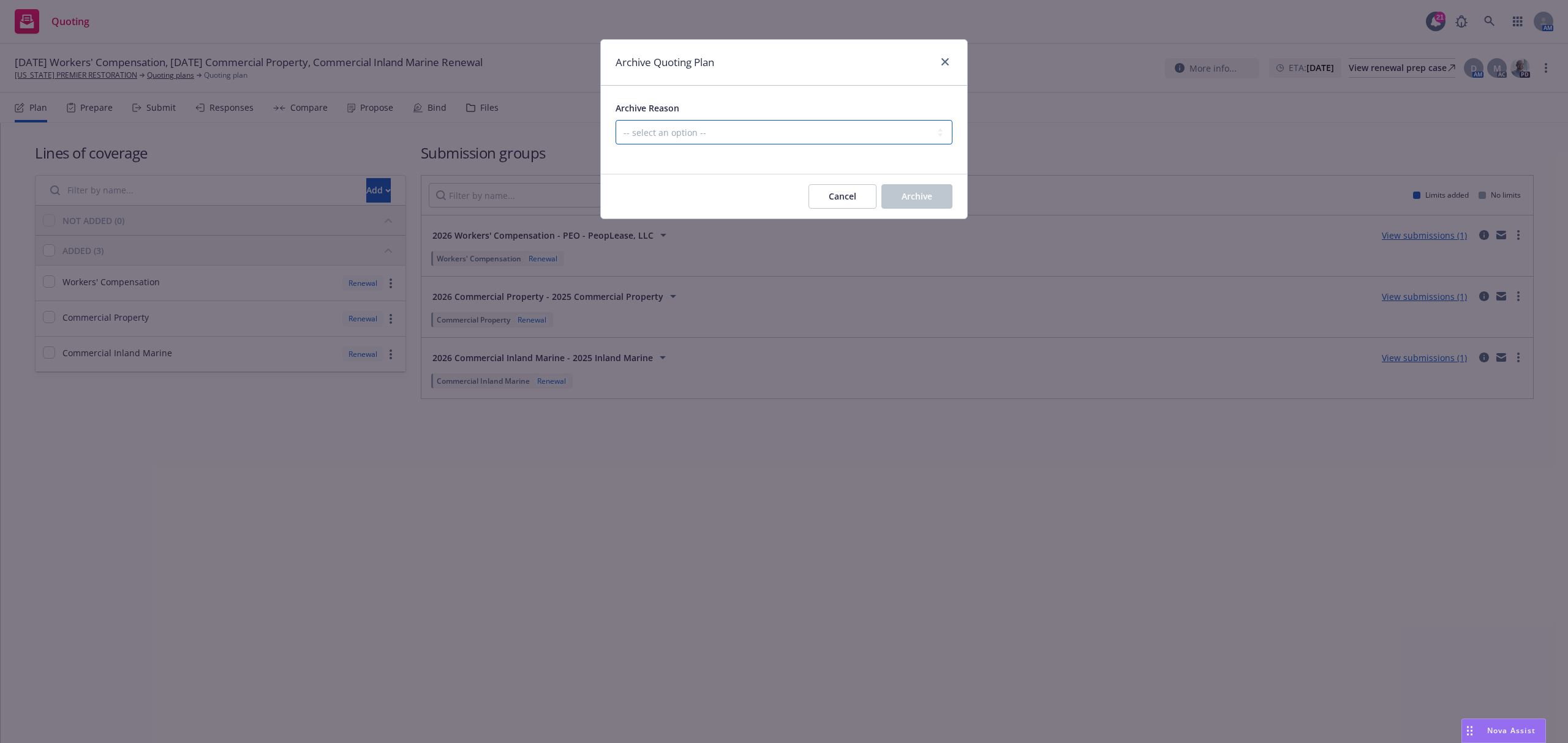
click at [673, 122] on select "-- select an option -- All policies in this renewal plan are auto-renewed Creat…" at bounding box center [784, 131] width 337 height 24
select select "ARCHIVED_RENEWAL_POLICY_AUTO_RENEWED"
click at [616, 120] on select "-- select an option -- All policies in this renewal plan are auto-renewed Creat…" at bounding box center [784, 131] width 337 height 24
click at [900, 192] on button "Archive" at bounding box center [917, 196] width 71 height 24
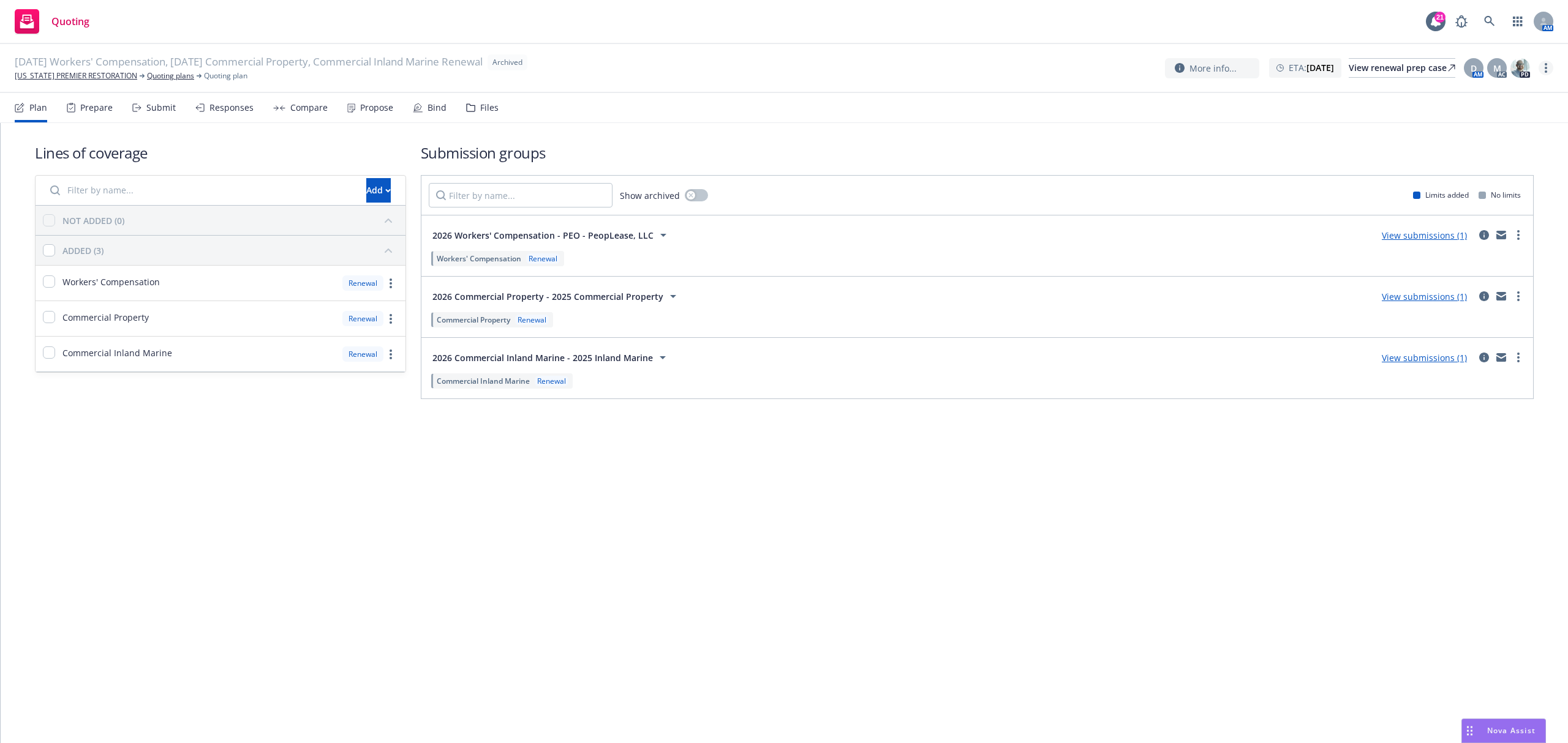
click at [1541, 74] on link "more" at bounding box center [1546, 68] width 14 height 14
click at [1292, 155] on h1 "Submission groups" at bounding box center [977, 152] width 1113 height 20
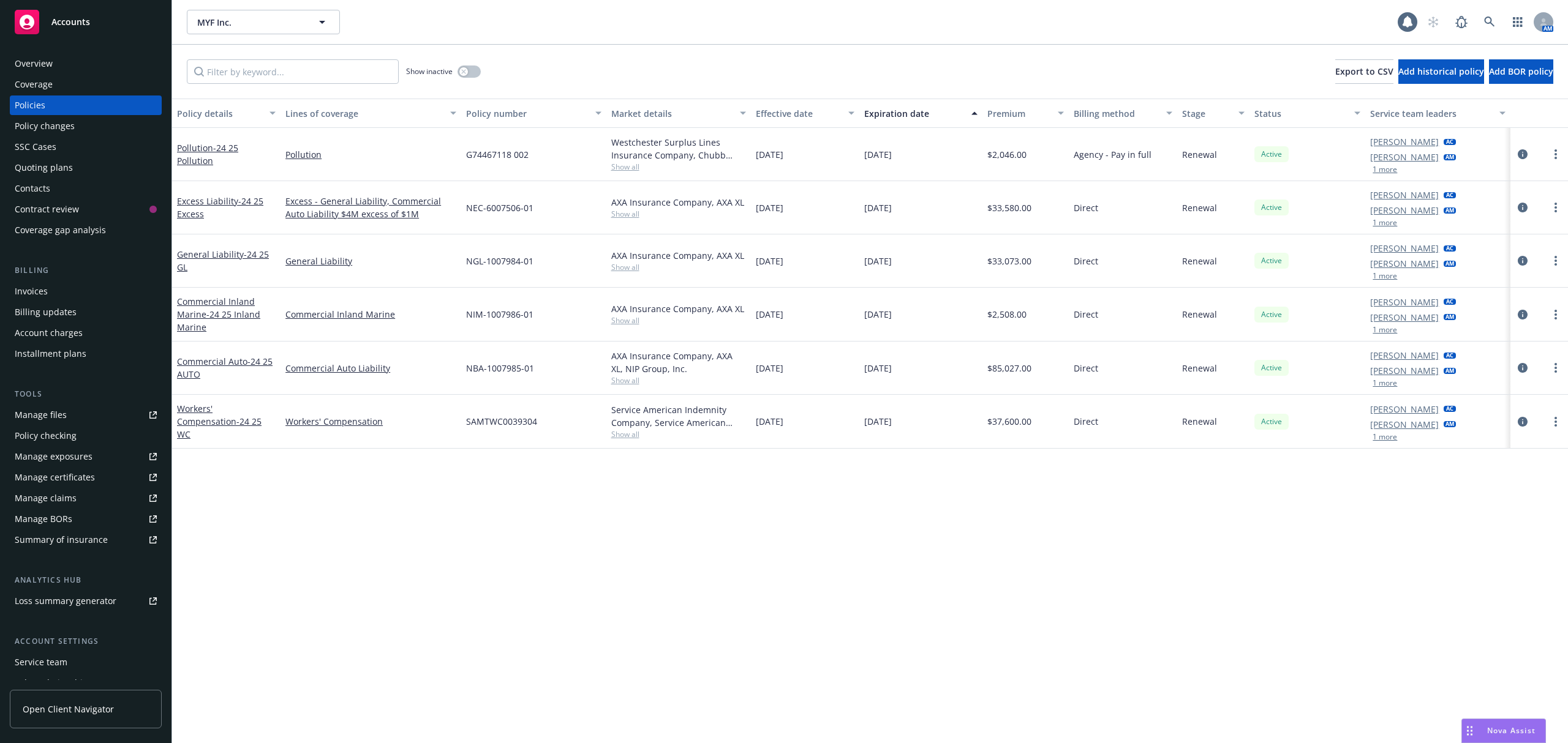
click at [81, 66] on div "Overview" at bounding box center [85, 63] width 142 height 20
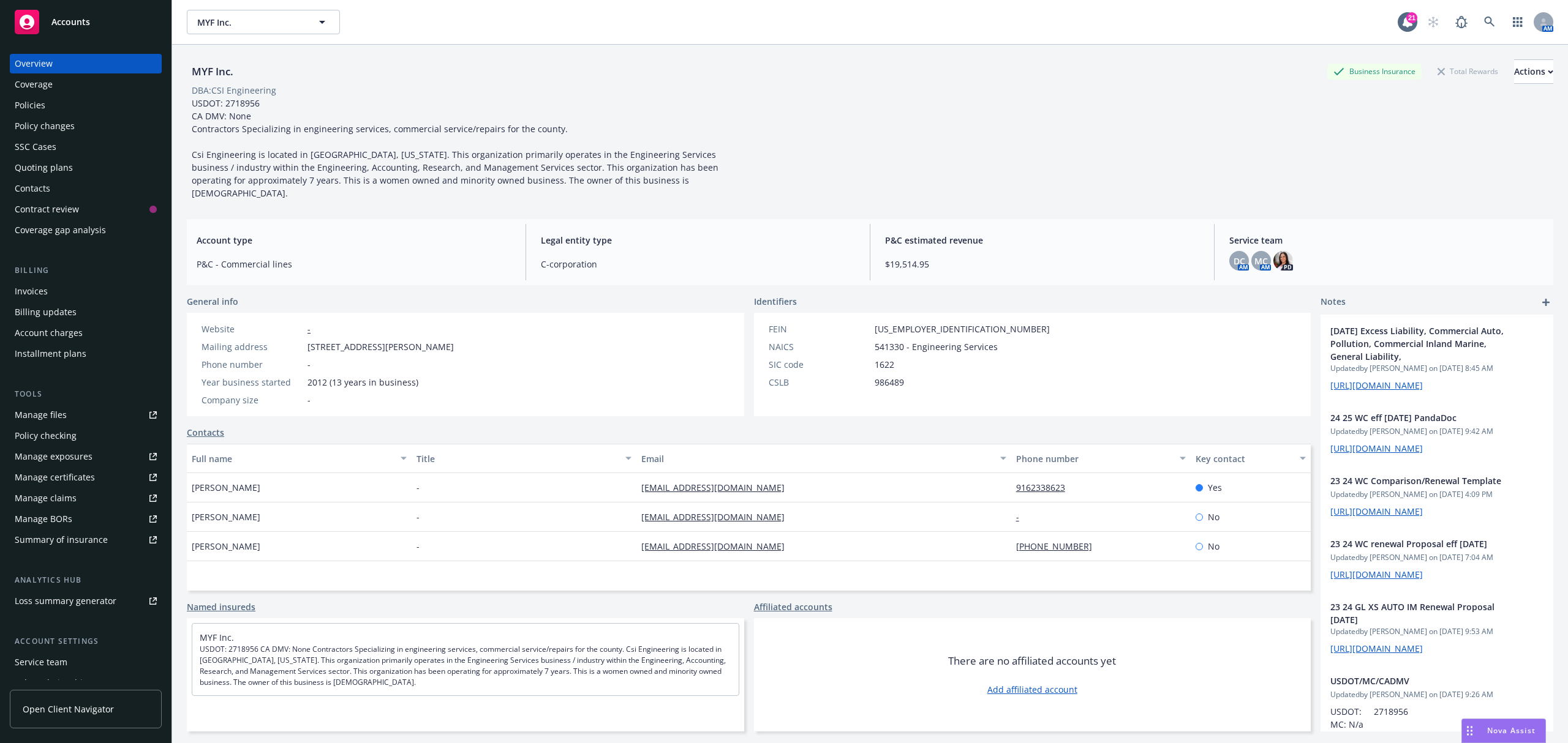
click at [33, 112] on div "Policies" at bounding box center [29, 105] width 31 height 20
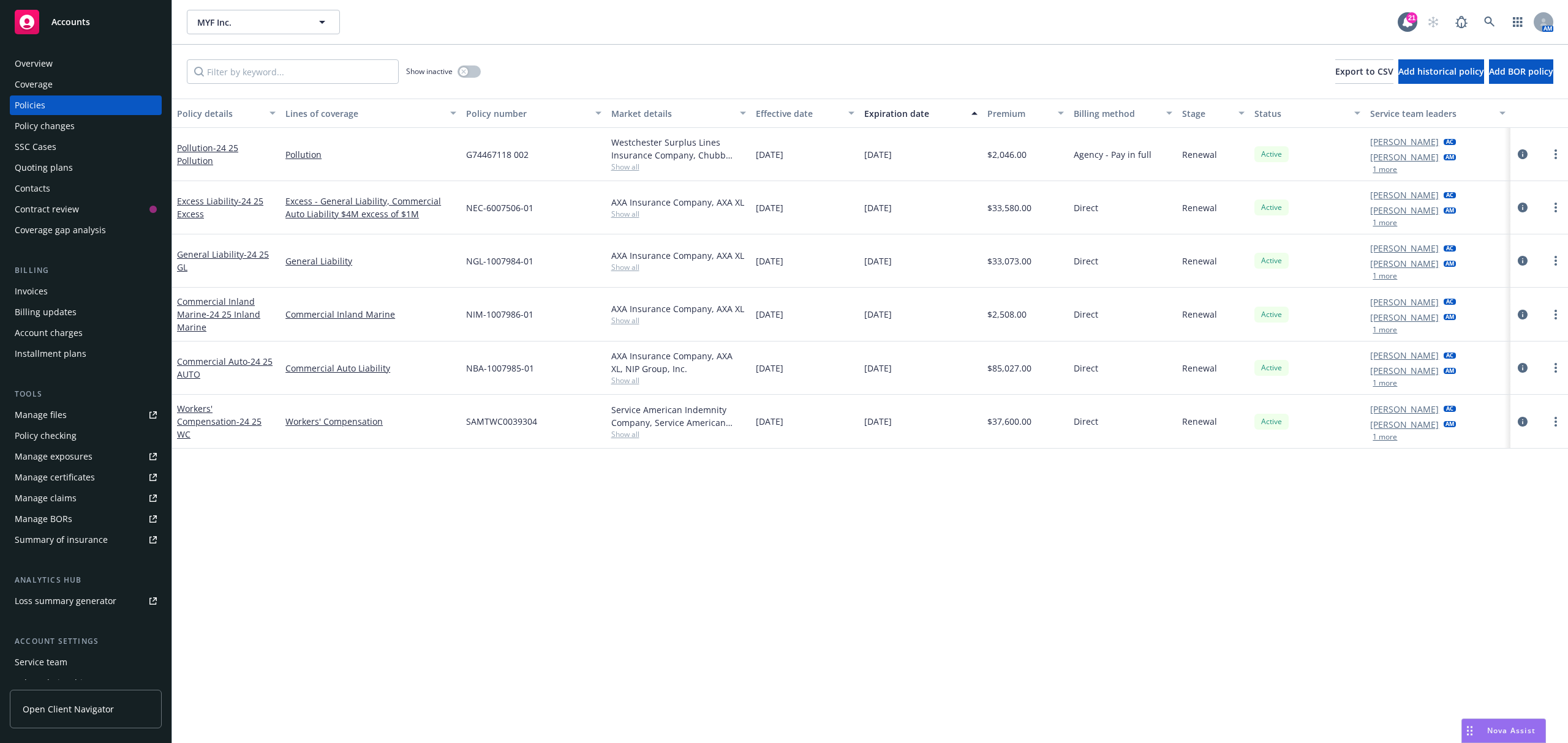
click at [34, 69] on div "Overview" at bounding box center [33, 63] width 38 height 20
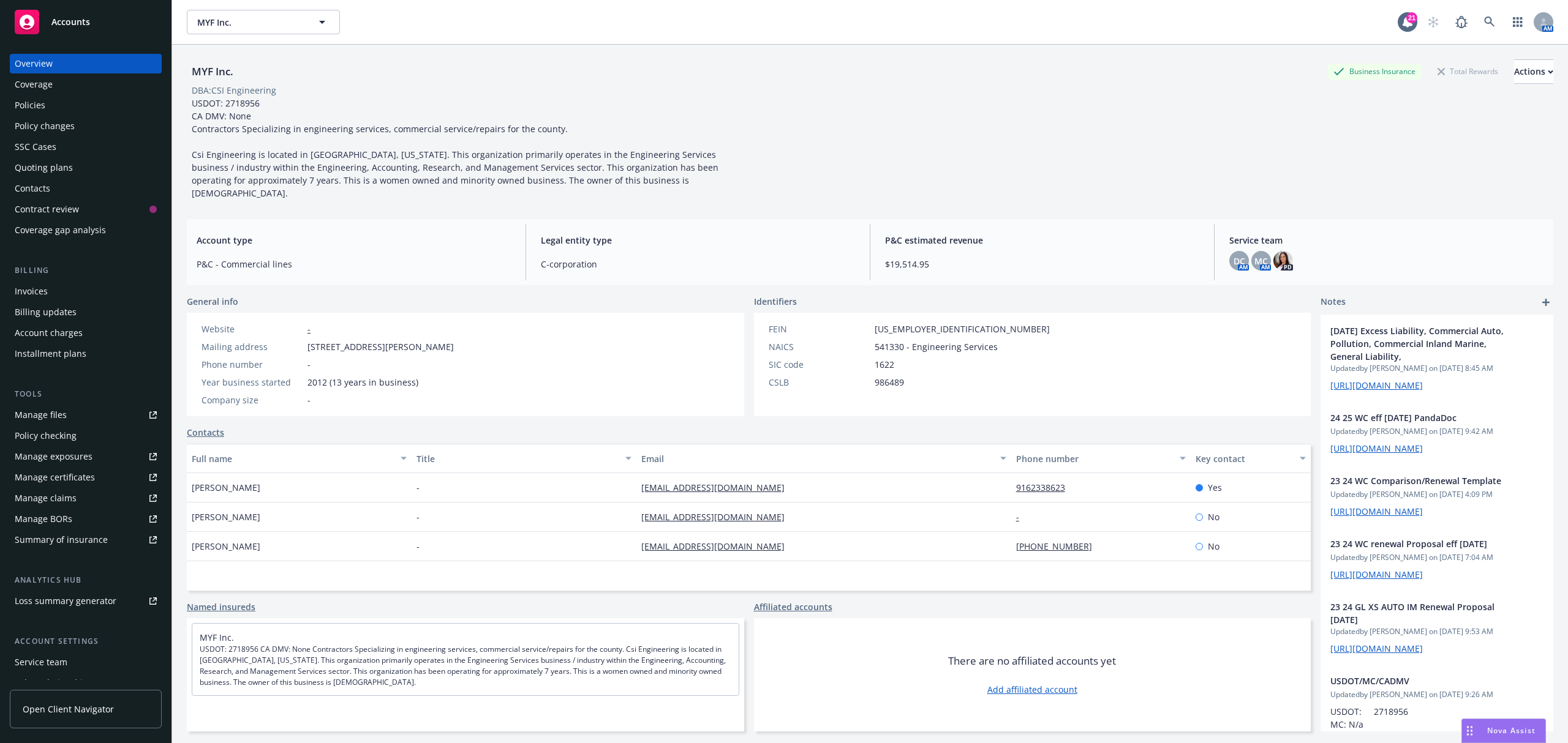
click at [54, 172] on div "Quoting plans" at bounding box center [43, 167] width 58 height 20
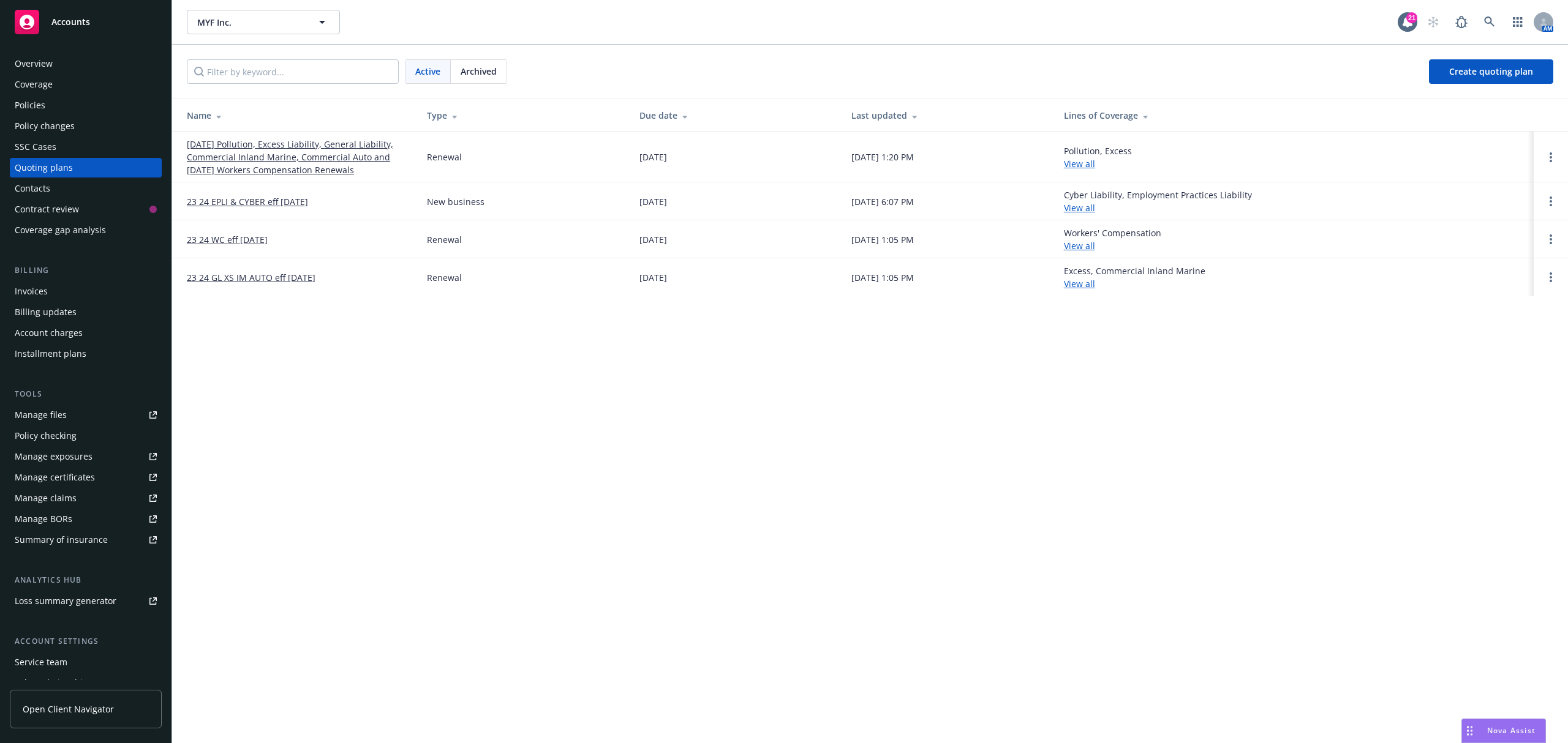
click at [209, 150] on link "[DATE] Pollution, Excess Liability, General Liability, Commercial Inland Marine…" at bounding box center [296, 157] width 221 height 39
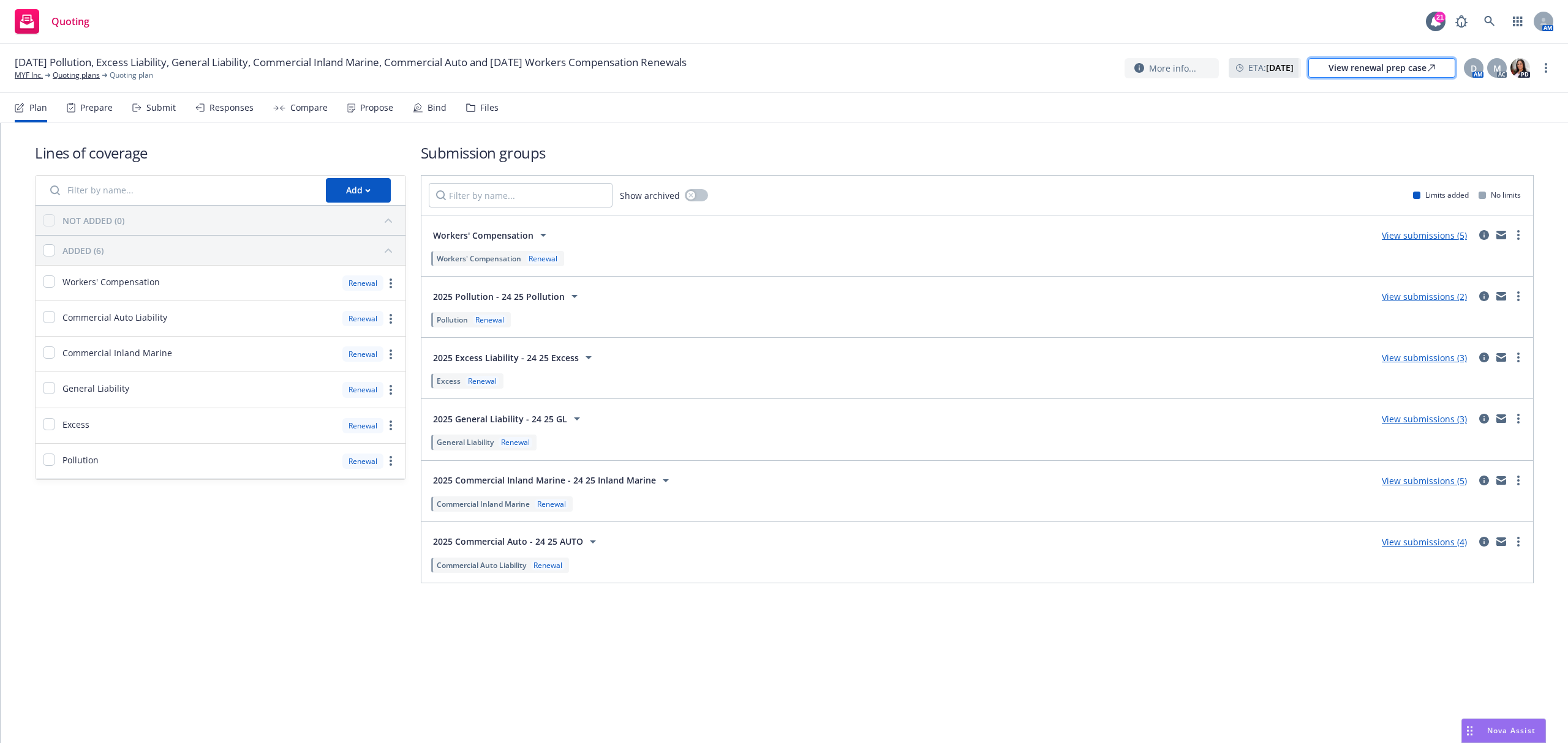
click at [1348, 69] on div "View renewal prep case" at bounding box center [1381, 68] width 107 height 18
